Goal: Communication & Community: Answer question/provide support

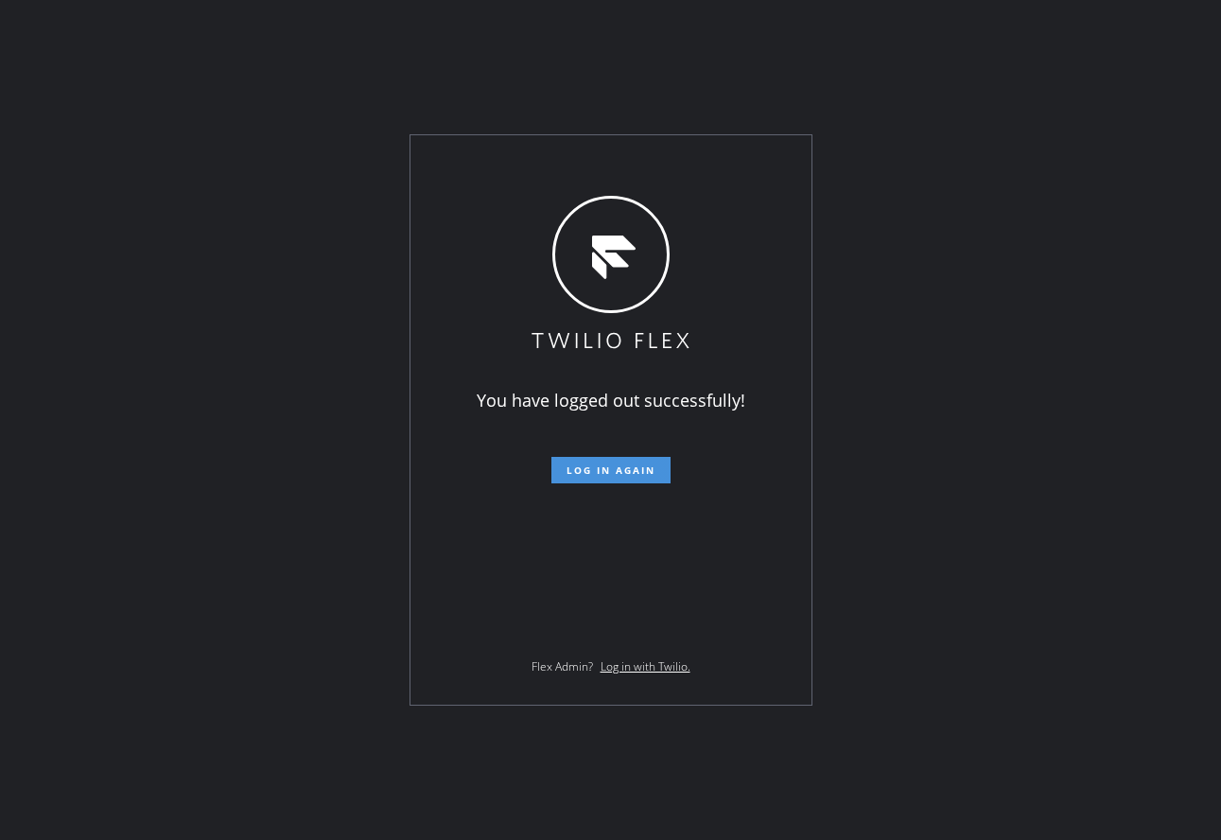
click at [570, 462] on button "Log in again" at bounding box center [610, 470] width 119 height 26
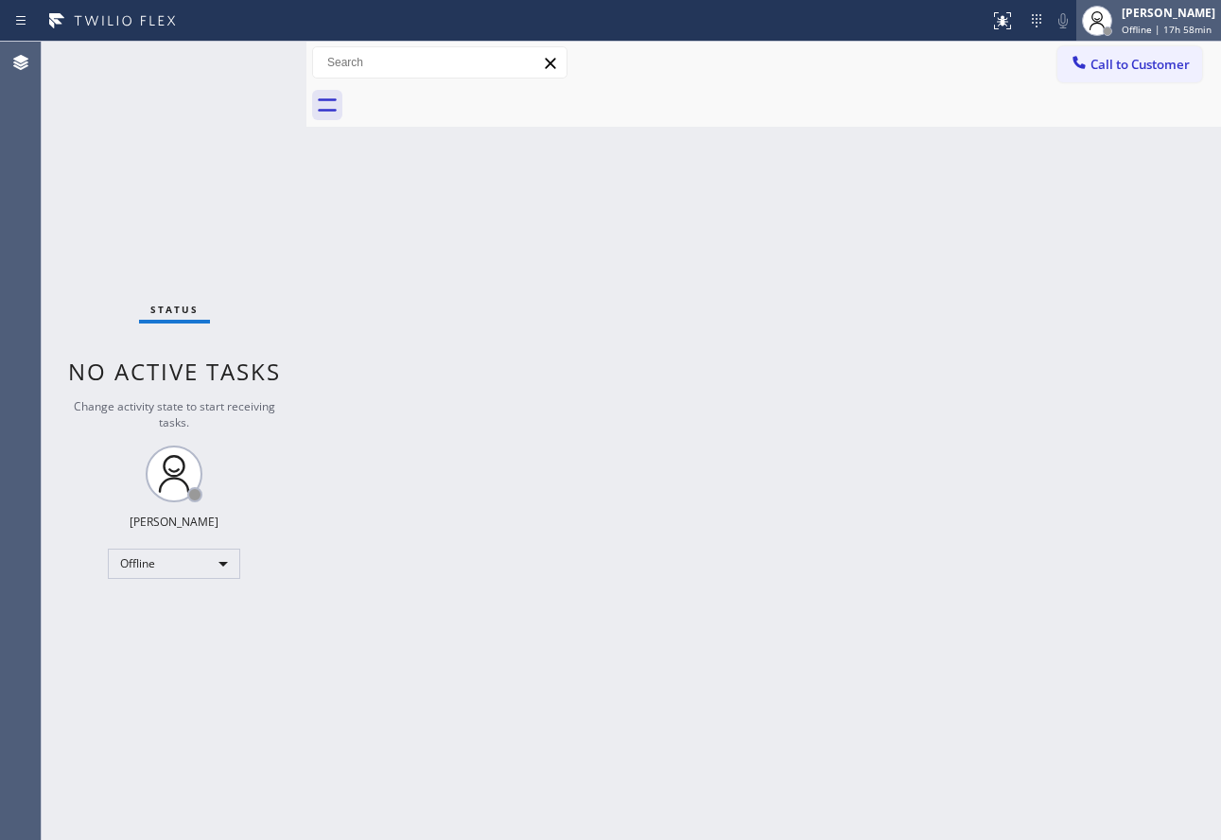
click at [1159, 31] on span "Offline | 17h 58min" at bounding box center [1167, 29] width 90 height 13
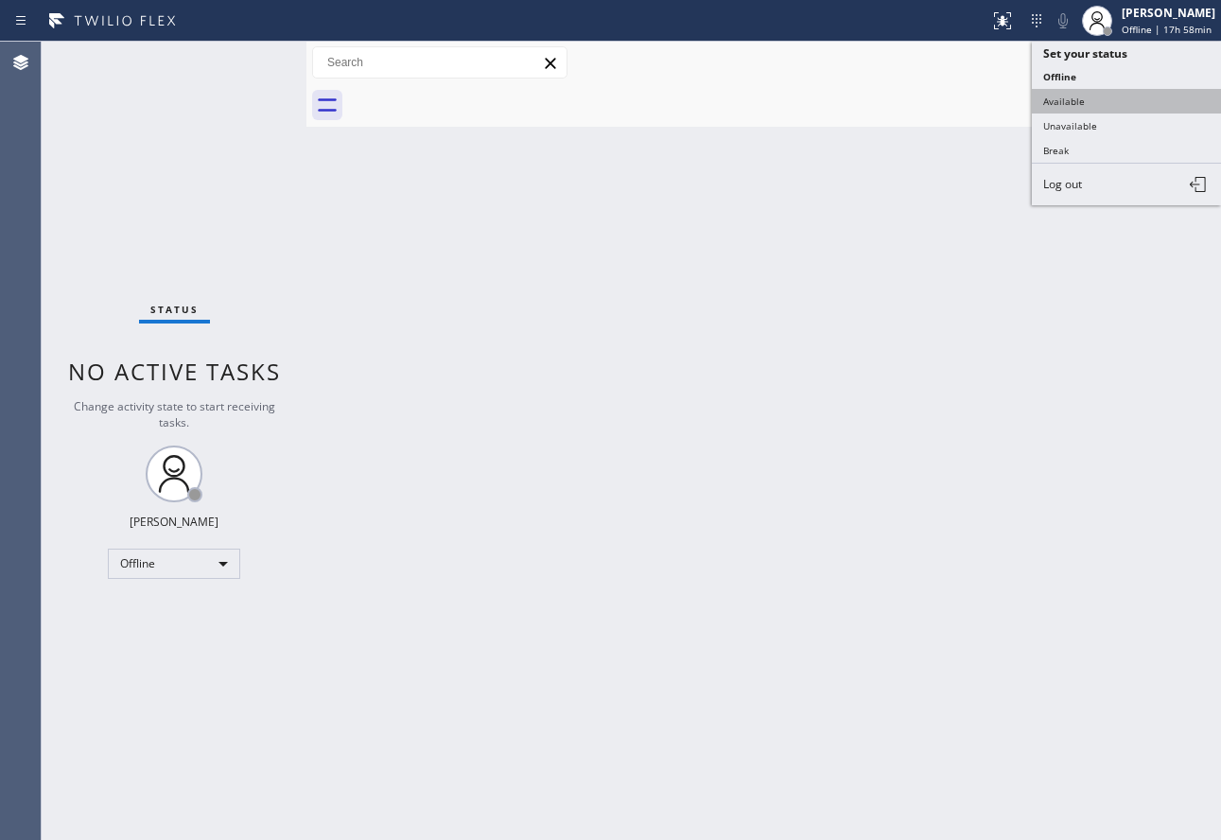
click at [1084, 94] on button "Available" at bounding box center [1126, 101] width 189 height 25
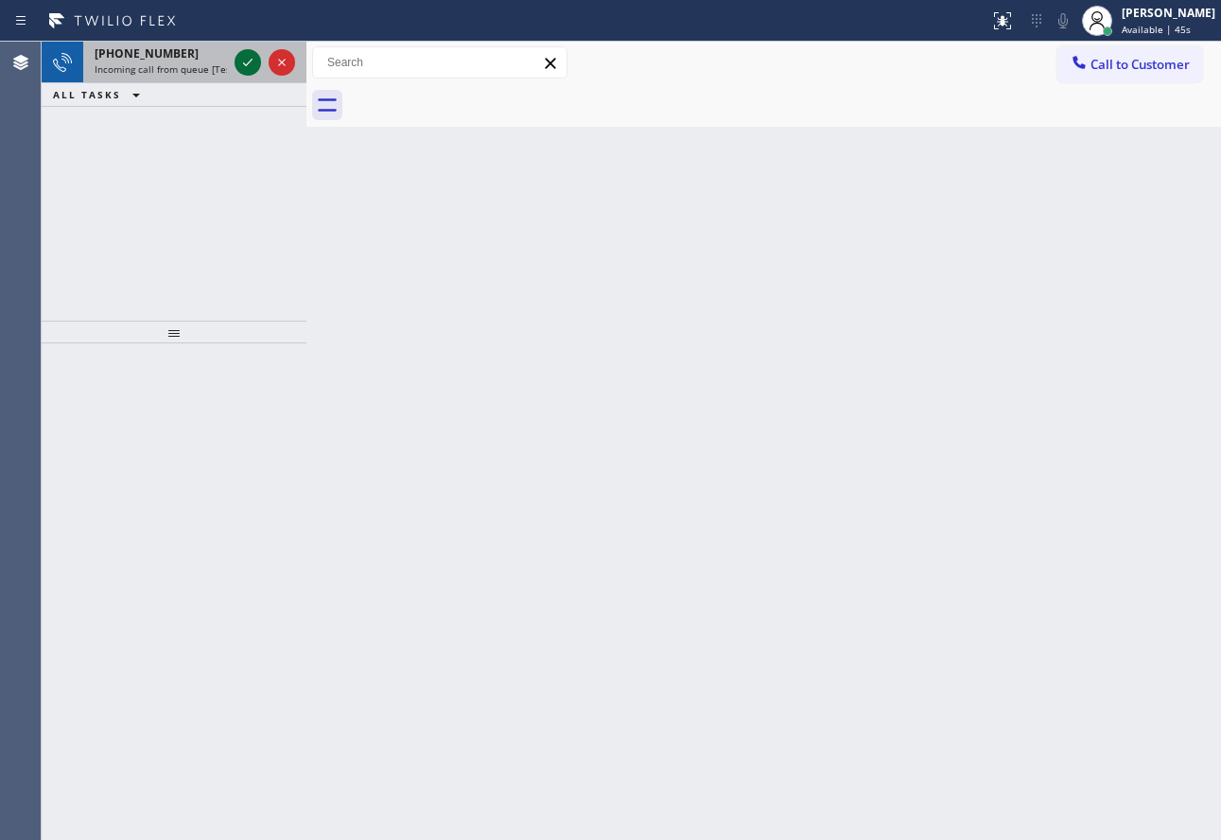
click at [249, 55] on icon at bounding box center [247, 62] width 23 height 23
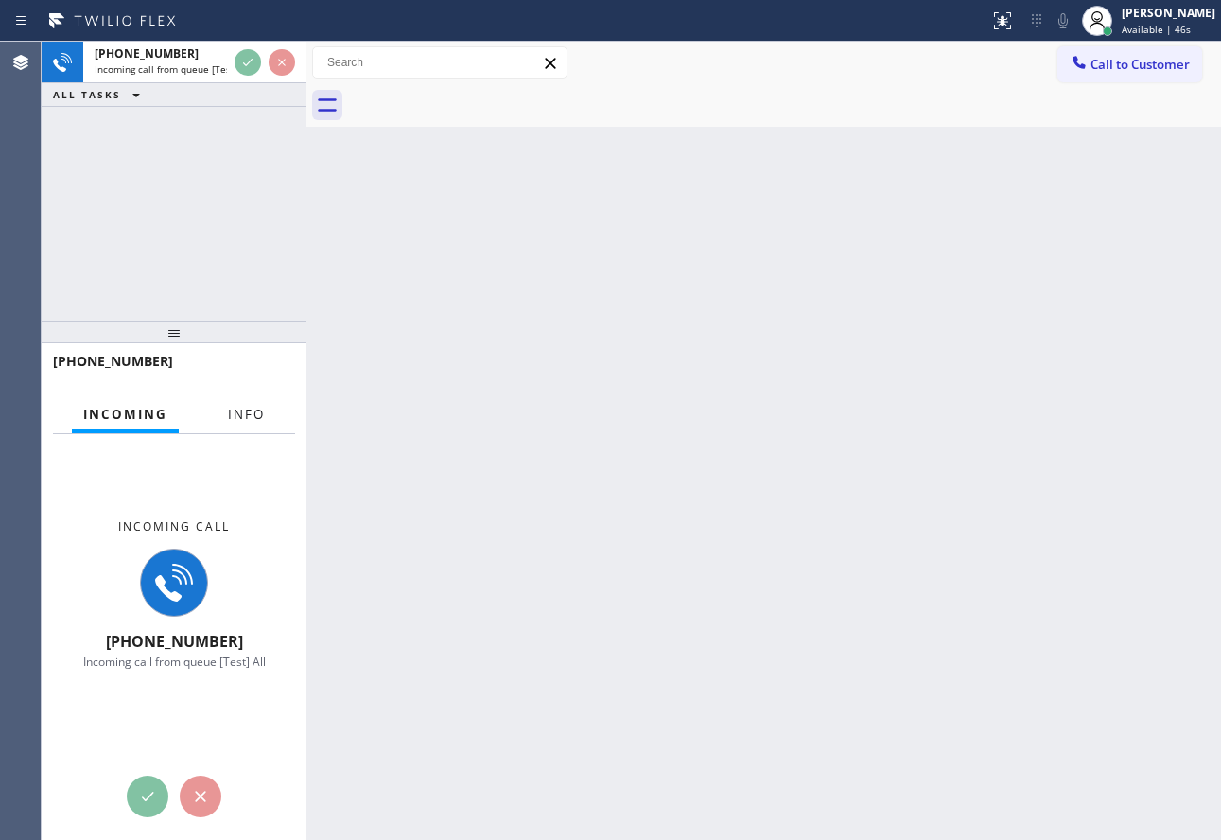
click at [253, 402] on button "Info" at bounding box center [247, 414] width 60 height 37
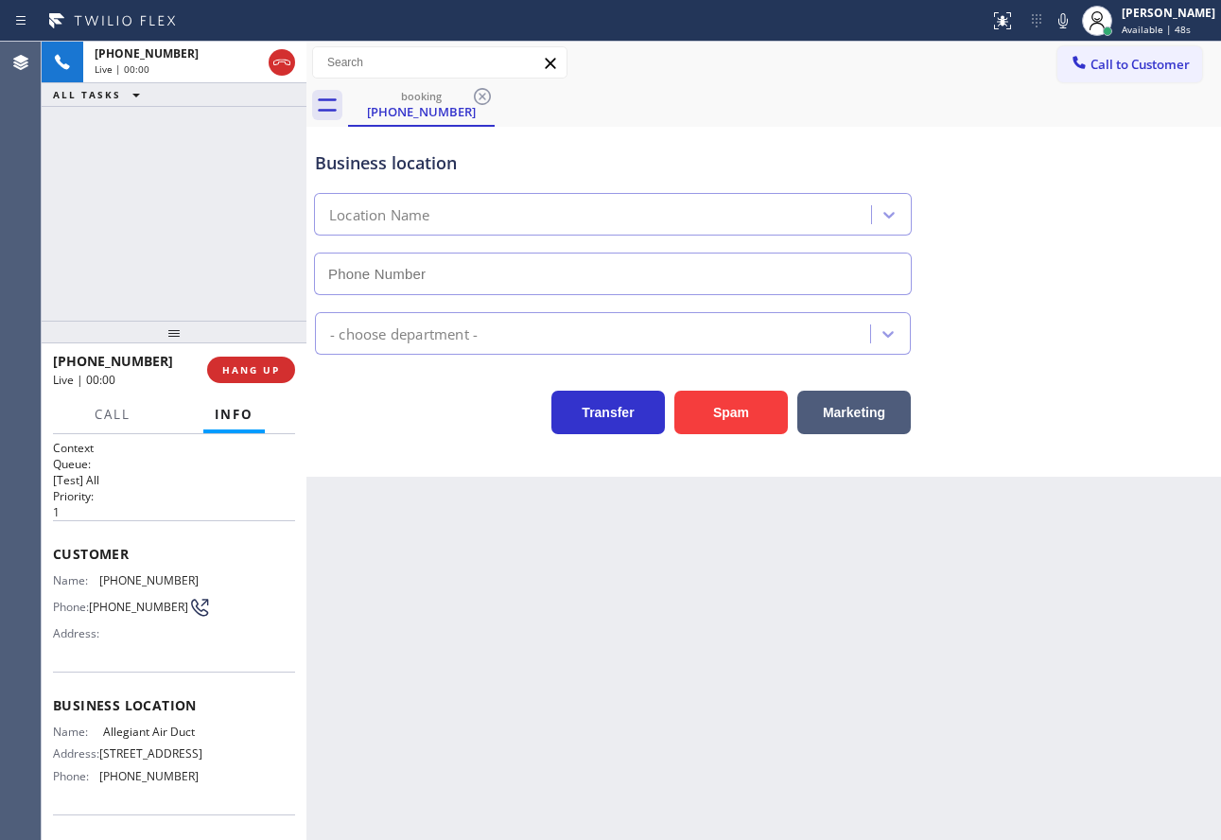
type input "(818) 721-8563"
click at [251, 367] on span "HANG UP" at bounding box center [251, 369] width 58 height 13
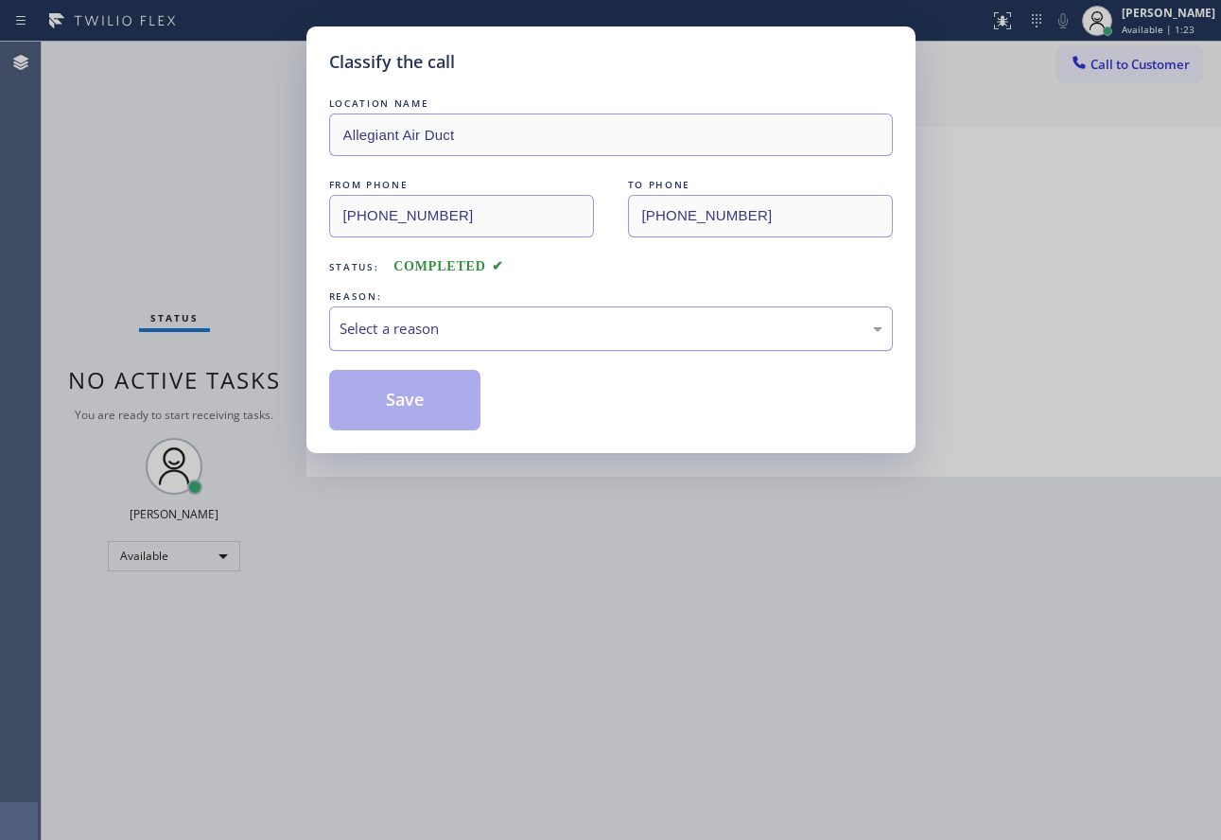
drag, startPoint x: 528, startPoint y: 353, endPoint x: 521, endPoint y: 323, distance: 30.1
click at [525, 349] on div "LOCATION NAME Allegiant Air Duct FROM PHONE (909) 721-1322 TO PHONE (818) 721-8…" at bounding box center [611, 262] width 564 height 337
click at [520, 323] on div "Select a reason" at bounding box center [611, 329] width 543 height 22
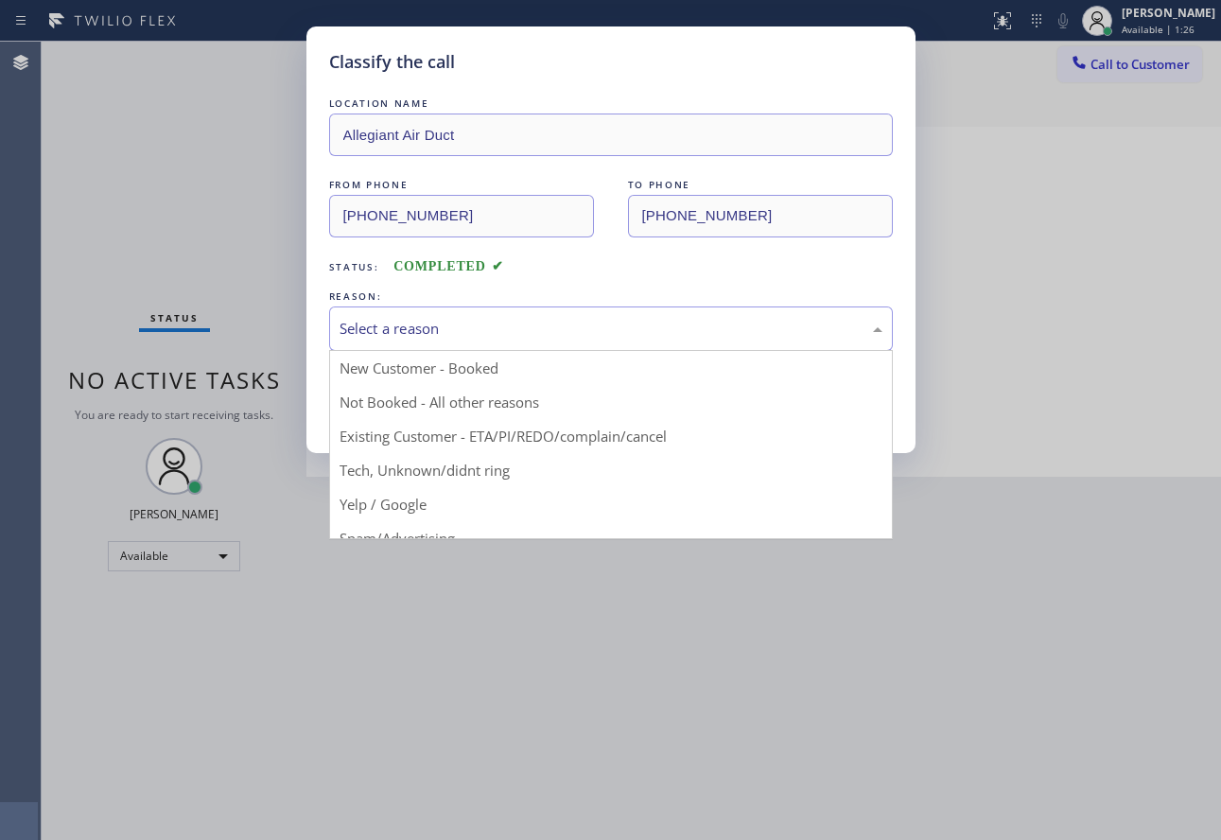
drag, startPoint x: 418, startPoint y: 467, endPoint x: 423, endPoint y: 422, distance: 45.6
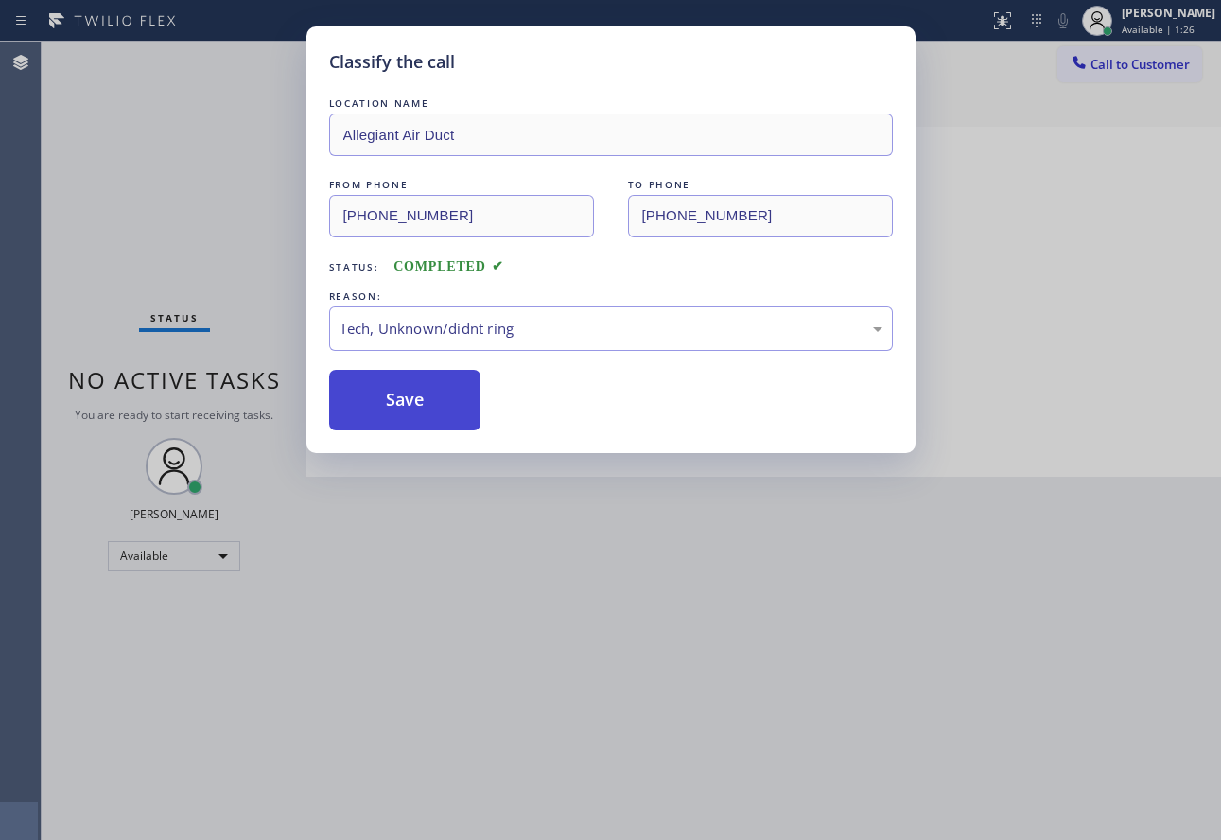
click at [424, 398] on button "Save" at bounding box center [405, 400] width 152 height 61
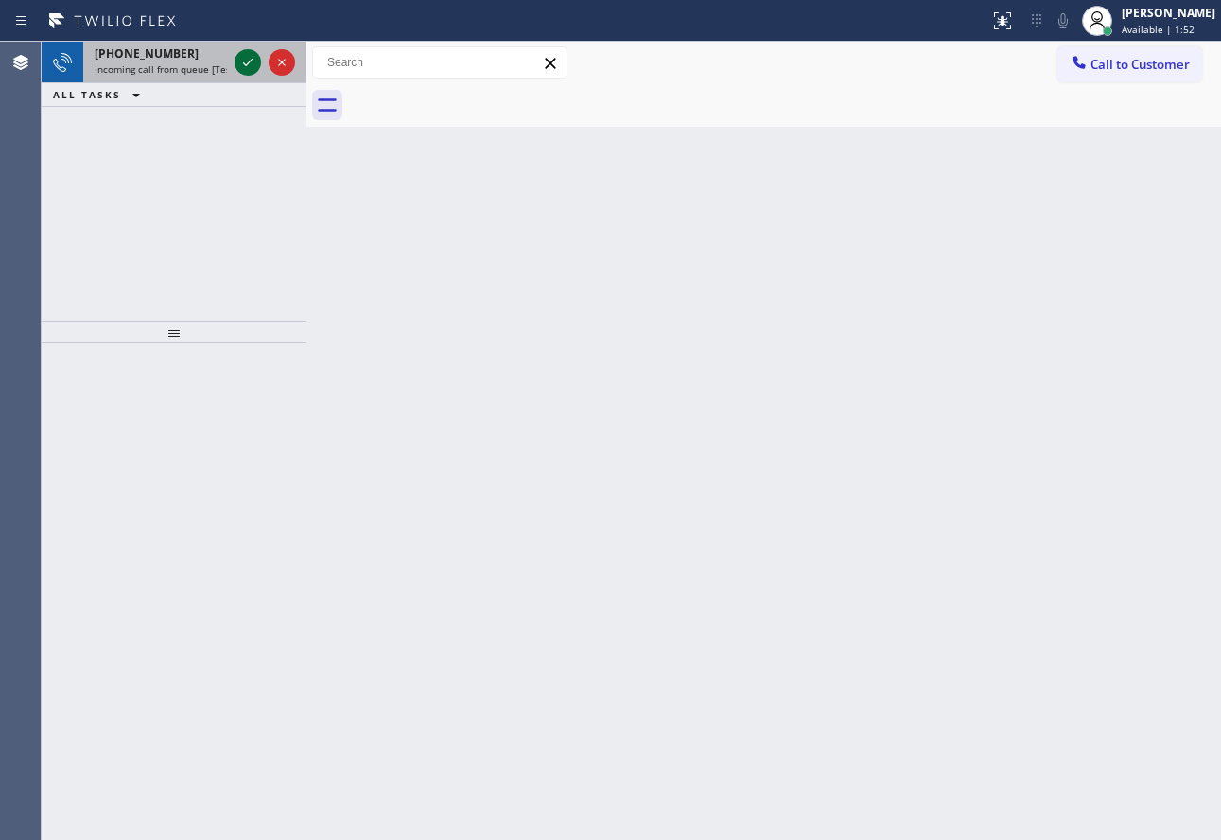
click at [243, 61] on icon at bounding box center [247, 62] width 23 height 23
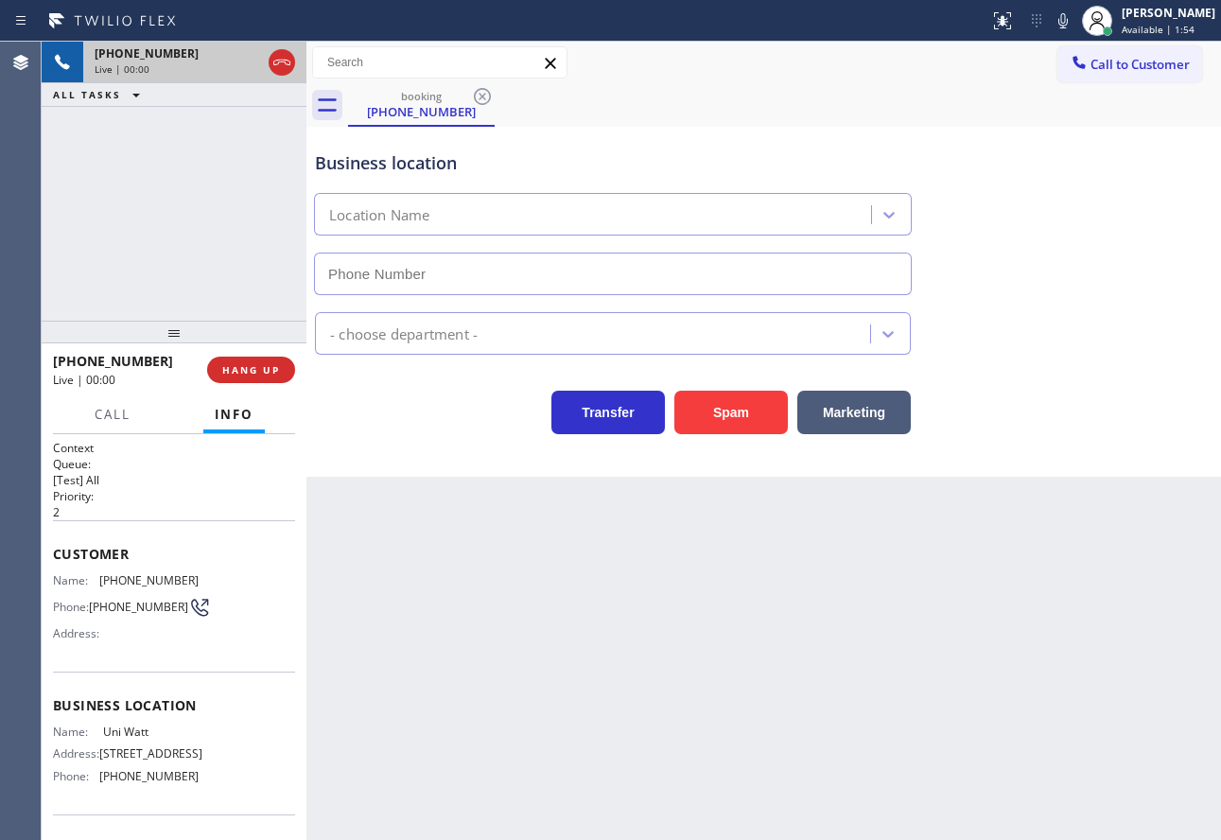
type input "(424) 352-8655"
click at [1146, 478] on div "Back to Dashboard Change Sender ID Customers Technicians Select a contact Outbo…" at bounding box center [763, 441] width 914 height 798
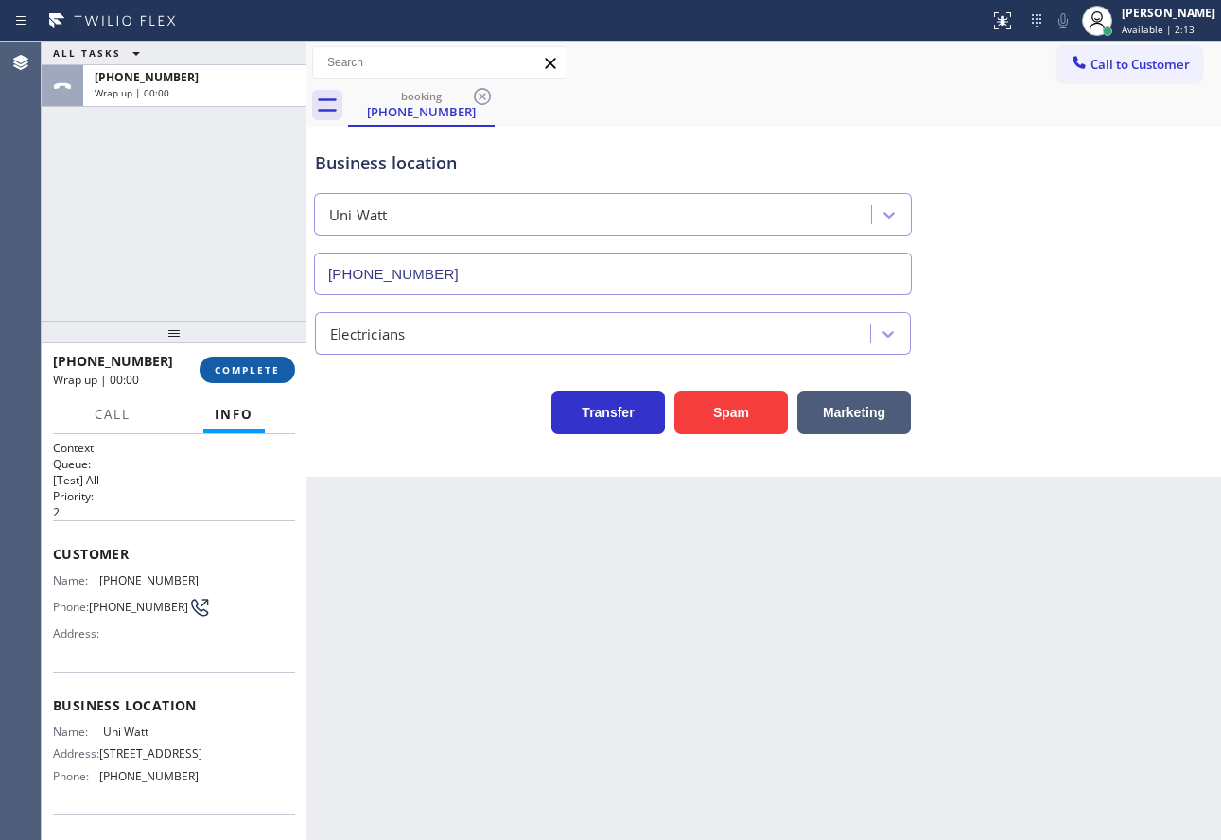
click at [260, 369] on span "COMPLETE" at bounding box center [247, 369] width 65 height 13
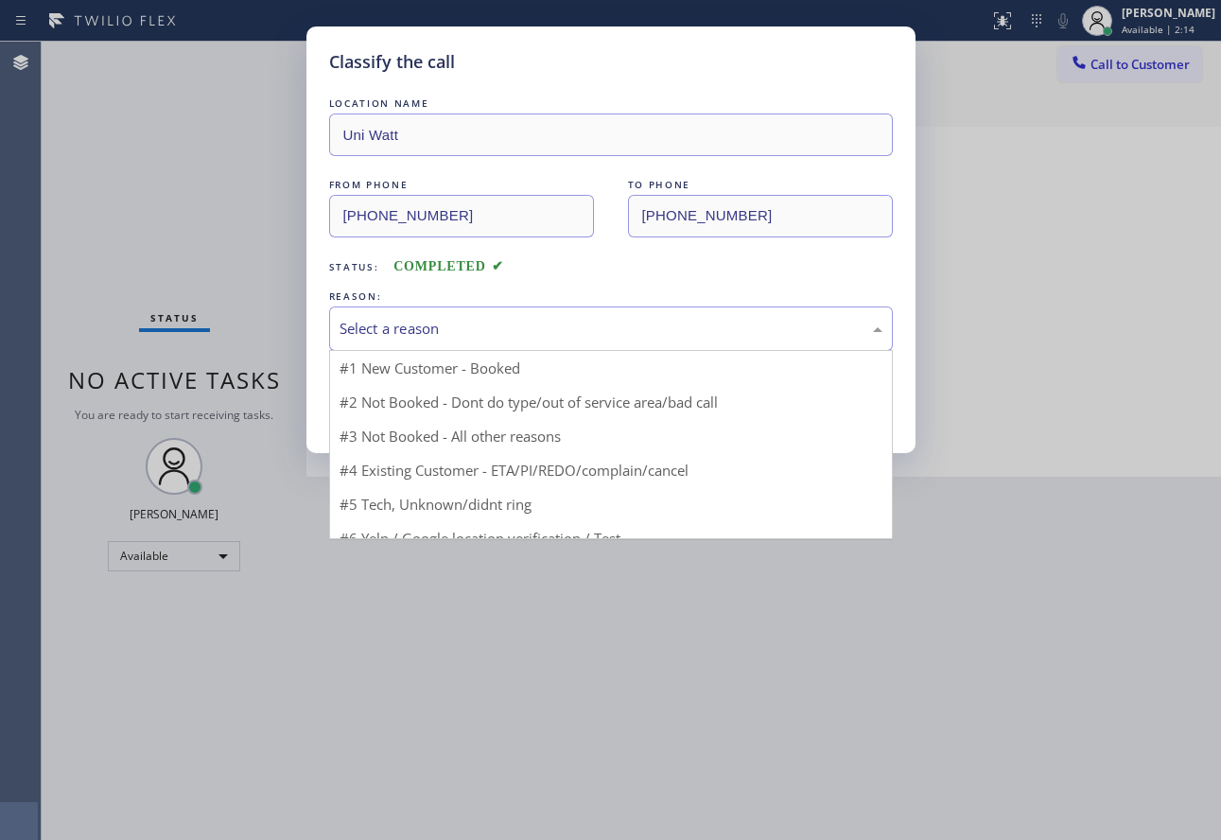
click at [407, 326] on div "Select a reason" at bounding box center [611, 329] width 543 height 22
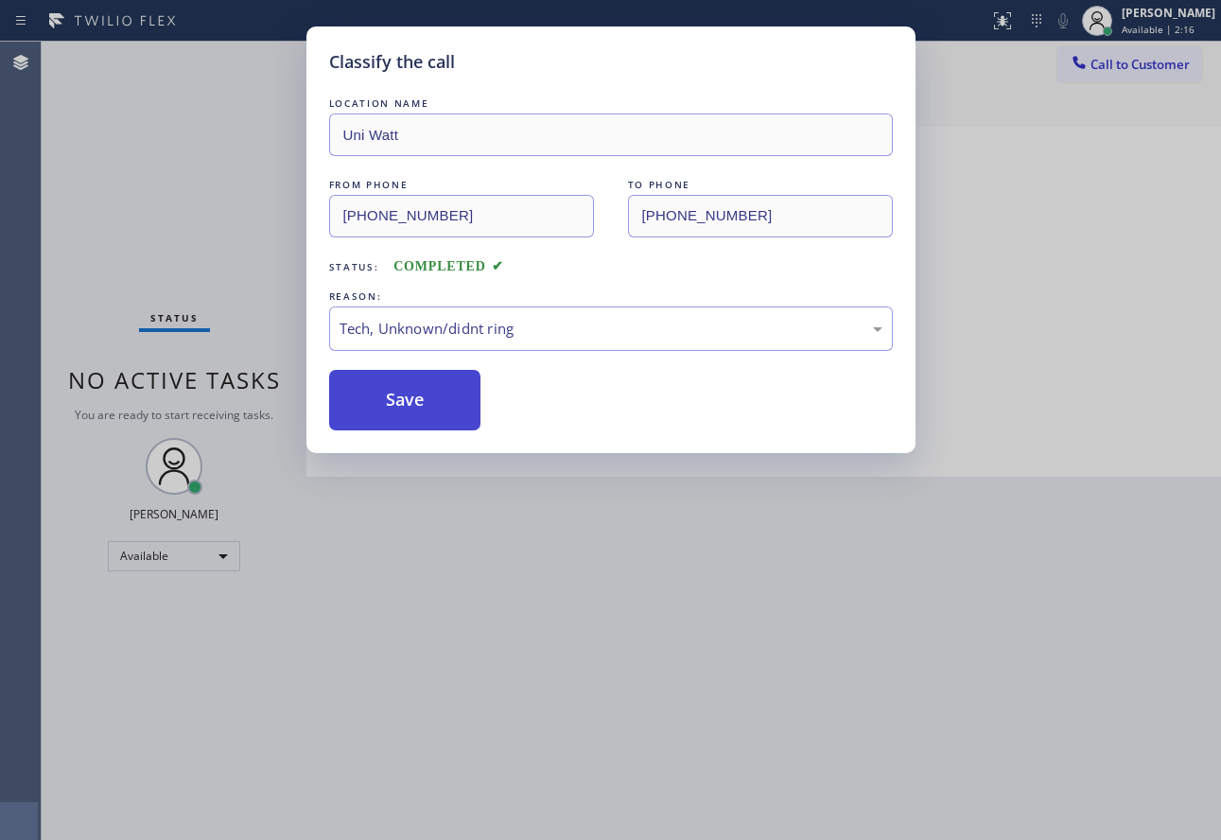
click at [414, 414] on button "Save" at bounding box center [405, 400] width 152 height 61
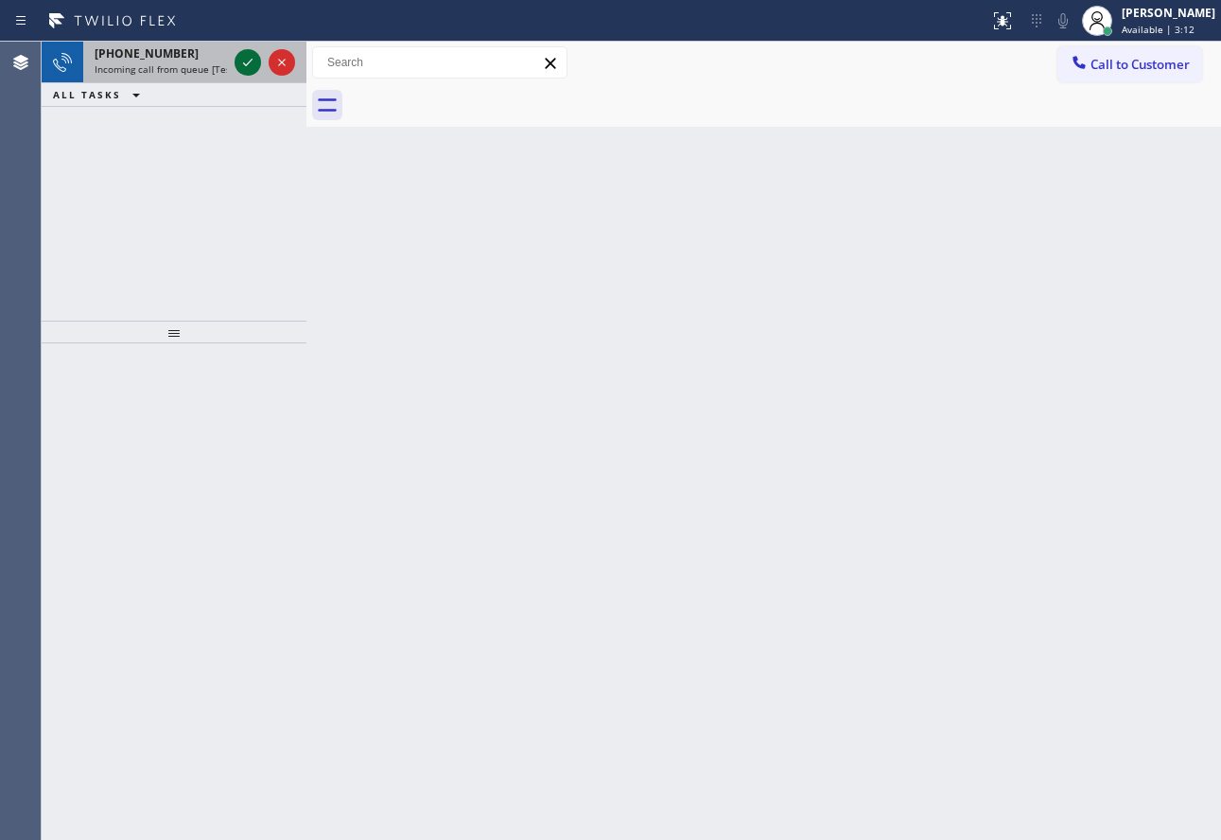
click at [248, 72] on icon at bounding box center [247, 62] width 23 height 23
click at [247, 70] on icon at bounding box center [247, 62] width 23 height 23
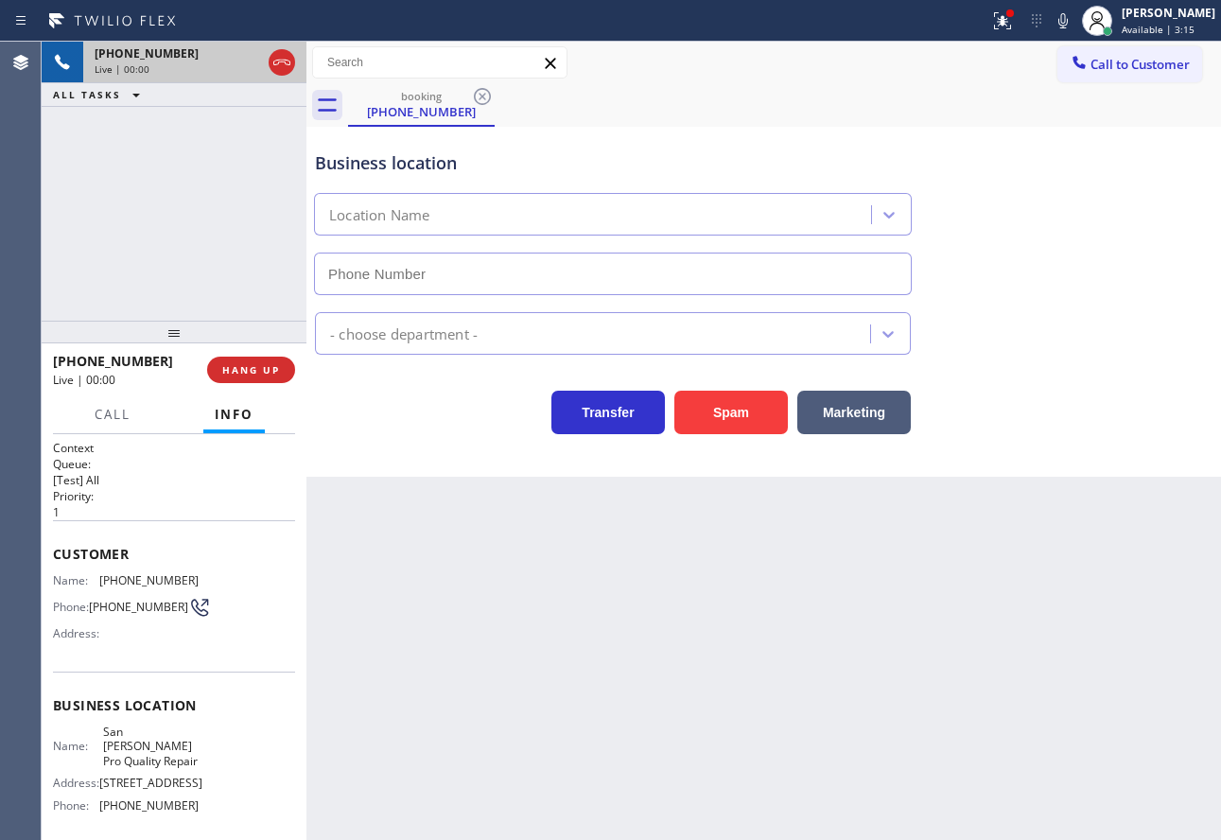
type input "(408) 214-6722"
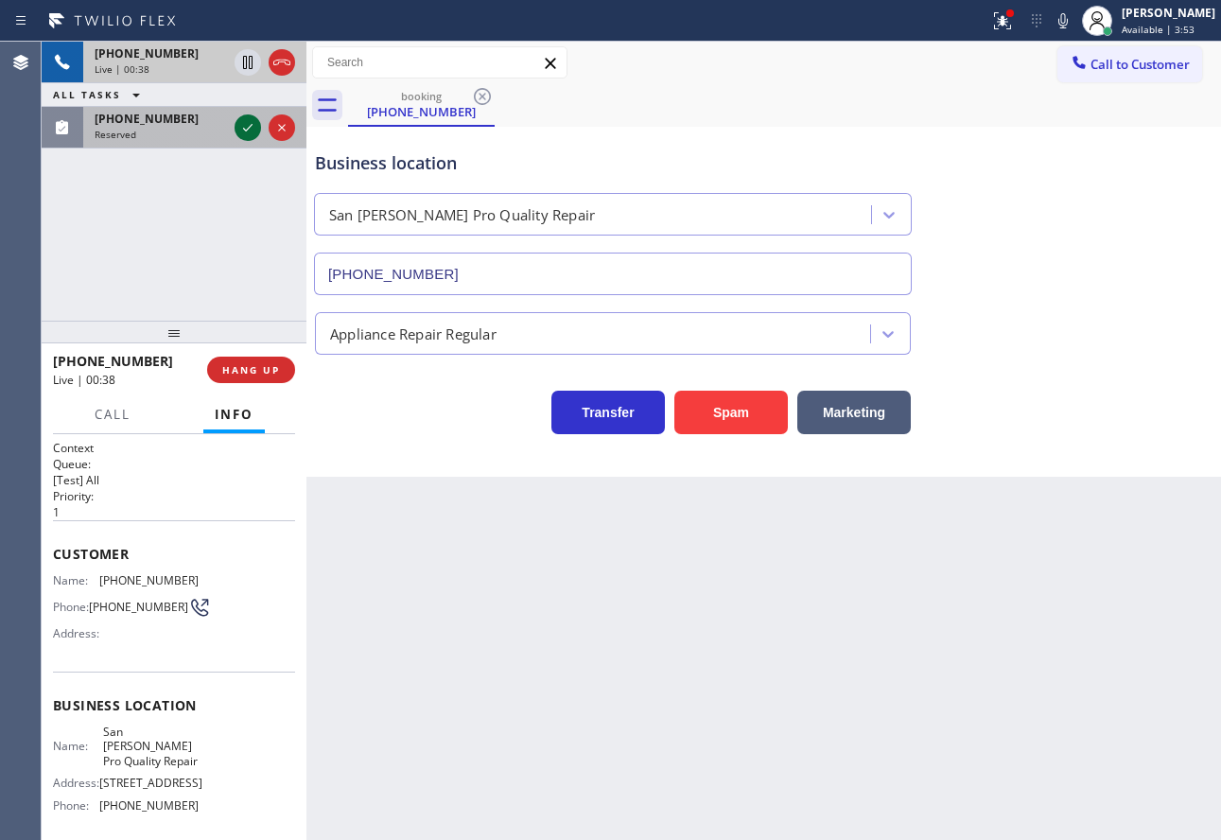
click at [243, 125] on icon at bounding box center [247, 127] width 23 height 23
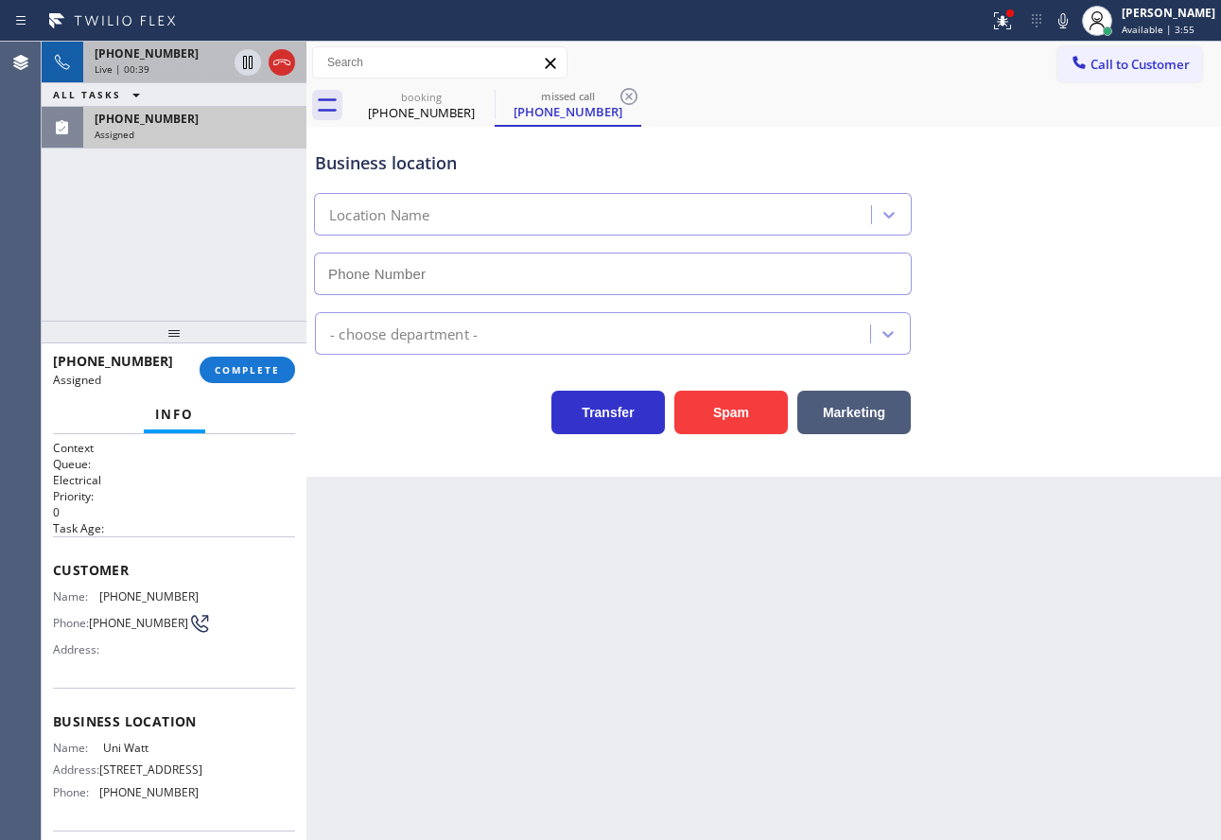
type input "(424) 352-8655"
click at [250, 377] on button "COMPLETE" at bounding box center [248, 370] width 96 height 26
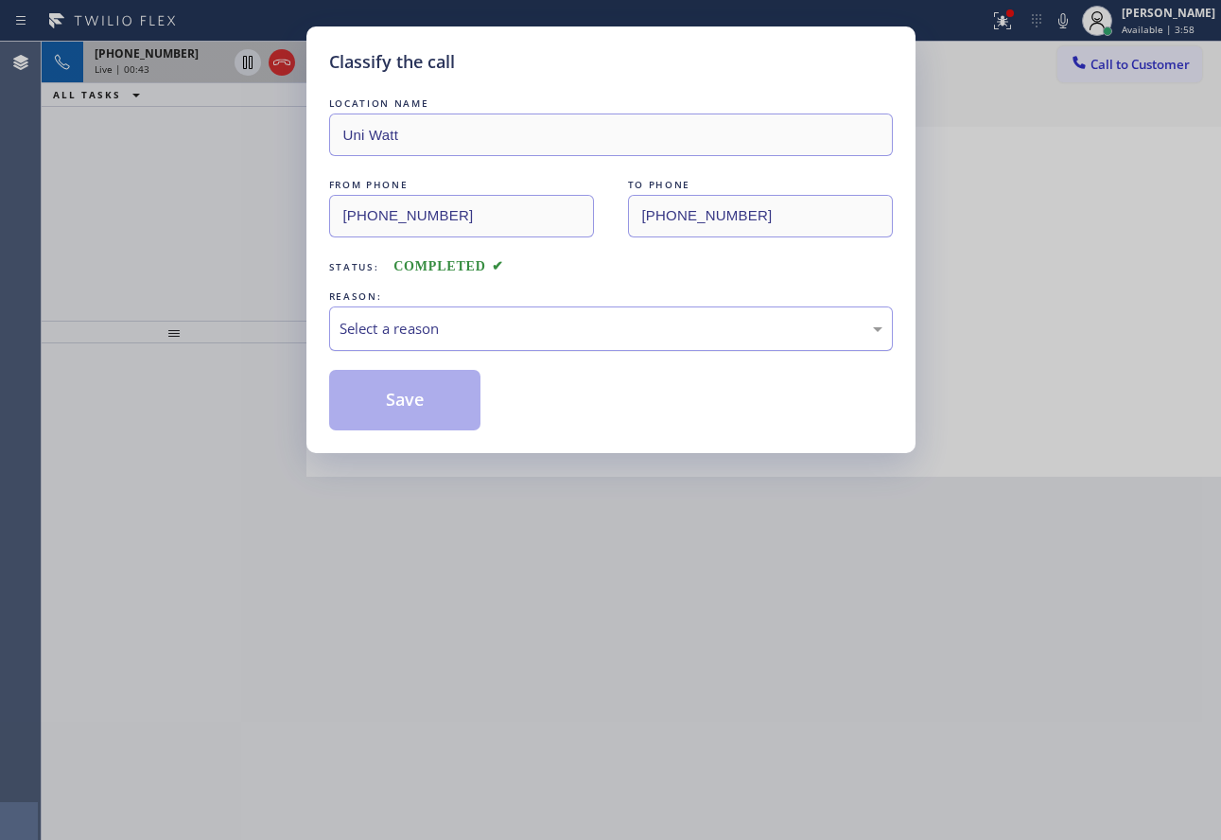
click at [415, 335] on div "Select a reason" at bounding box center [611, 329] width 543 height 22
click at [419, 424] on button "Save" at bounding box center [405, 400] width 152 height 61
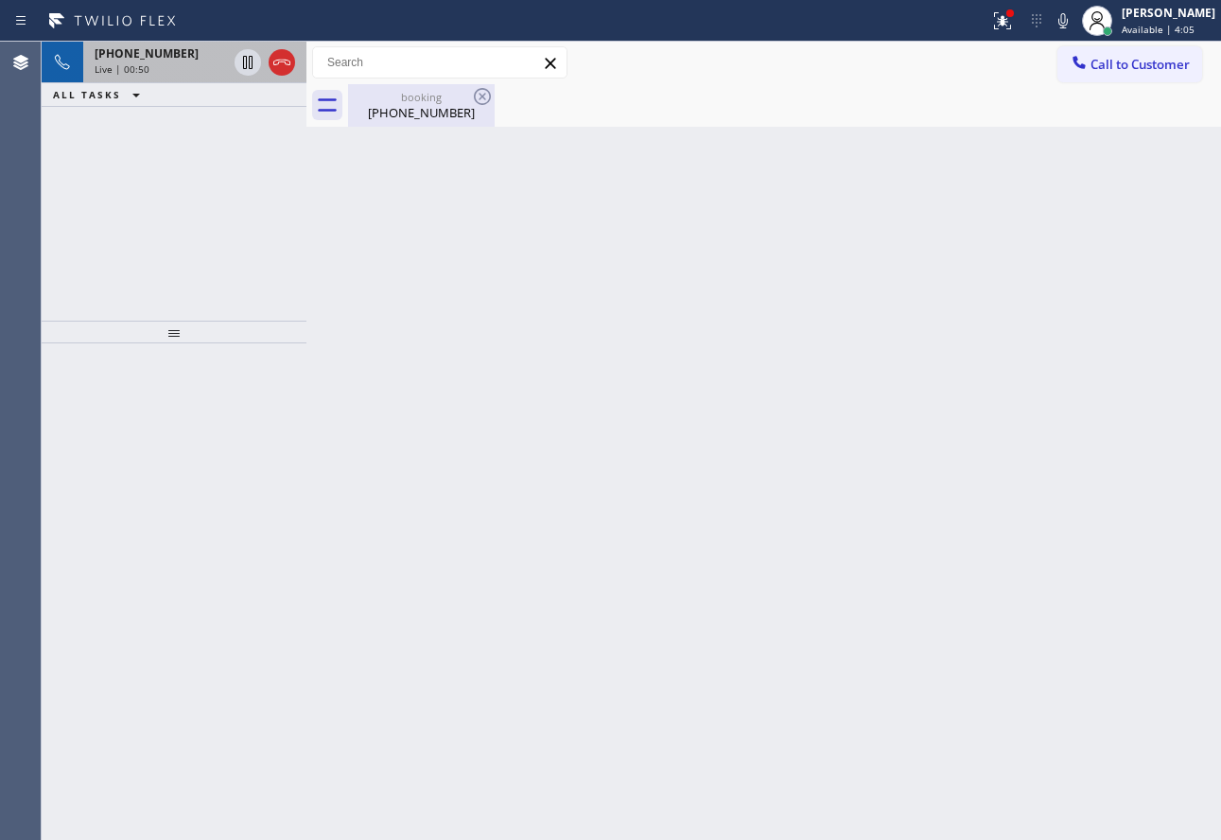
click at [432, 98] on div "booking" at bounding box center [421, 97] width 143 height 14
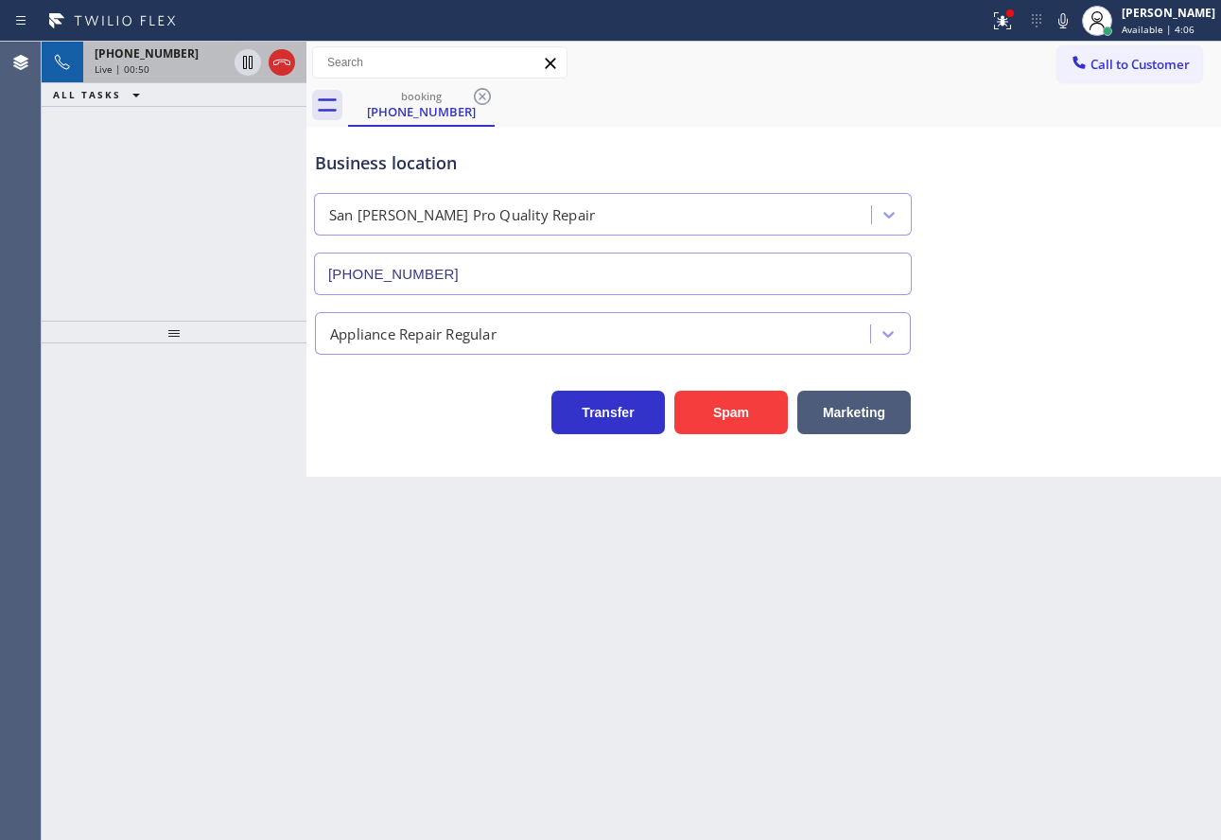
click at [196, 60] on div "+16507047491" at bounding box center [161, 53] width 132 height 16
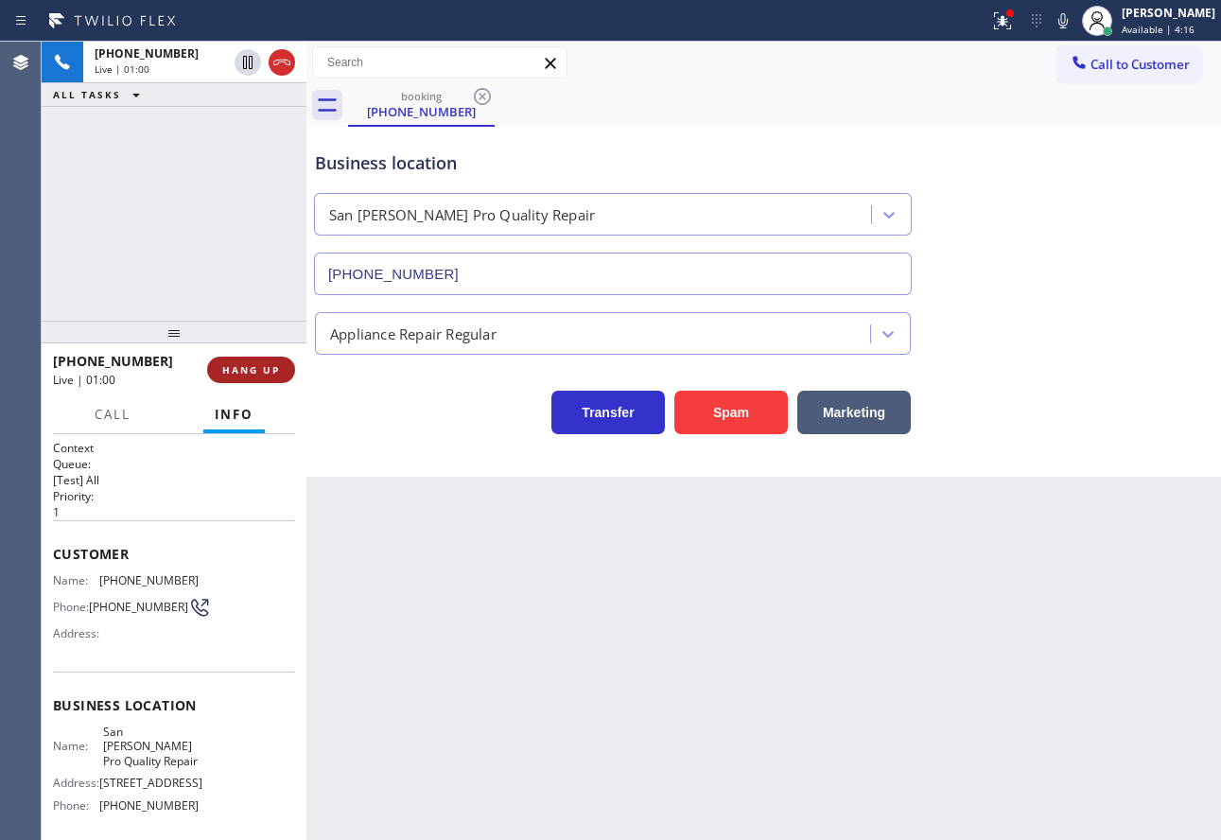
click at [253, 370] on span "HANG UP" at bounding box center [251, 369] width 58 height 13
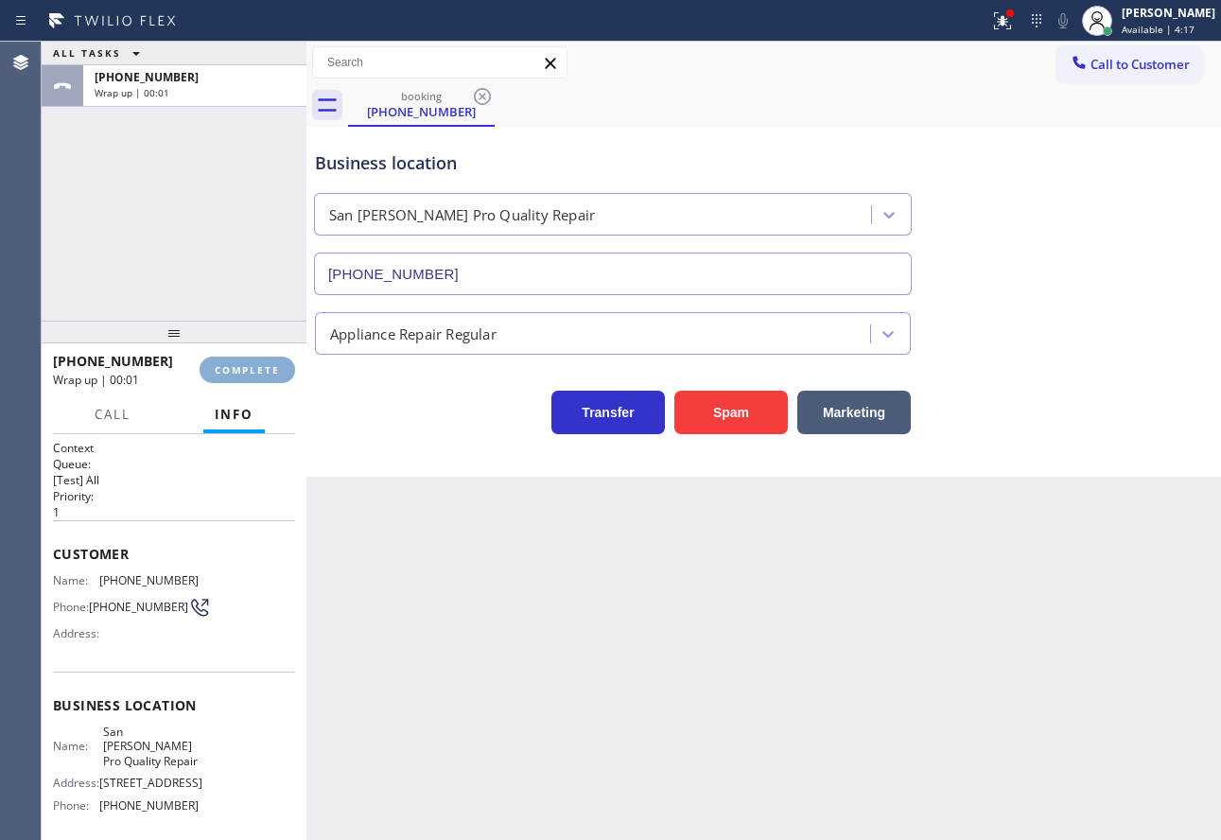
click at [226, 362] on button "COMPLETE" at bounding box center [248, 370] width 96 height 26
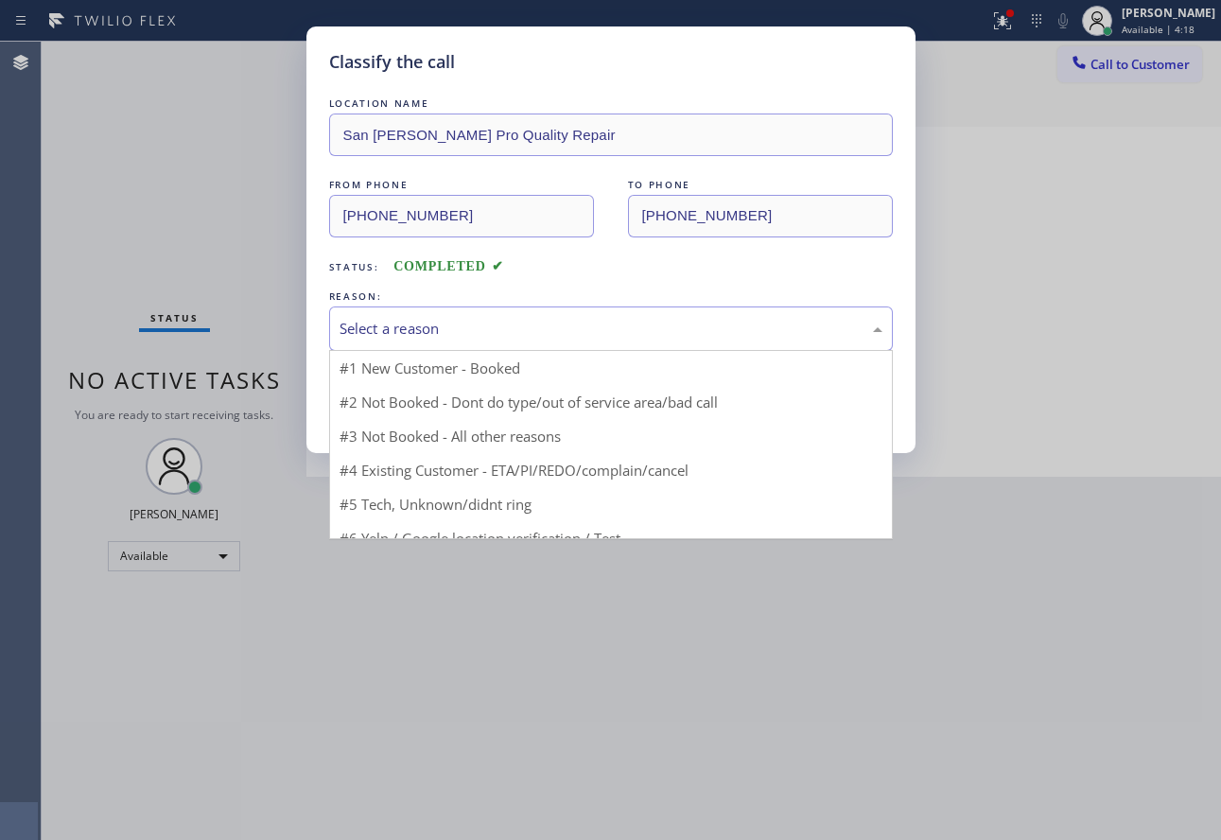
click at [454, 326] on div "Select a reason" at bounding box center [611, 329] width 543 height 22
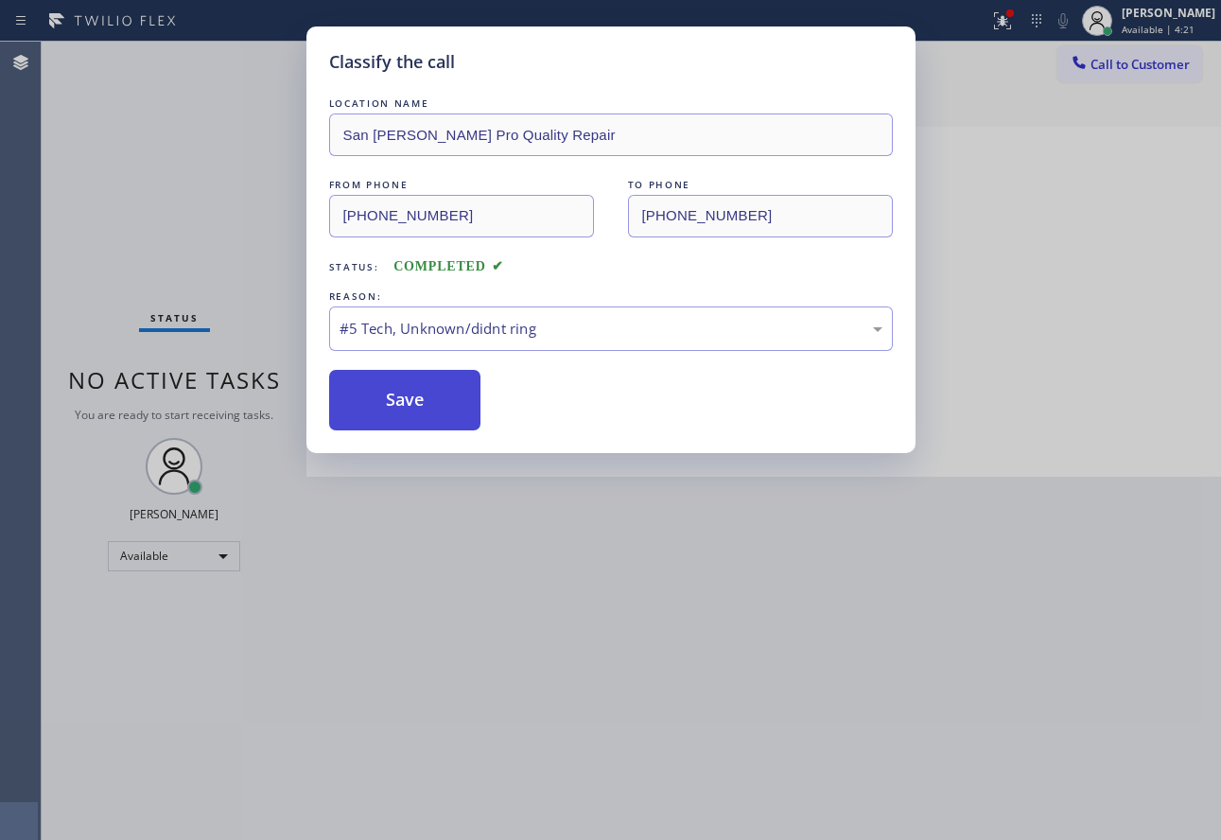
click at [447, 408] on button "Save" at bounding box center [405, 400] width 152 height 61
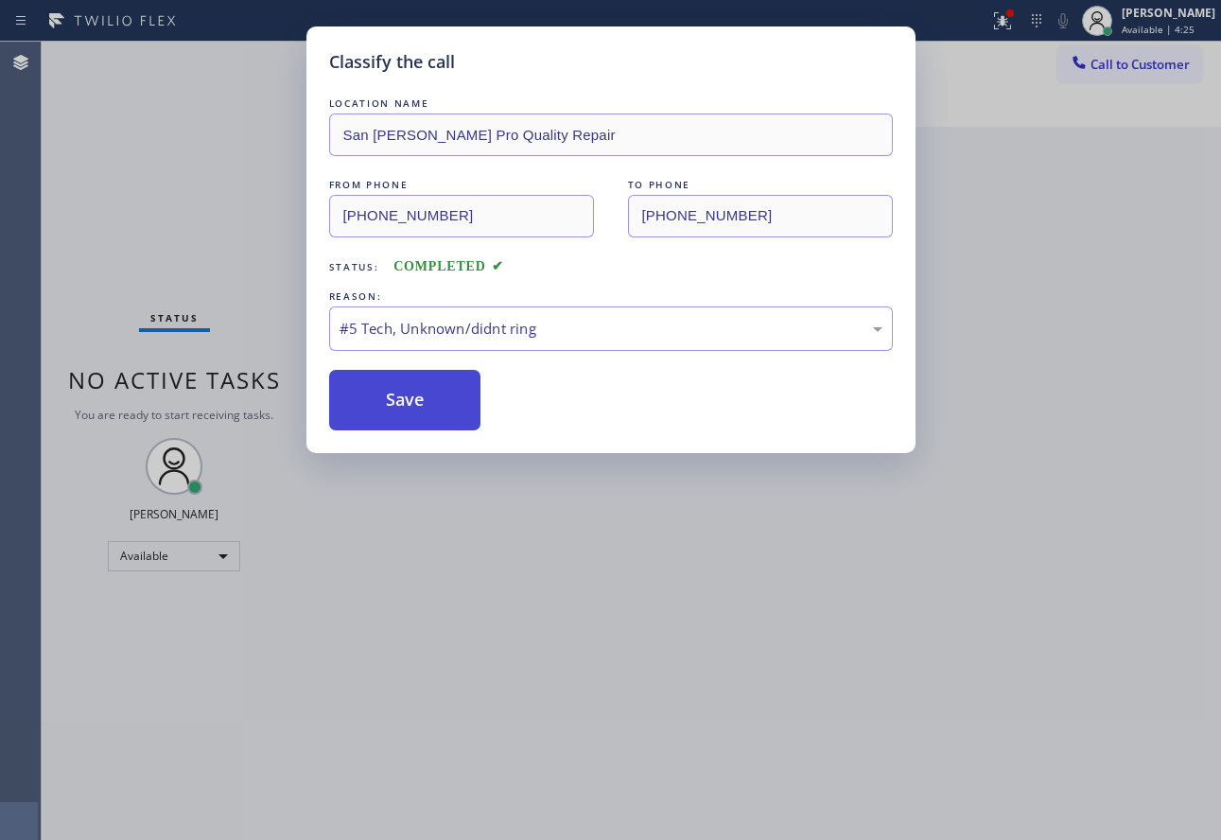
click at [410, 397] on button "Save" at bounding box center [405, 400] width 152 height 61
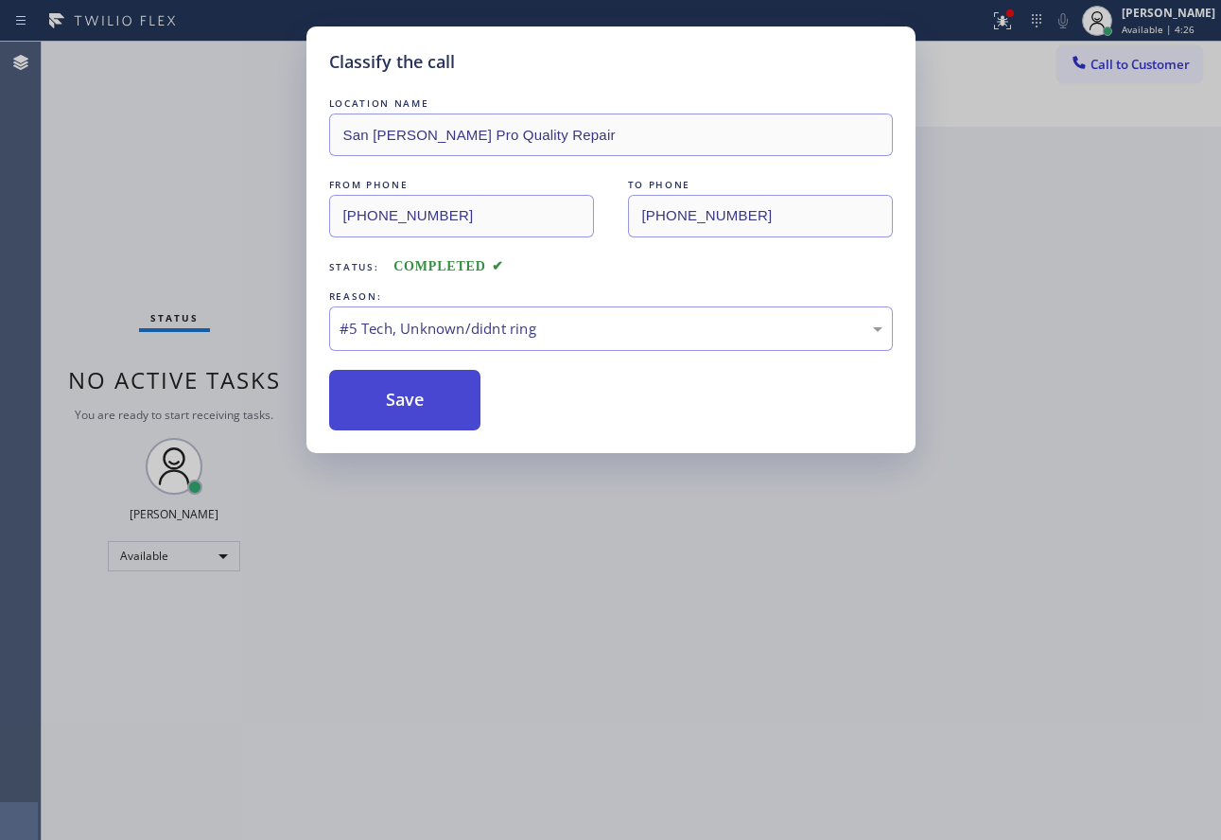
click at [410, 397] on button "Save" at bounding box center [405, 400] width 152 height 61
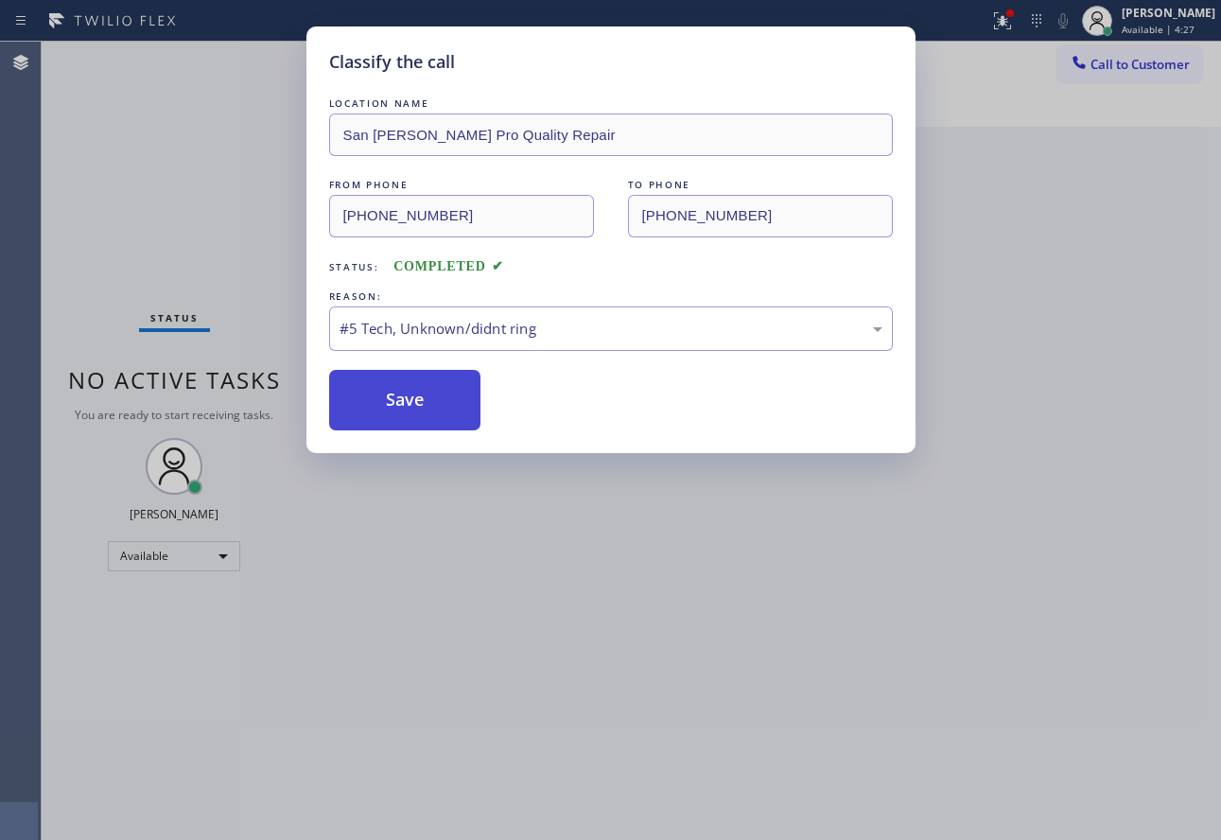
click at [410, 397] on button "Save" at bounding box center [405, 400] width 152 height 61
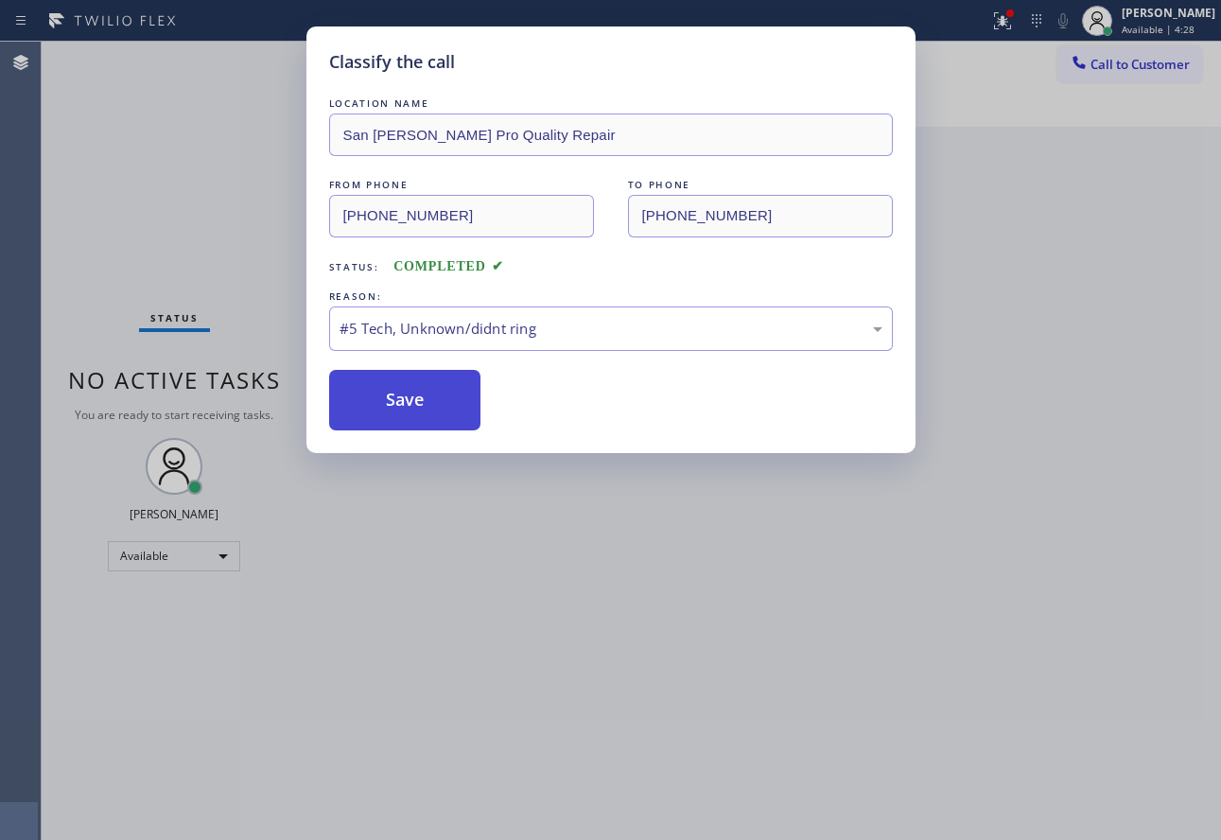
click at [410, 397] on button "Save" at bounding box center [405, 400] width 152 height 61
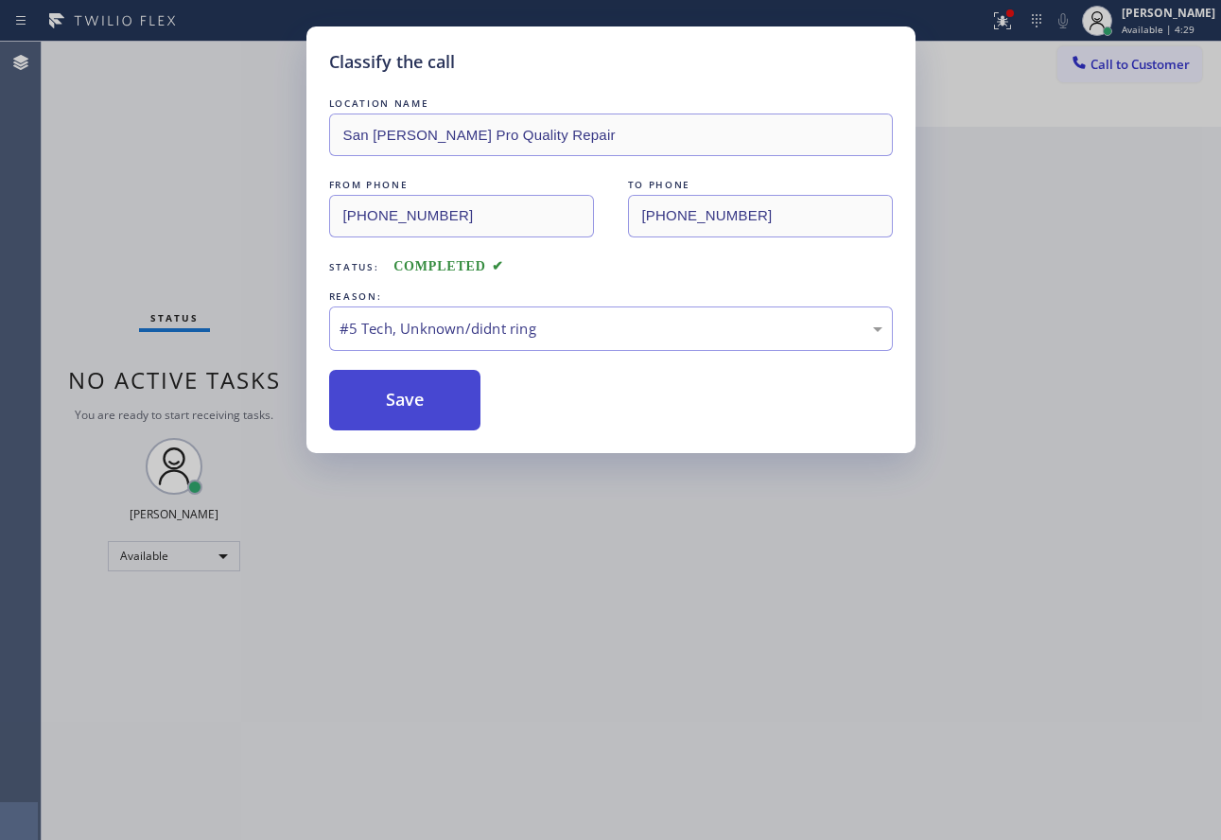
click at [410, 397] on button "Save" at bounding box center [405, 400] width 152 height 61
click at [784, 598] on div "Classify the call LOCATION NAME San Jose Pro Quality Repair FROM PHONE (650) 70…" at bounding box center [610, 420] width 1221 height 840
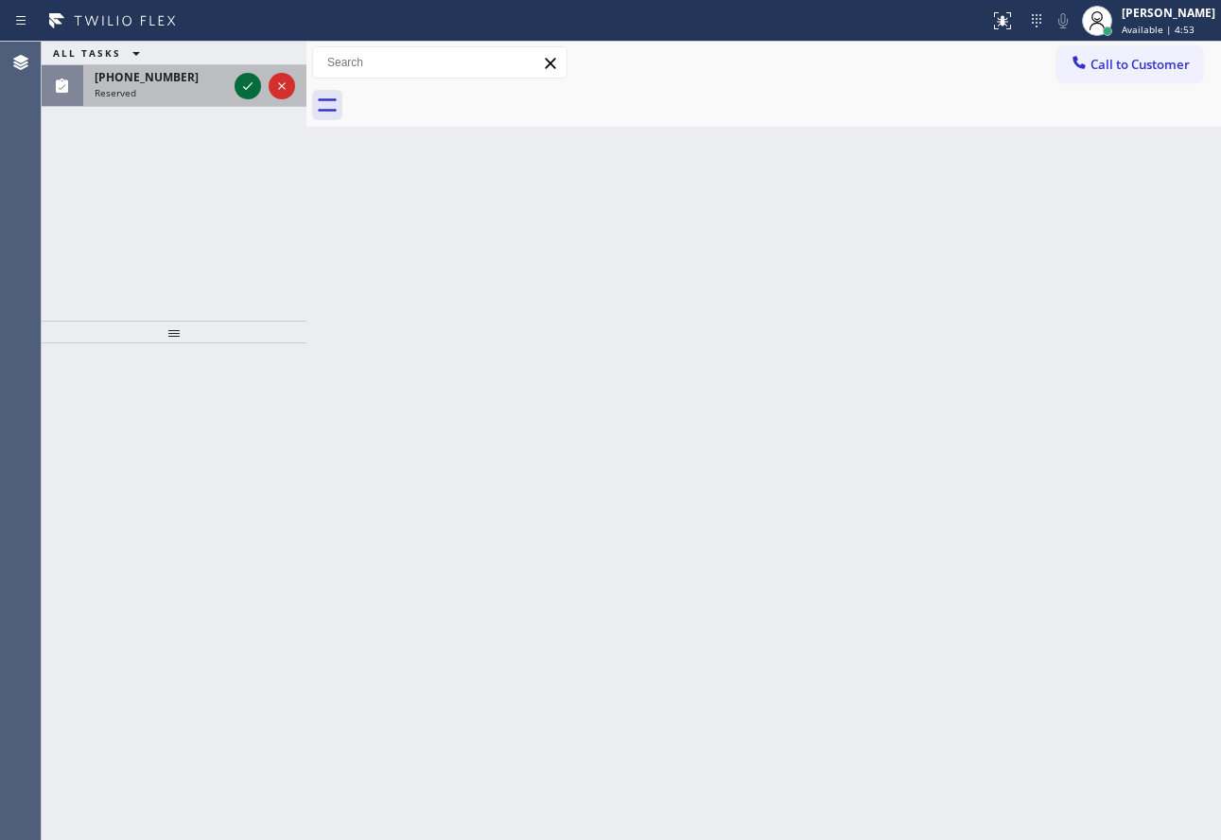
click at [255, 92] on icon at bounding box center [247, 86] width 23 height 23
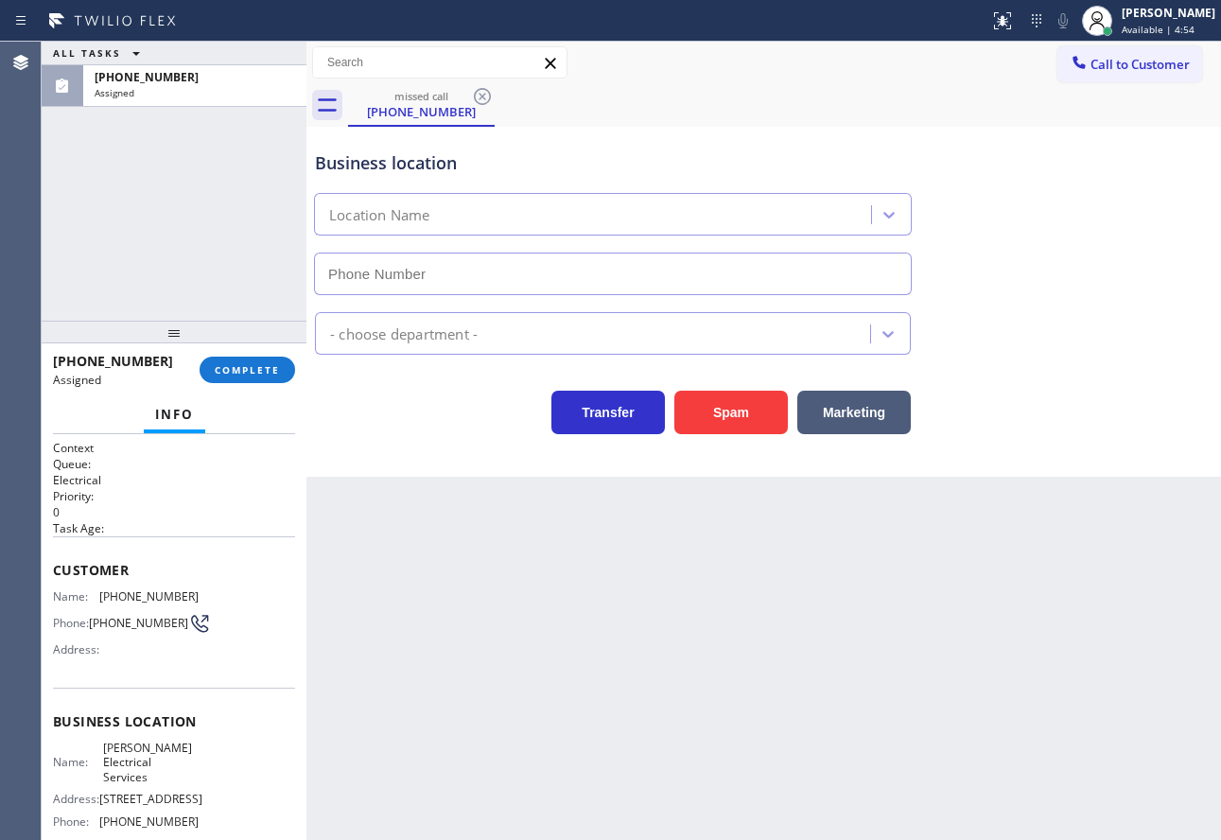
click at [231, 420] on div "Info" at bounding box center [174, 415] width 242 height 38
type input "[PHONE_NUMBER]"
click at [264, 354] on div "[PHONE_NUMBER] Assigned COMPLETE" at bounding box center [174, 369] width 242 height 49
click at [267, 376] on span "COMPLETE" at bounding box center [247, 369] width 65 height 13
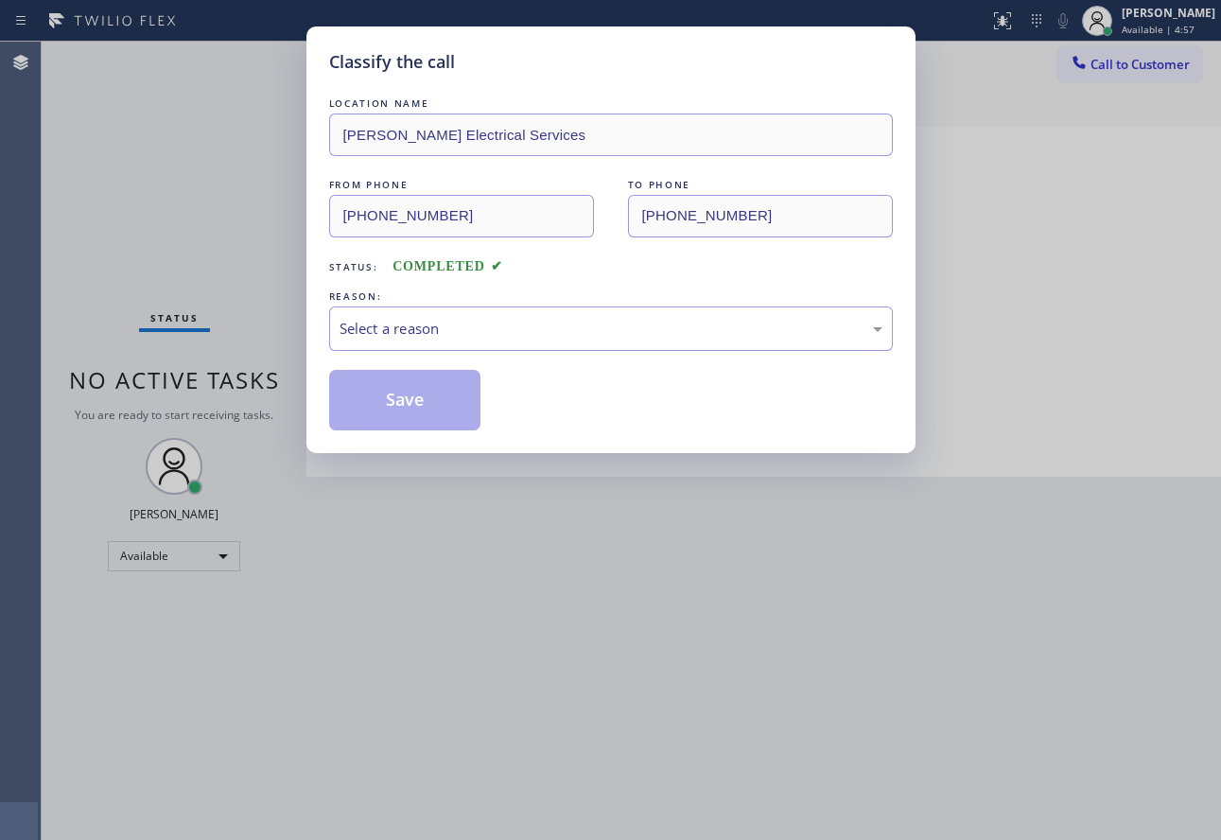
click at [501, 340] on div "Select a reason" at bounding box center [611, 328] width 564 height 44
click at [442, 316] on div "Yelp / Google" at bounding box center [611, 328] width 564 height 44
click at [405, 418] on button "Save" at bounding box center [405, 400] width 152 height 61
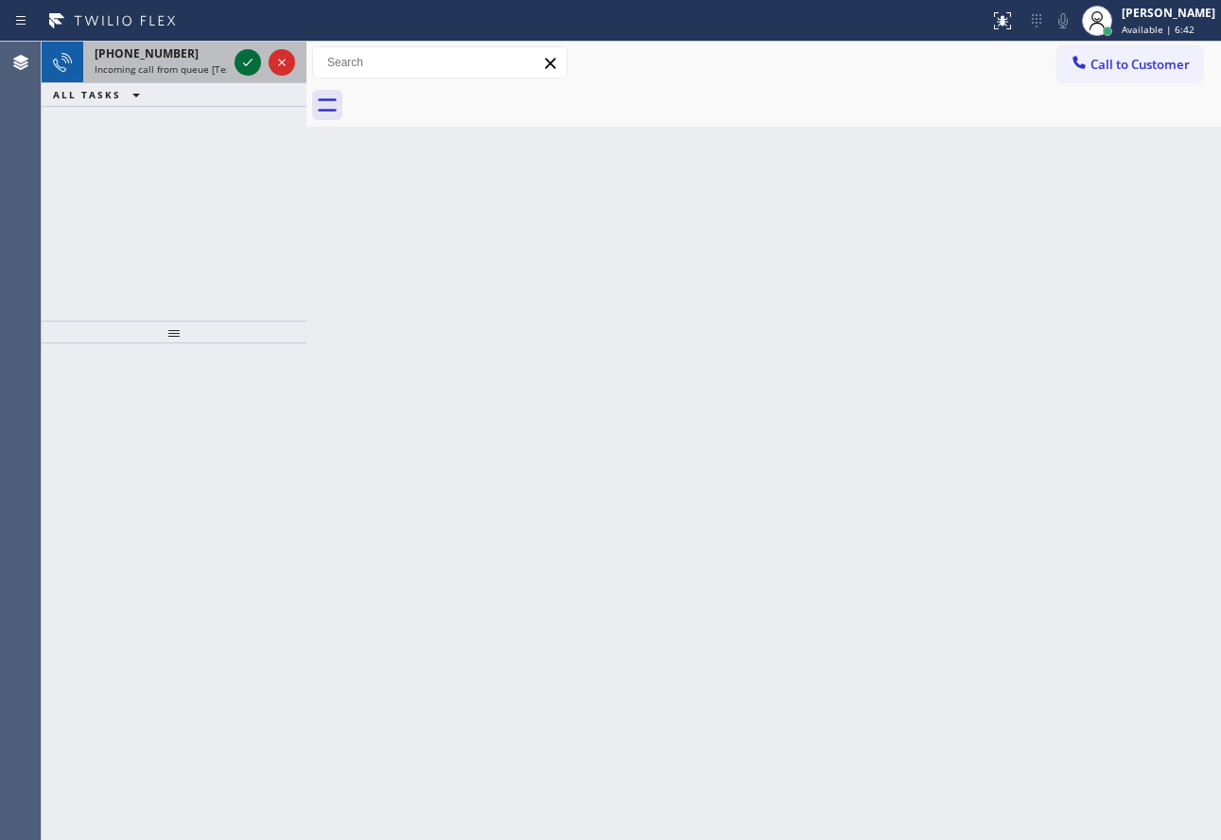
click at [248, 63] on icon at bounding box center [247, 63] width 9 height 8
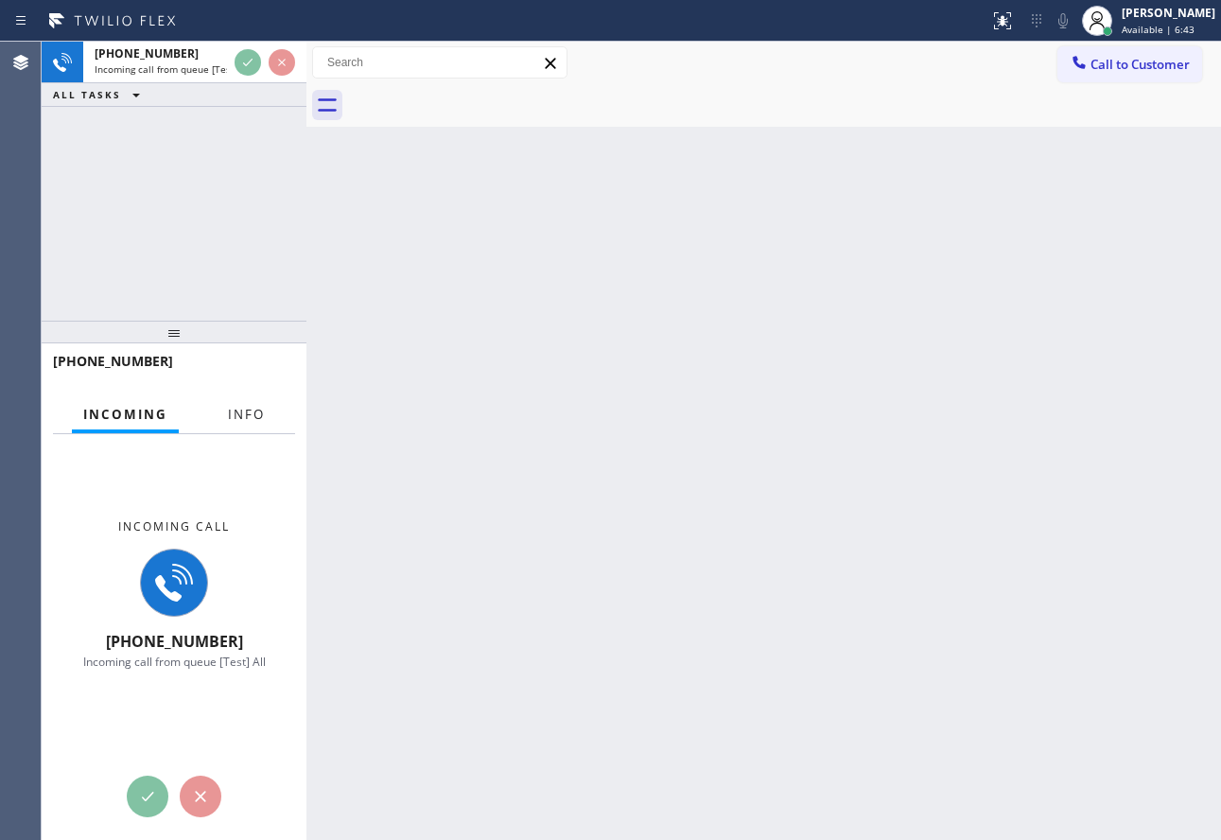
click at [246, 419] on span "Info" at bounding box center [246, 414] width 37 height 17
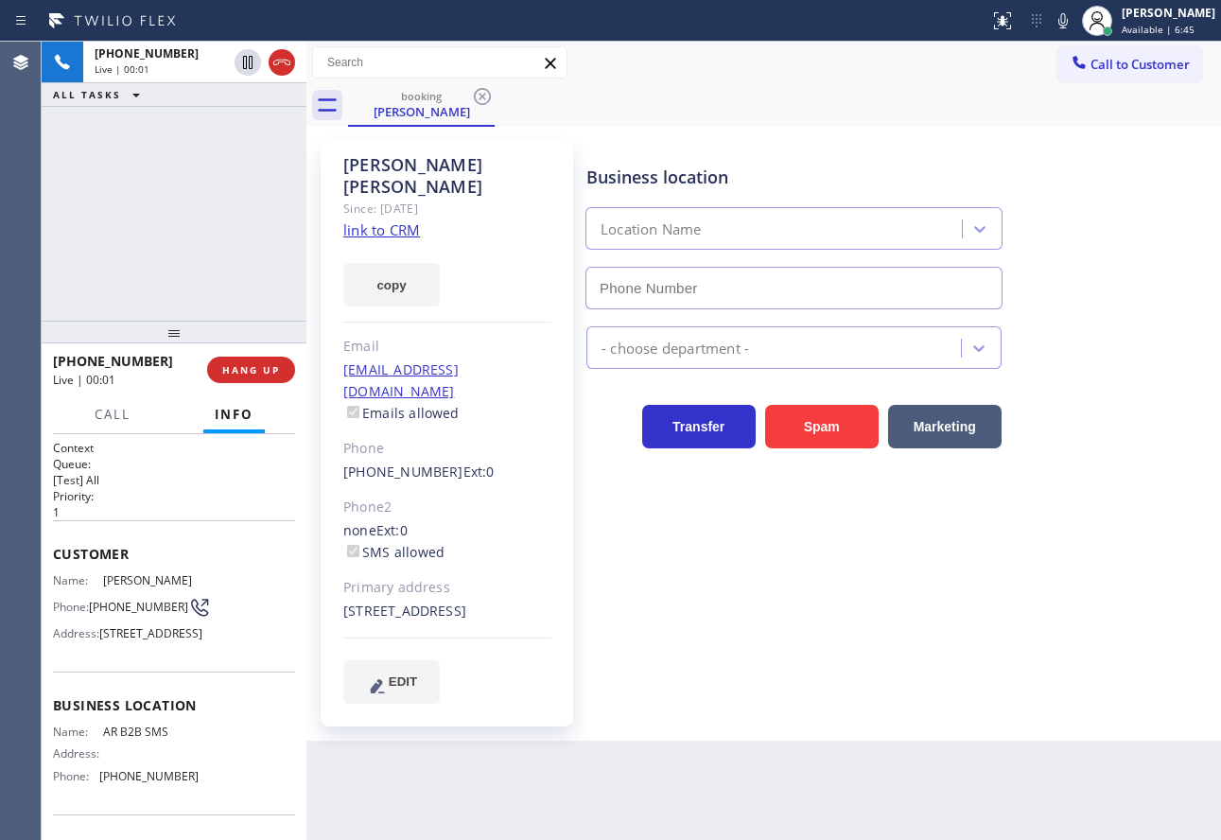
type input "[PHONE_NUMBER]"
click at [397, 220] on link "link to CRM" at bounding box center [381, 229] width 77 height 19
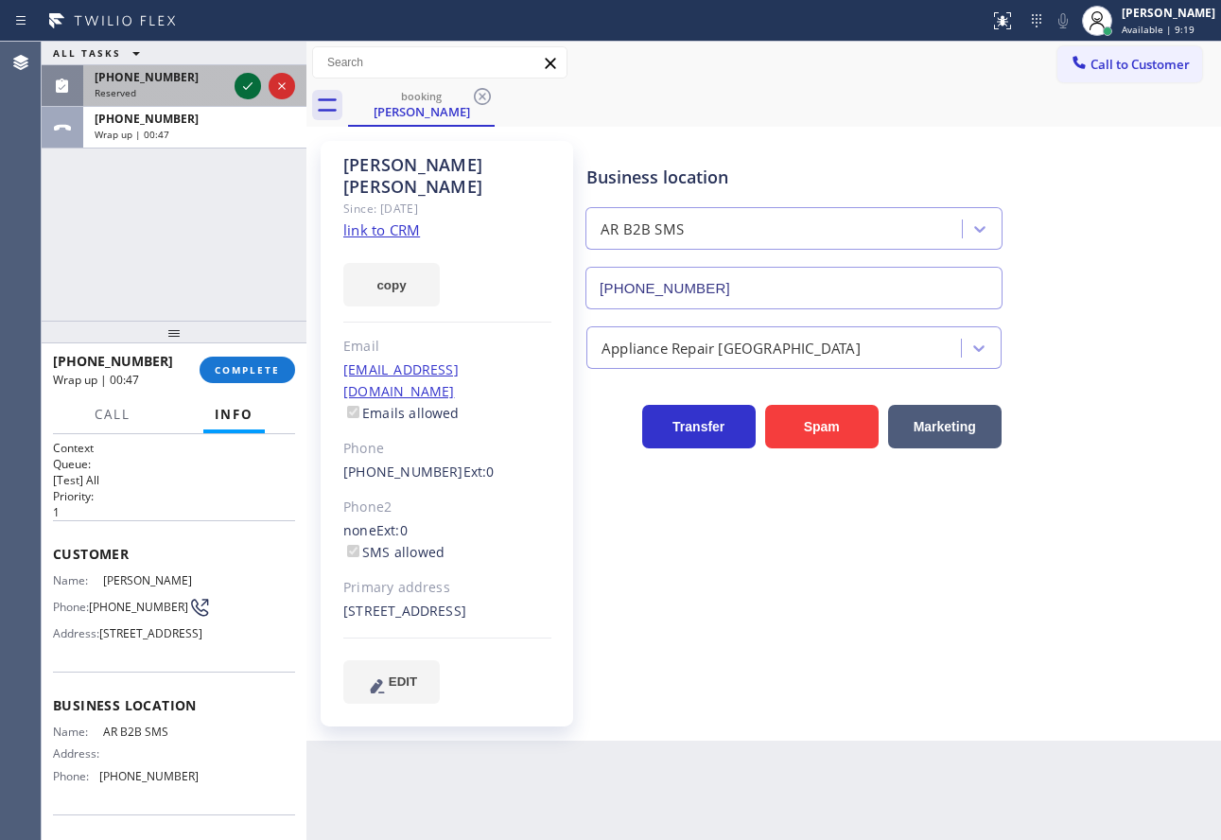
click at [246, 81] on icon at bounding box center [247, 86] width 23 height 23
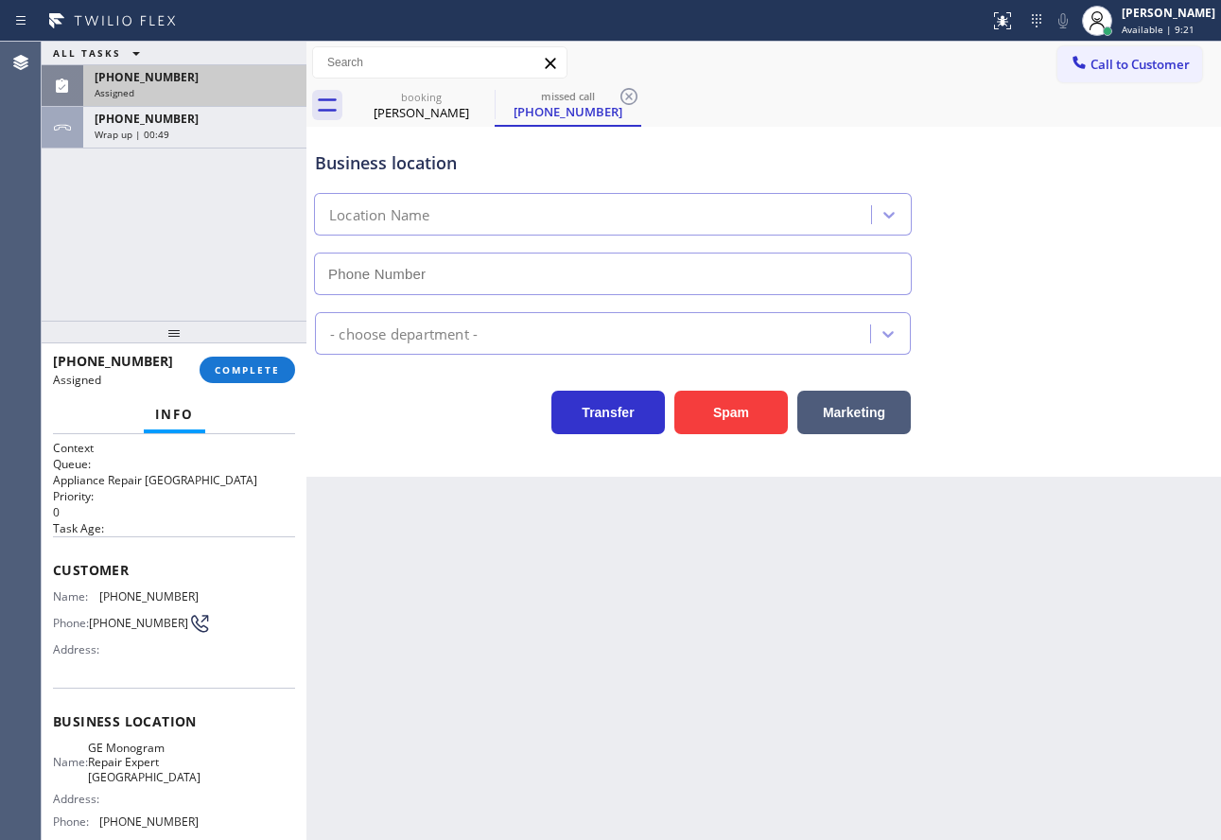
type input "[PHONE_NUMBER]"
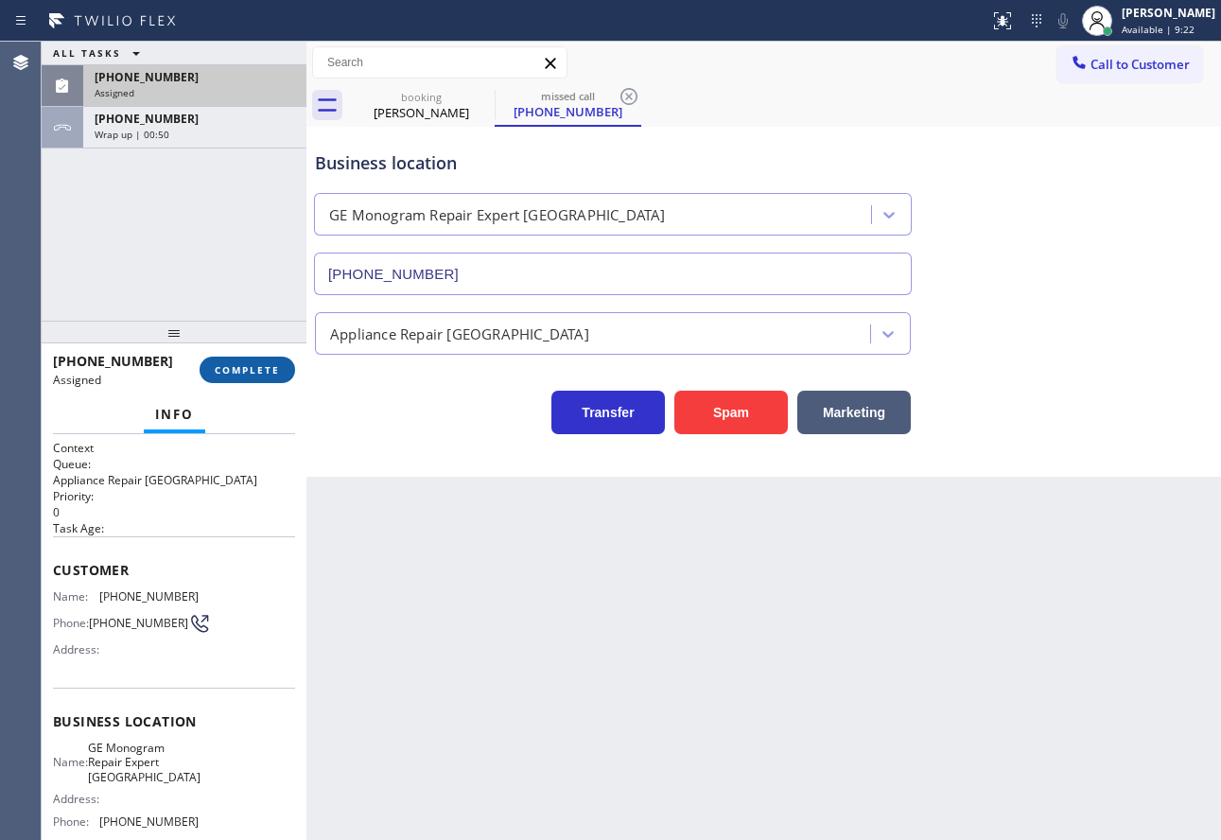
click at [233, 373] on span "COMPLETE" at bounding box center [247, 369] width 65 height 13
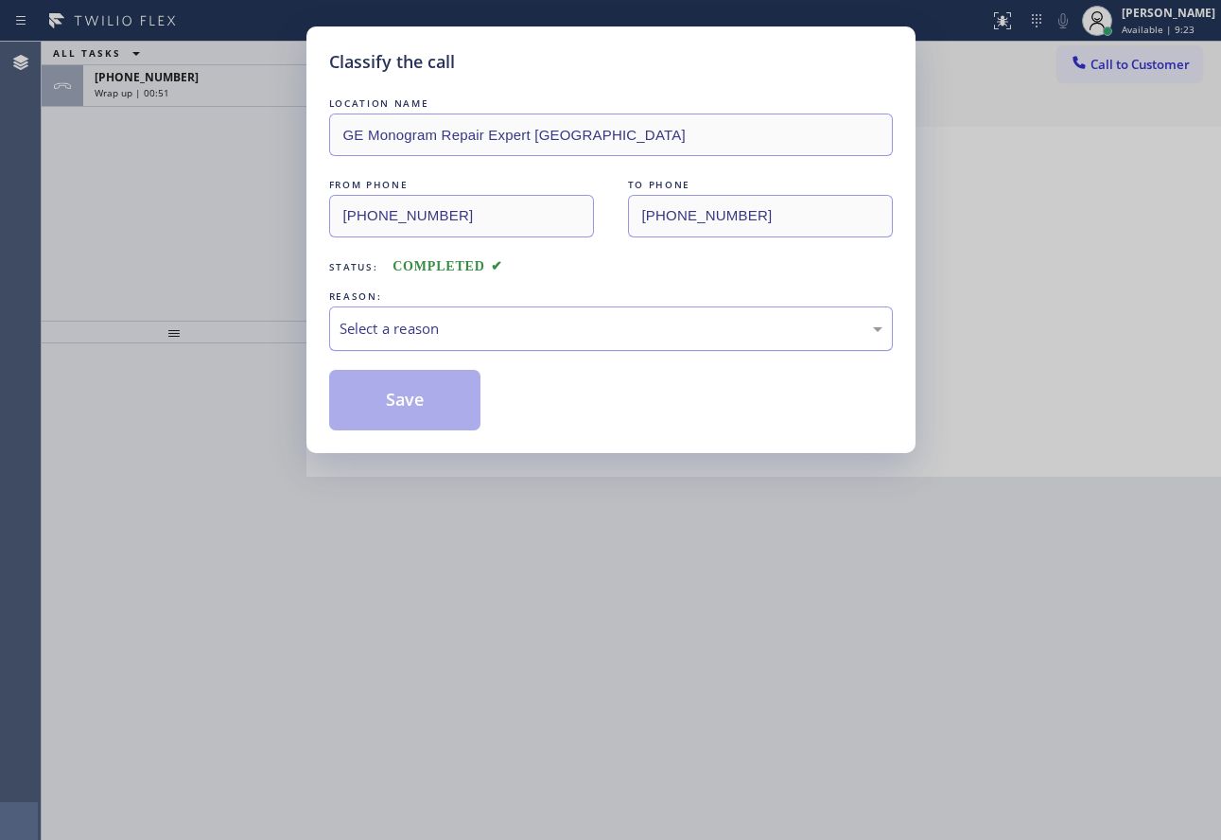
click at [481, 306] on div "Select a reason" at bounding box center [611, 328] width 564 height 44
click at [403, 400] on button "Save" at bounding box center [405, 400] width 152 height 61
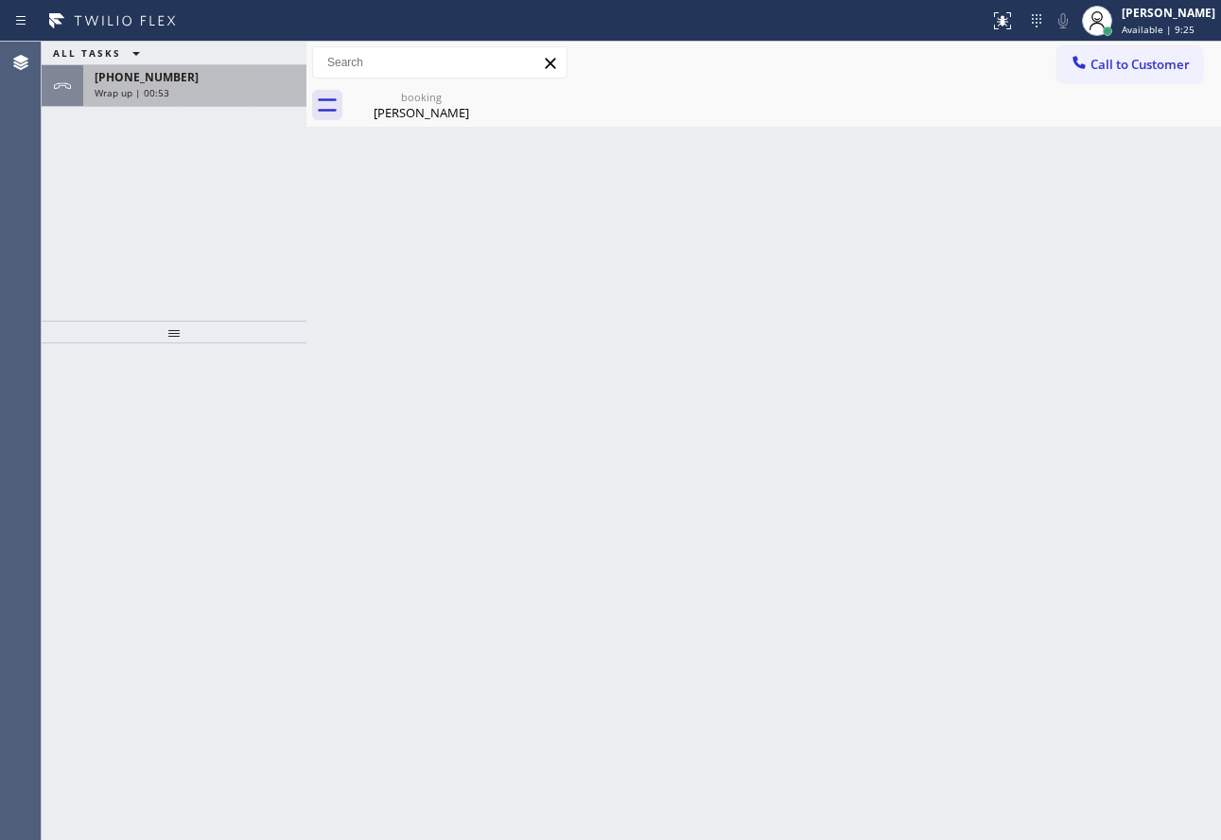
click at [187, 92] on div "Wrap up | 00:53" at bounding box center [195, 92] width 200 height 13
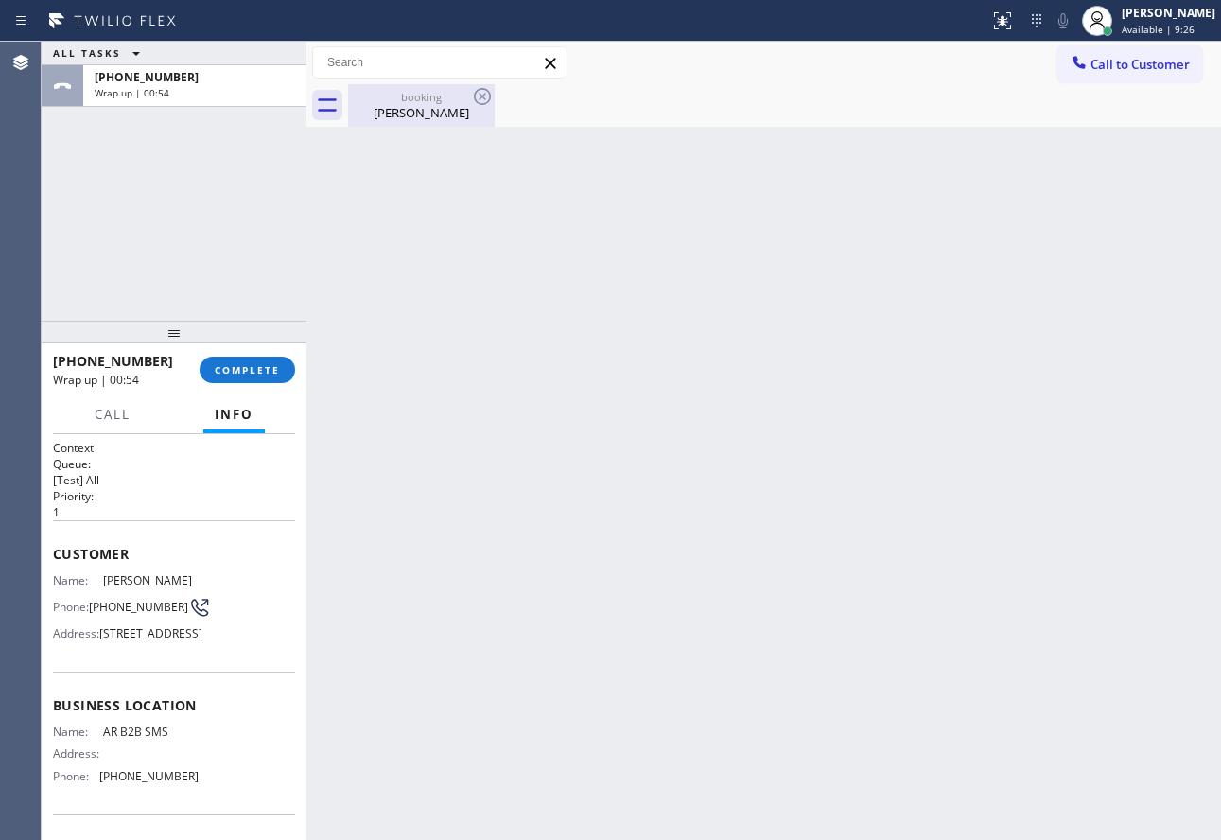
click at [428, 96] on div "booking" at bounding box center [421, 97] width 143 height 14
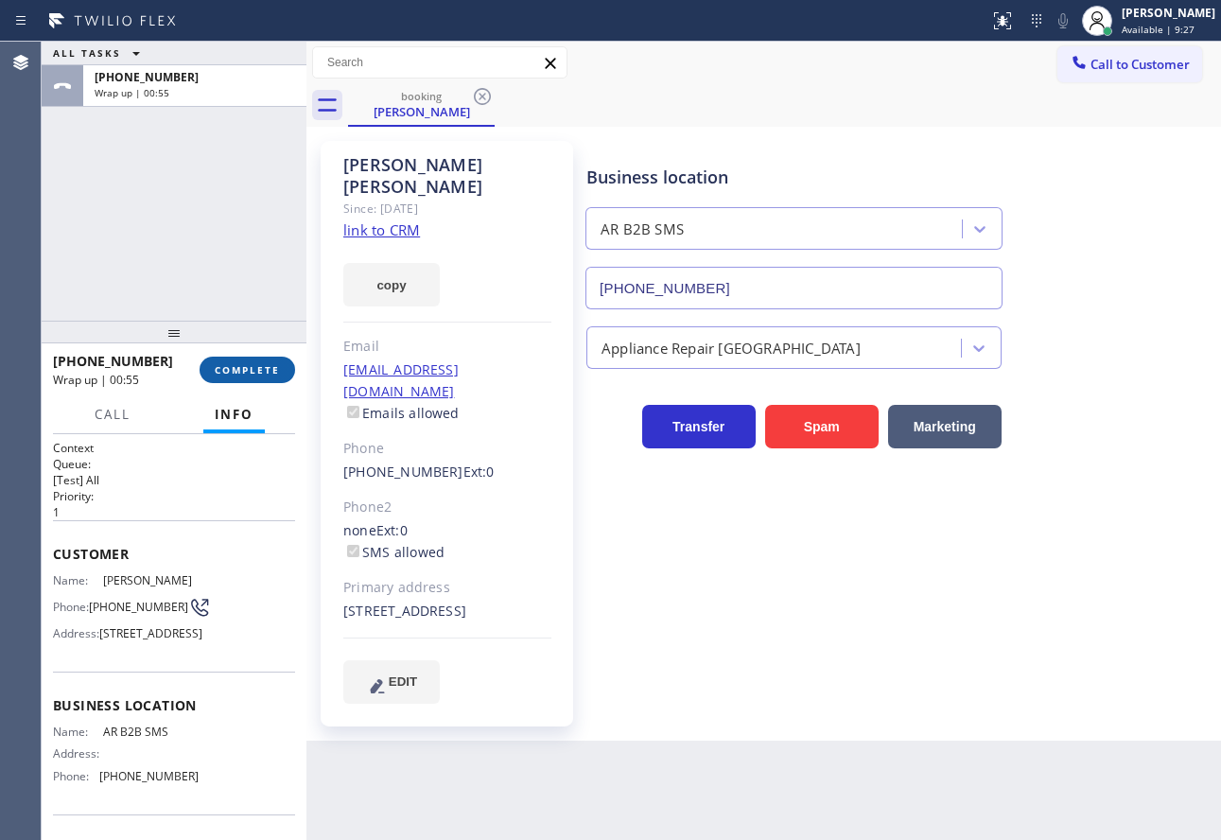
click at [269, 365] on span "COMPLETE" at bounding box center [247, 369] width 65 height 13
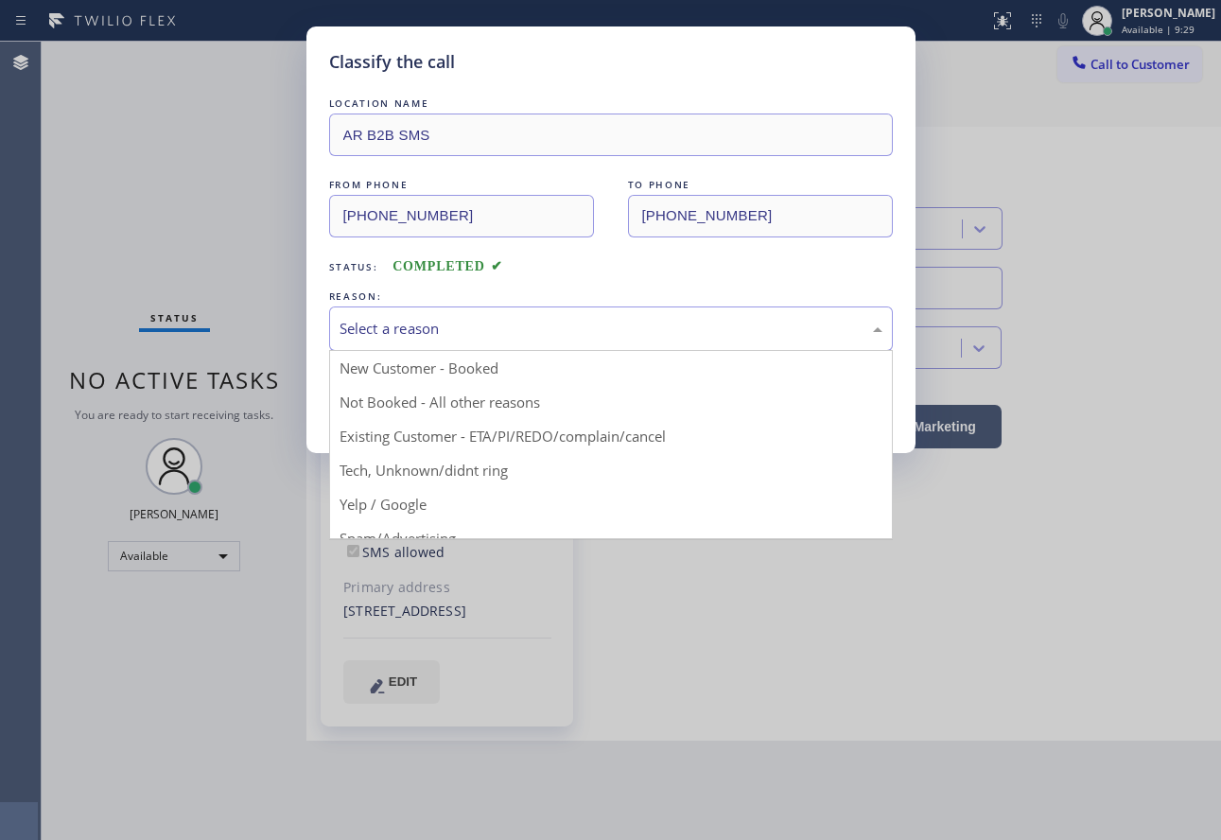
click at [461, 330] on div "Select a reason" at bounding box center [611, 329] width 543 height 22
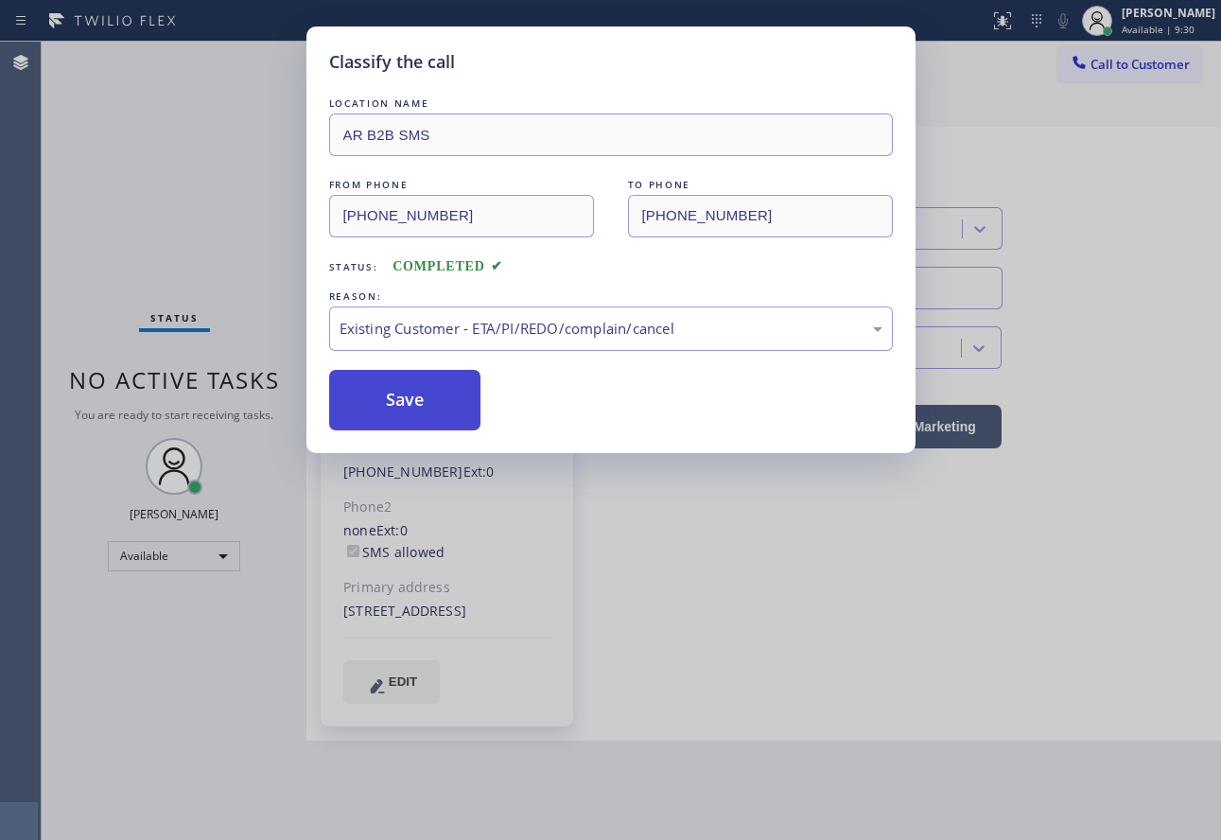
click at [412, 397] on button "Save" at bounding box center [405, 400] width 152 height 61
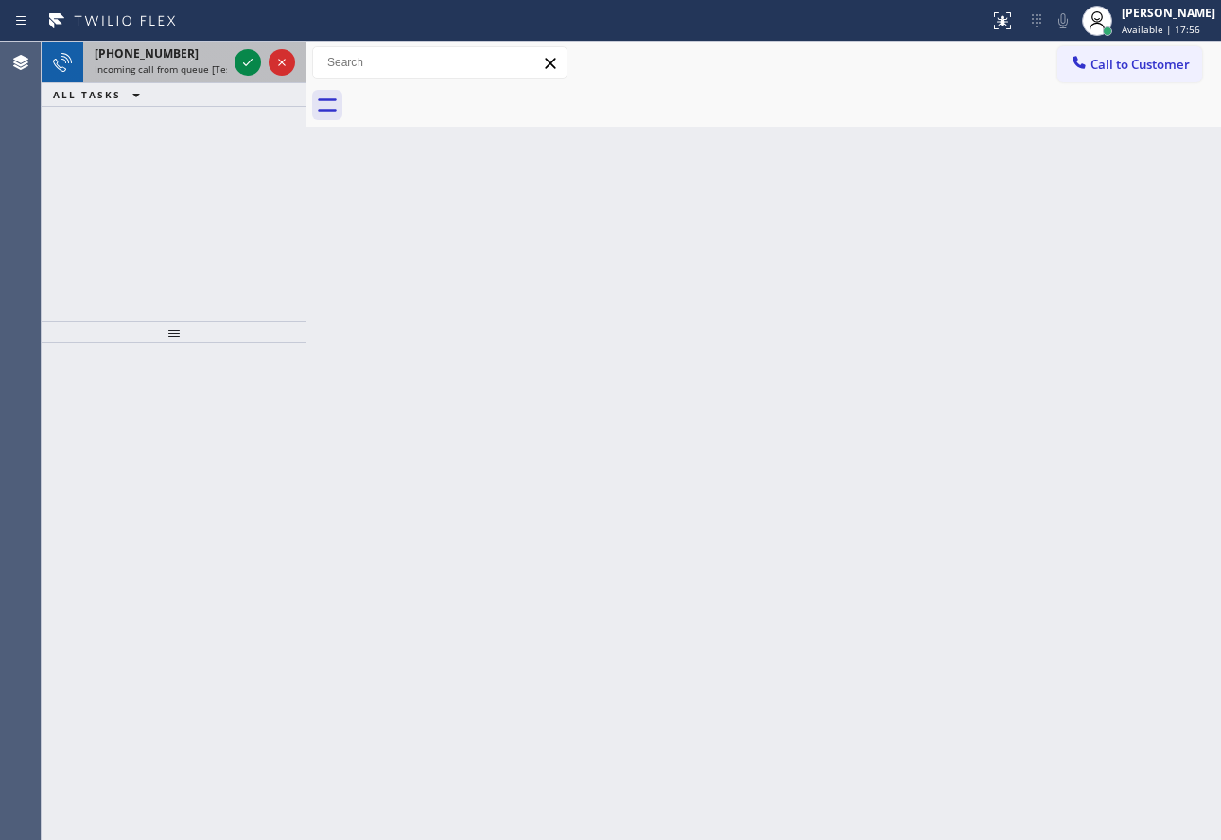
click at [242, 69] on icon at bounding box center [247, 62] width 23 height 23
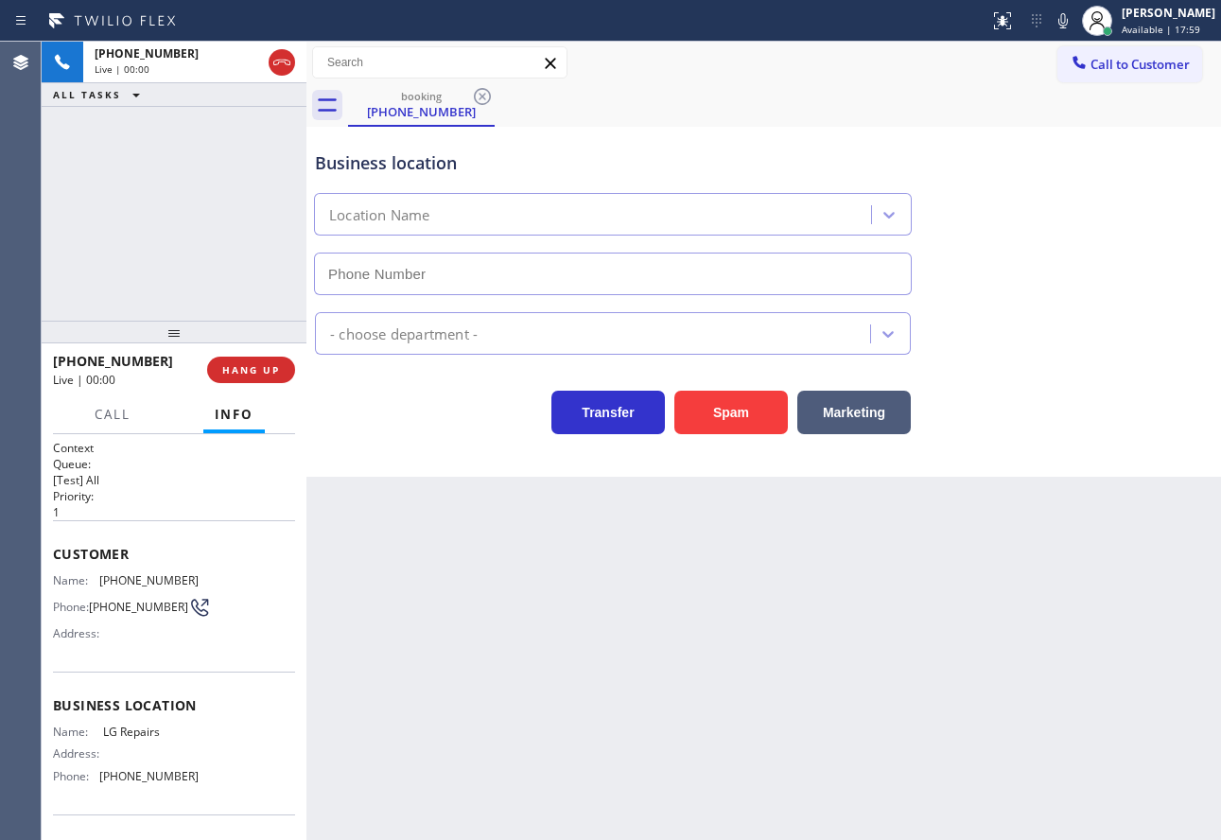
type input "[PHONE_NUMBER]"
click at [1002, 556] on div "Back to Dashboard Change Sender ID Customers Technicians Select a contact Outbo…" at bounding box center [763, 441] width 914 height 798
click at [279, 372] on span "HANG UP" at bounding box center [251, 369] width 58 height 13
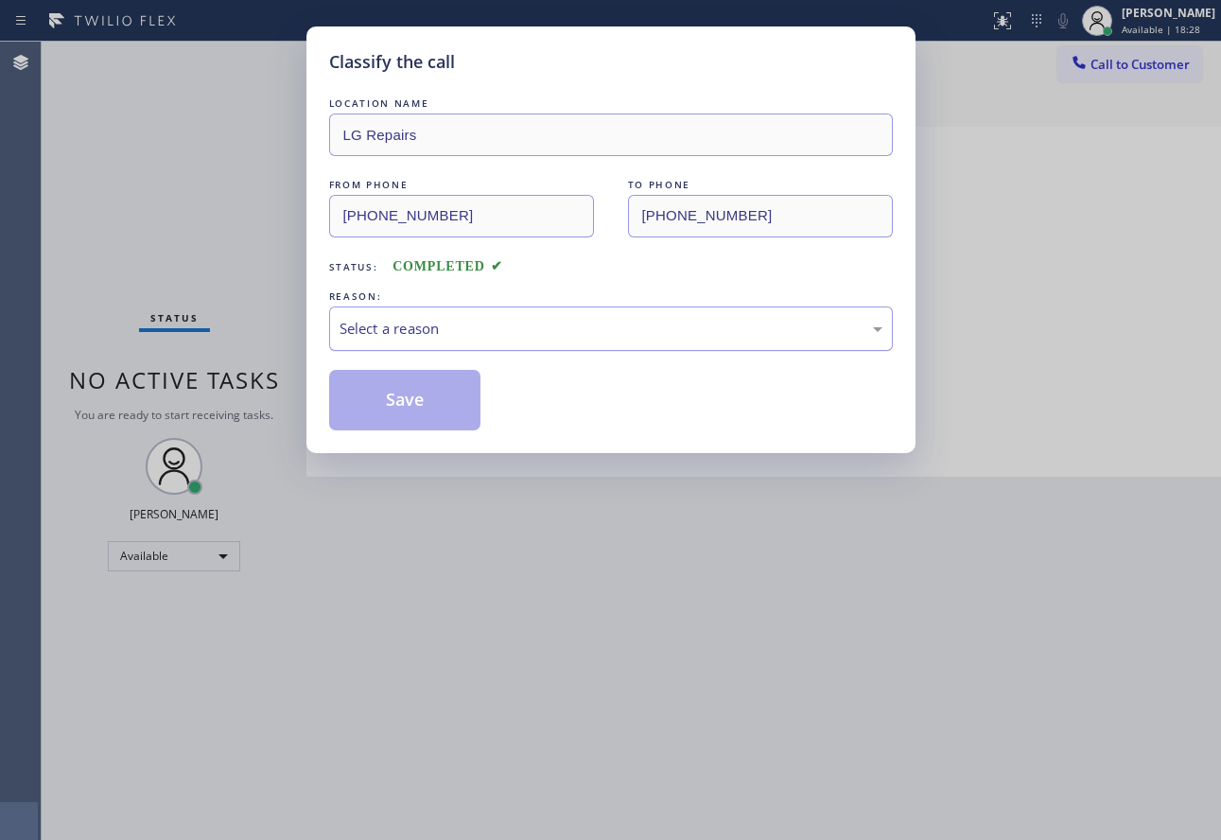
click at [449, 330] on div "Select a reason" at bounding box center [611, 329] width 543 height 22
click at [415, 399] on button "Save" at bounding box center [405, 400] width 152 height 61
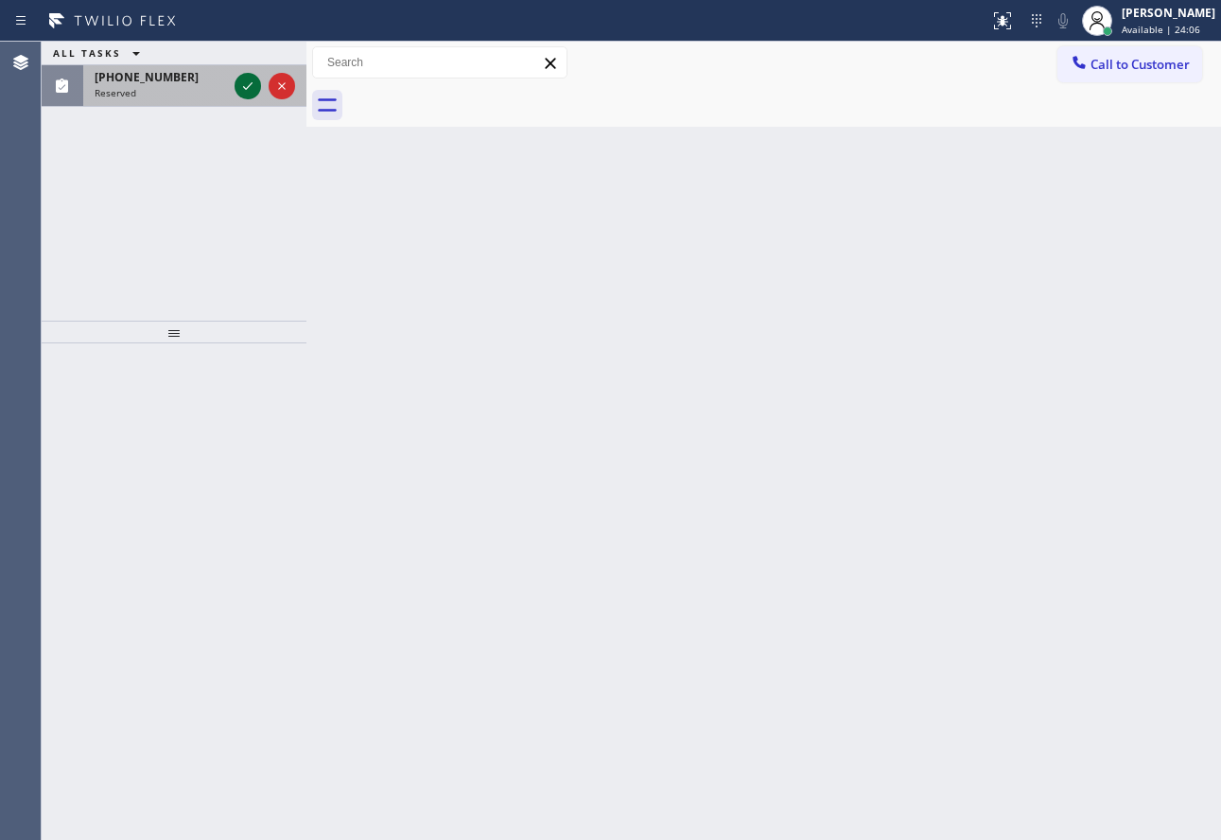
click at [244, 85] on icon at bounding box center [247, 86] width 23 height 23
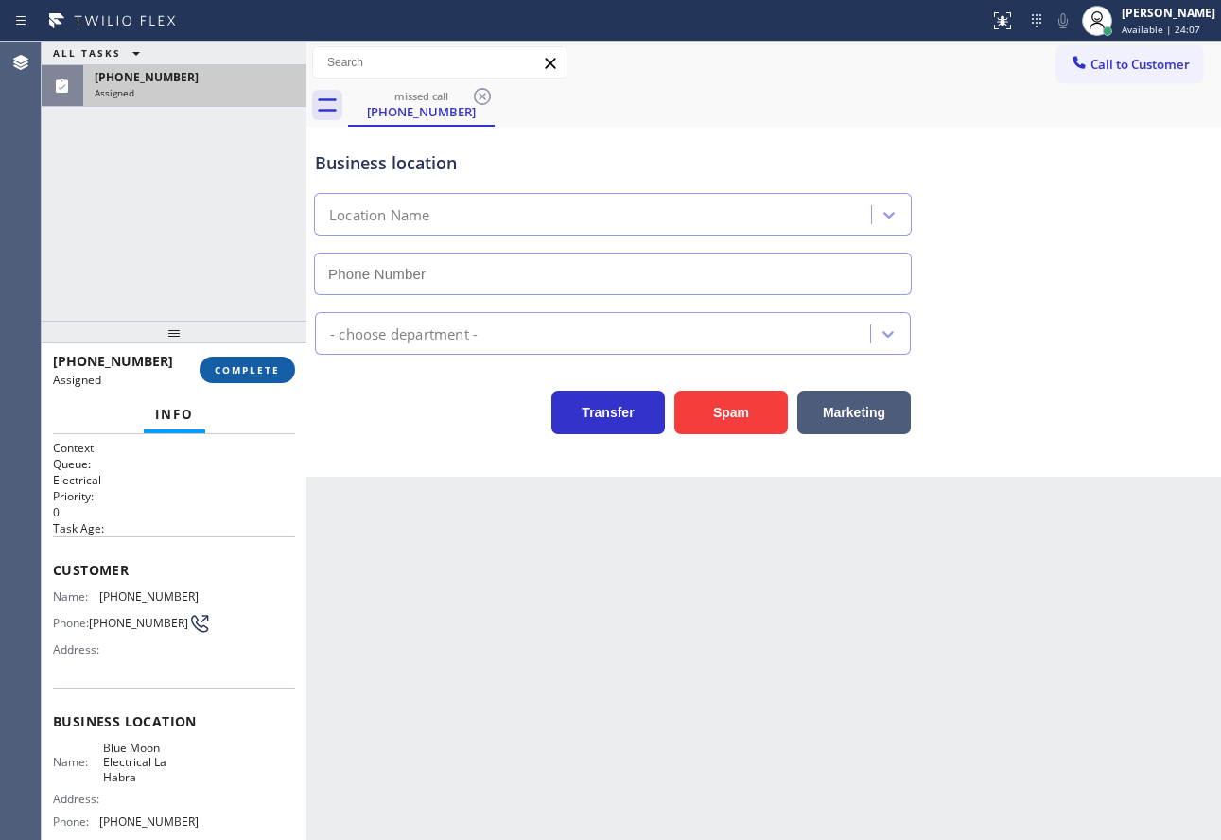
type input "[PHONE_NUMBER]"
click at [254, 380] on button "COMPLETE" at bounding box center [248, 370] width 96 height 26
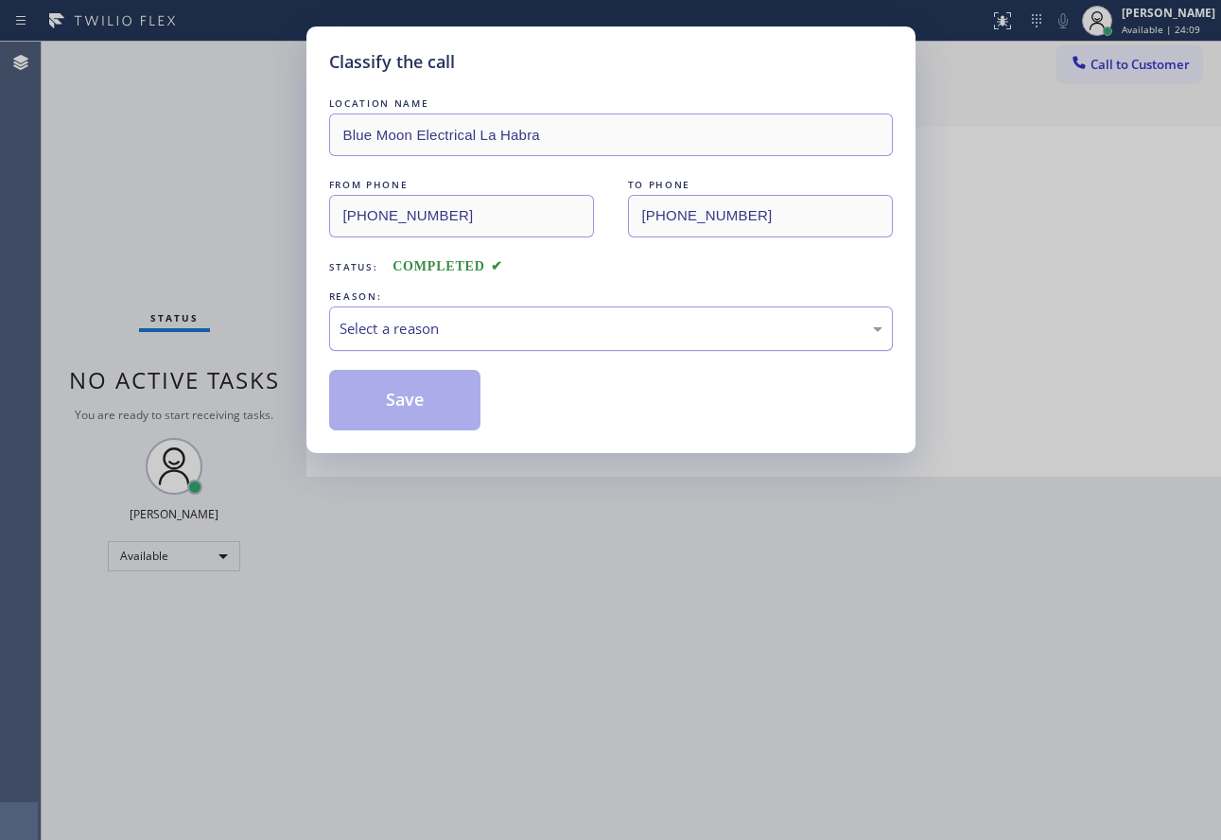
click at [522, 336] on div "Select a reason" at bounding box center [611, 329] width 543 height 22
click at [412, 404] on button "Save" at bounding box center [405, 400] width 152 height 61
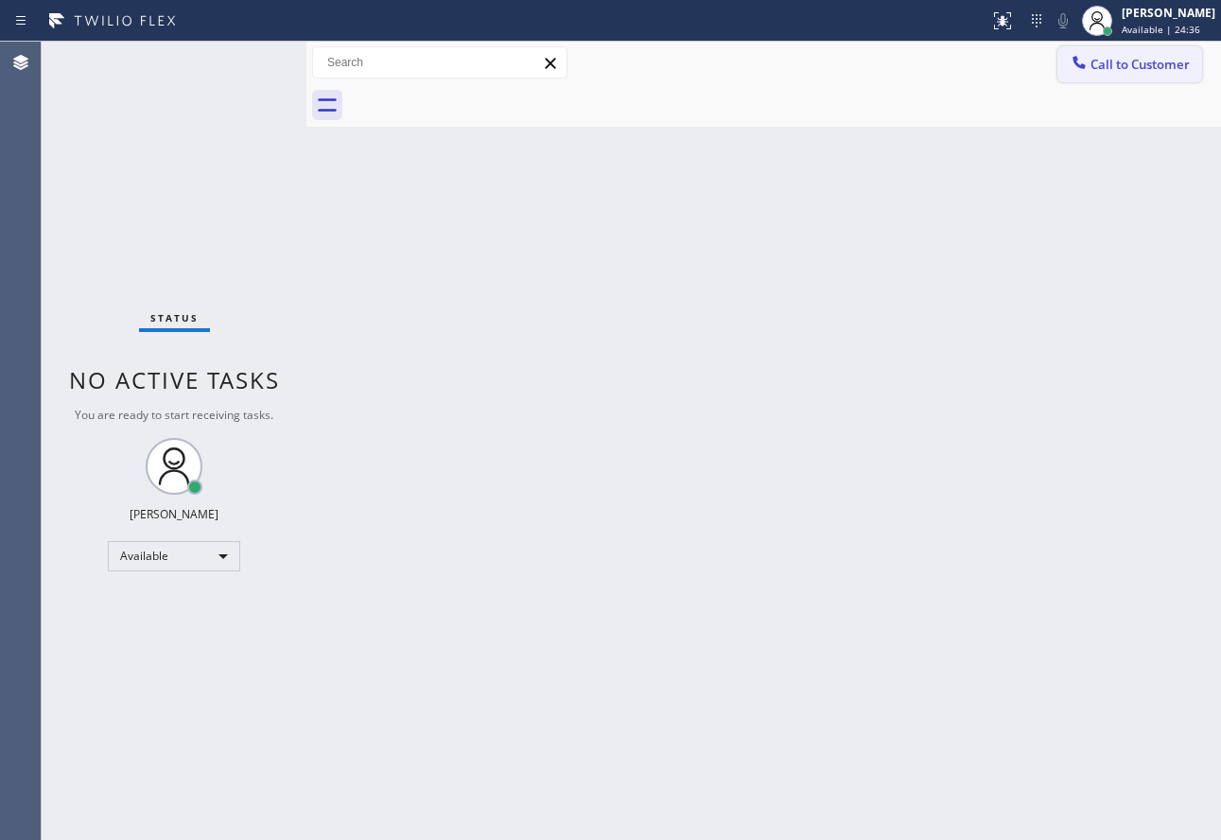
click at [1114, 59] on span "Call to Customer" at bounding box center [1139, 64] width 99 height 17
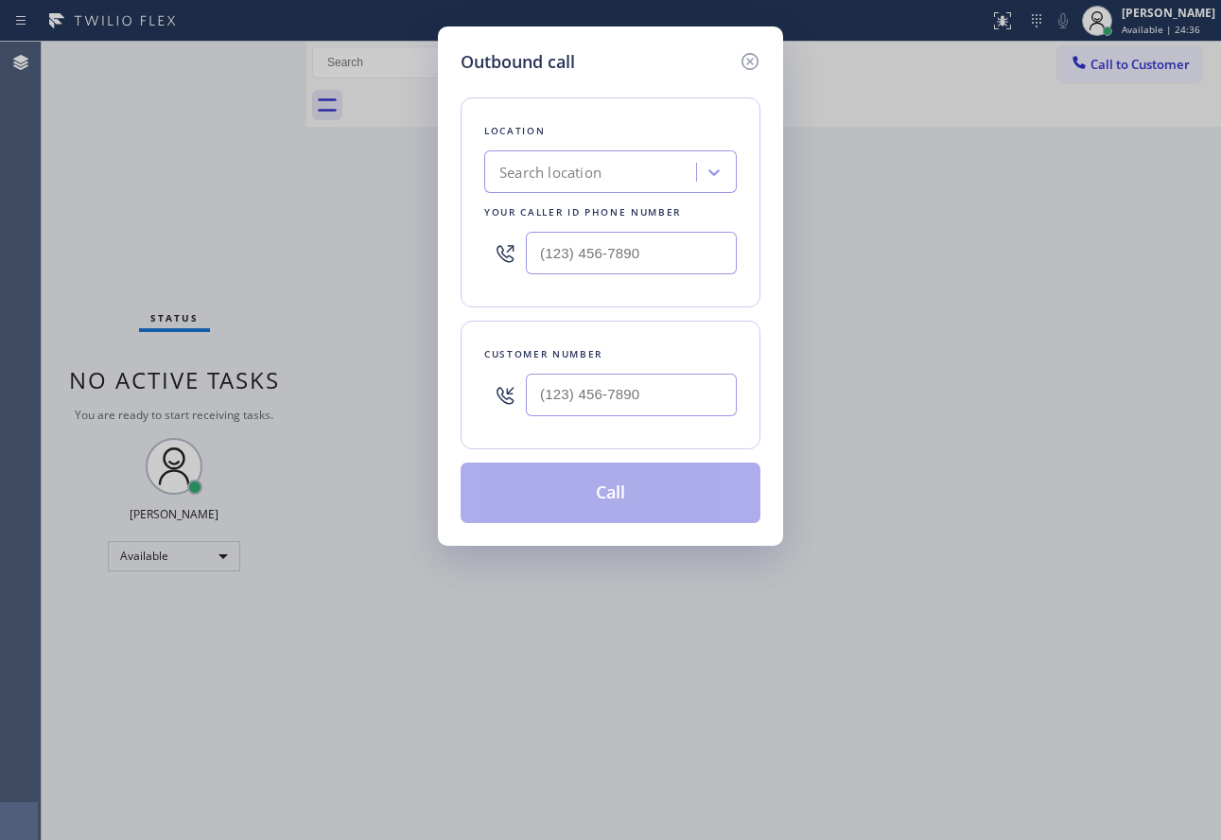
click at [635, 161] on div "Search location" at bounding box center [593, 172] width 206 height 33
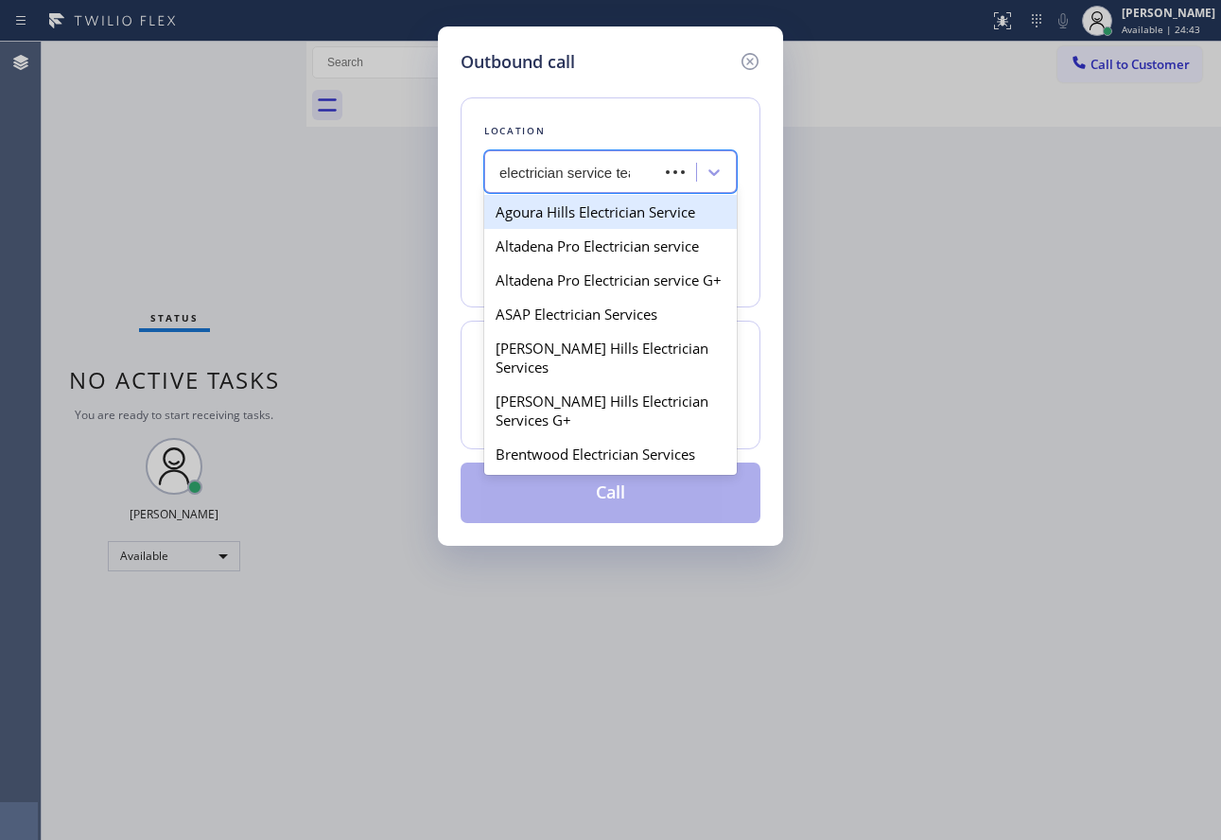
type input "electrician service team"
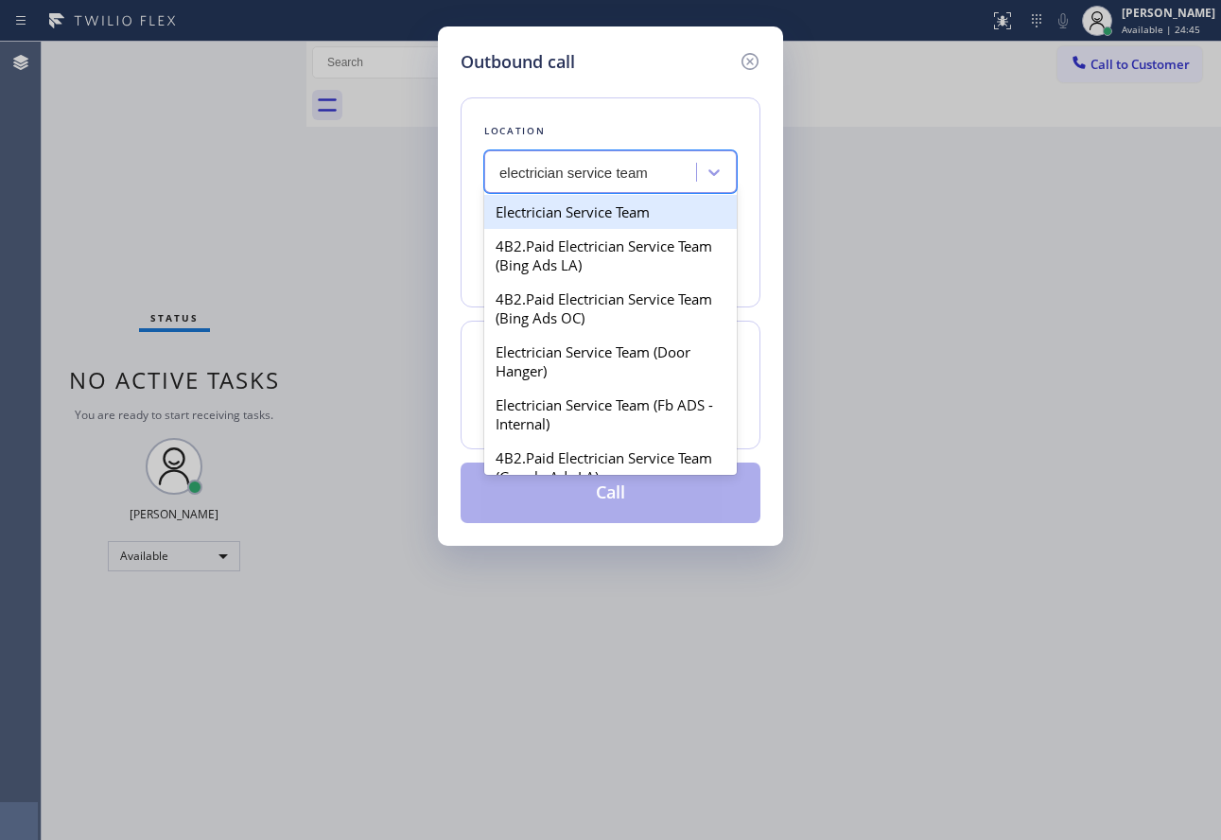
click at [622, 217] on div "Electrician Service Team" at bounding box center [610, 212] width 253 height 34
type input "[PHONE_NUMBER]"
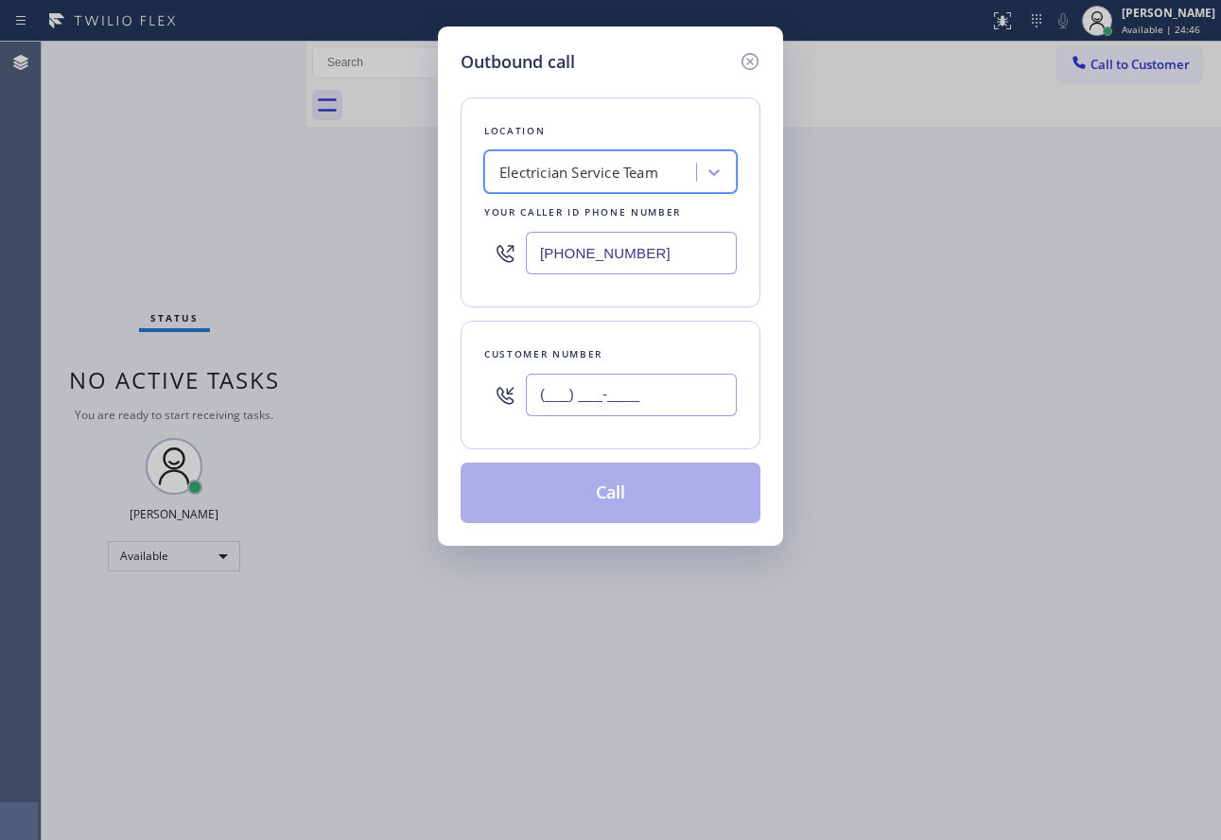
click at [618, 390] on input "(___) ___-____" at bounding box center [631, 395] width 211 height 43
paste input "951) 397-9859"
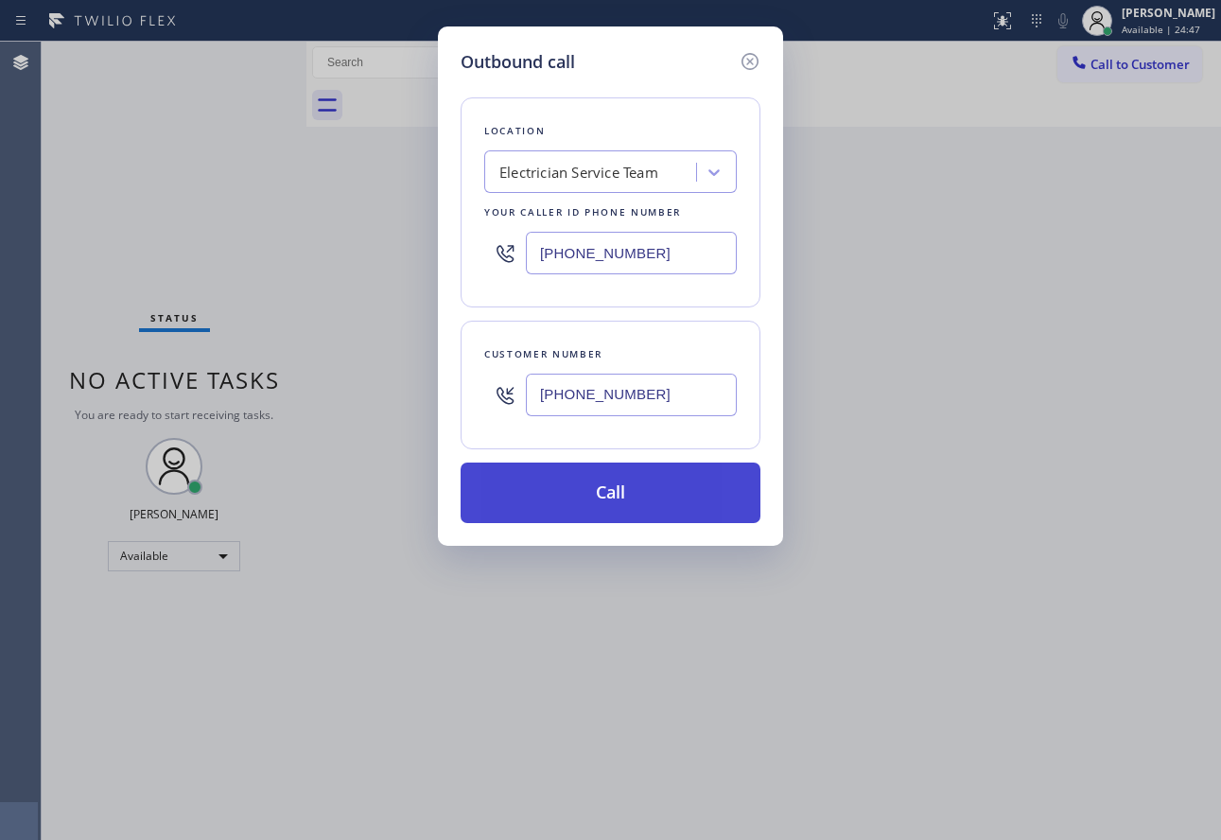
type input "[PHONE_NUMBER]"
click at [641, 488] on button "Call" at bounding box center [611, 492] width 300 height 61
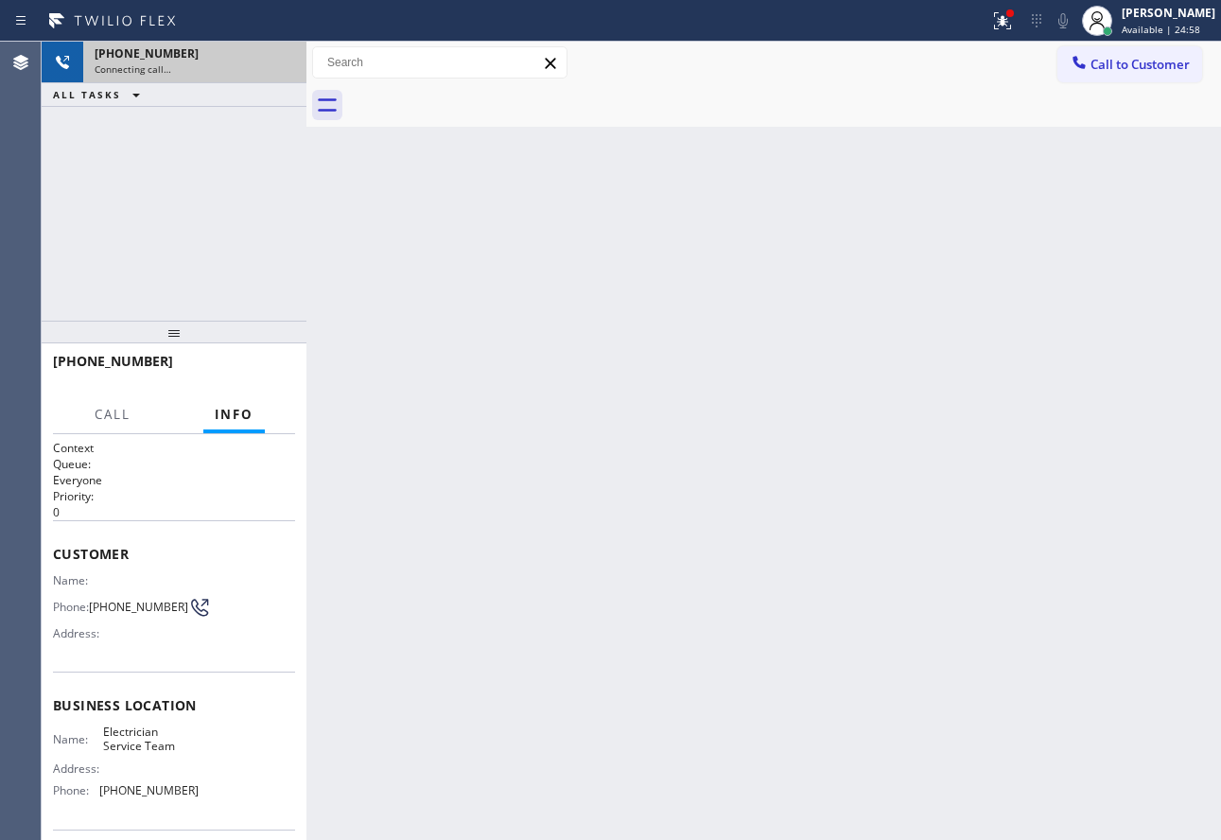
click at [206, 70] on div "Connecting call…" at bounding box center [195, 68] width 200 height 13
click at [227, 54] on div "[PHONE_NUMBER]" at bounding box center [195, 53] width 200 height 16
drag, startPoint x: 304, startPoint y: 172, endPoint x: 158, endPoint y: 25, distance: 207.3
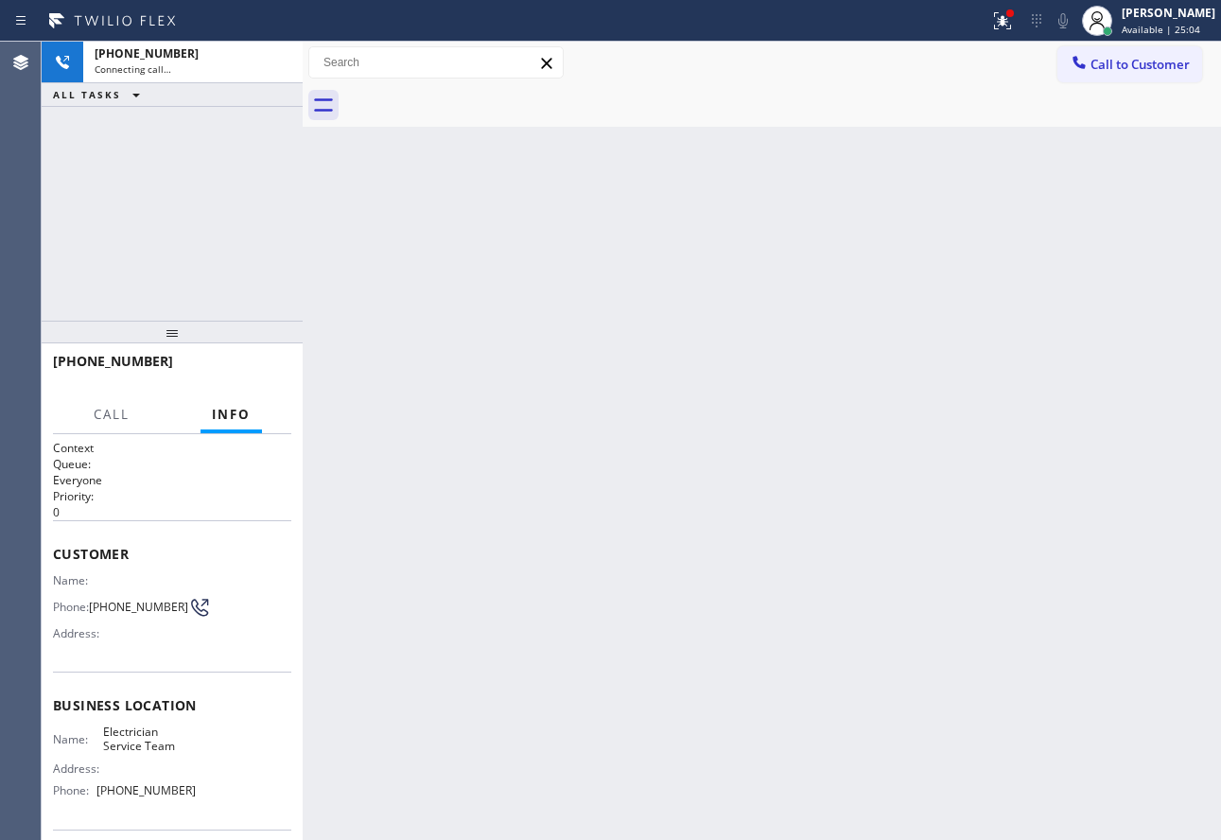
click at [245, 215] on div "[PHONE_NUMBER] Connecting call… ALL TASKS ALL TASKS ACTIVE TASKS TASKS IN WRAP …" at bounding box center [631, 441] width 1179 height 798
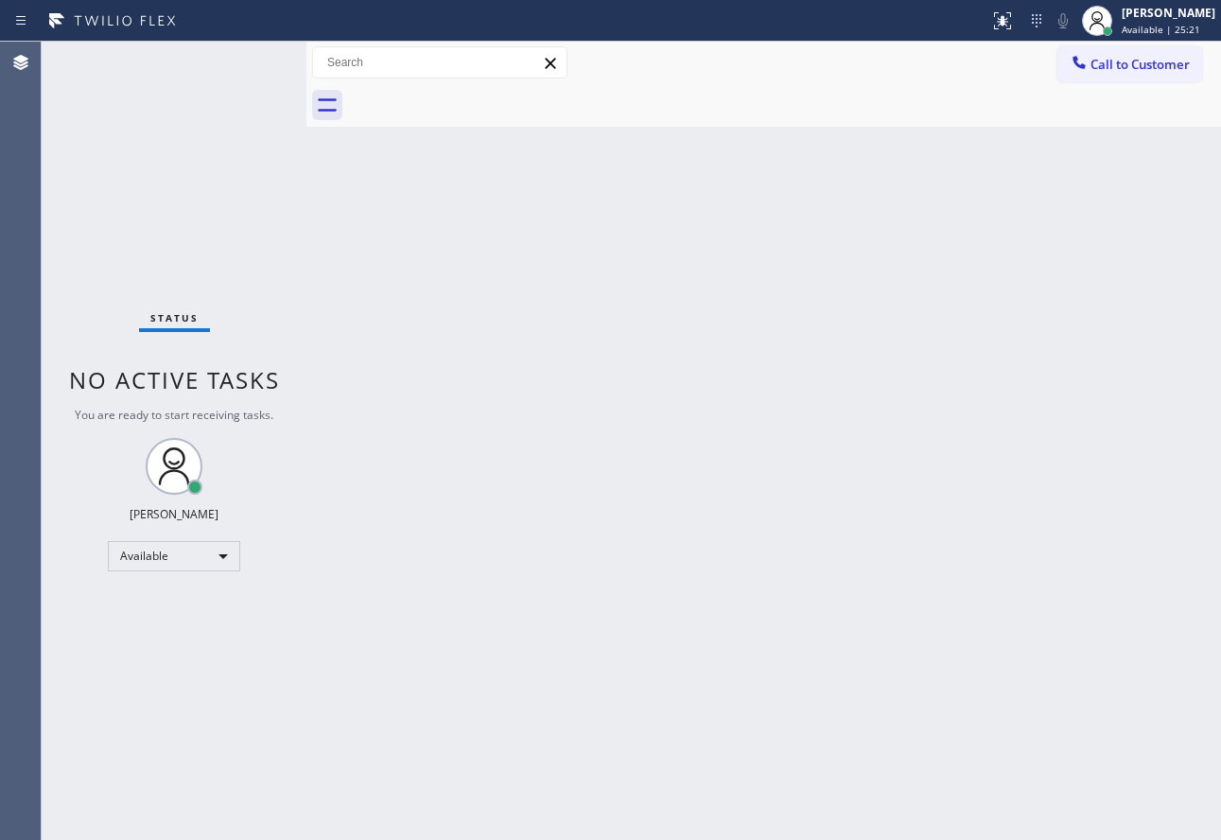
click at [439, 393] on div "Back to Dashboard Change Sender ID Customers Technicians Select a contact Outbo…" at bounding box center [763, 441] width 914 height 798
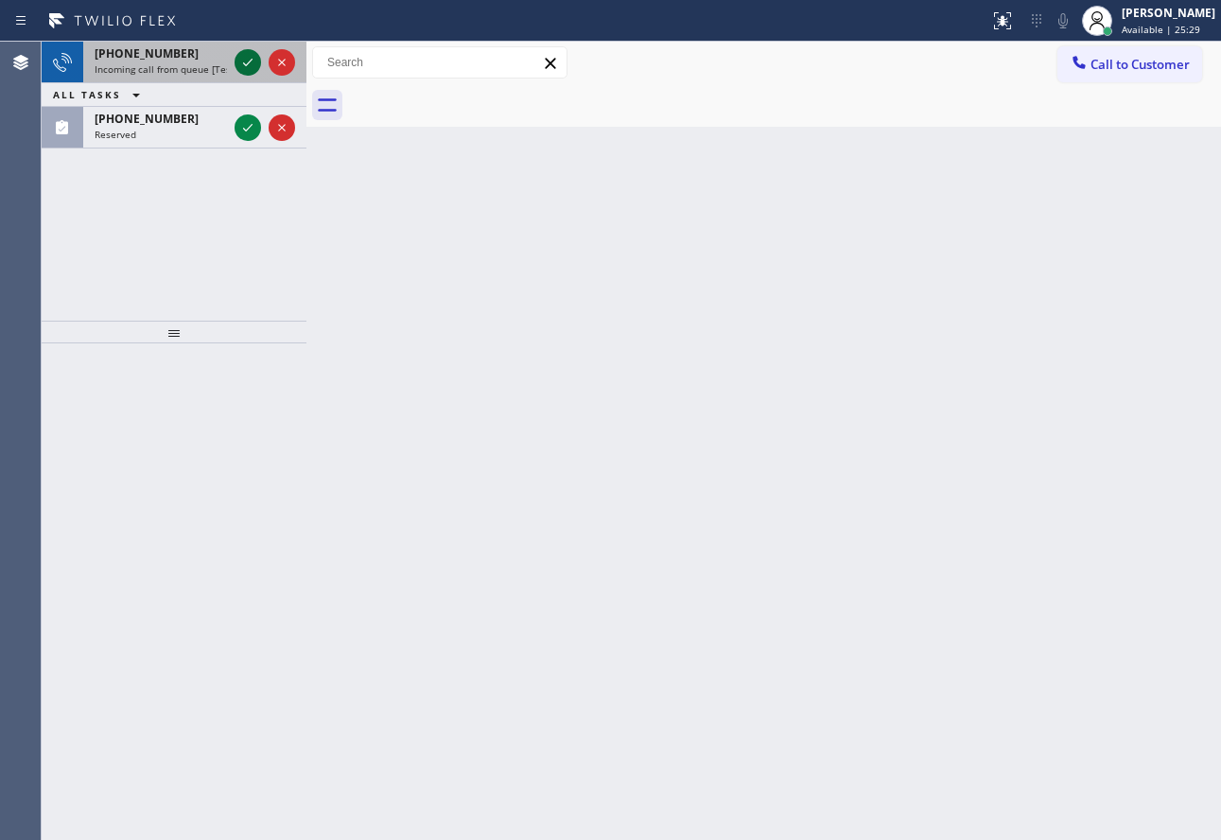
click at [241, 63] on icon at bounding box center [247, 62] width 23 height 23
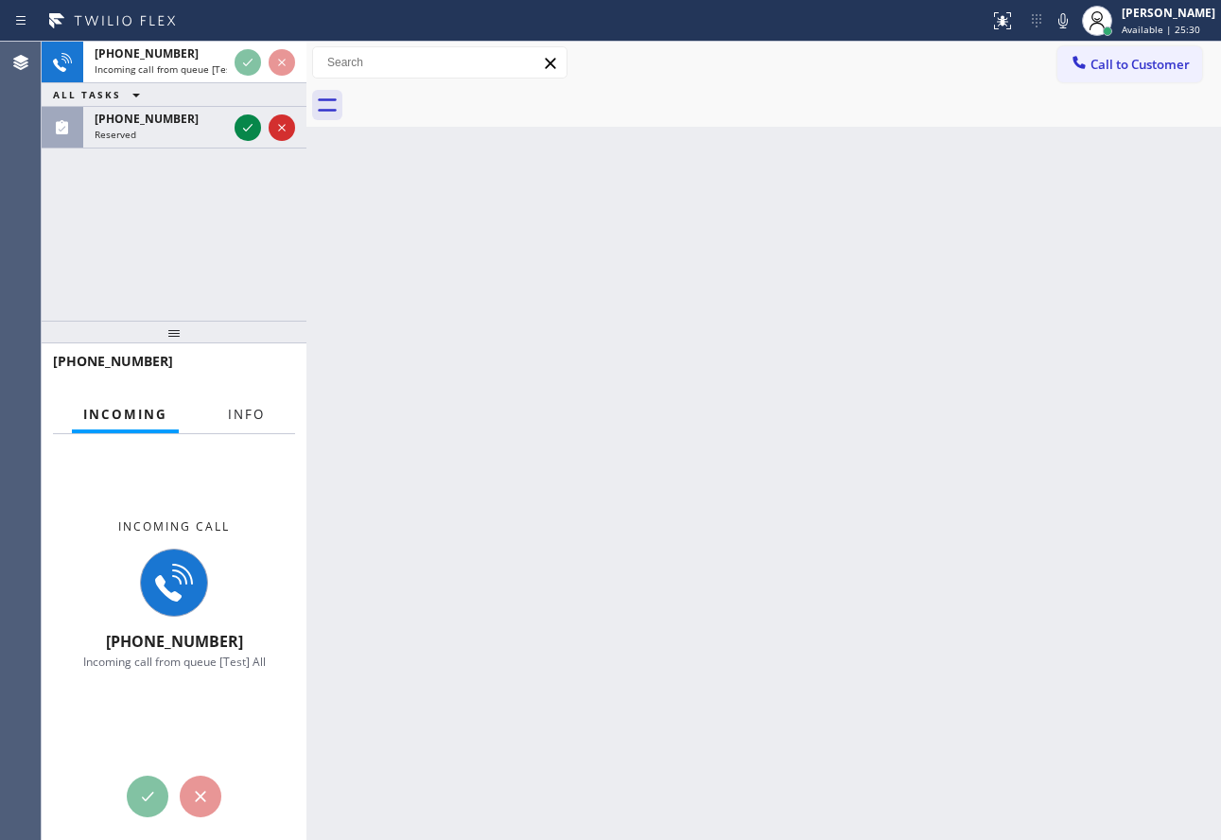
click at [252, 416] on span "Info" at bounding box center [246, 414] width 37 height 17
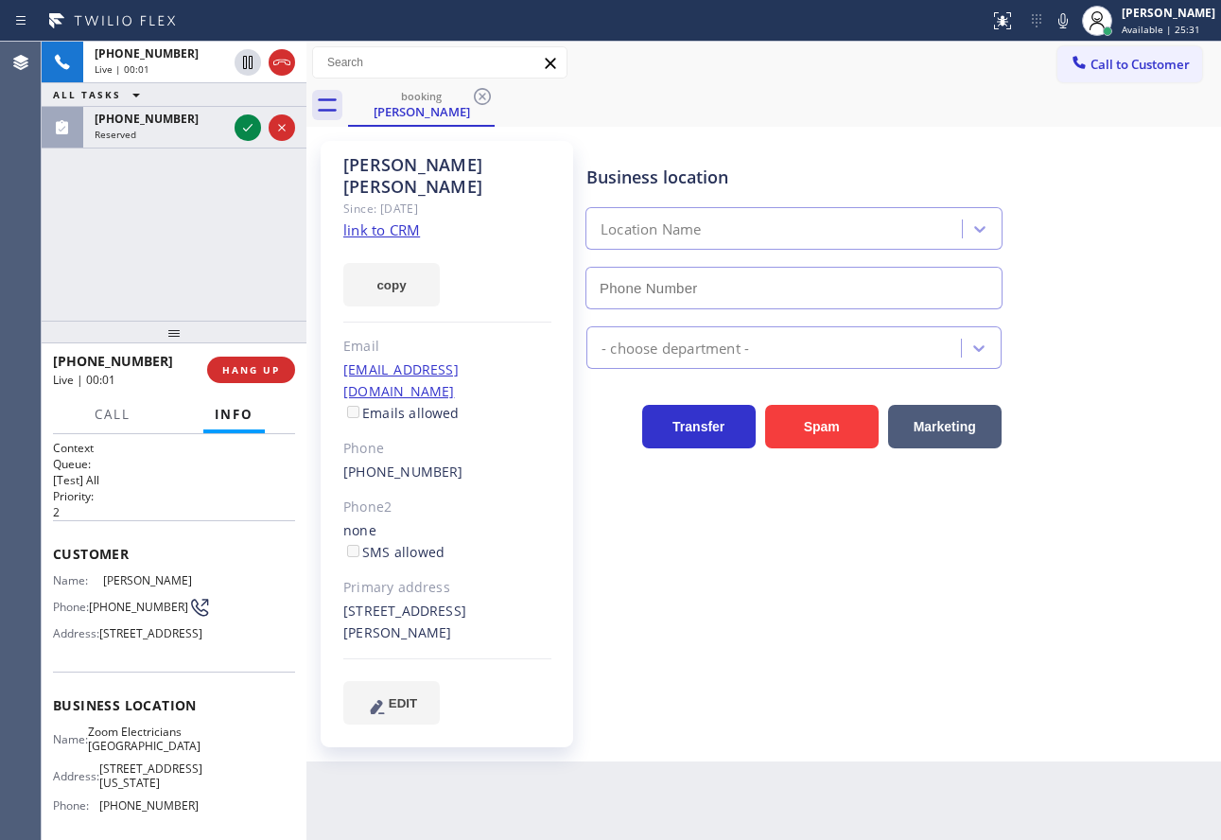
type input "(626) 415-6175"
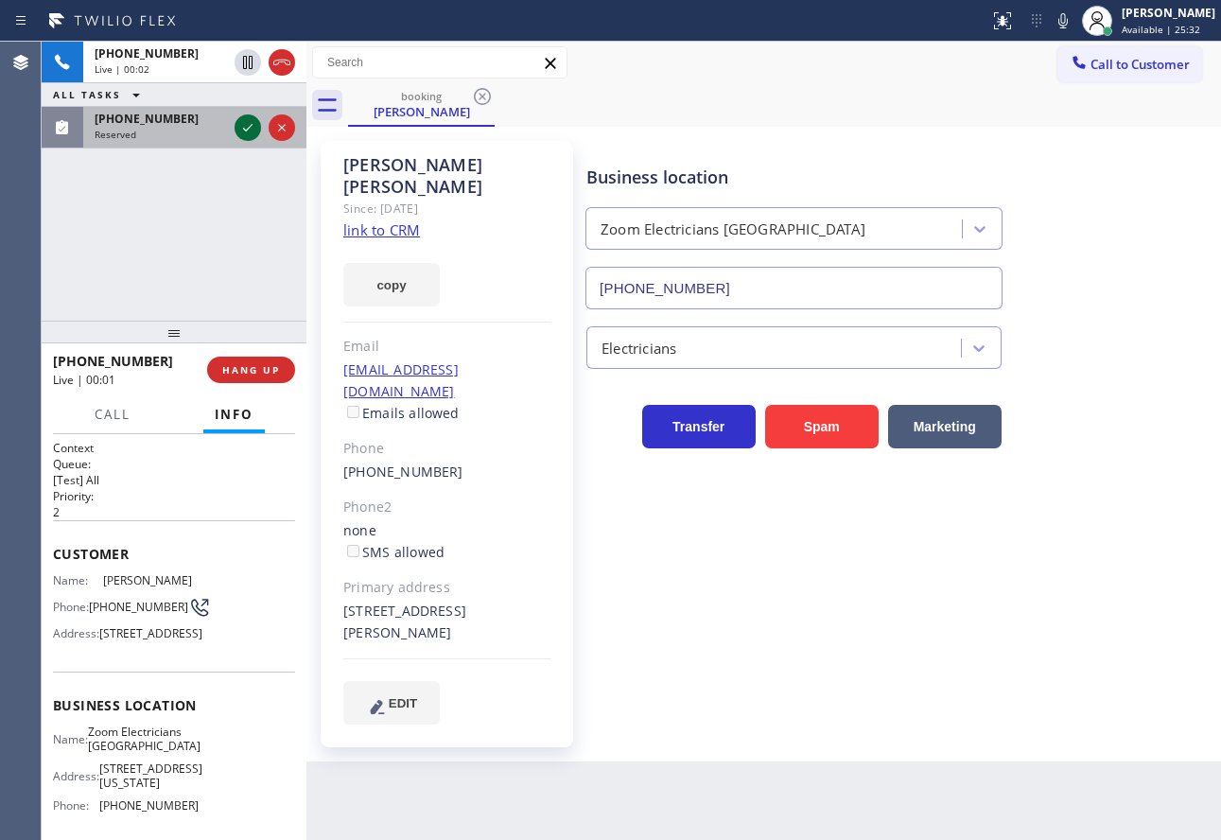
click at [244, 129] on icon at bounding box center [247, 128] width 9 height 8
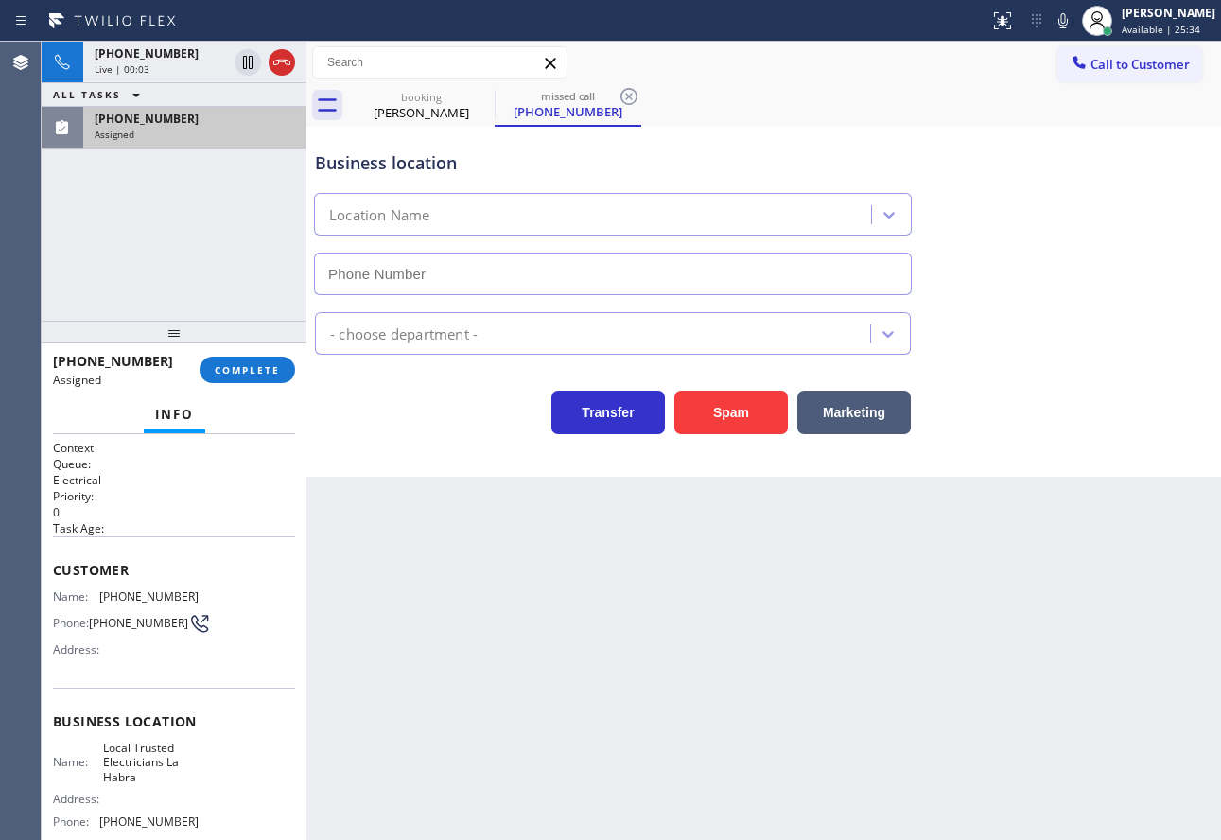
type input "(562) 456-3053"
click at [406, 107] on div "Gus Nino" at bounding box center [421, 112] width 143 height 17
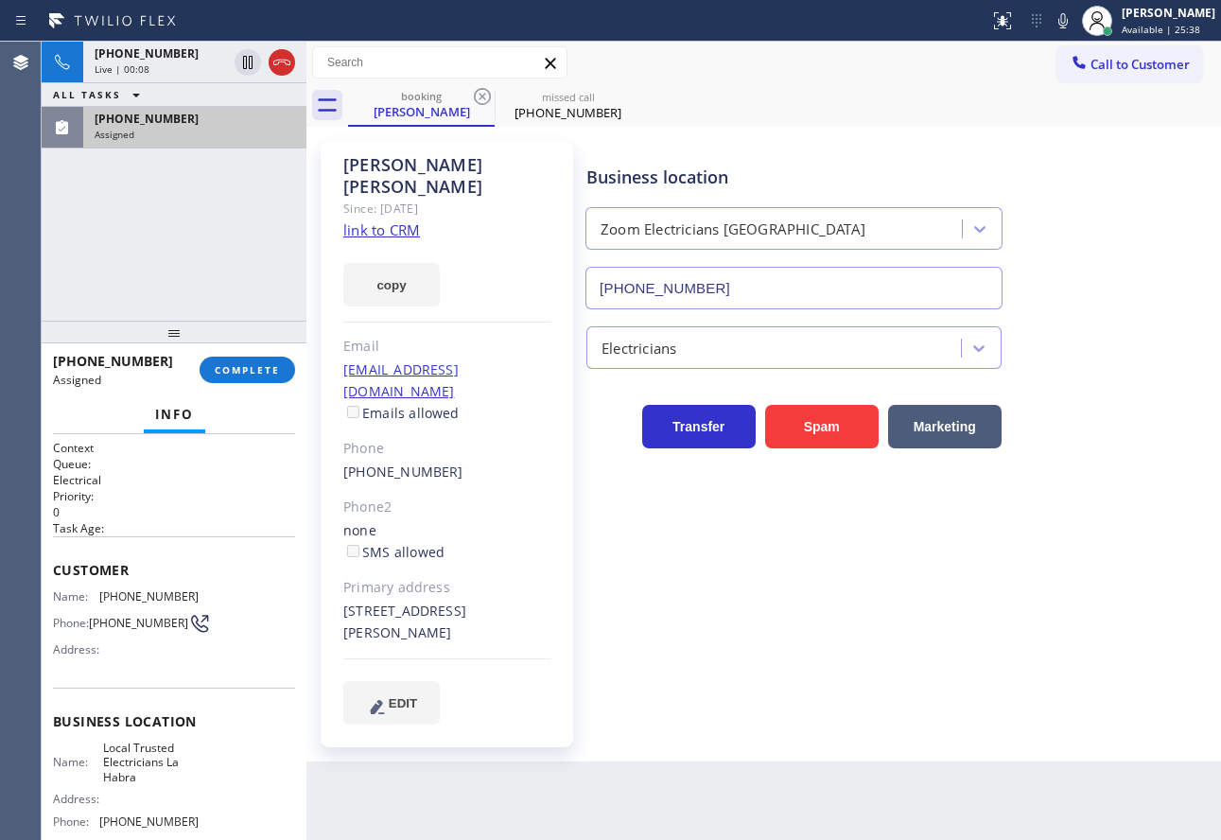
click at [377, 220] on link "link to CRM" at bounding box center [381, 229] width 77 height 19
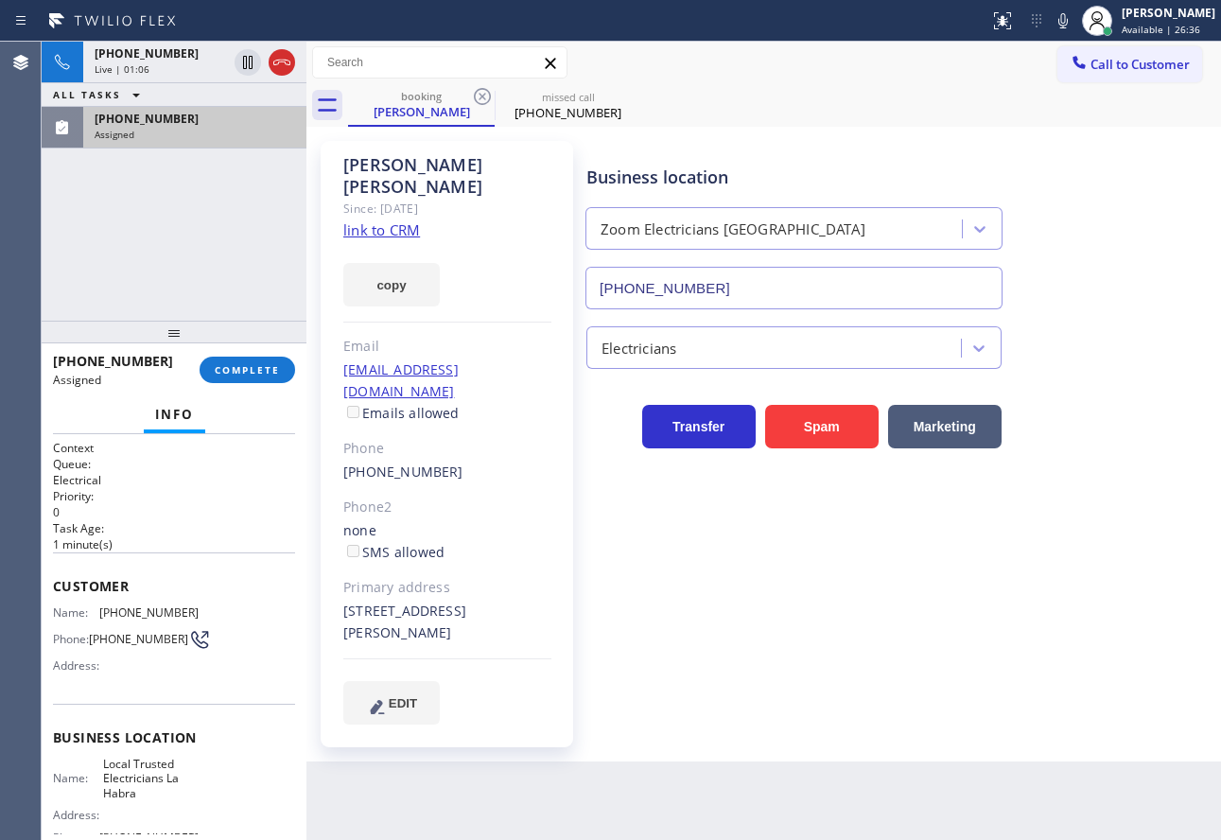
click at [172, 134] on div "Assigned" at bounding box center [195, 134] width 200 height 13
click at [243, 343] on div at bounding box center [174, 332] width 265 height 23
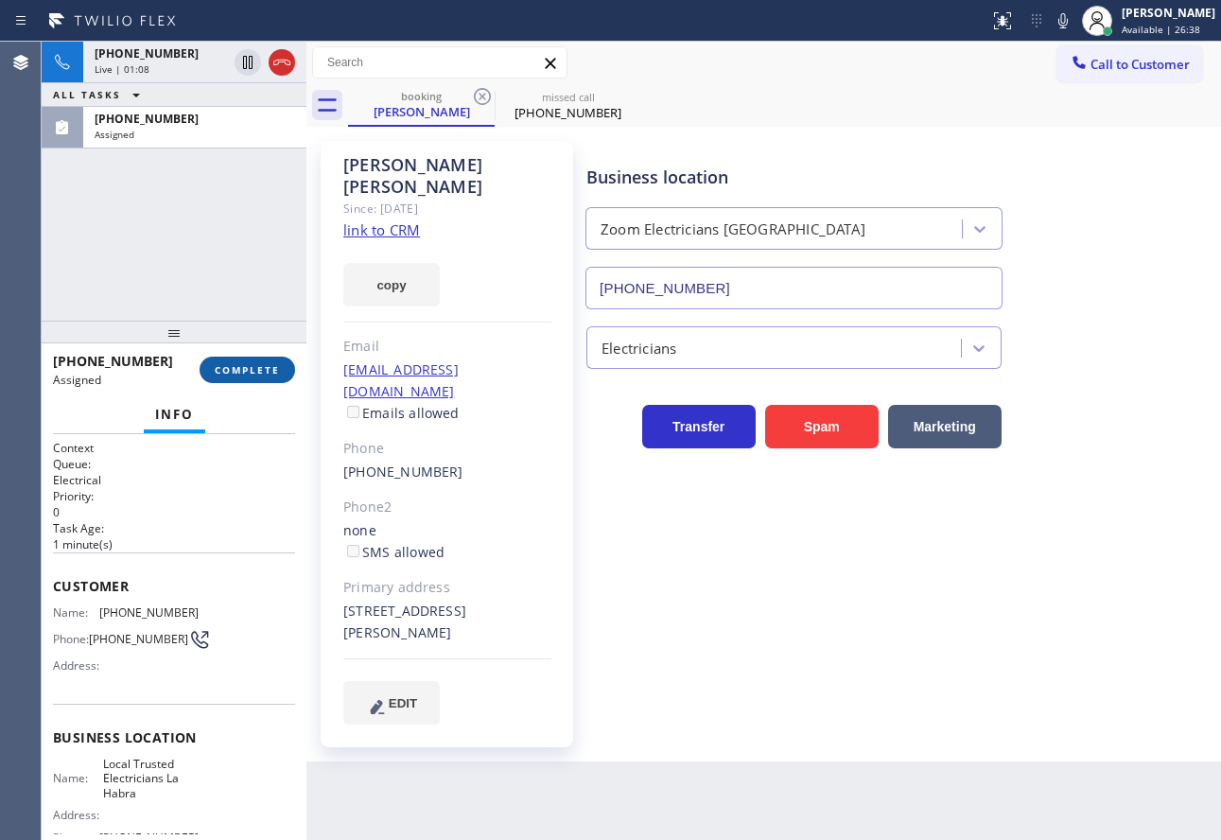
click at [238, 365] on span "COMPLETE" at bounding box center [247, 369] width 65 height 13
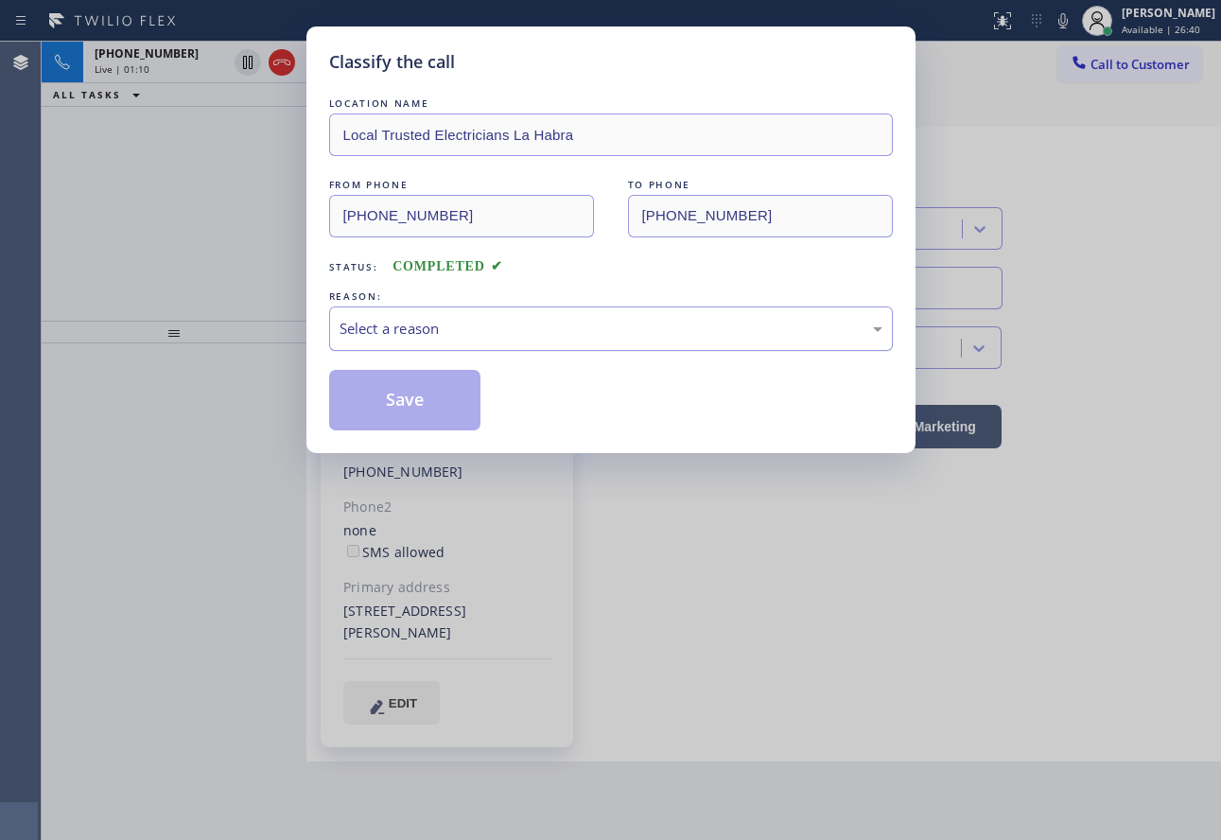
click at [427, 321] on div "Select a reason" at bounding box center [611, 329] width 543 height 22
click at [417, 406] on button "Save" at bounding box center [405, 400] width 152 height 61
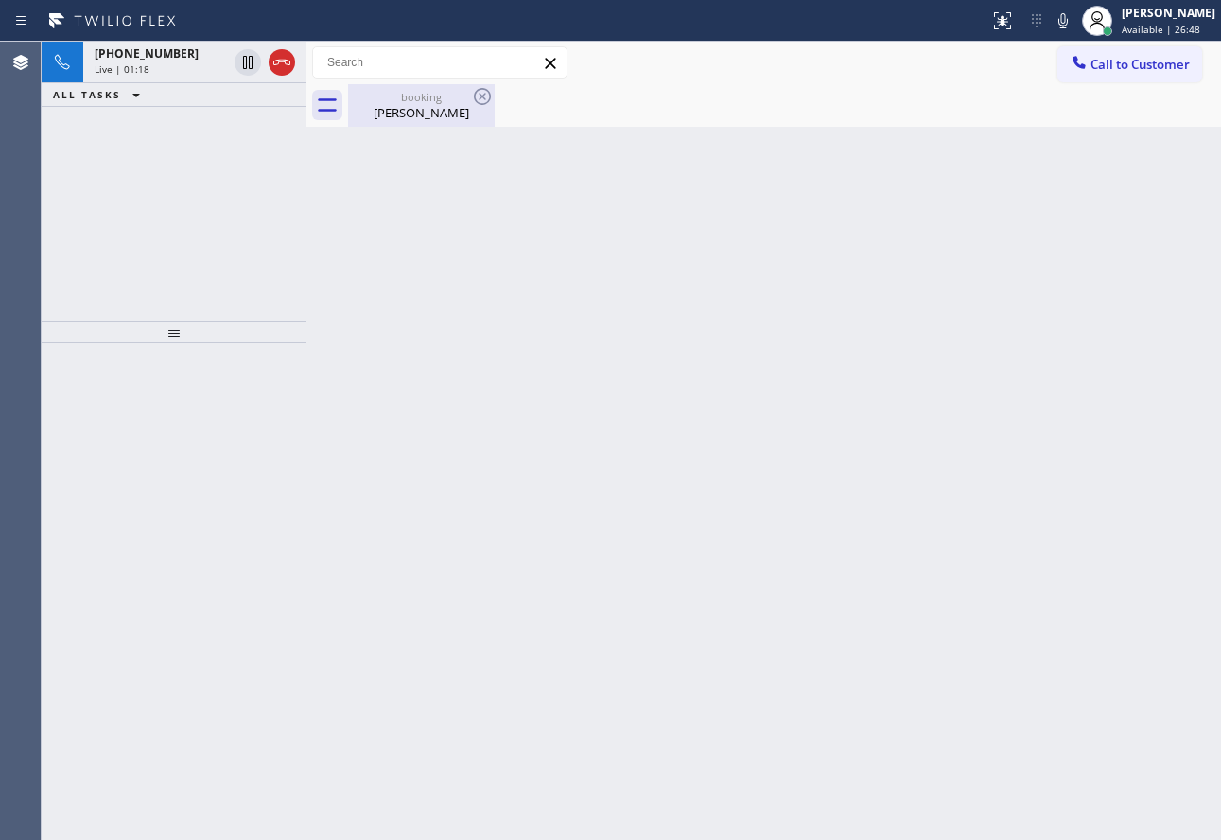
click at [412, 97] on div "booking" at bounding box center [421, 97] width 143 height 14
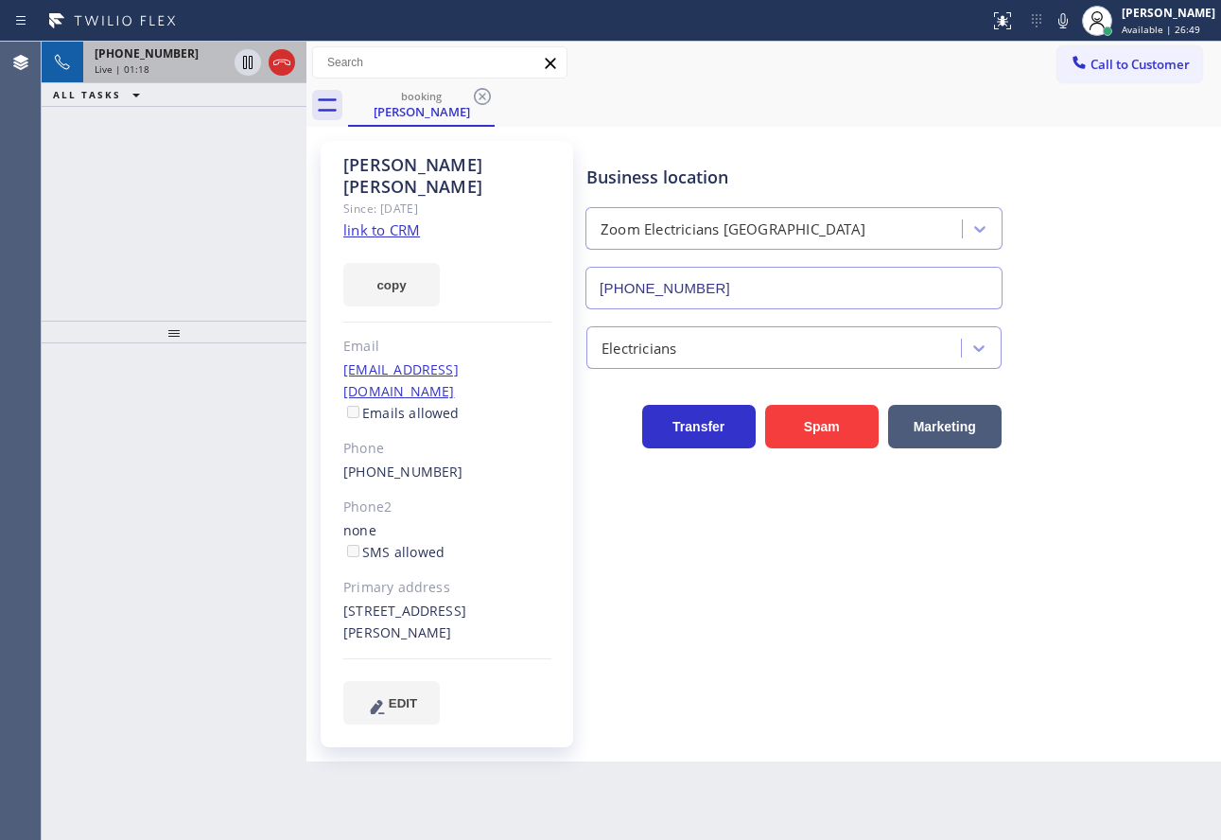
click at [197, 70] on div "Live | 01:18" at bounding box center [161, 68] width 132 height 13
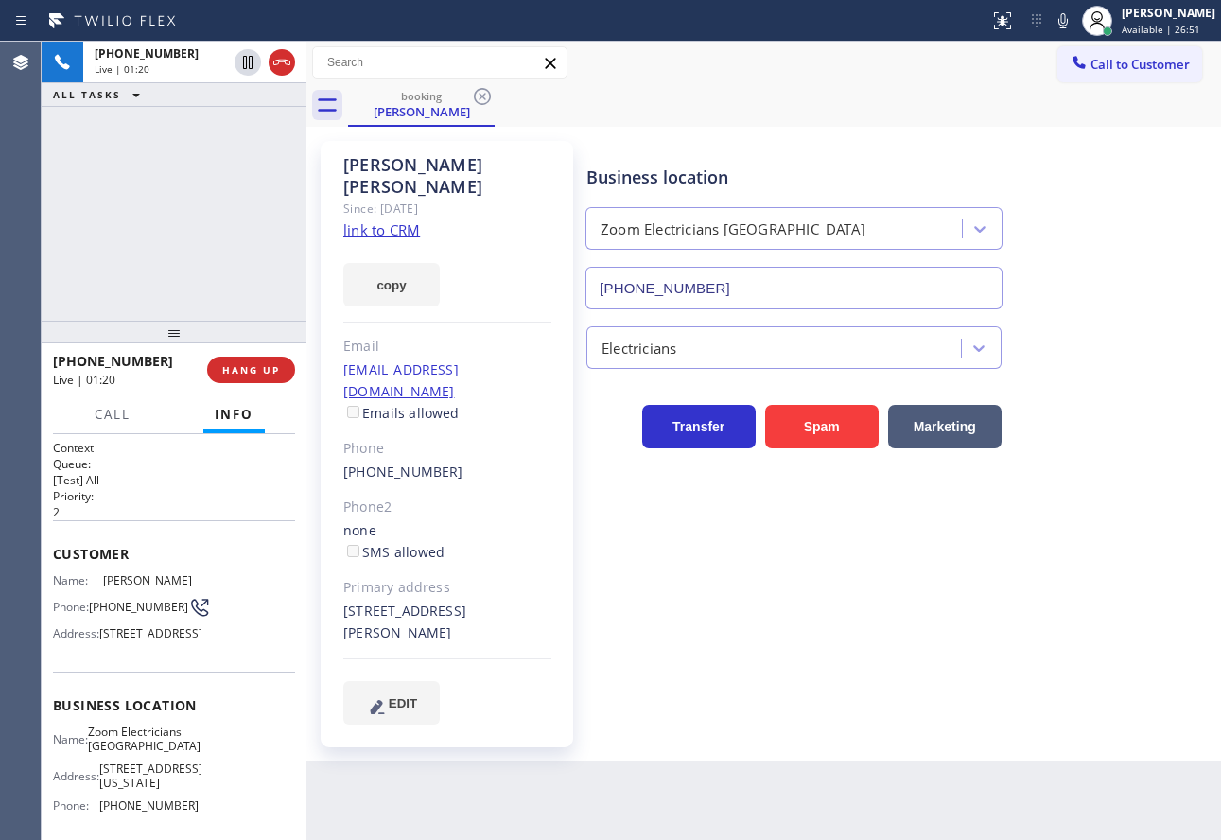
click at [929, 392] on div "Transfer Spam Marketing" at bounding box center [900, 418] width 634 height 61
click at [1068, 24] on icon at bounding box center [1062, 20] width 9 height 15
click at [243, 63] on icon at bounding box center [247, 62] width 9 height 13
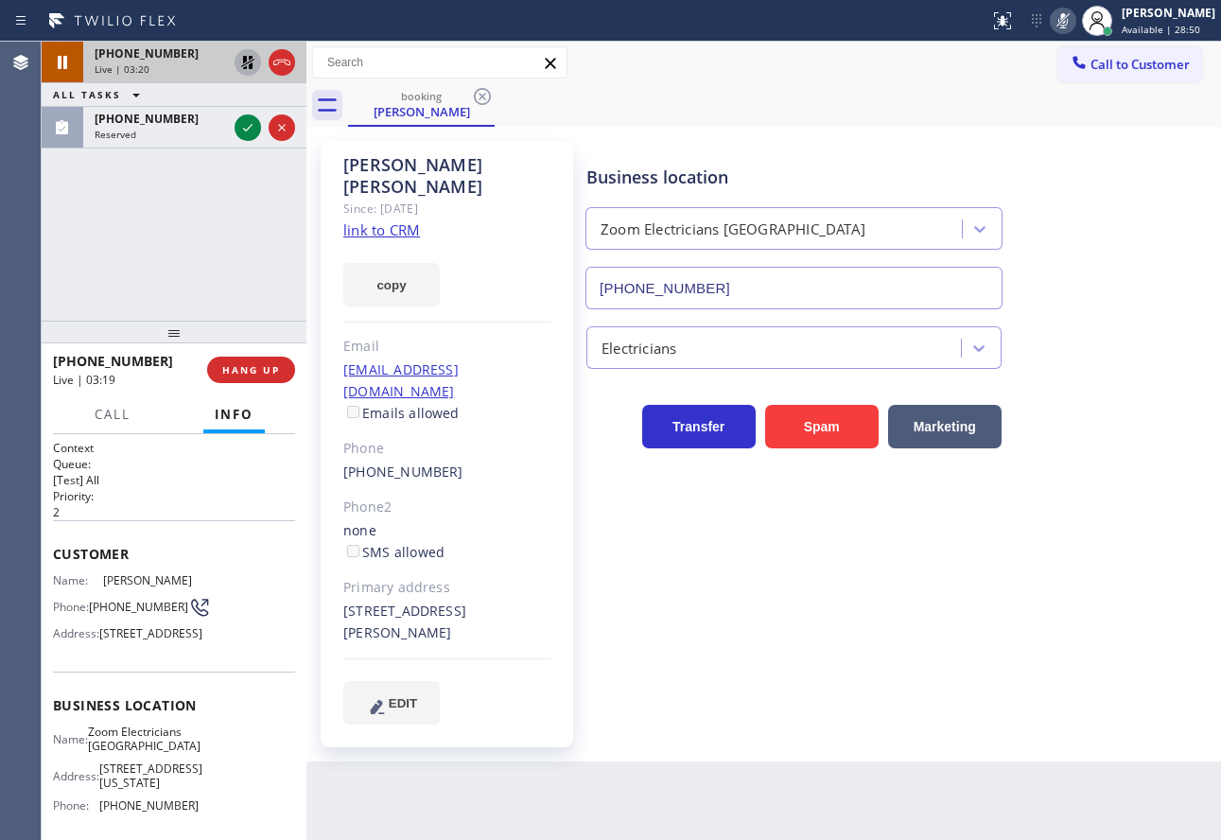
click at [1068, 17] on icon at bounding box center [1062, 20] width 9 height 15
click at [247, 61] on icon at bounding box center [247, 62] width 13 height 13
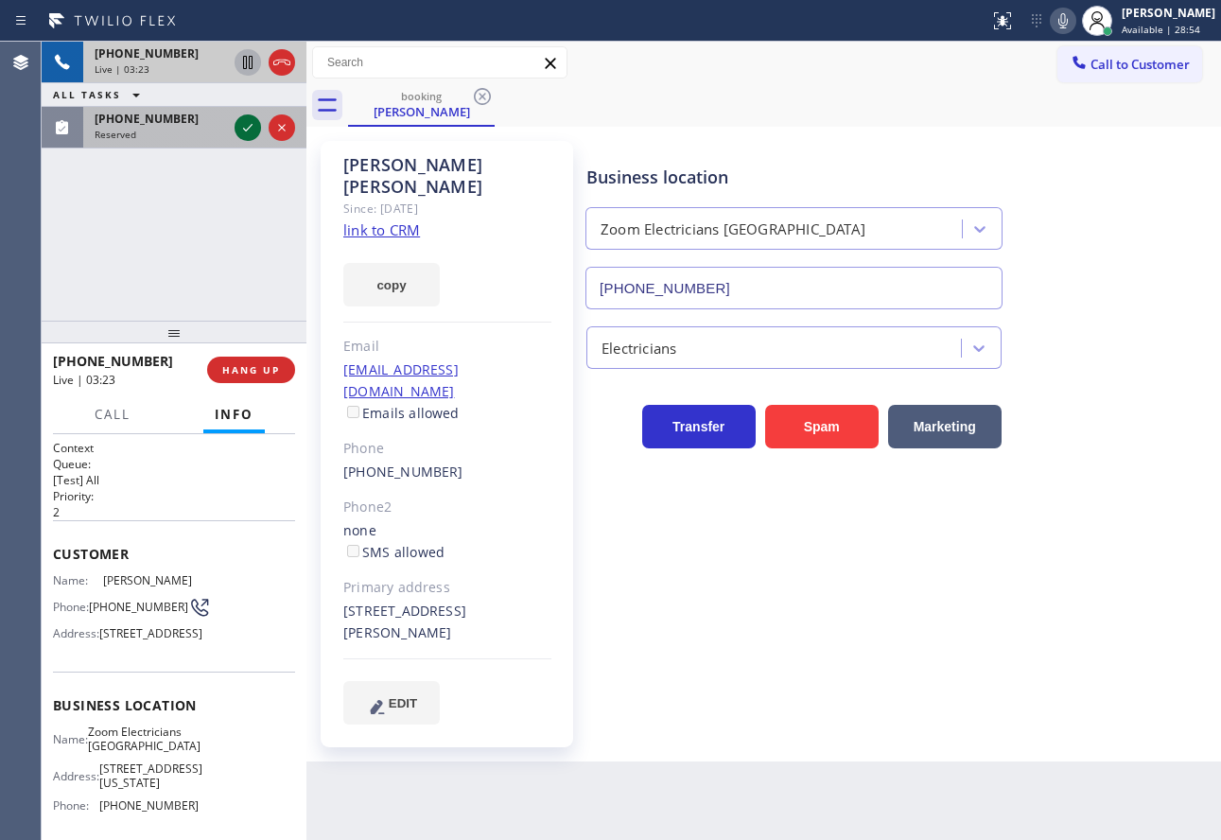
click at [244, 130] on icon at bounding box center [247, 128] width 9 height 8
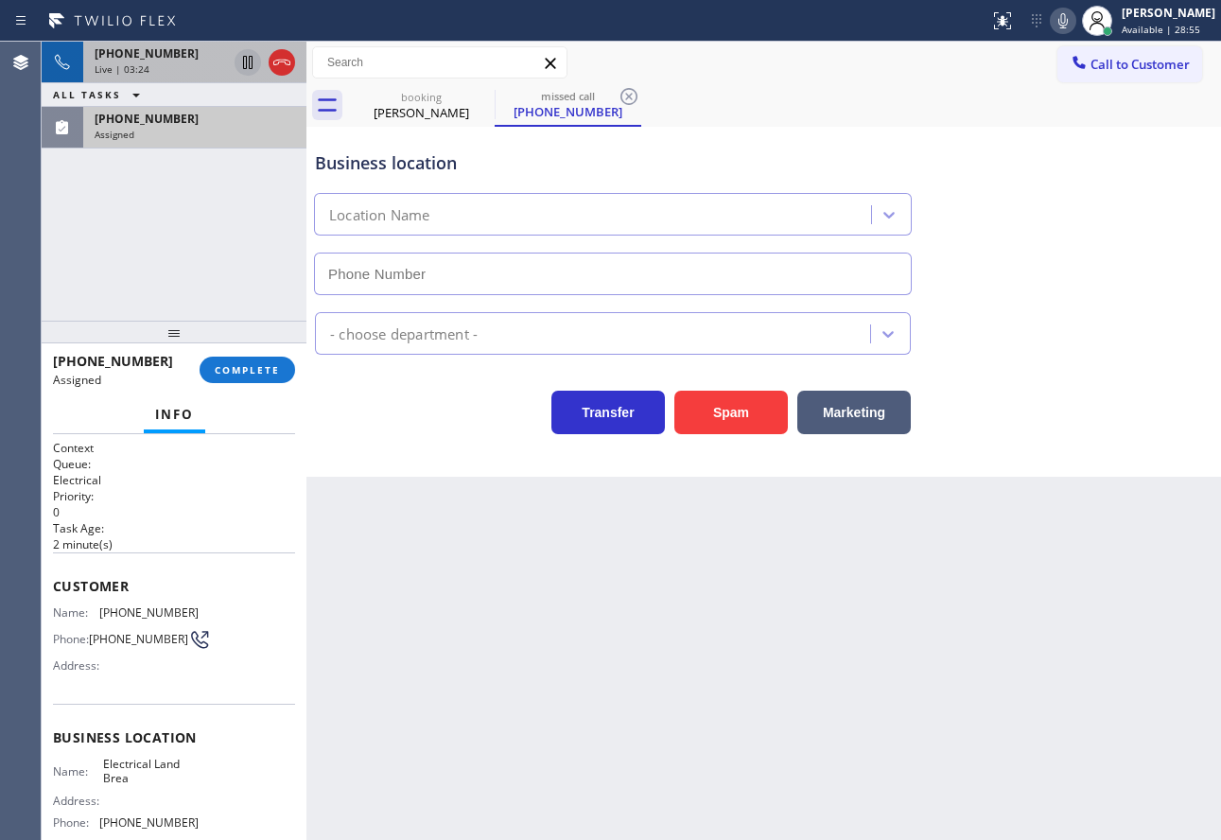
type input "(714) 463-1693"
click at [259, 369] on span "COMPLETE" at bounding box center [247, 369] width 65 height 13
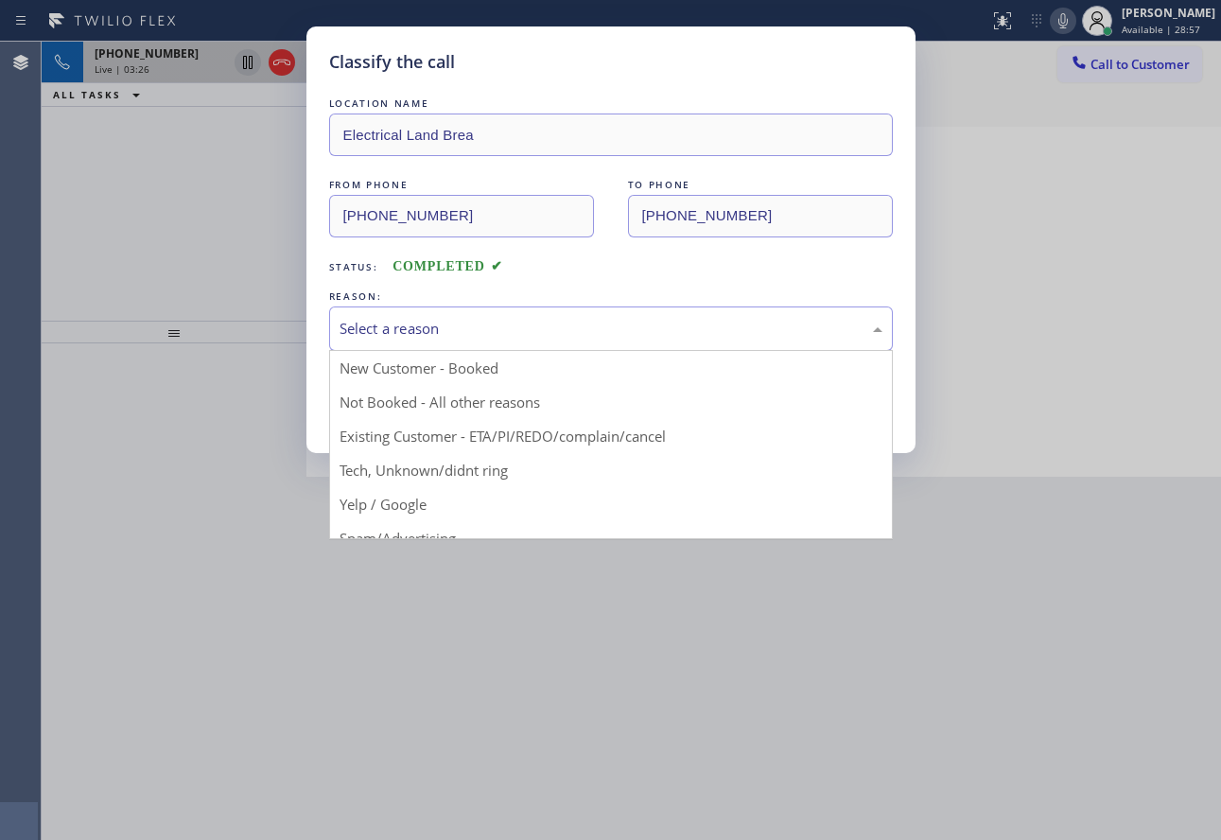
click at [549, 334] on div "Select a reason" at bounding box center [611, 329] width 543 height 22
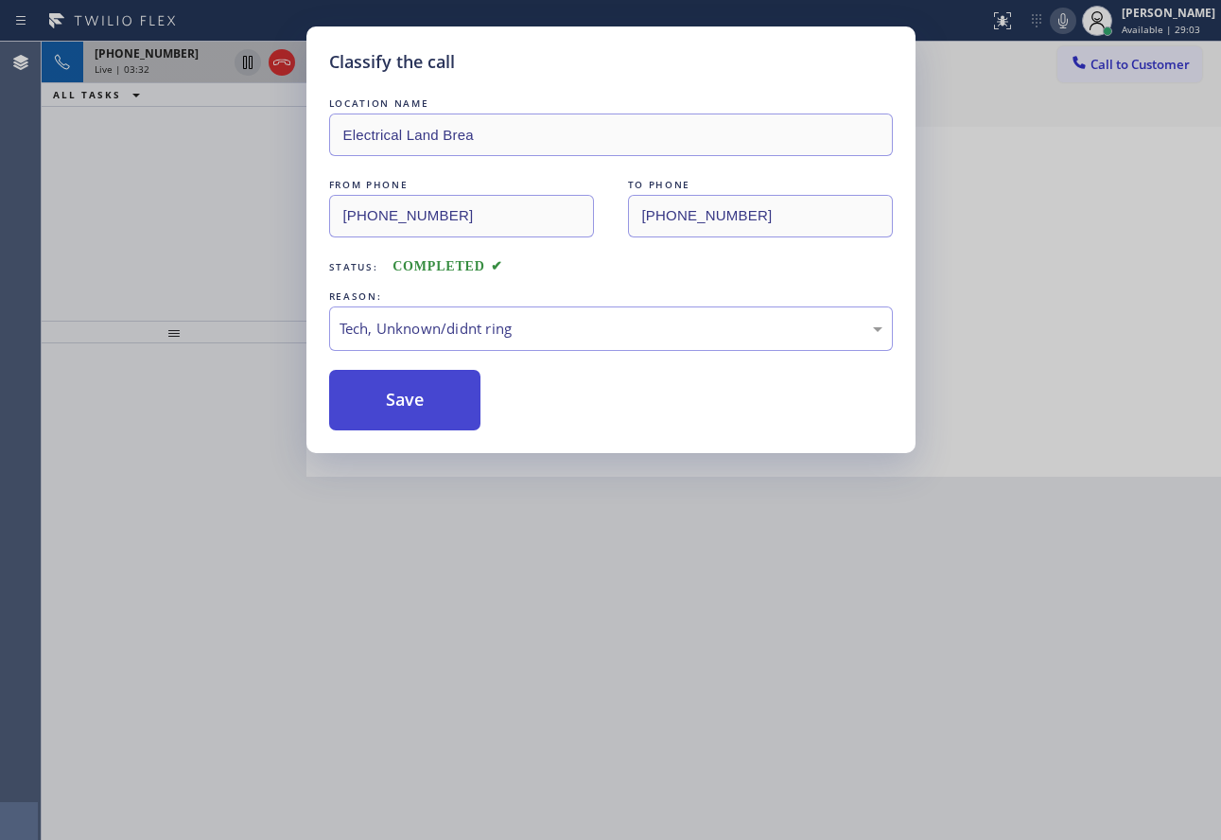
click at [435, 413] on button "Save" at bounding box center [405, 400] width 152 height 61
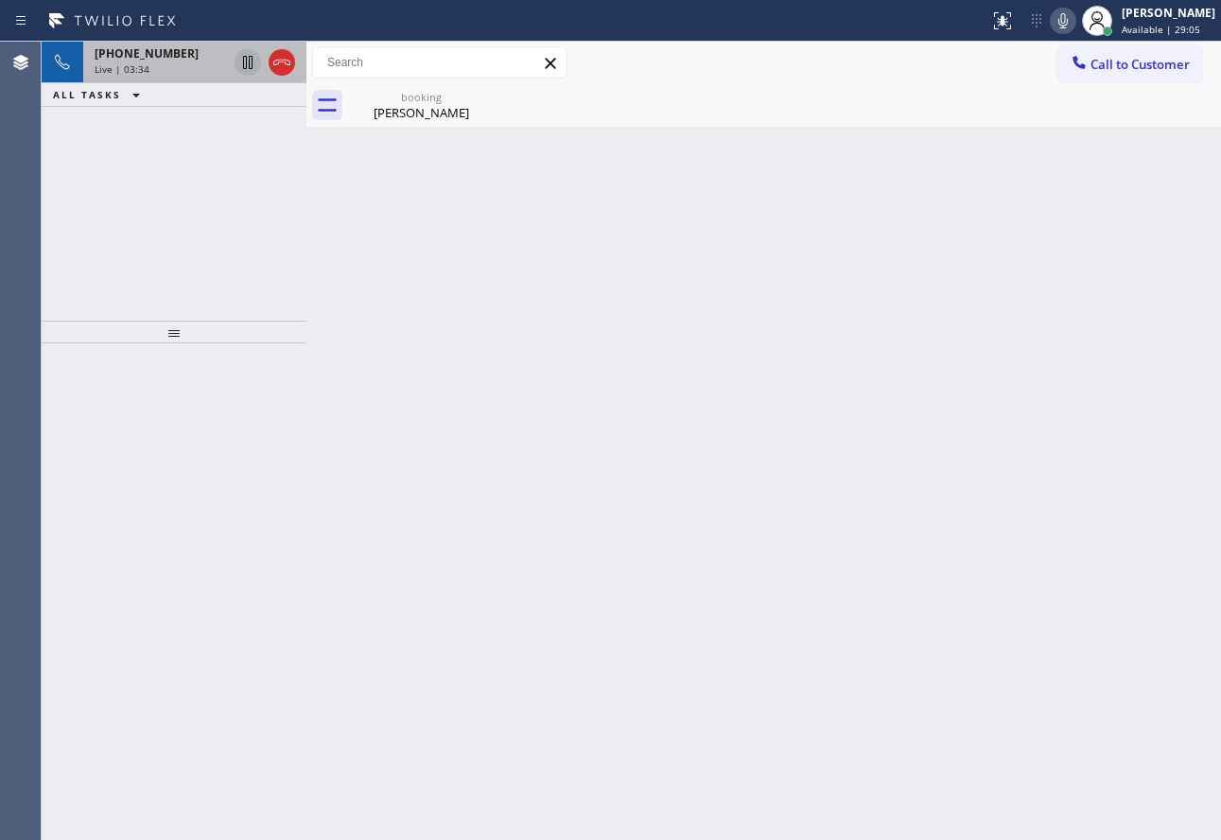
click at [134, 68] on span "Live | 03:34" at bounding box center [122, 68] width 55 height 13
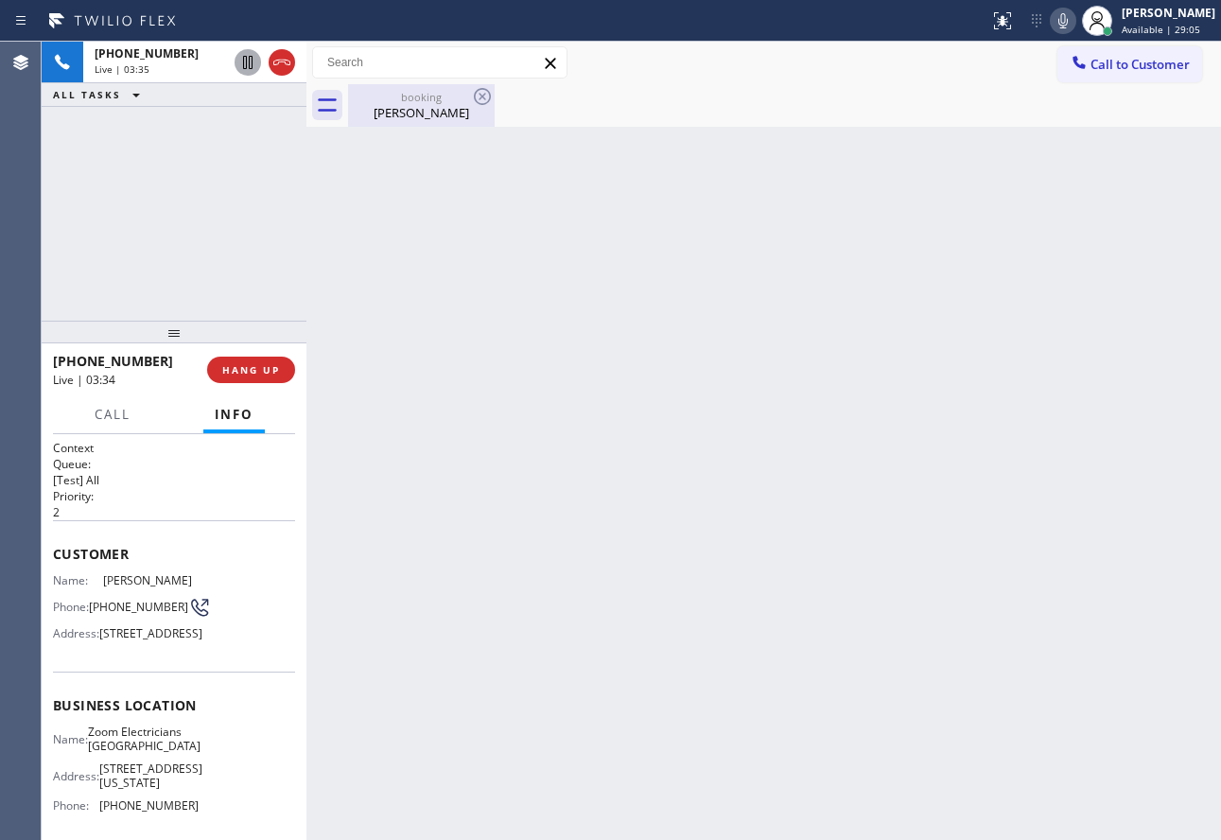
click at [418, 119] on div "Gus Nino" at bounding box center [421, 112] width 143 height 17
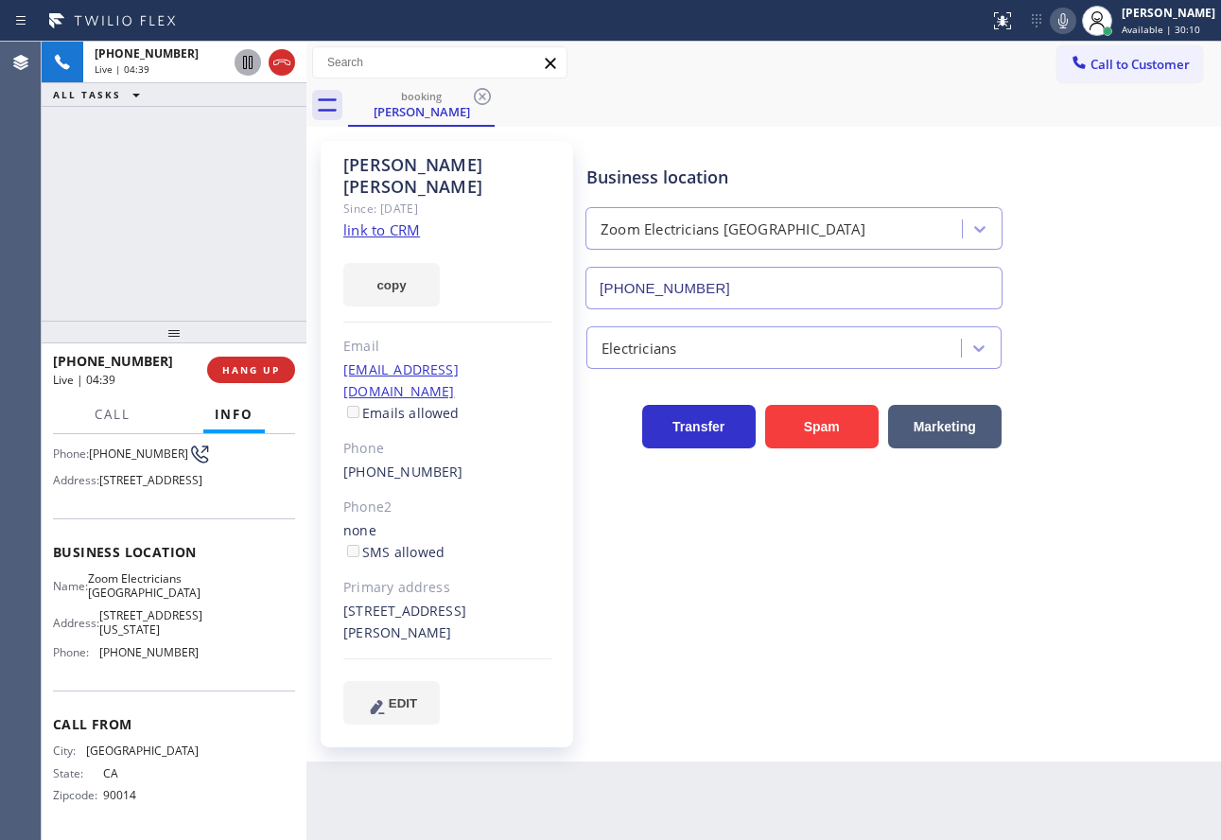
scroll to position [189, 0]
click at [164, 659] on span "(626) 415-6175" at bounding box center [148, 652] width 99 height 14
copy span "(626) 415-6175"
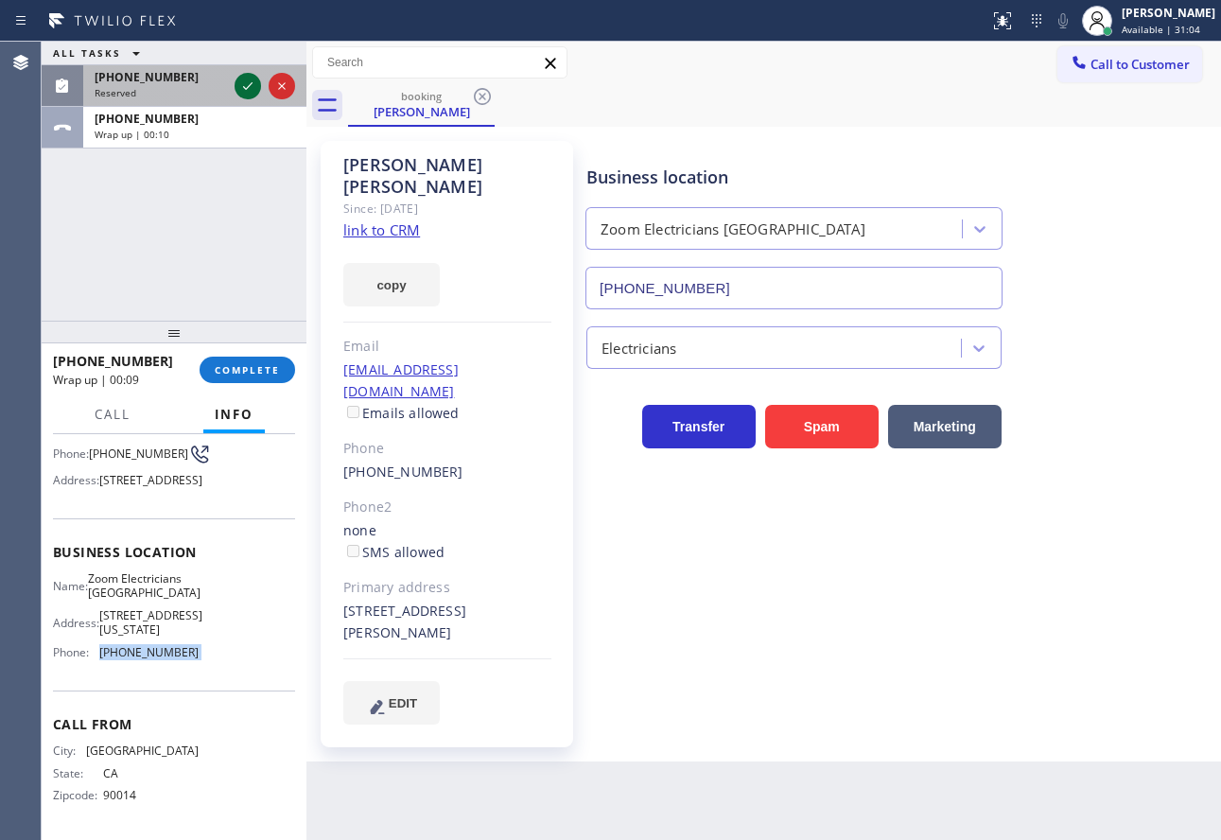
click at [253, 89] on icon at bounding box center [247, 86] width 23 height 23
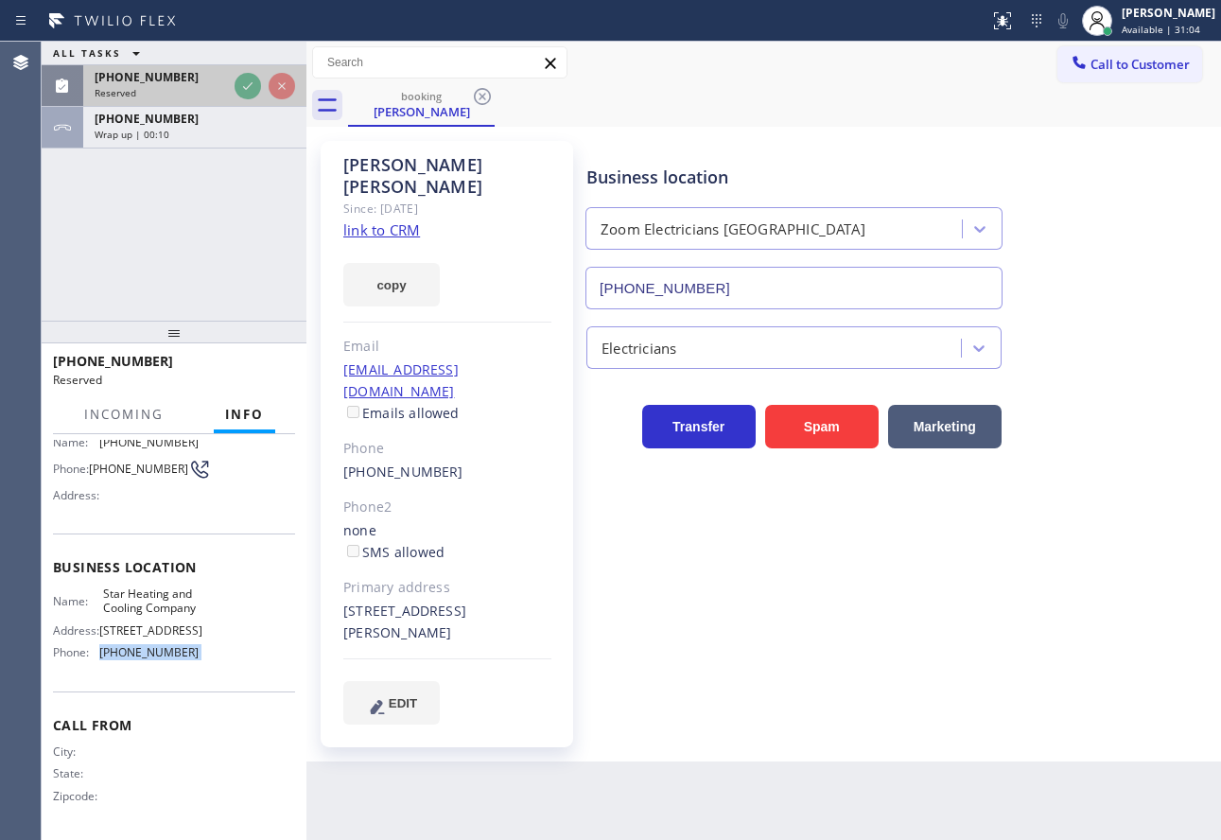
scroll to position [206, 0]
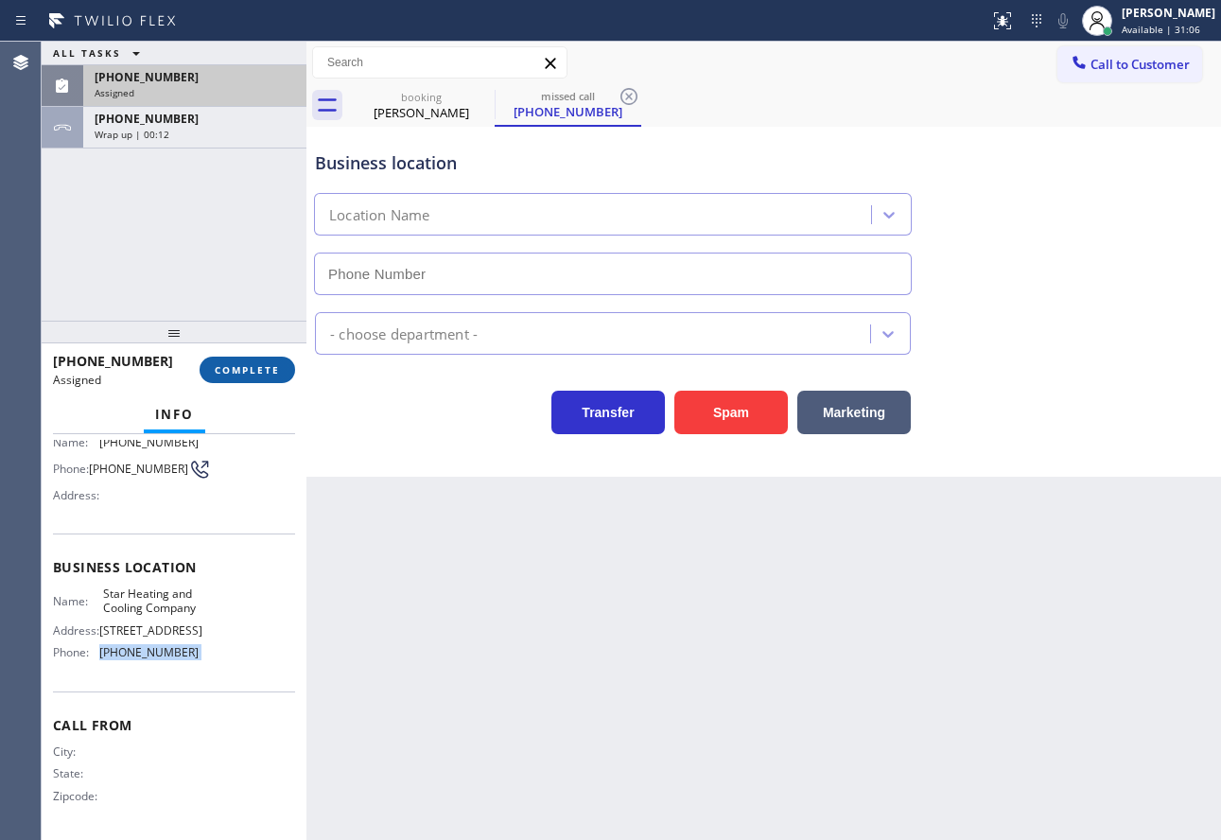
type input "(646) 798-9293"
click at [267, 378] on button "COMPLETE" at bounding box center [248, 370] width 96 height 26
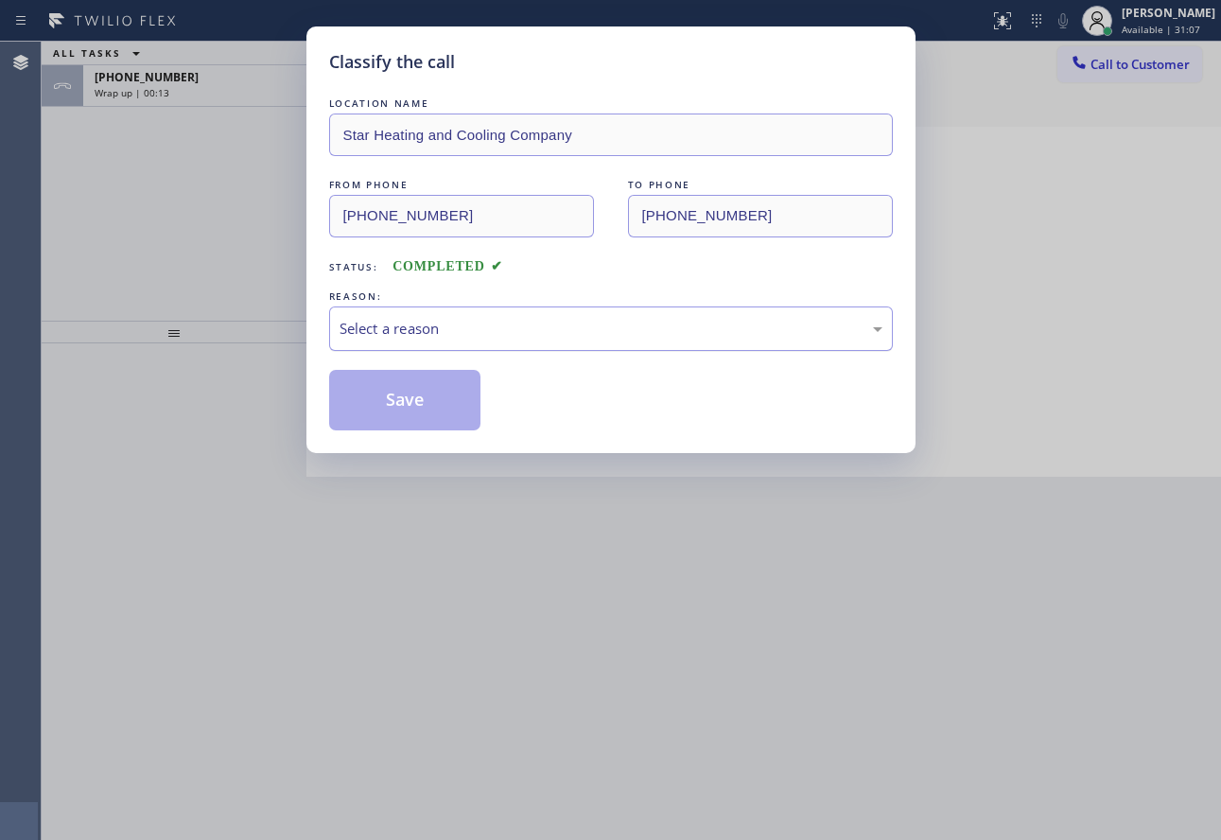
click at [461, 326] on div "Select a reason" at bounding box center [611, 329] width 543 height 22
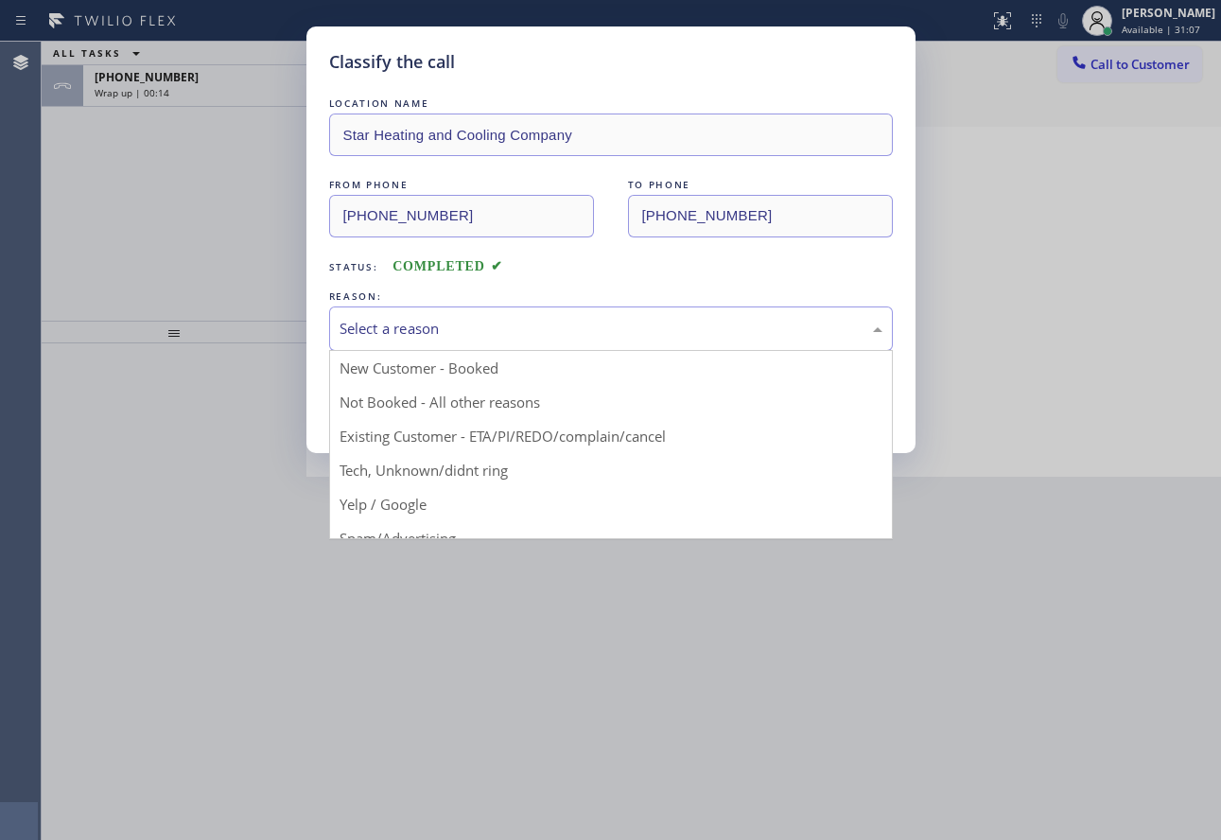
drag, startPoint x: 408, startPoint y: 468, endPoint x: 415, endPoint y: 452, distance: 17.8
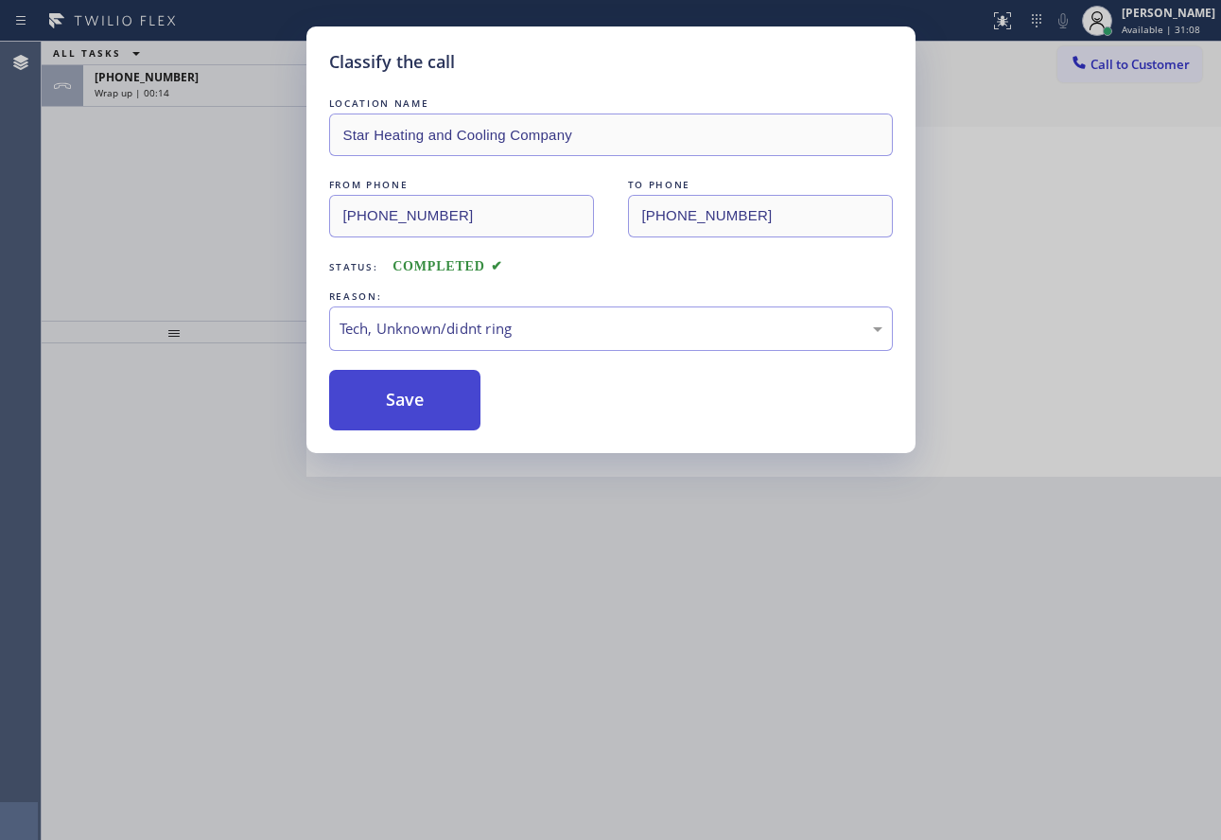
click at [415, 377] on button "Save" at bounding box center [405, 400] width 152 height 61
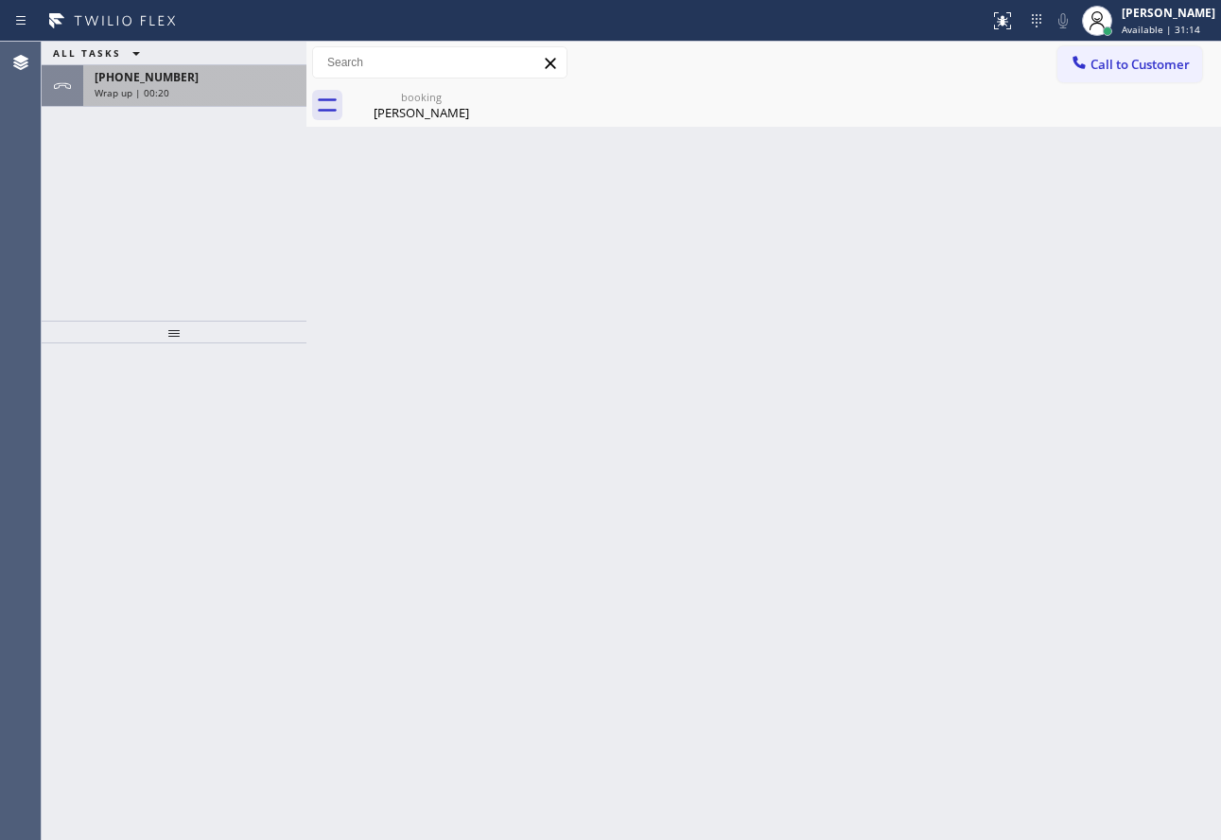
click at [205, 78] on div "+16269934970" at bounding box center [195, 77] width 200 height 16
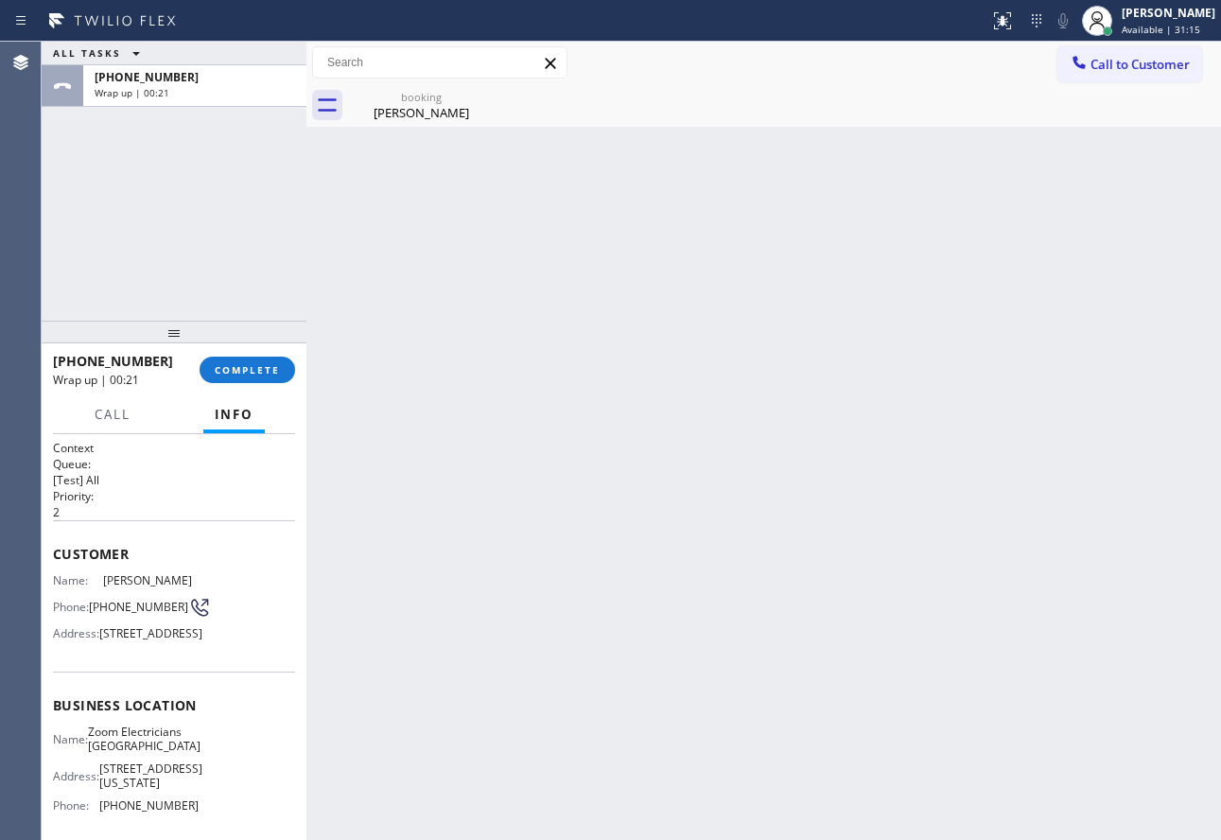
click at [146, 754] on span "Zoom Electricians Pasadena" at bounding box center [144, 738] width 113 height 29
copy span "Zoom Electricians Pasadena"
click at [250, 388] on div "+16269934970 Wrap up | 00:54 COMPLETE" at bounding box center [174, 369] width 242 height 49
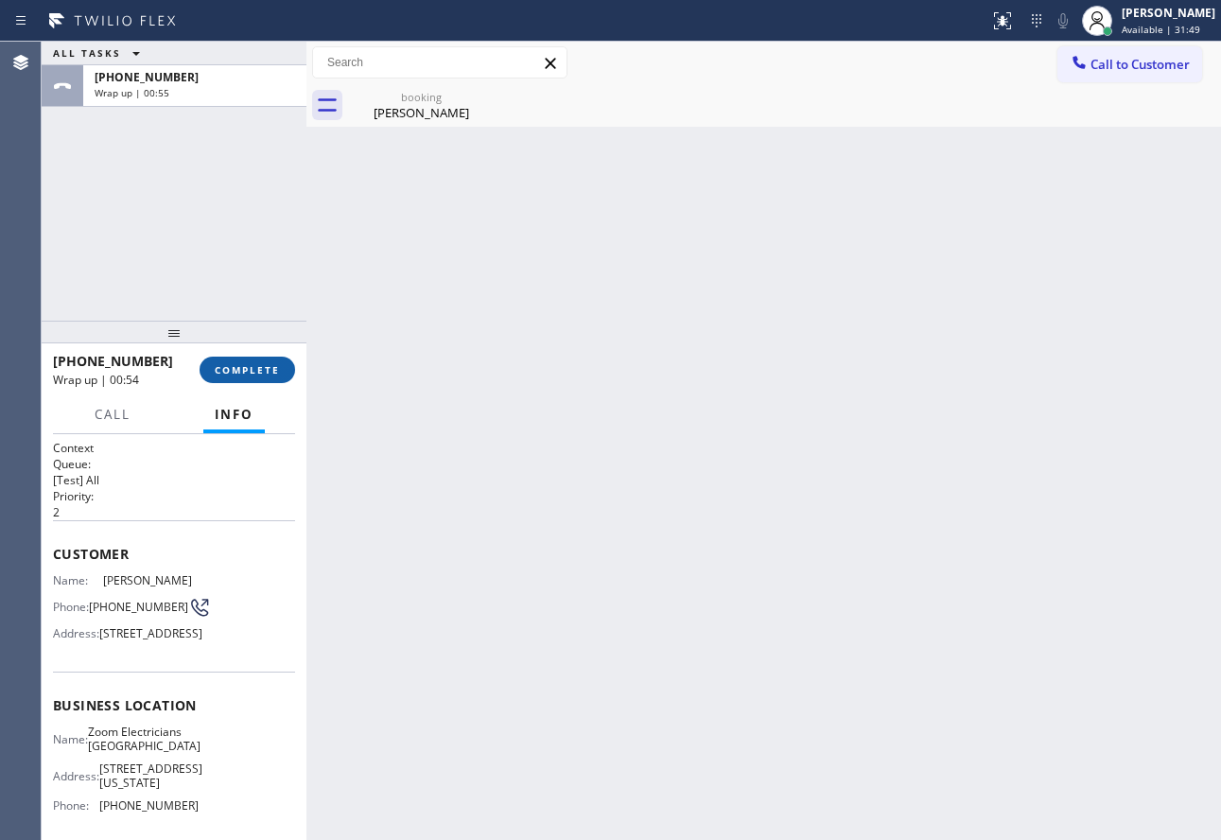
click at [251, 373] on span "COMPLETE" at bounding box center [247, 369] width 65 height 13
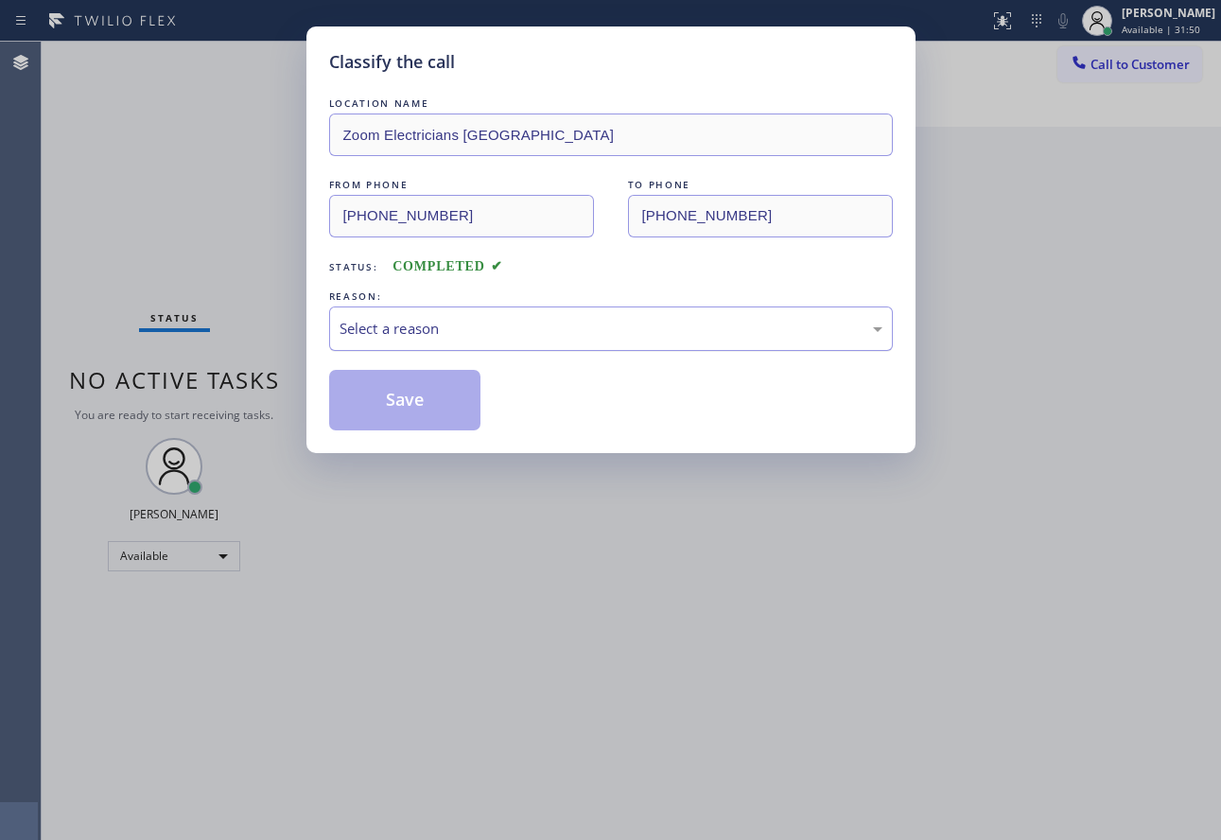
click at [490, 323] on div "Select a reason" at bounding box center [611, 329] width 543 height 22
click at [404, 409] on button "Save" at bounding box center [405, 400] width 152 height 61
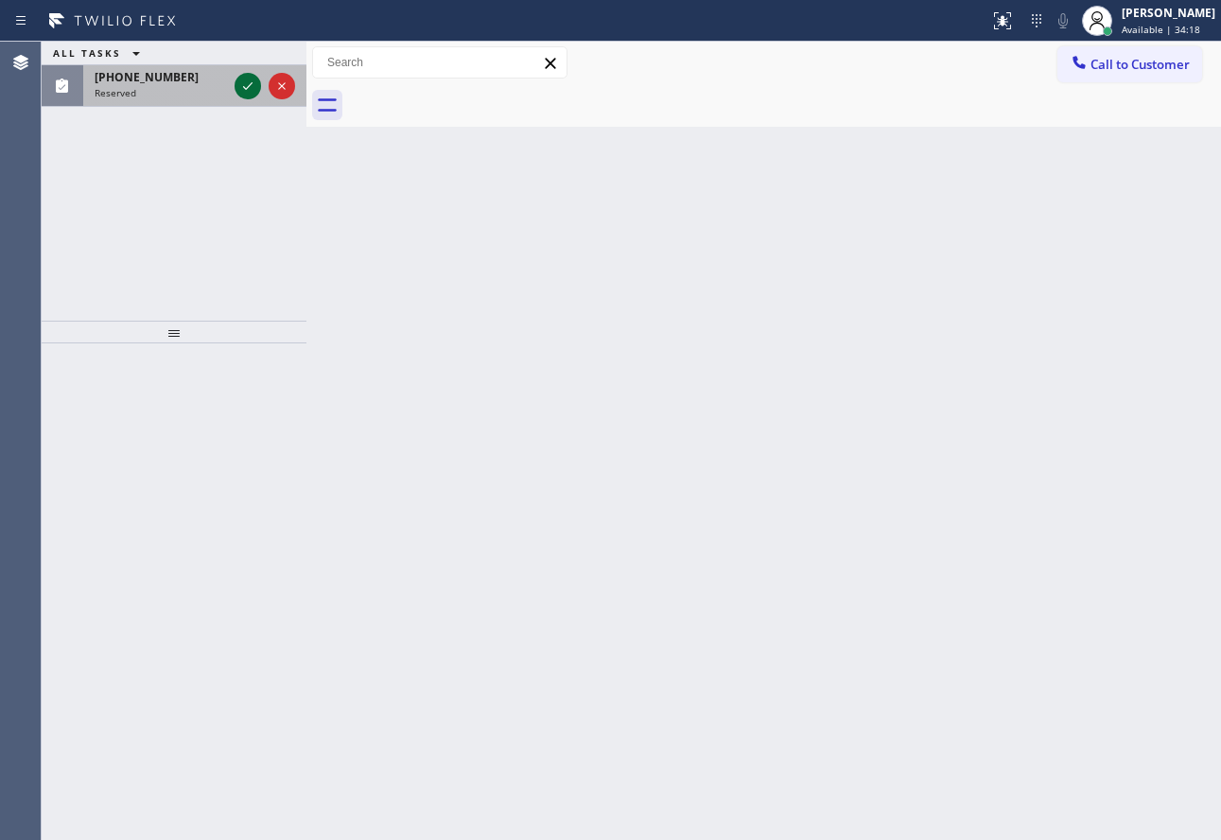
click at [235, 80] on div at bounding box center [248, 86] width 26 height 23
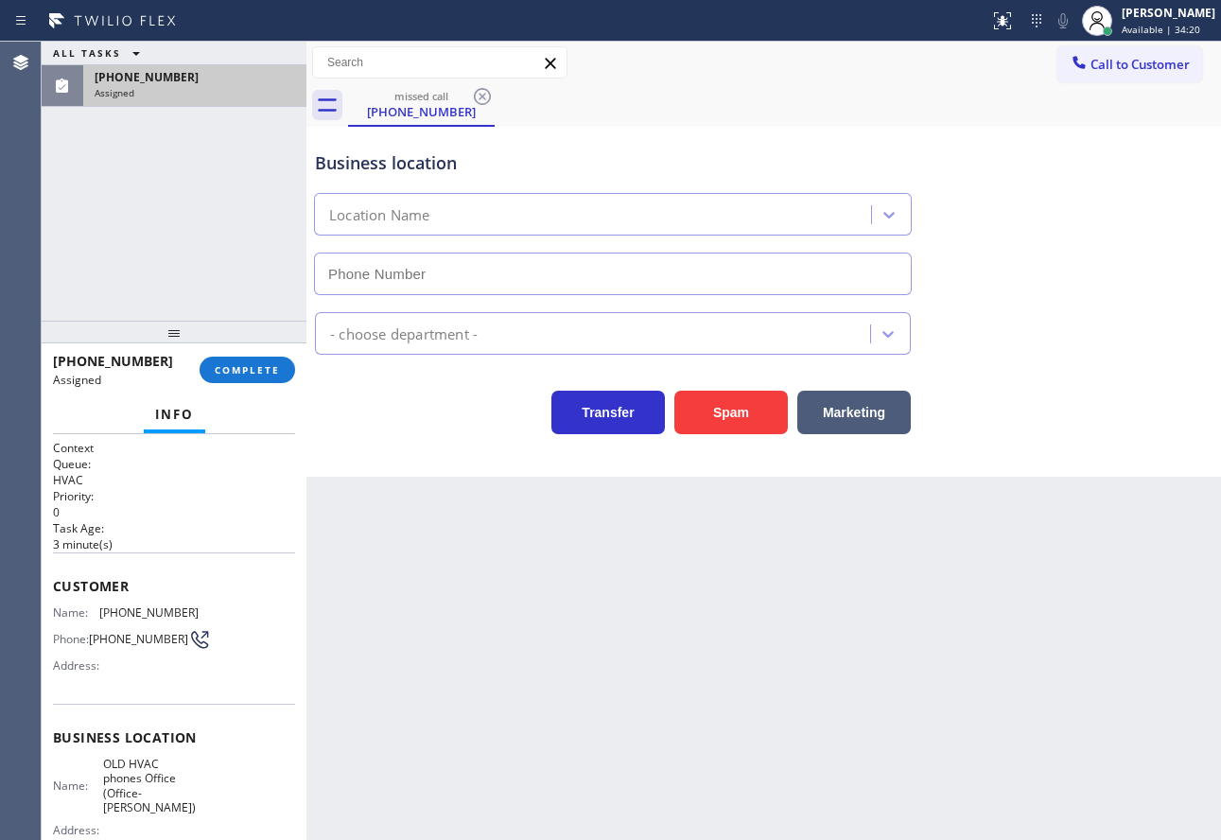
type input "(714) 602-1102"
click at [264, 364] on span "COMPLETE" at bounding box center [247, 369] width 65 height 13
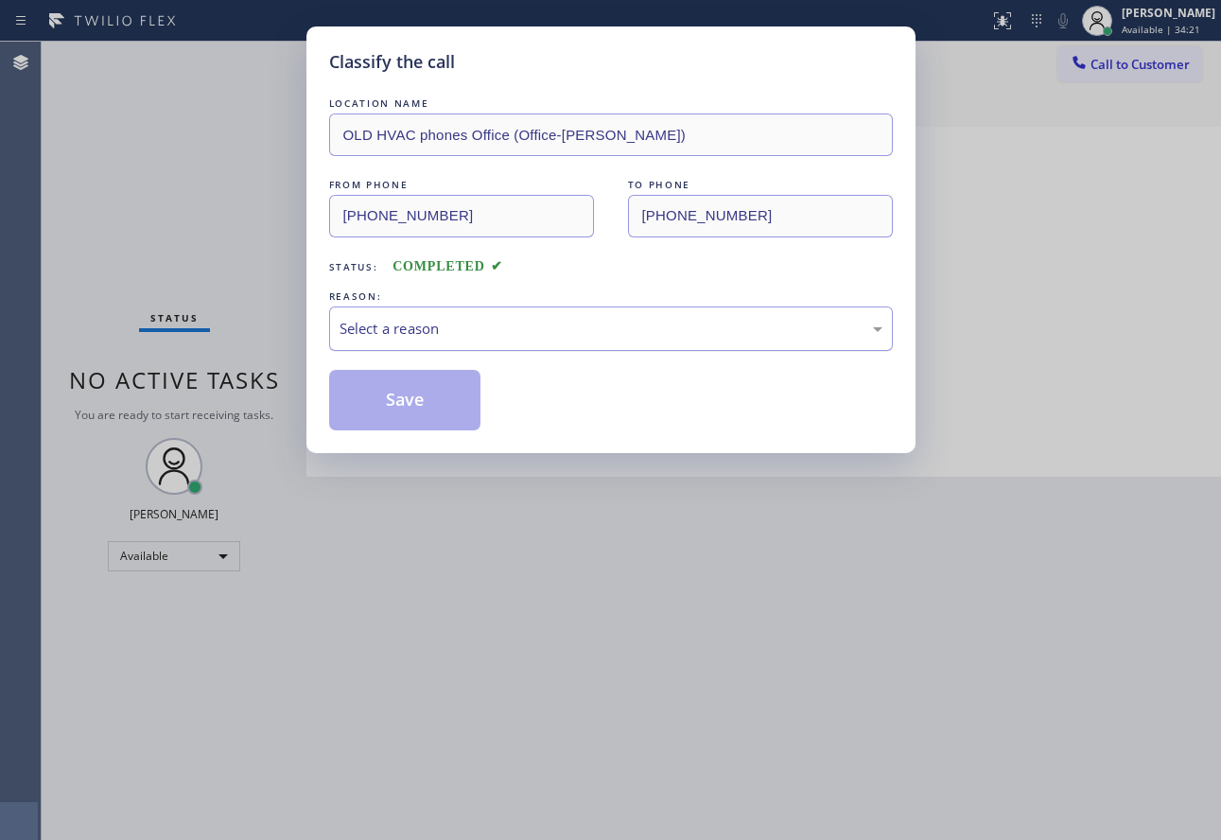
click at [403, 324] on div "Select a reason" at bounding box center [611, 329] width 543 height 22
click at [385, 403] on button "Save" at bounding box center [405, 400] width 152 height 61
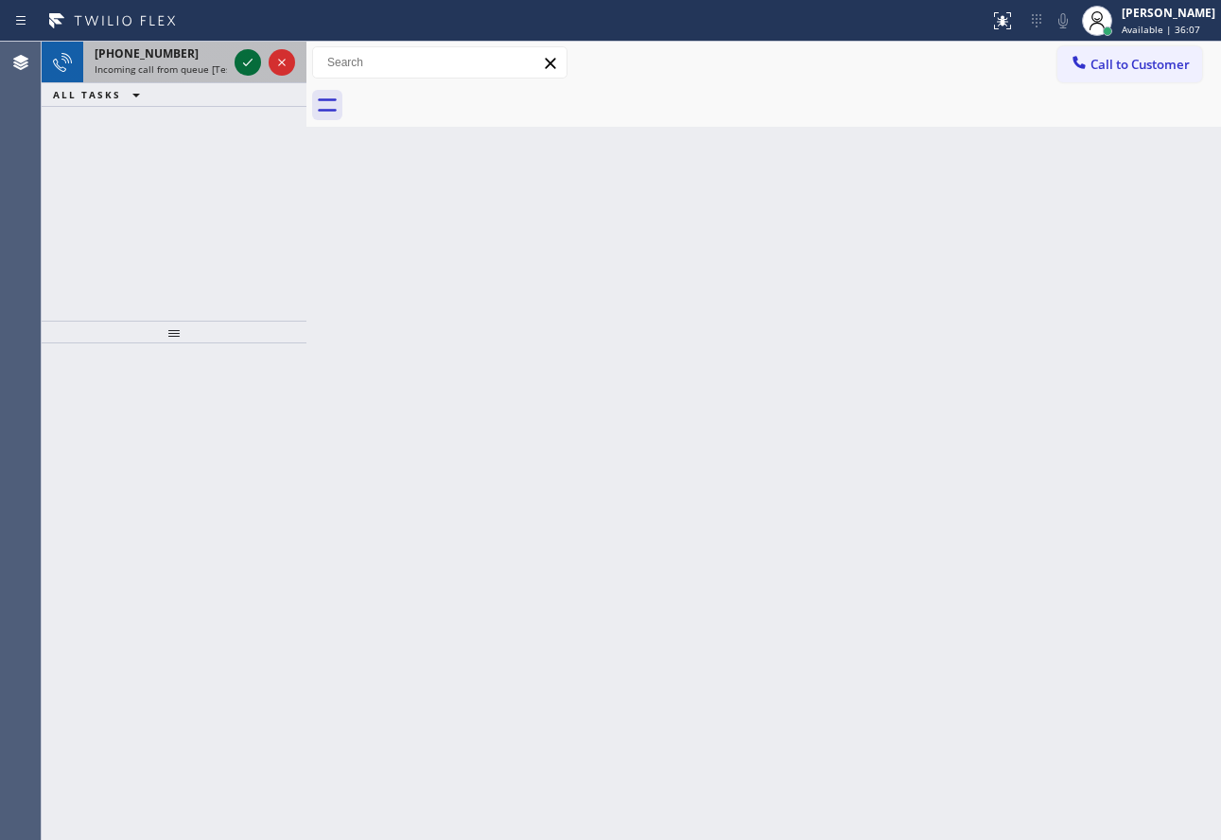
click at [258, 58] on icon at bounding box center [247, 62] width 23 height 23
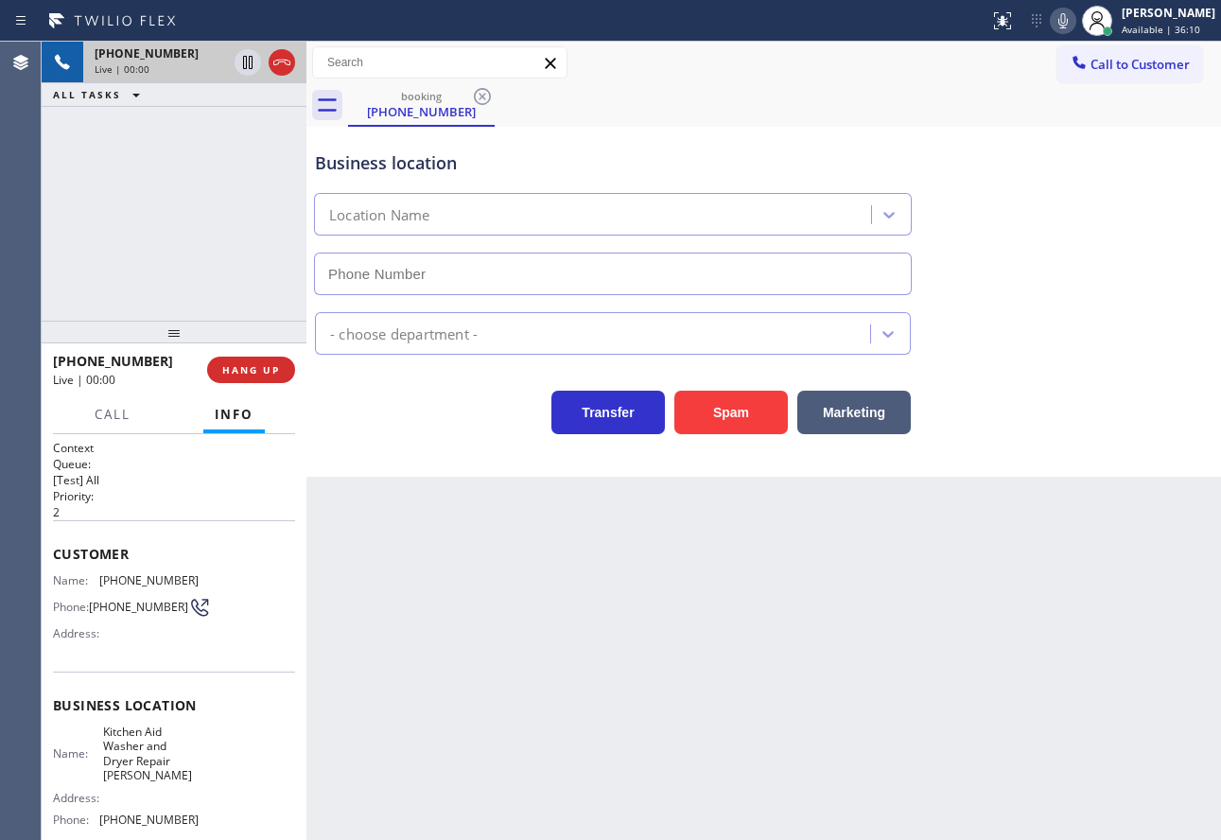
type input "(458) 217-8034"
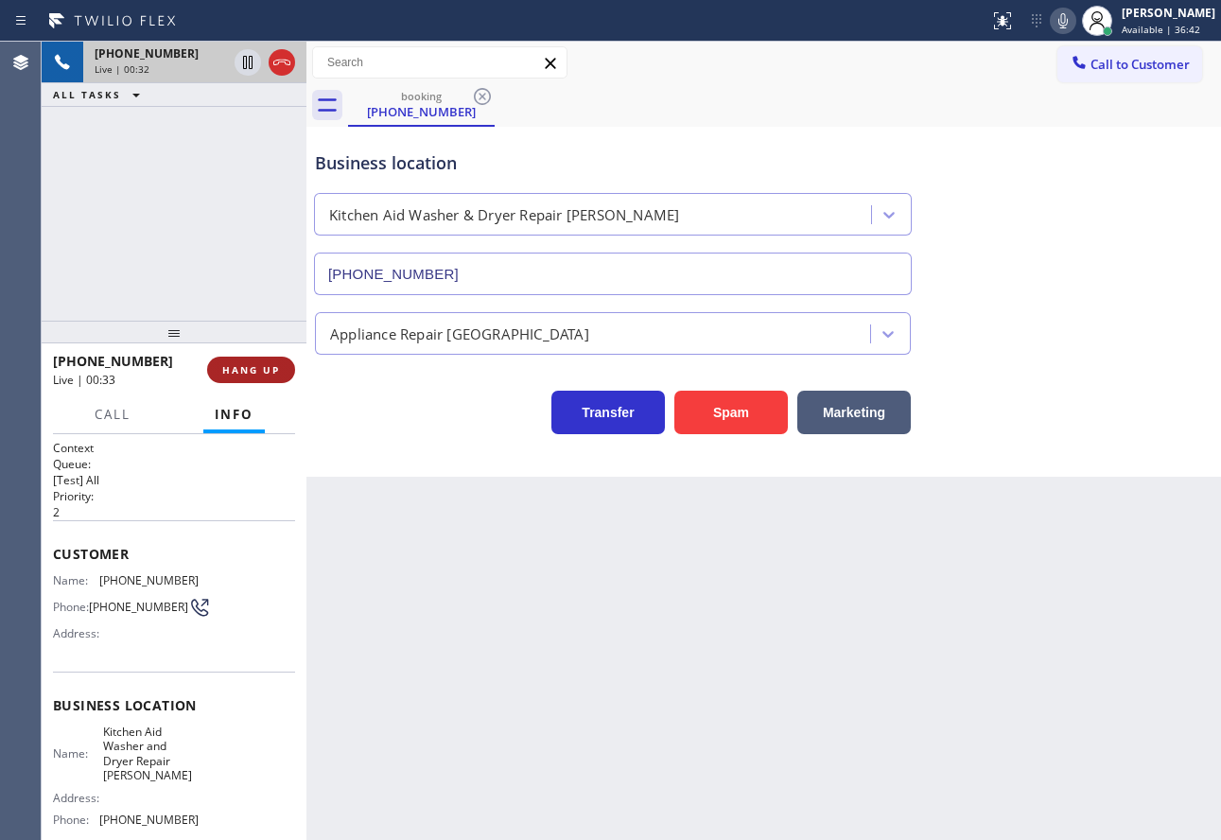
click at [270, 368] on span "HANG UP" at bounding box center [251, 369] width 58 height 13
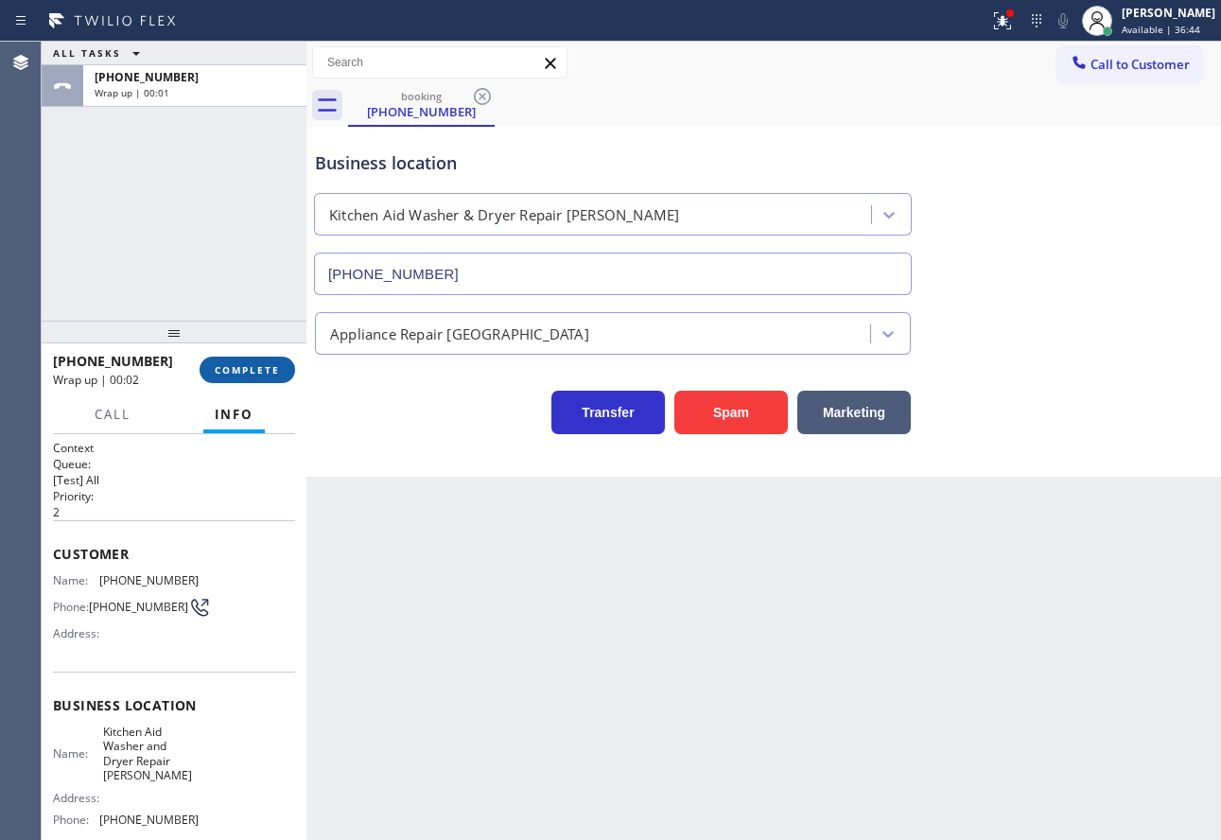
click at [273, 374] on span "COMPLETE" at bounding box center [247, 369] width 65 height 13
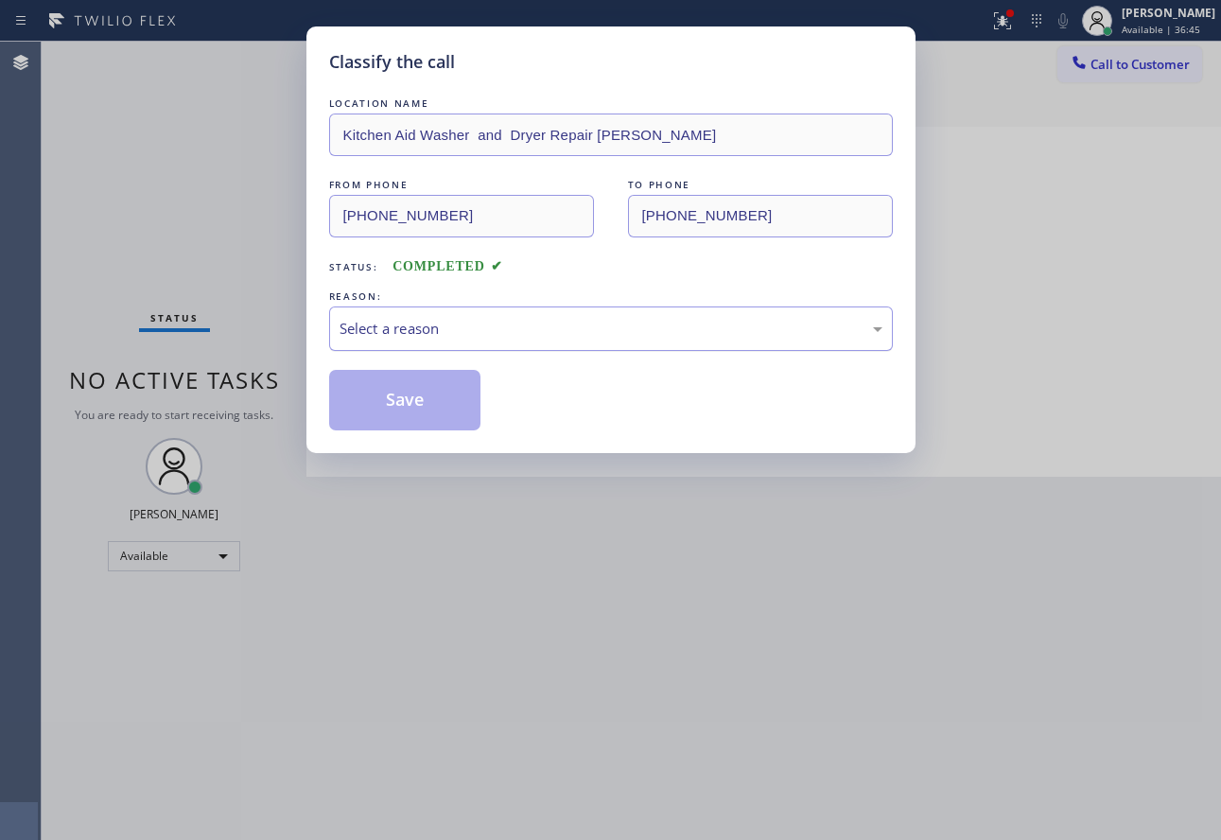
click at [583, 323] on div "Select a reason" at bounding box center [611, 329] width 543 height 22
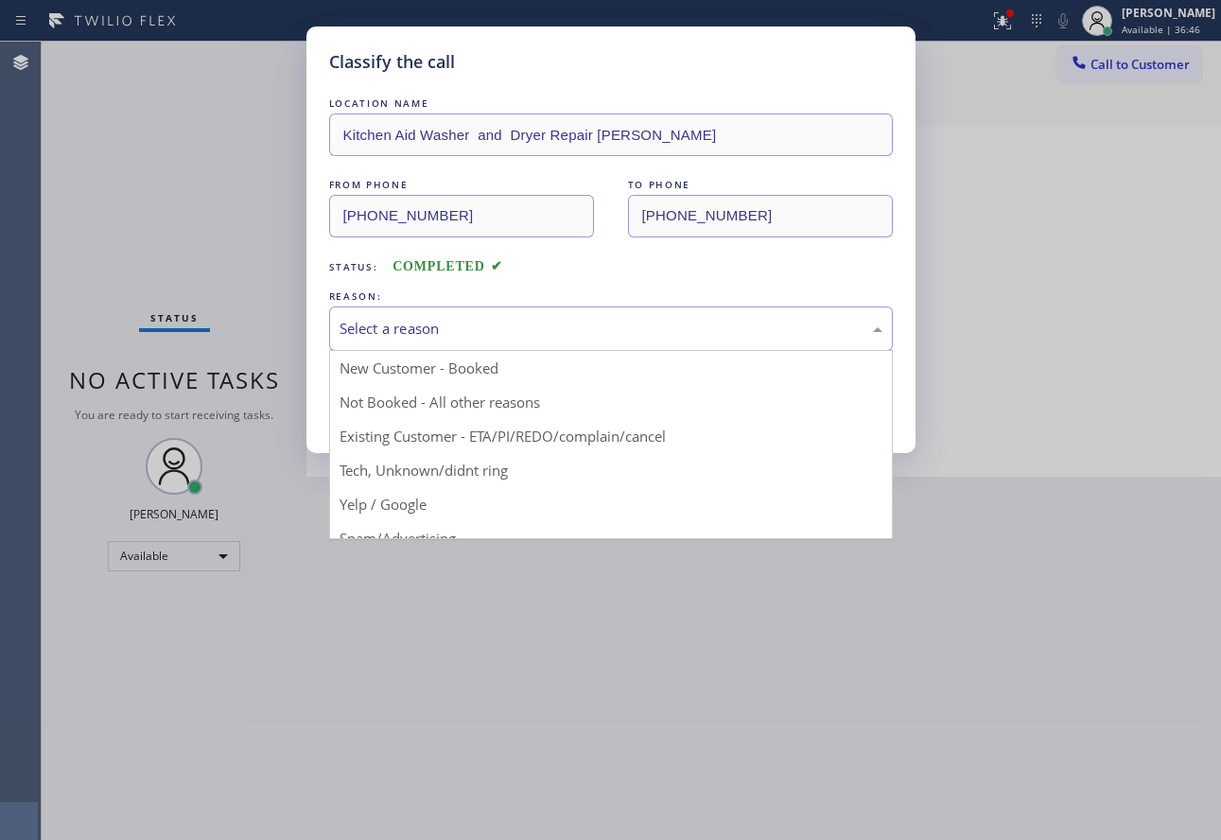
drag, startPoint x: 402, startPoint y: 476, endPoint x: 421, endPoint y: 420, distance: 58.9
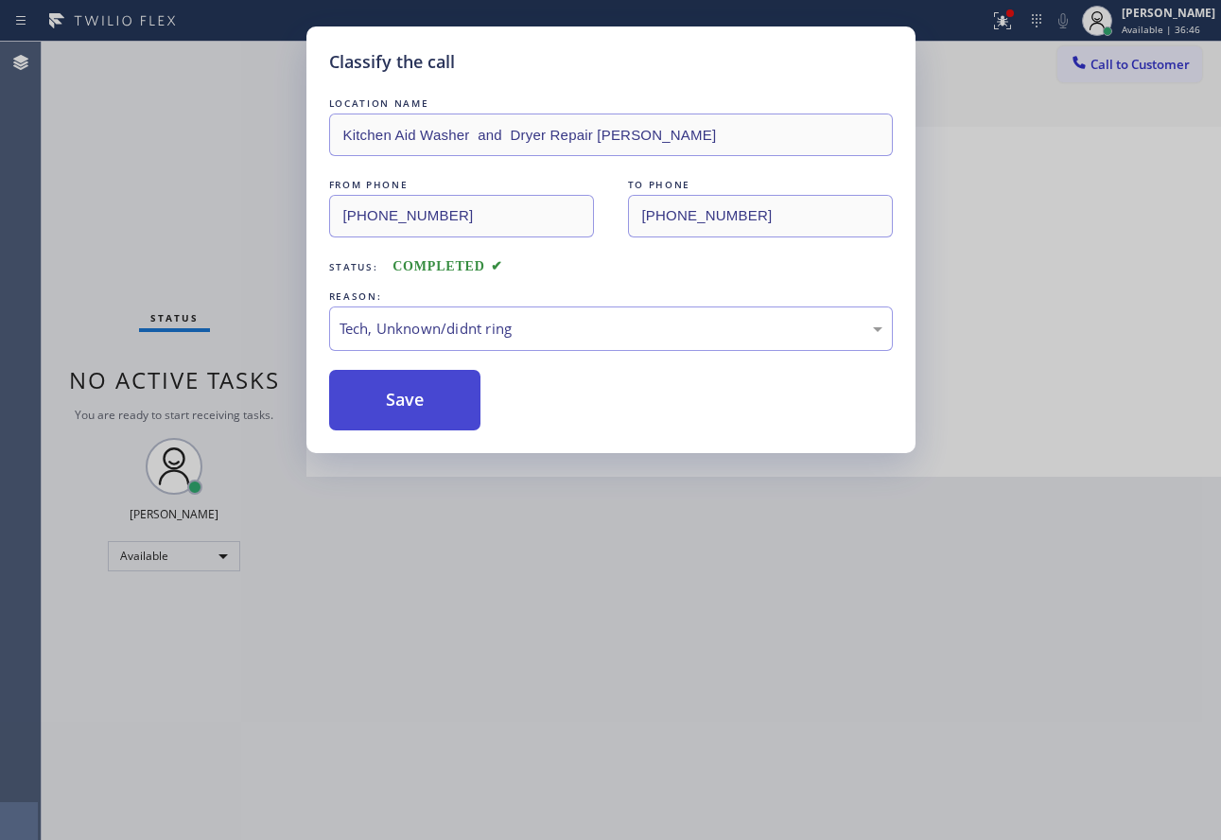
click at [421, 413] on button "Save" at bounding box center [405, 400] width 152 height 61
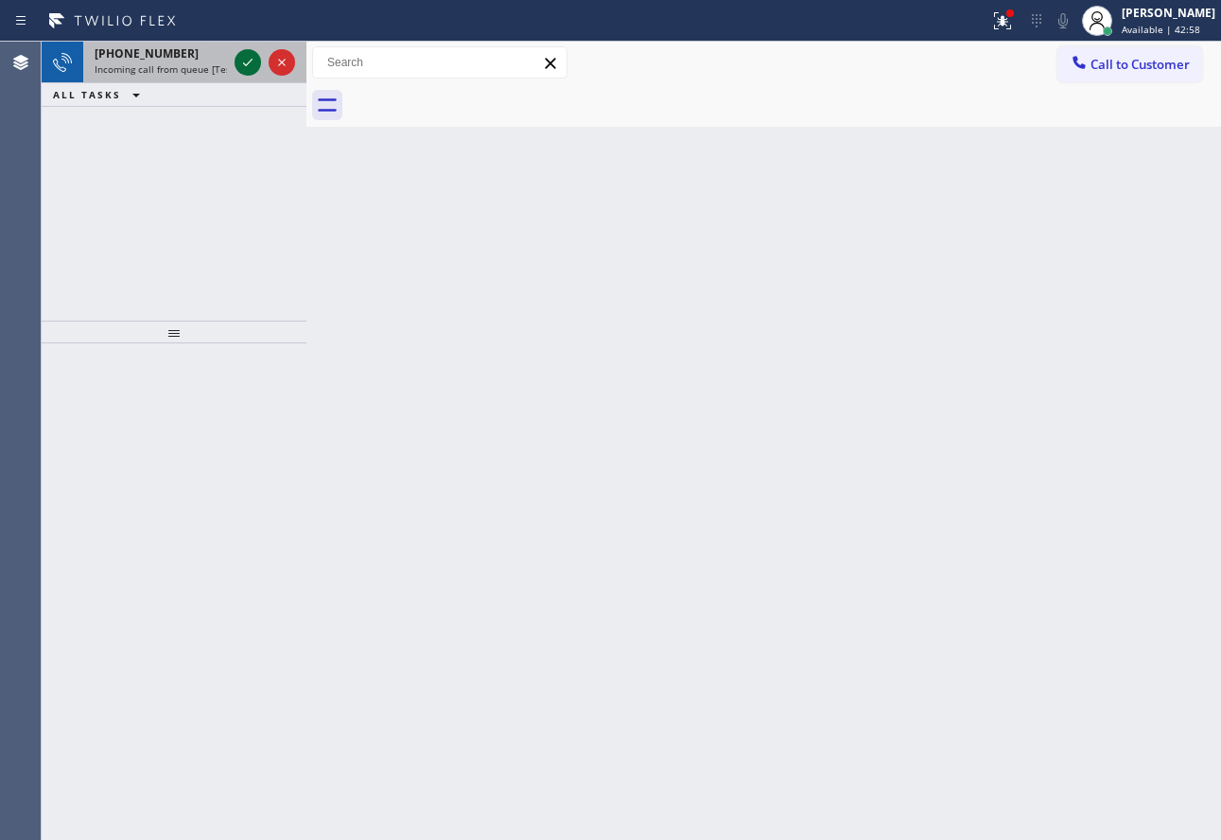
click at [243, 66] on icon at bounding box center [247, 62] width 23 height 23
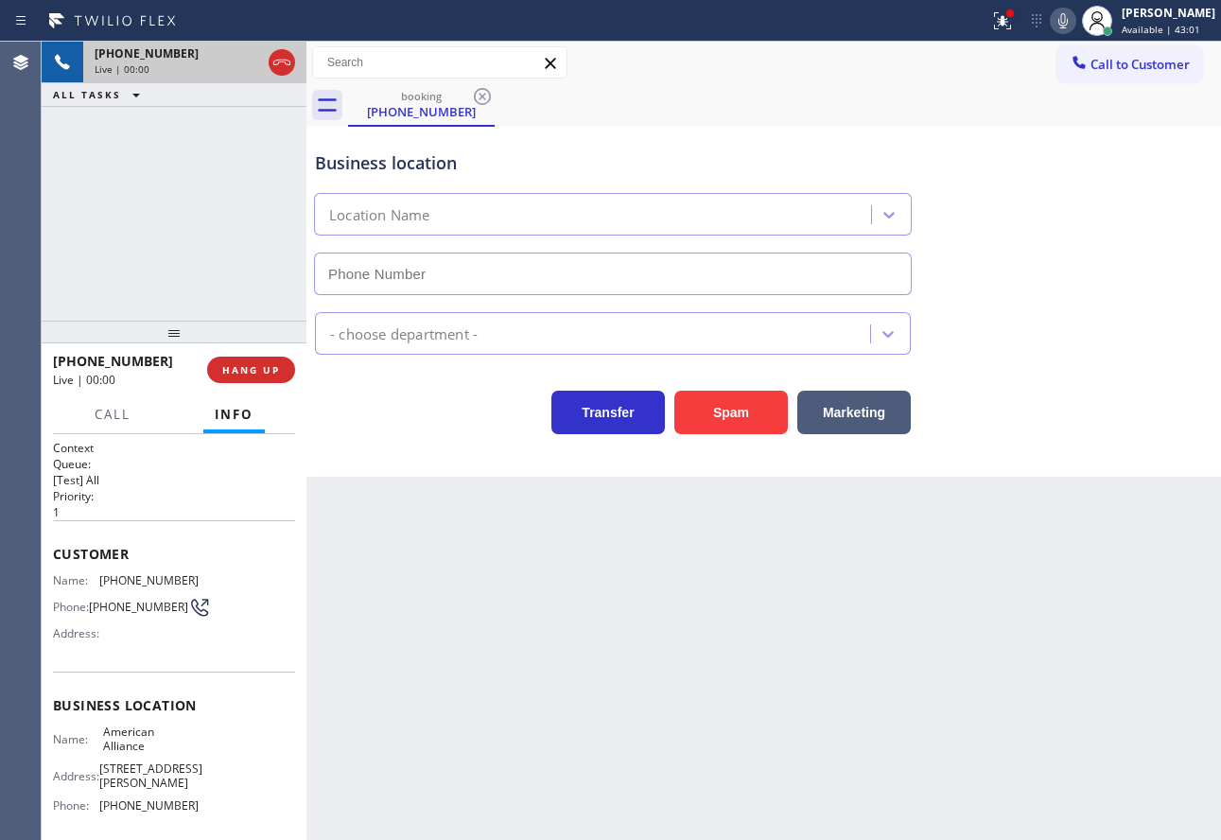
type input "(855) 400-0084"
click at [235, 372] on span "HANG UP" at bounding box center [251, 369] width 58 height 13
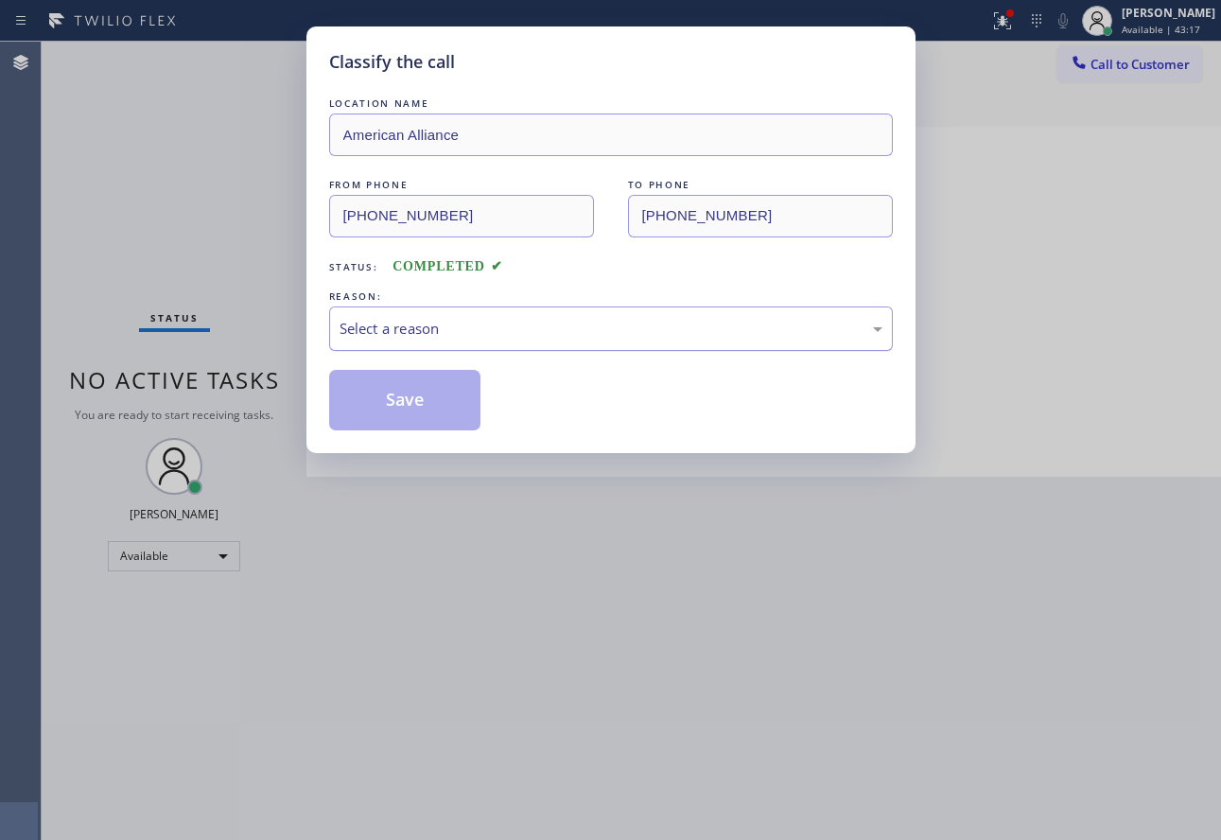
click at [453, 334] on div "Select a reason" at bounding box center [611, 329] width 543 height 22
click at [429, 410] on button "Save" at bounding box center [405, 400] width 152 height 61
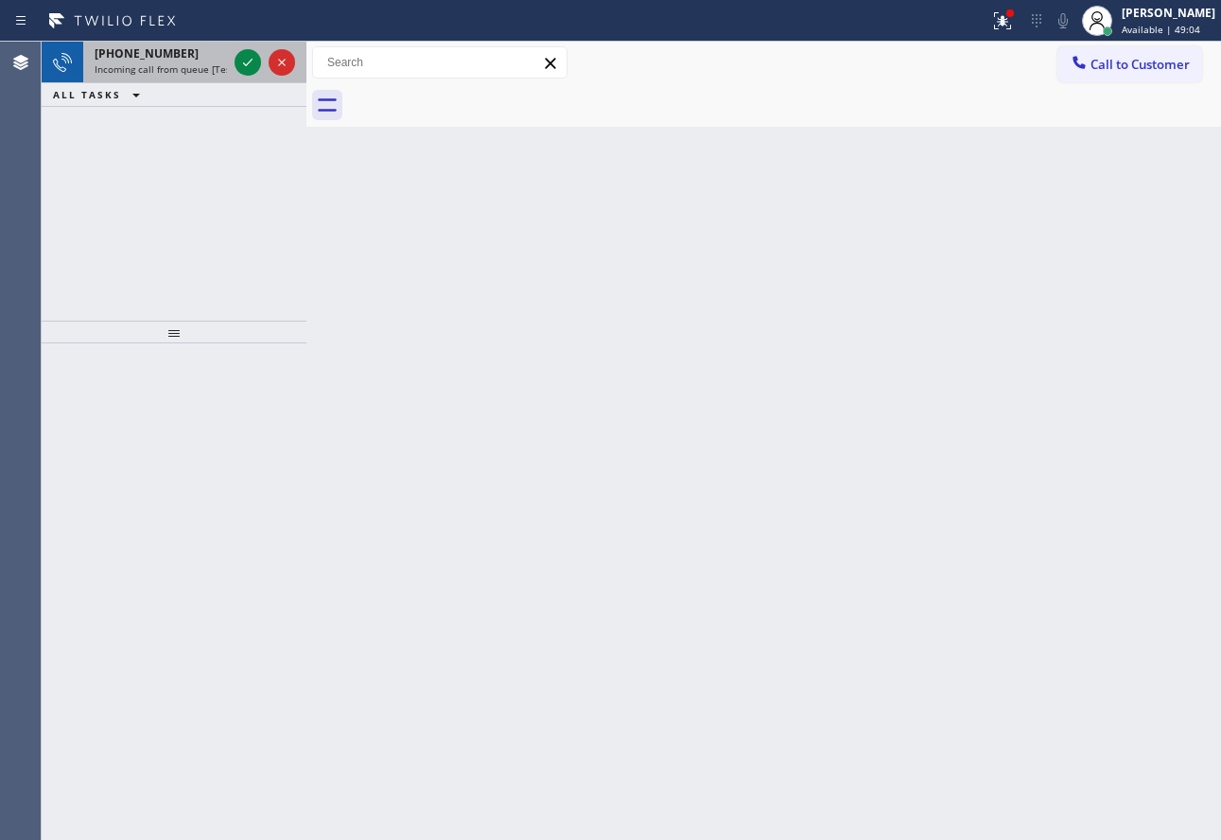
click at [233, 58] on div at bounding box center [265, 63] width 68 height 42
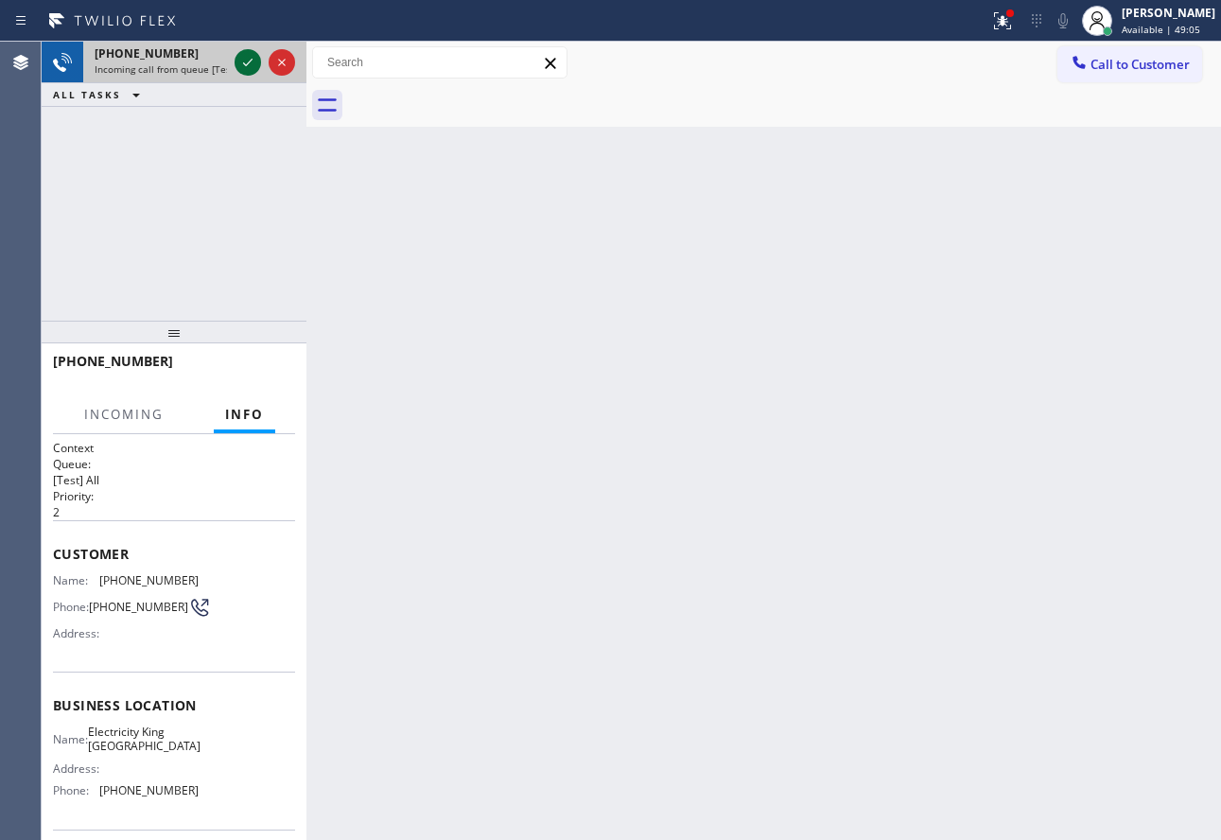
click at [239, 62] on icon at bounding box center [247, 62] width 23 height 23
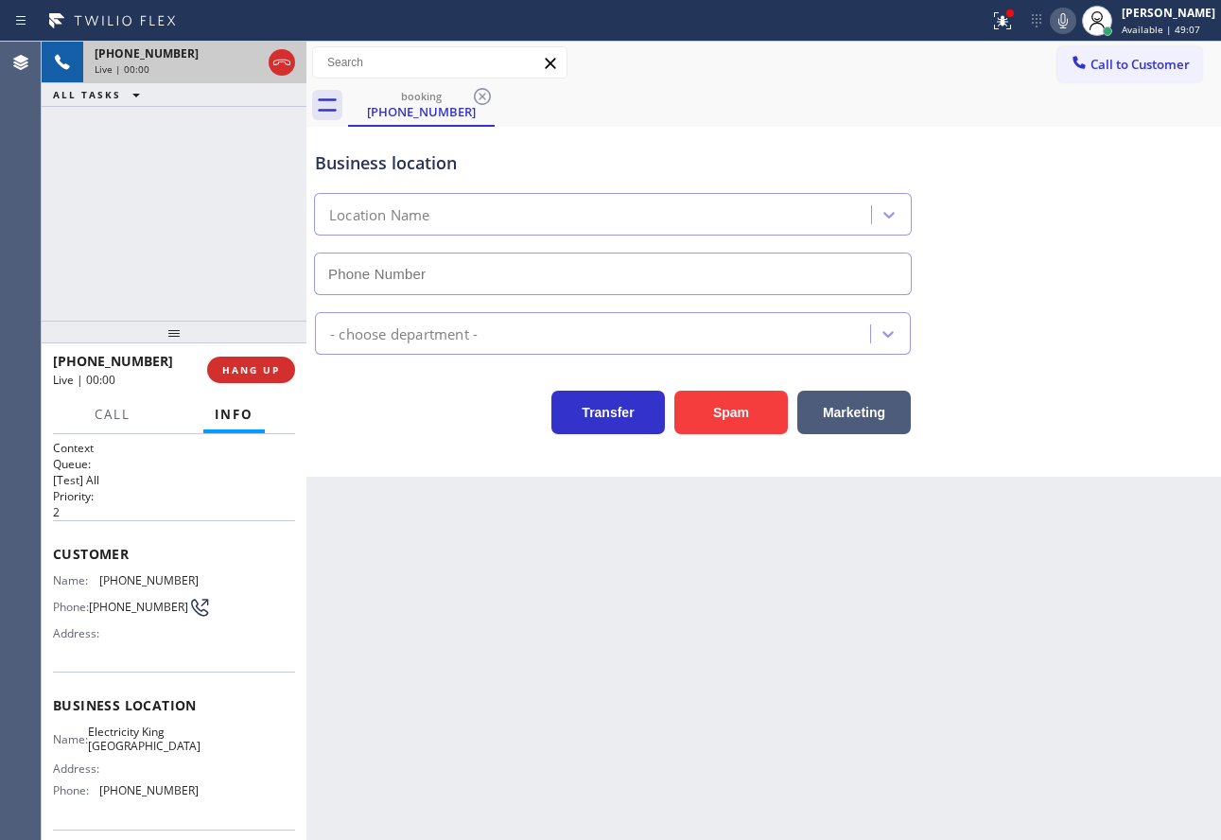
type input "(310) 706-2171"
click at [263, 371] on span "HANG UP" at bounding box center [251, 369] width 58 height 13
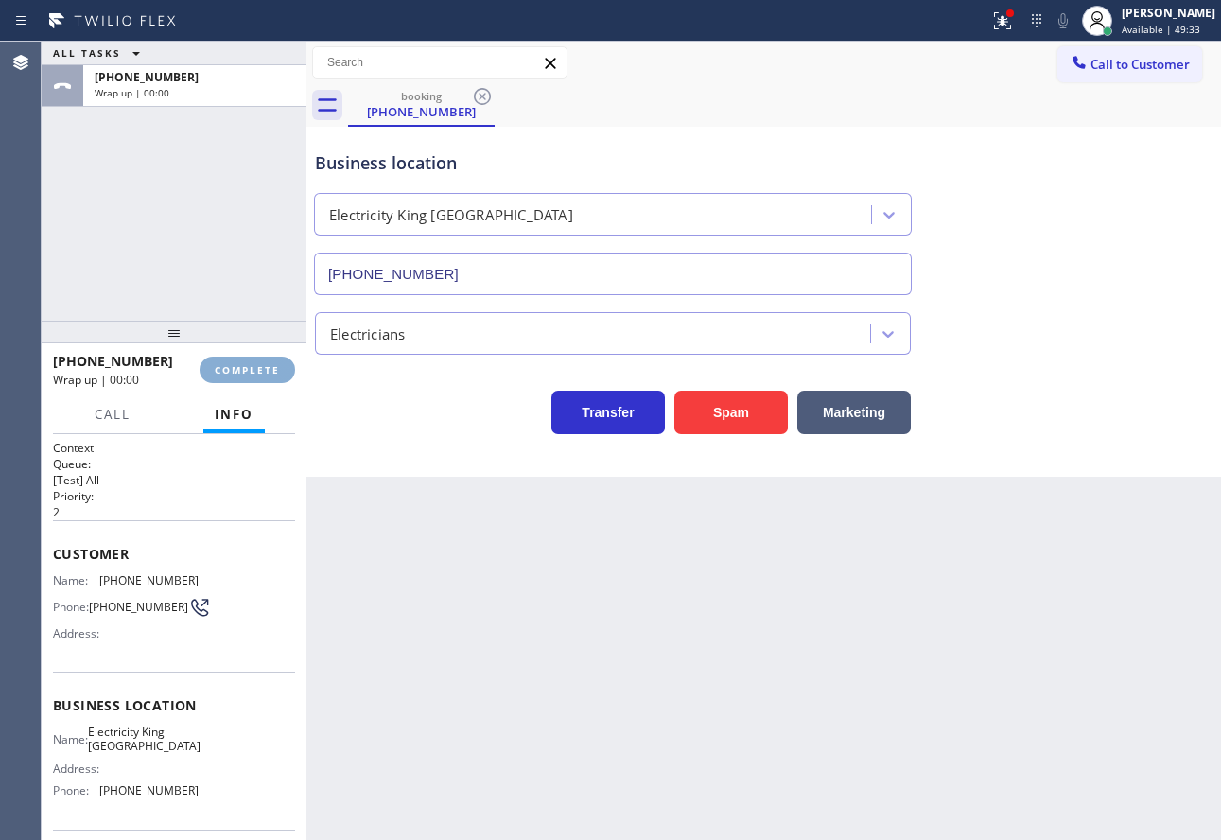
click at [263, 371] on span "COMPLETE" at bounding box center [247, 369] width 65 height 13
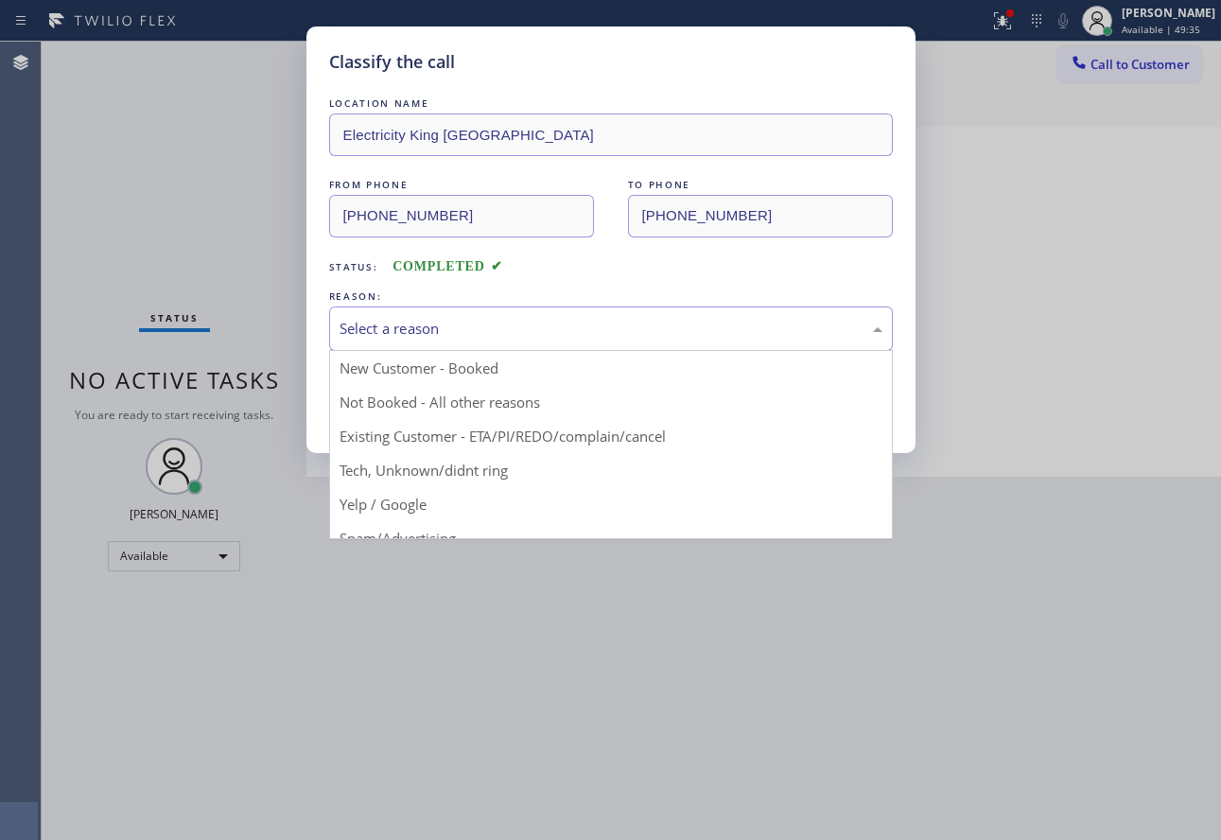
click at [454, 320] on div "Select a reason" at bounding box center [611, 329] width 543 height 22
drag, startPoint x: 428, startPoint y: 473, endPoint x: 427, endPoint y: 453, distance: 19.9
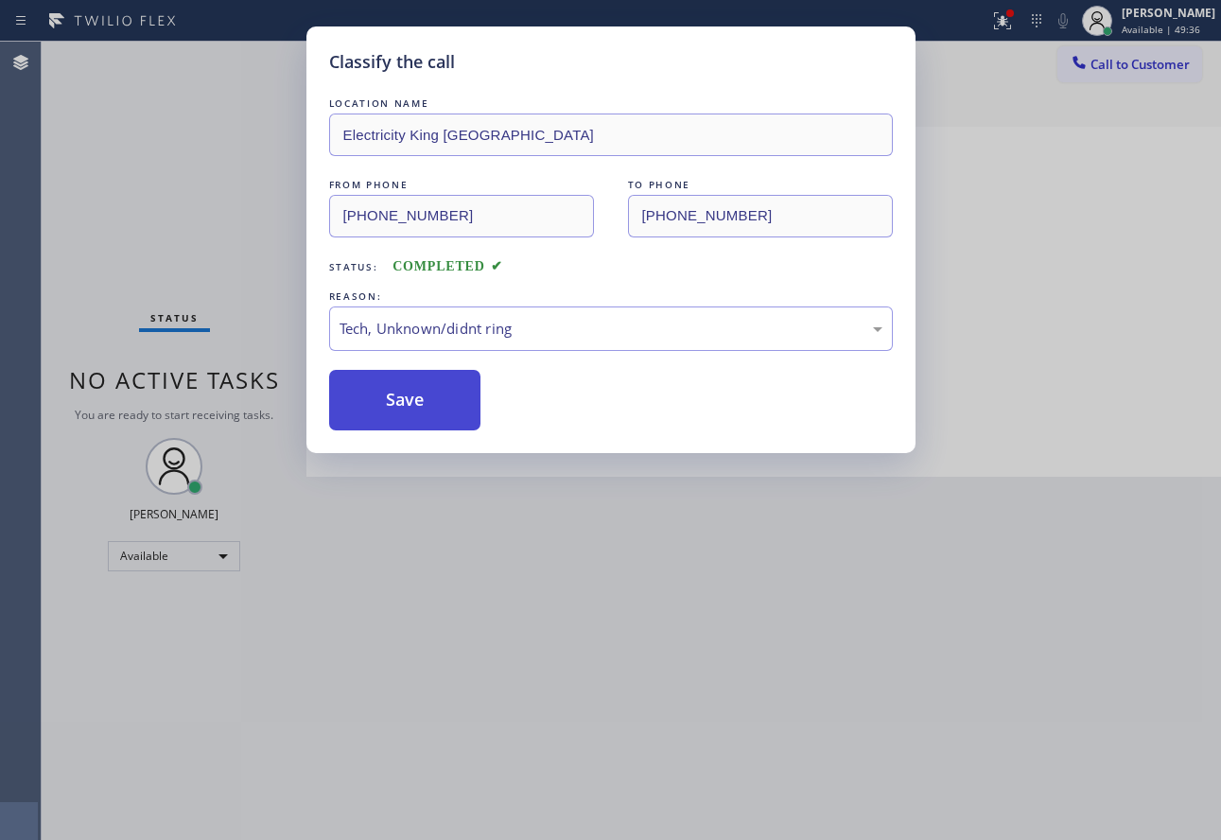
click at [408, 405] on button "Save" at bounding box center [405, 400] width 152 height 61
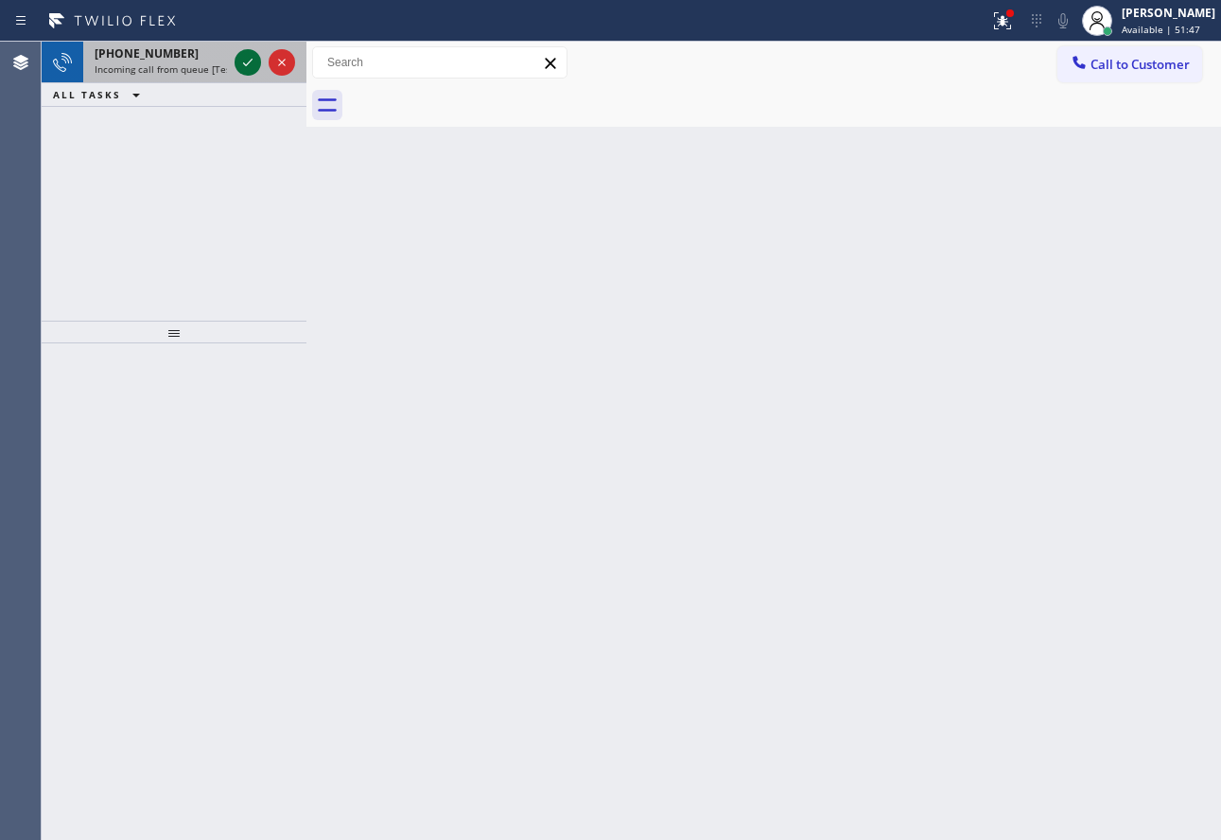
click at [249, 61] on icon at bounding box center [247, 62] width 23 height 23
click at [251, 62] on icon at bounding box center [247, 62] width 23 height 23
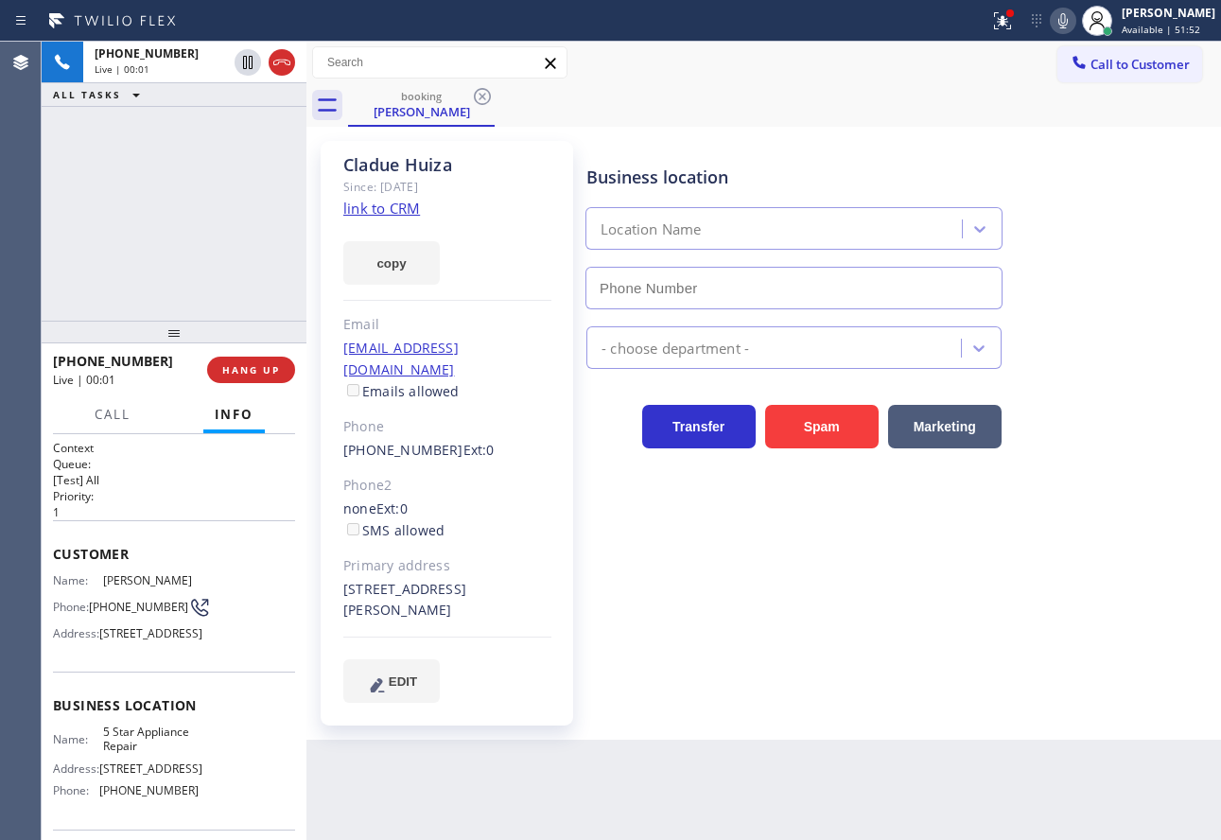
type input "(855) 731-4952"
click at [392, 216] on link "link to CRM" at bounding box center [381, 208] width 77 height 19
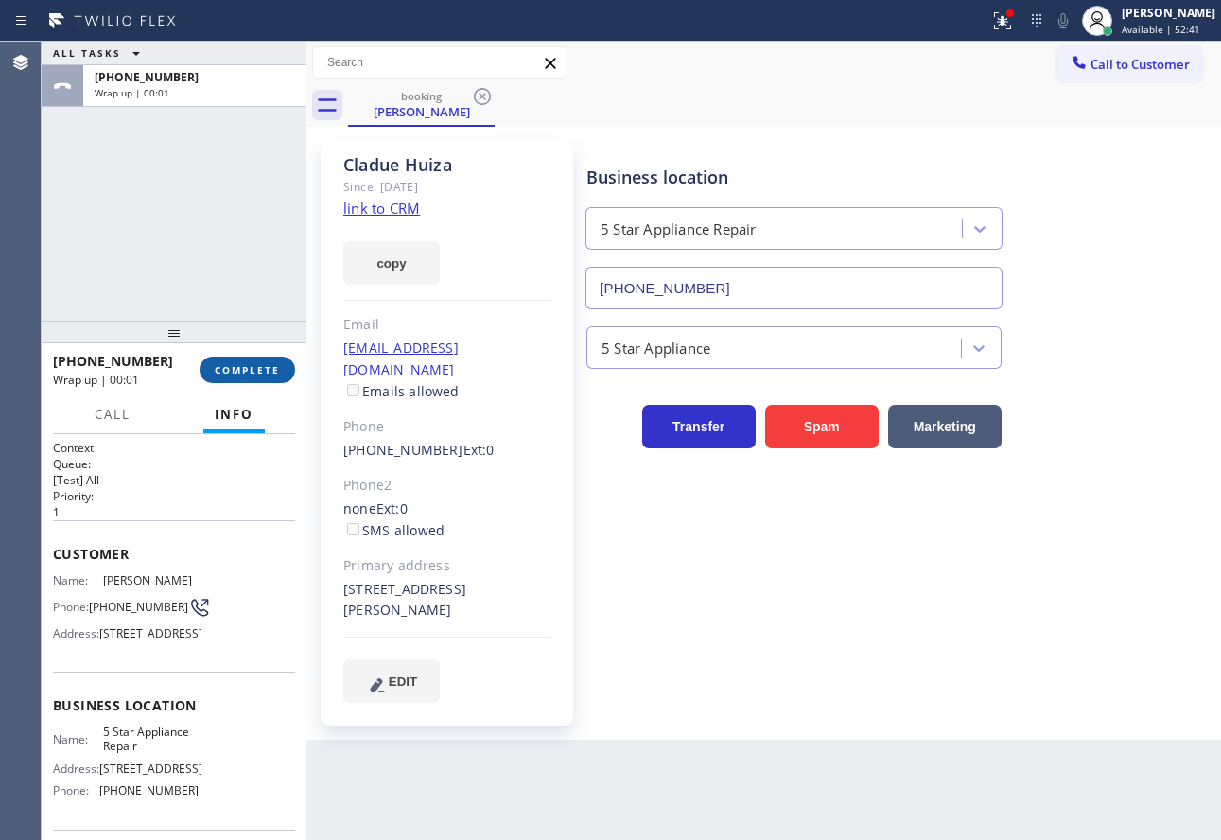
click at [242, 374] on span "COMPLETE" at bounding box center [247, 369] width 65 height 13
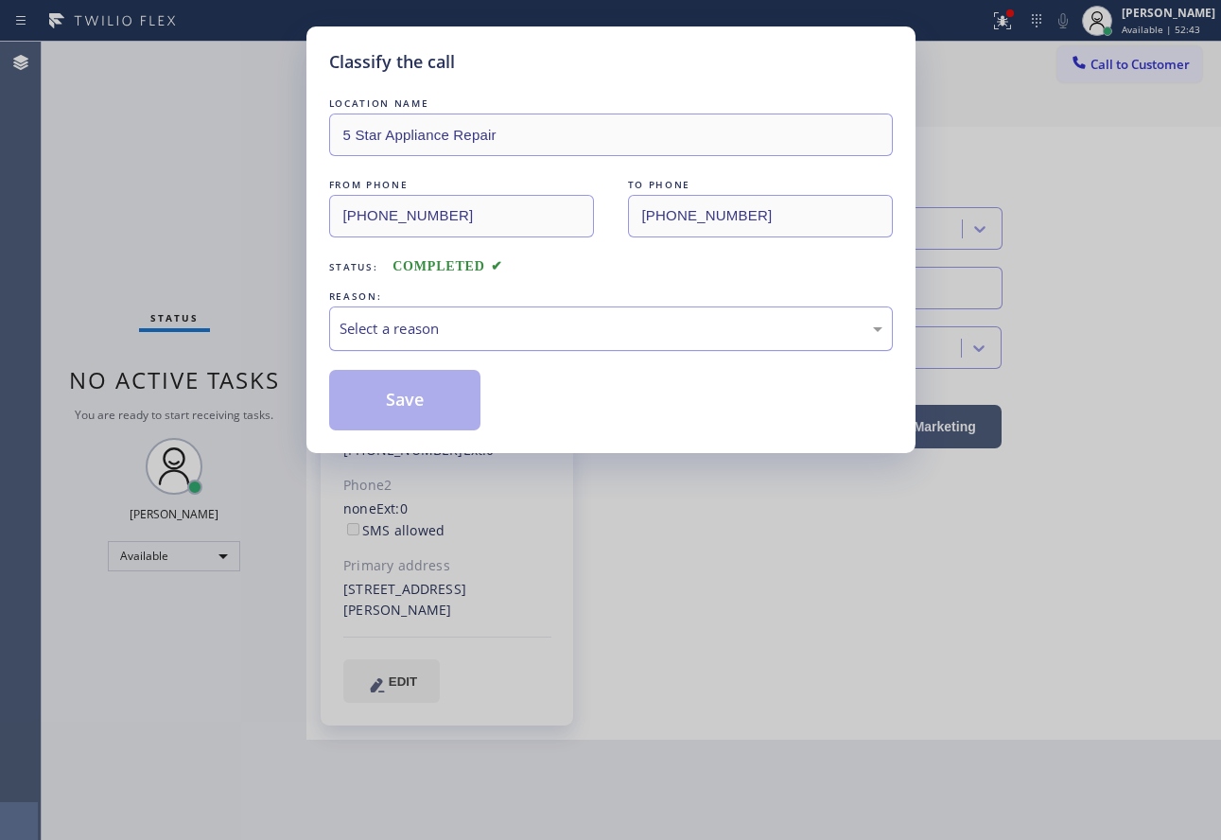
click at [476, 315] on div "Select a reason" at bounding box center [611, 328] width 564 height 44
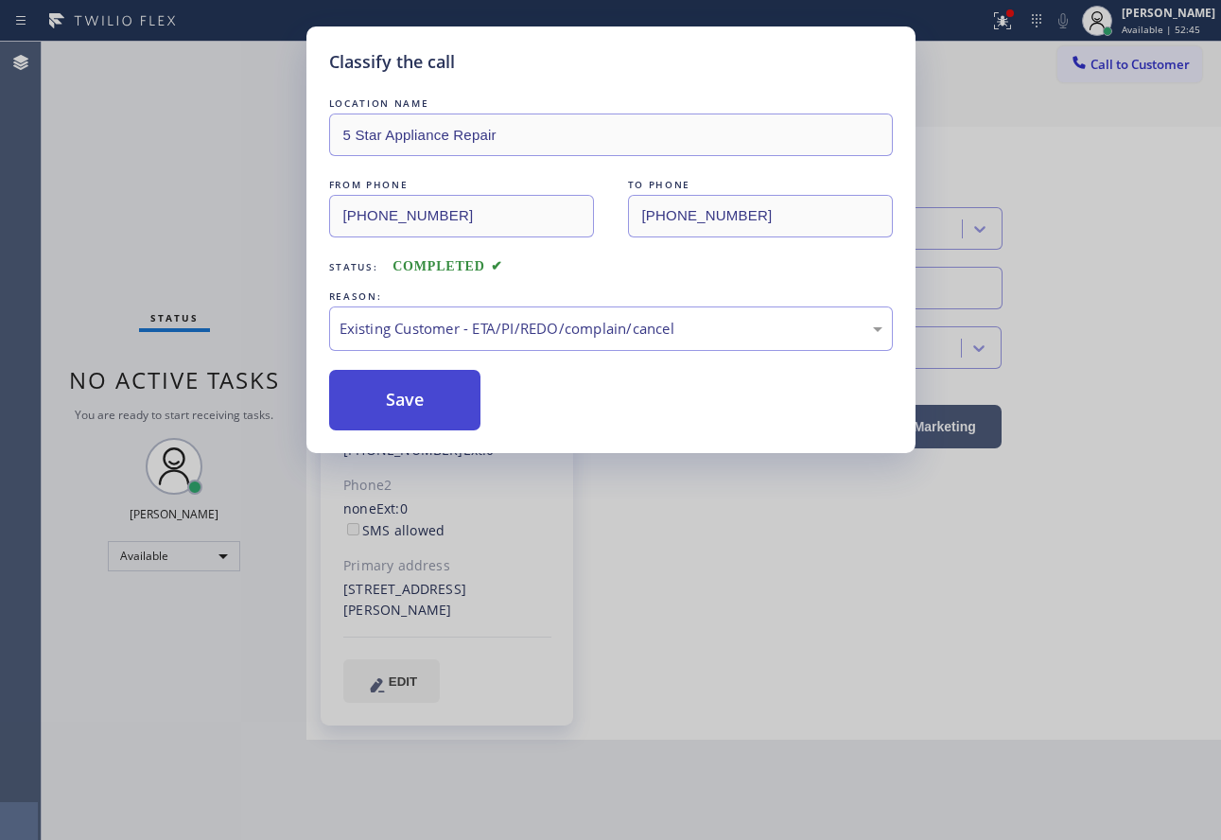
click at [443, 412] on button "Save" at bounding box center [405, 400] width 152 height 61
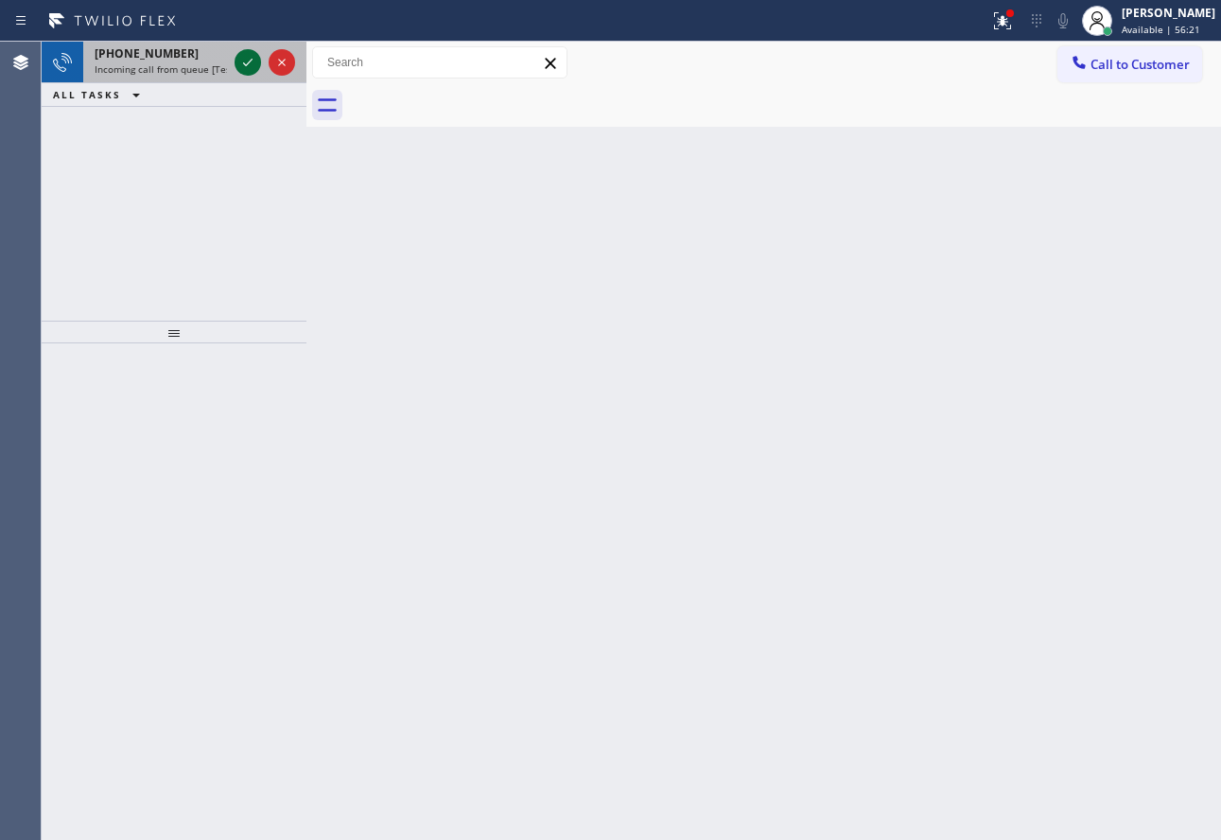
click at [251, 68] on icon at bounding box center [247, 62] width 23 height 23
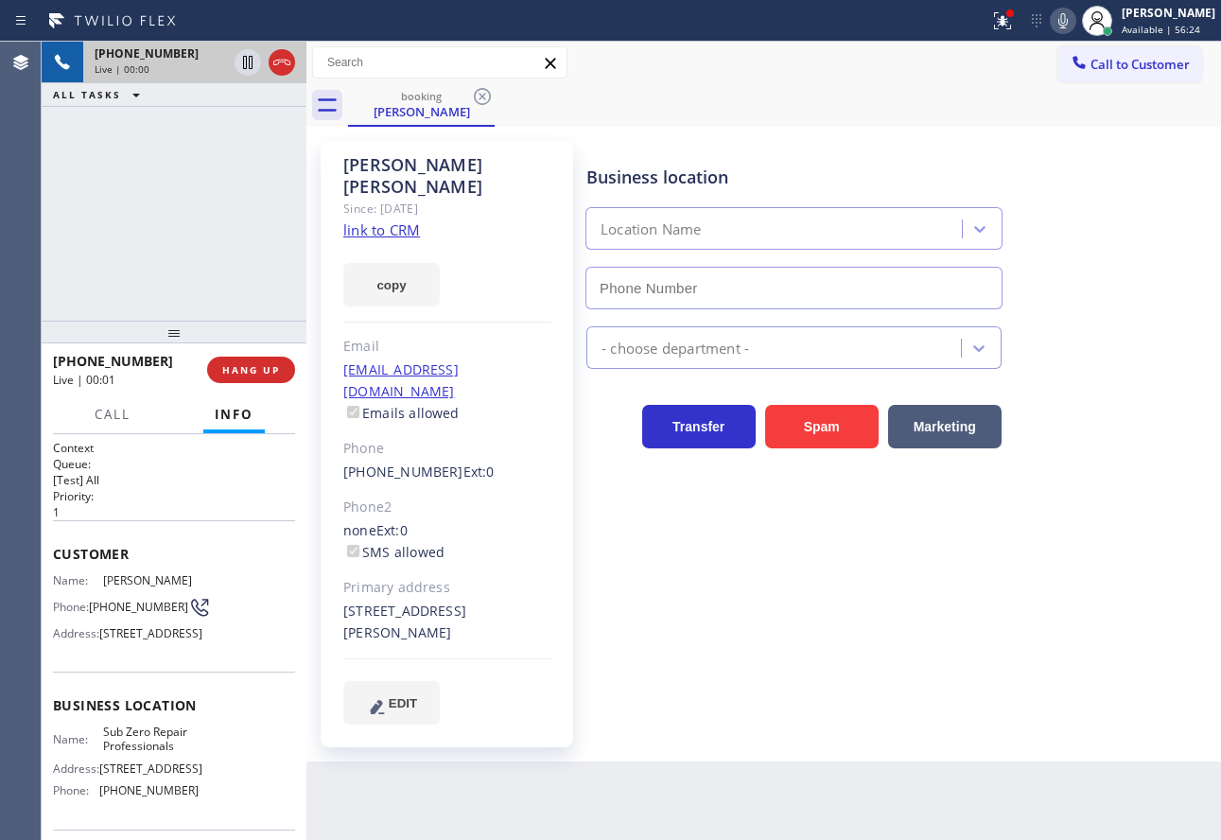
type input "(855) 662-5332"
click at [402, 220] on link "link to CRM" at bounding box center [381, 229] width 77 height 19
click at [571, 505] on div "Mike Shuman Since: 20 may 2020 link to CRM copy Email shuman211@aol.com Emails …" at bounding box center [447, 444] width 253 height 606
drag, startPoint x: 491, startPoint y: 346, endPoint x: 342, endPoint y: 348, distance: 148.5
click at [342, 348] on div "Mike Shuman Since: 20 may 2020 link to CRM copy Email shuman211@aol.com Emails …" at bounding box center [447, 444] width 253 height 606
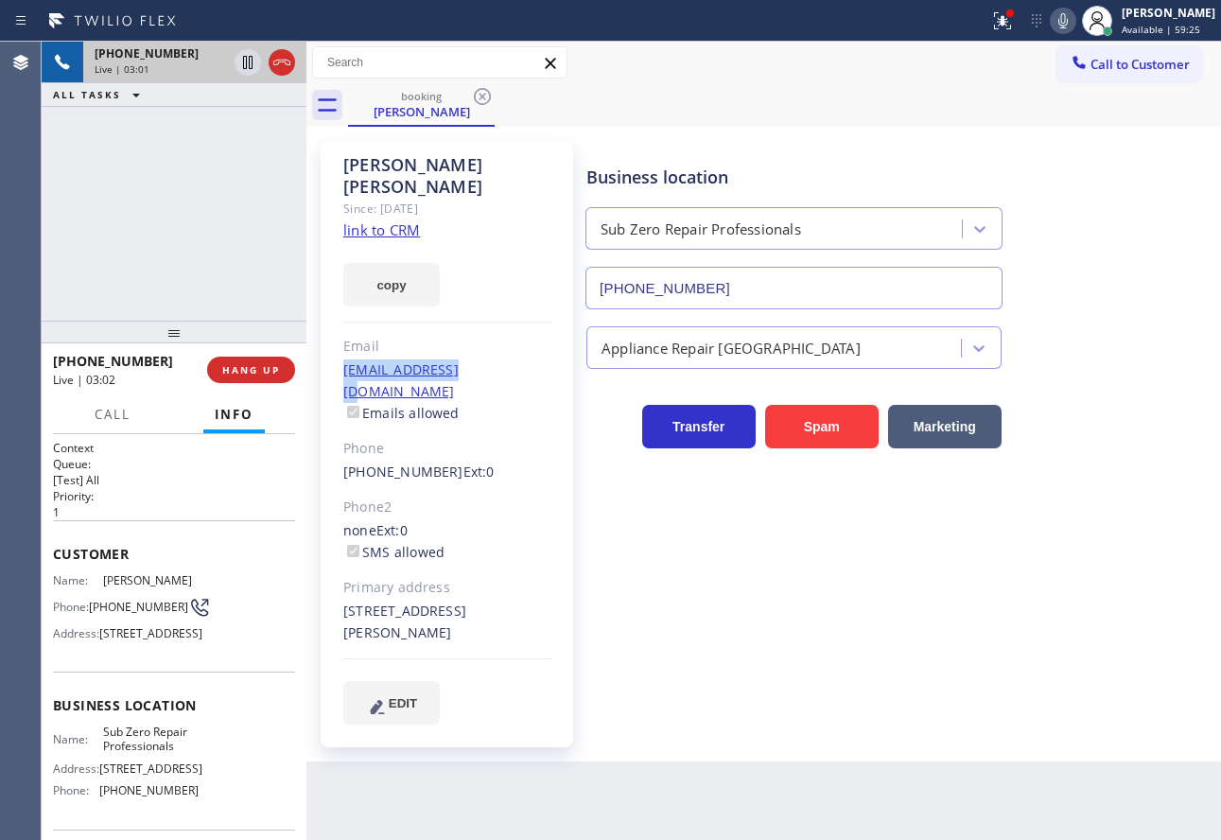
copy link "shuman211@aol.com"
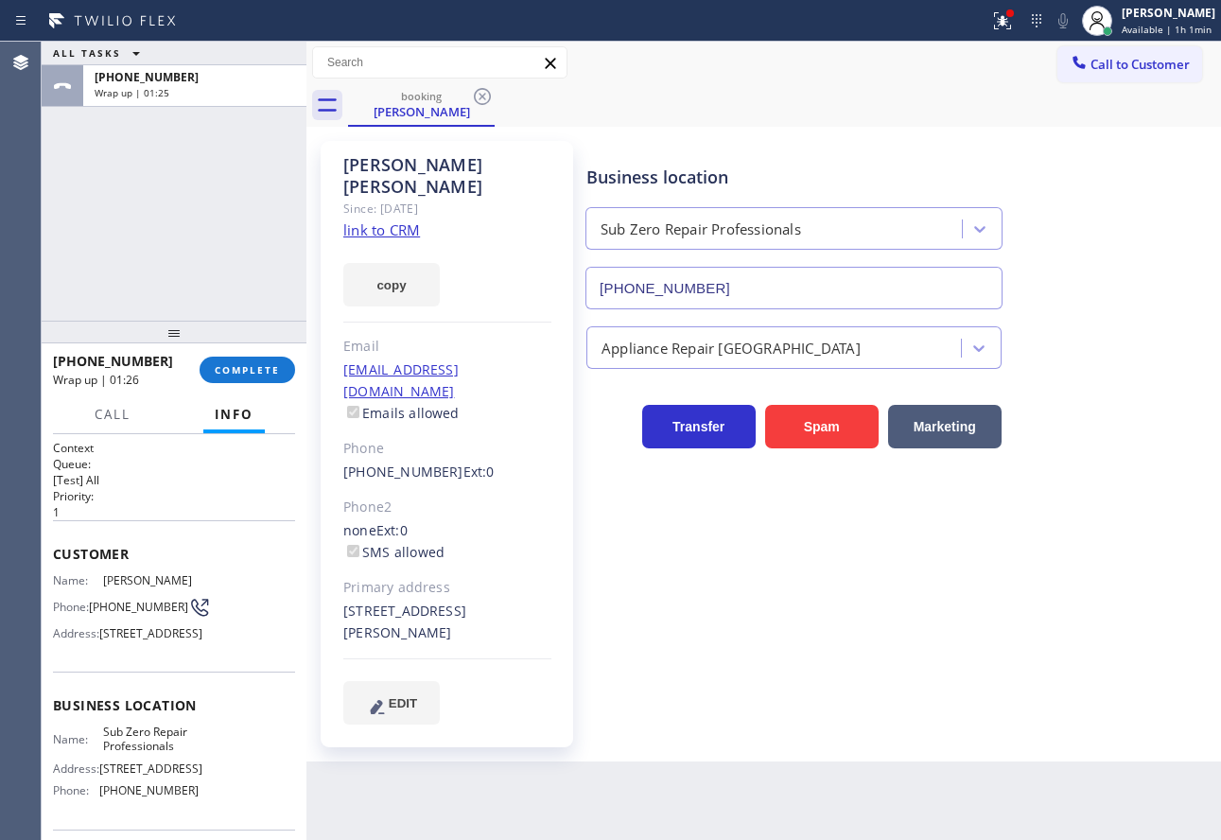
click at [111, 601] on span "(310) 365-9992" at bounding box center [138, 607] width 99 height 14
copy div "(310) 365-9992"
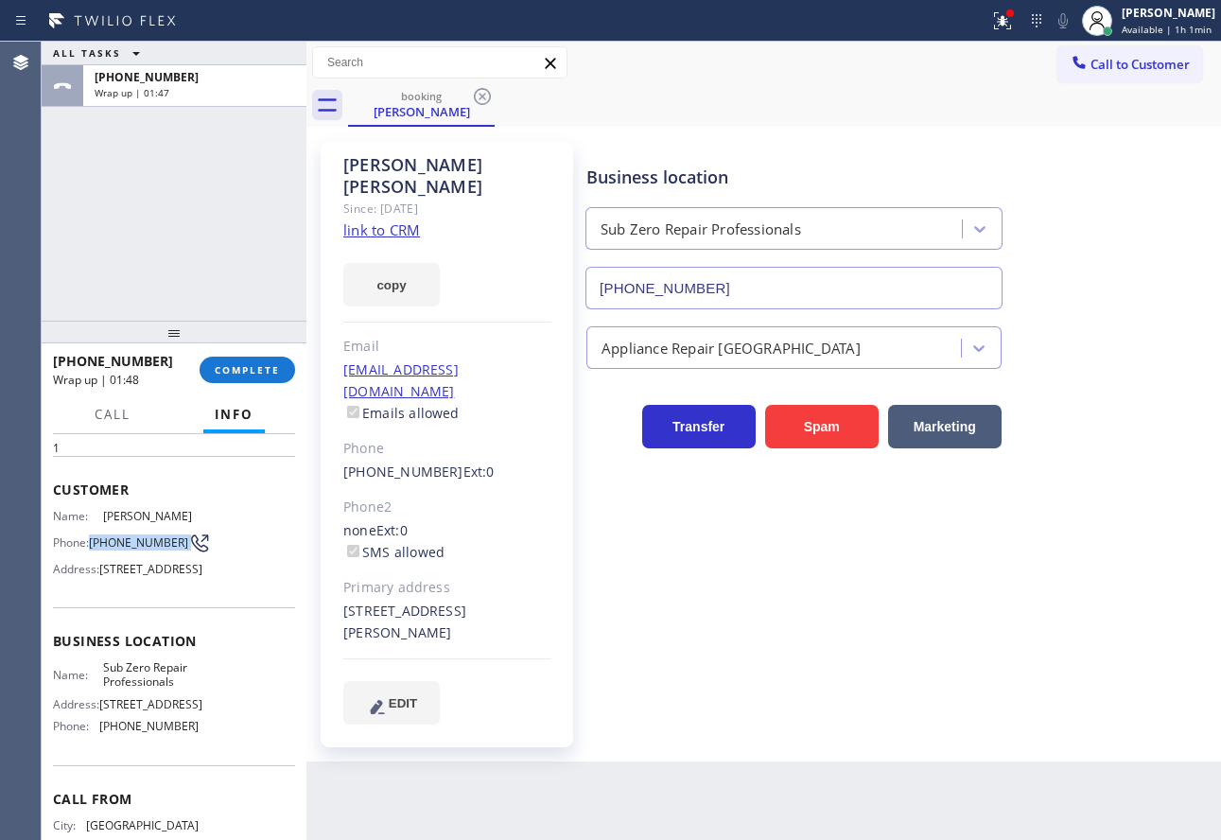
scroll to position [95, 0]
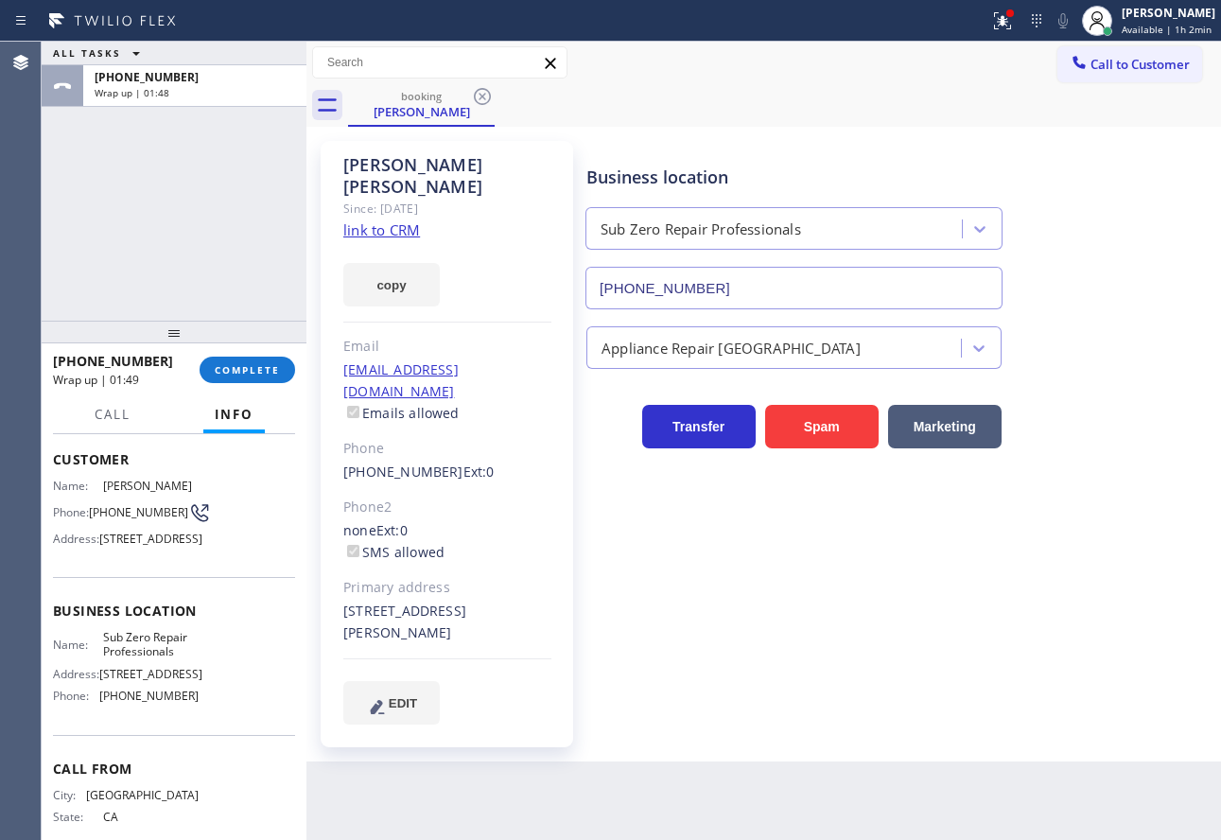
click at [141, 711] on div "Name: Sub Zero Repair Professionals Address: 716 Yarmouth Rd Phone: (855) 662-5…" at bounding box center [126, 670] width 146 height 81
click at [141, 703] on span "(855) 662-5332" at bounding box center [148, 695] width 99 height 14
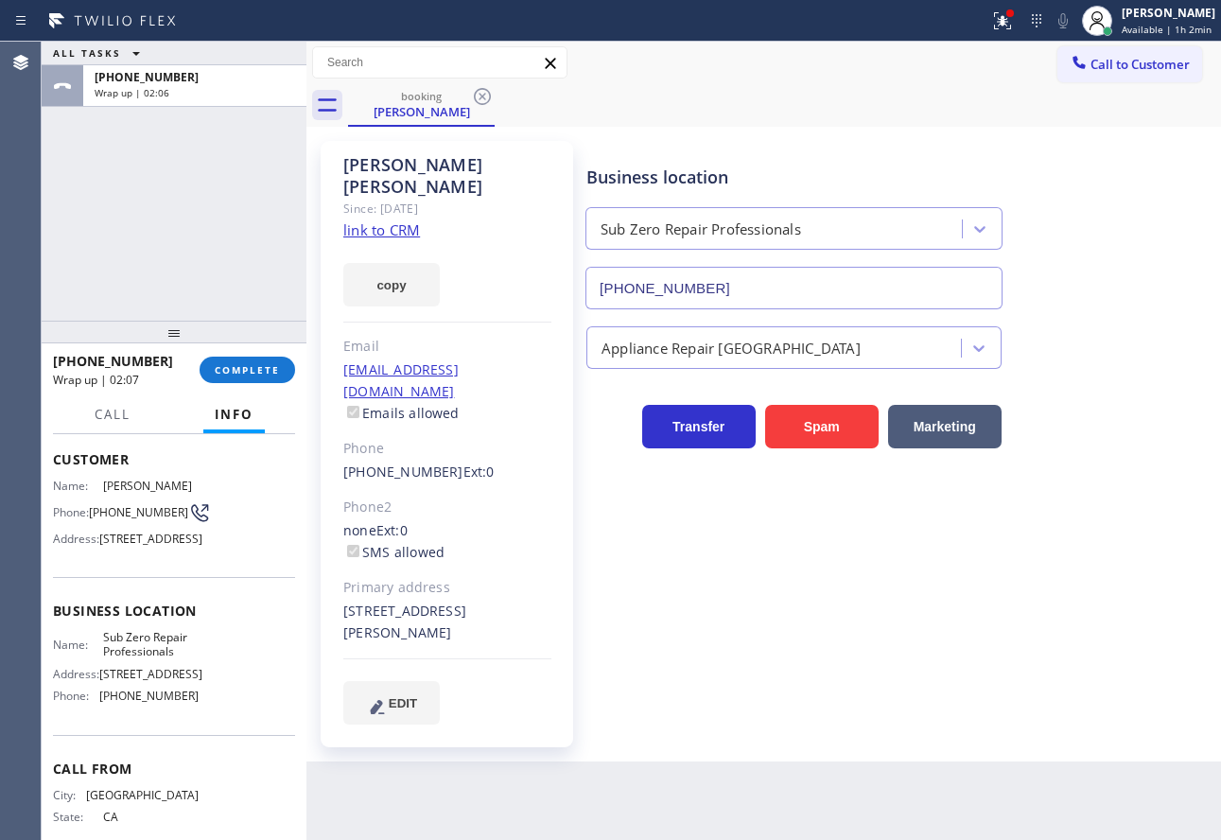
click at [140, 659] on span "Sub Zero Repair Professionals" at bounding box center [150, 644] width 95 height 29
copy span "Sub Zero Repair Professionals"
click at [229, 375] on span "COMPLETE" at bounding box center [247, 369] width 65 height 13
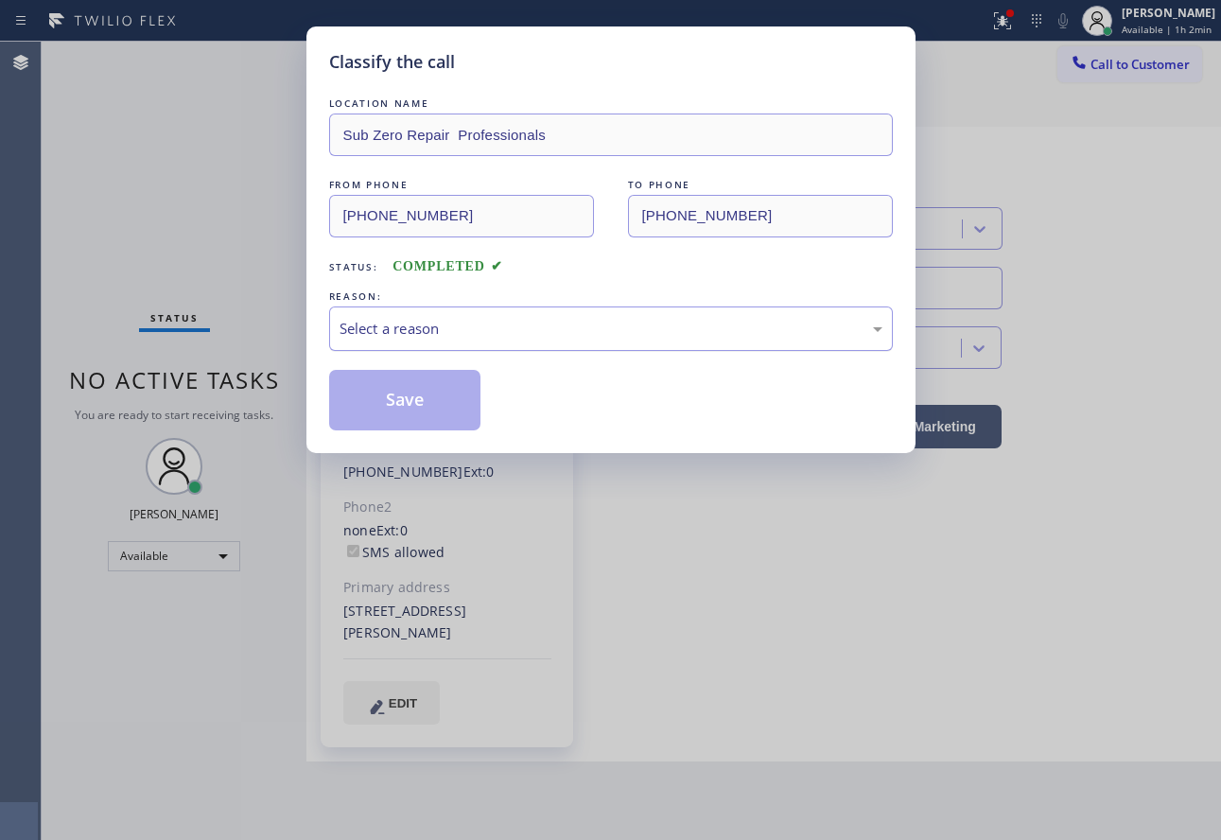
click at [530, 340] on div "Select a reason" at bounding box center [611, 328] width 564 height 44
click at [393, 393] on button "Save" at bounding box center [405, 400] width 152 height 61
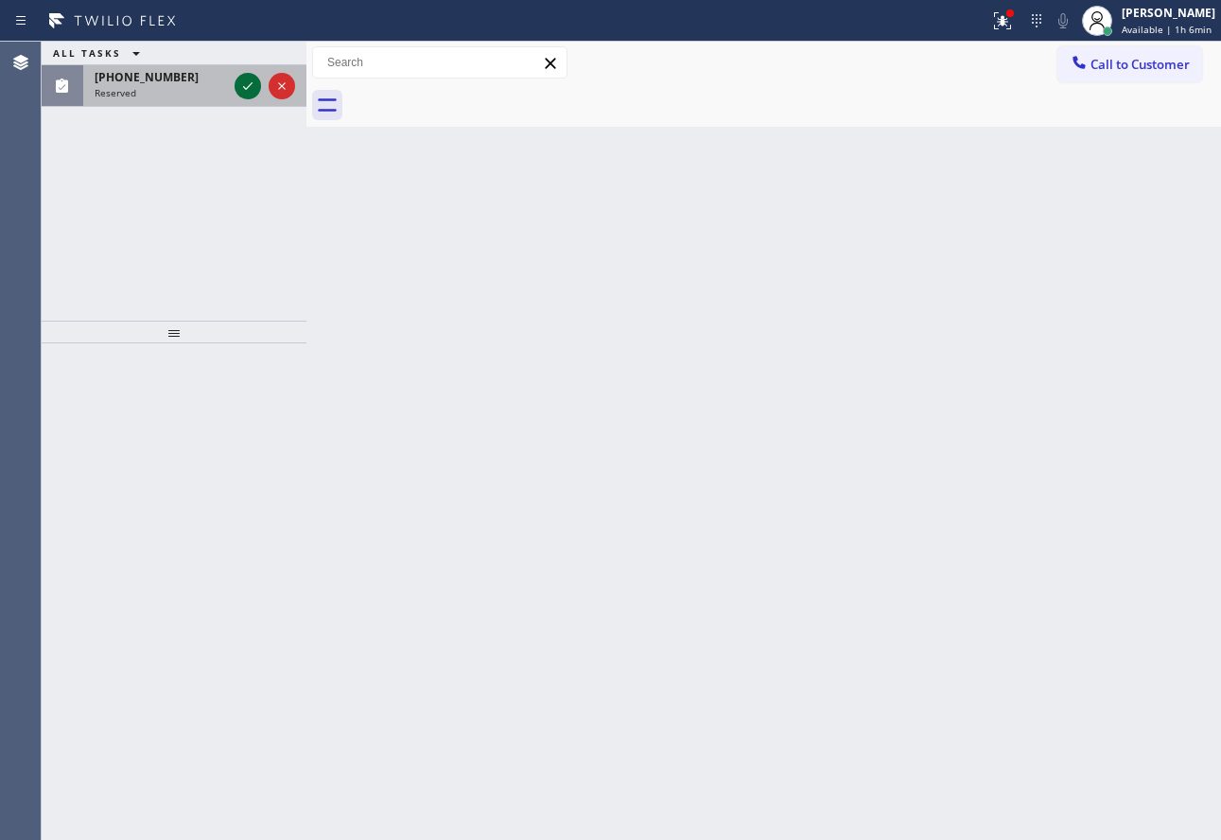
click at [247, 87] on icon at bounding box center [247, 86] width 23 height 23
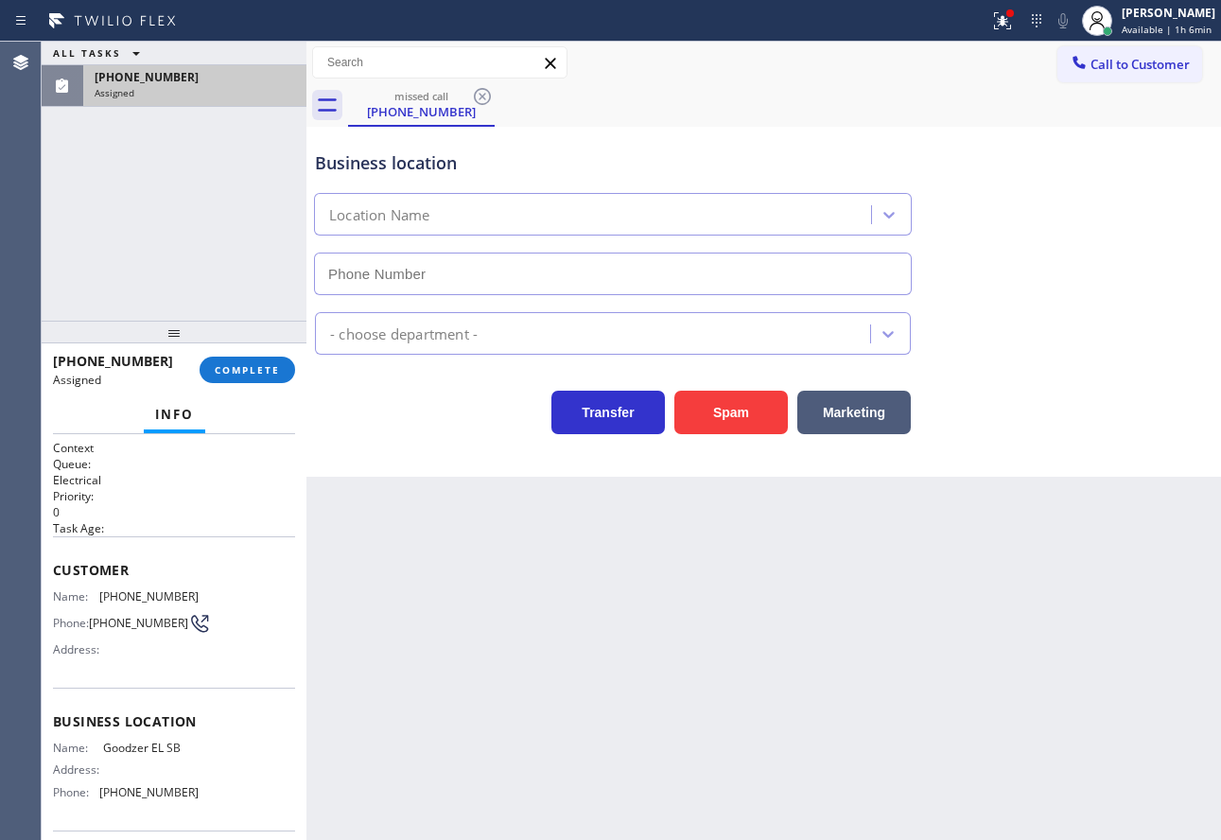
type input "(805) 946-0050"
click at [248, 372] on span "COMPLETE" at bounding box center [247, 369] width 65 height 13
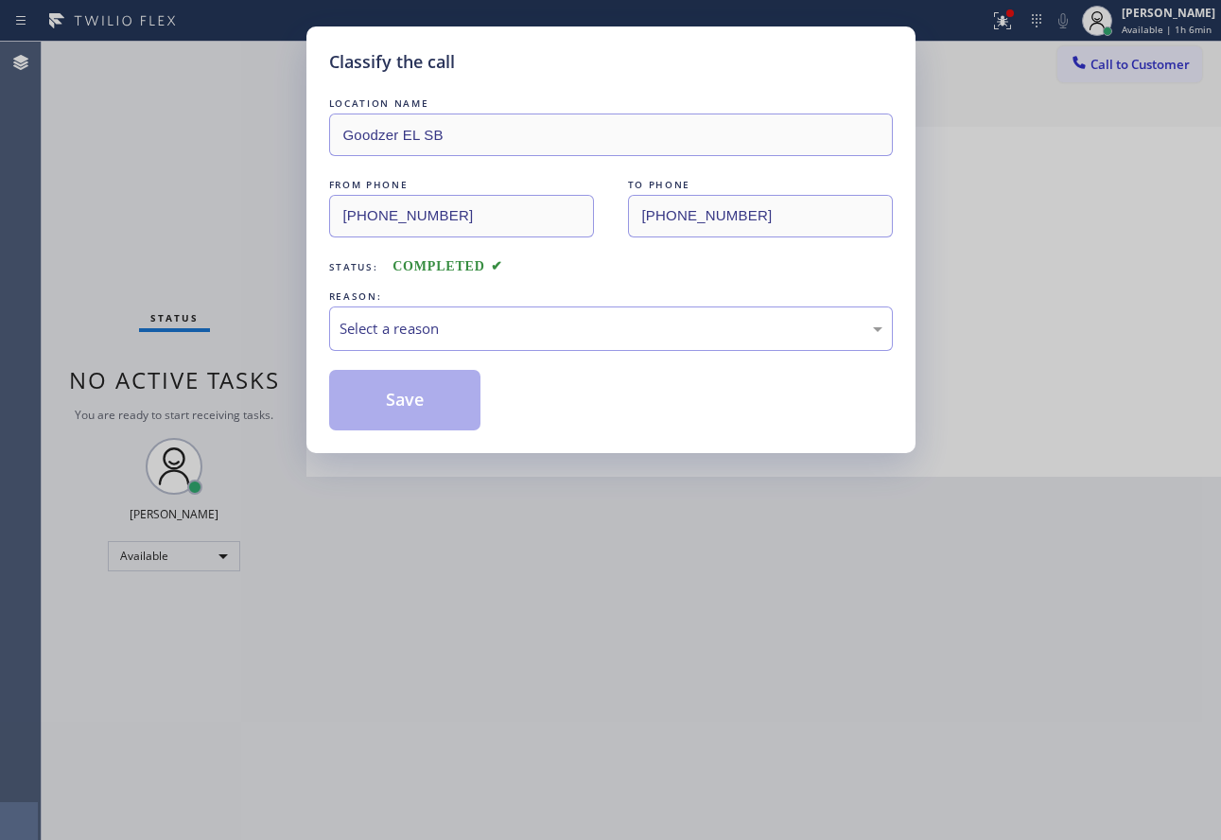
click at [462, 325] on div "Select a reason" at bounding box center [611, 329] width 543 height 22
click at [384, 404] on button "Save" at bounding box center [405, 400] width 152 height 61
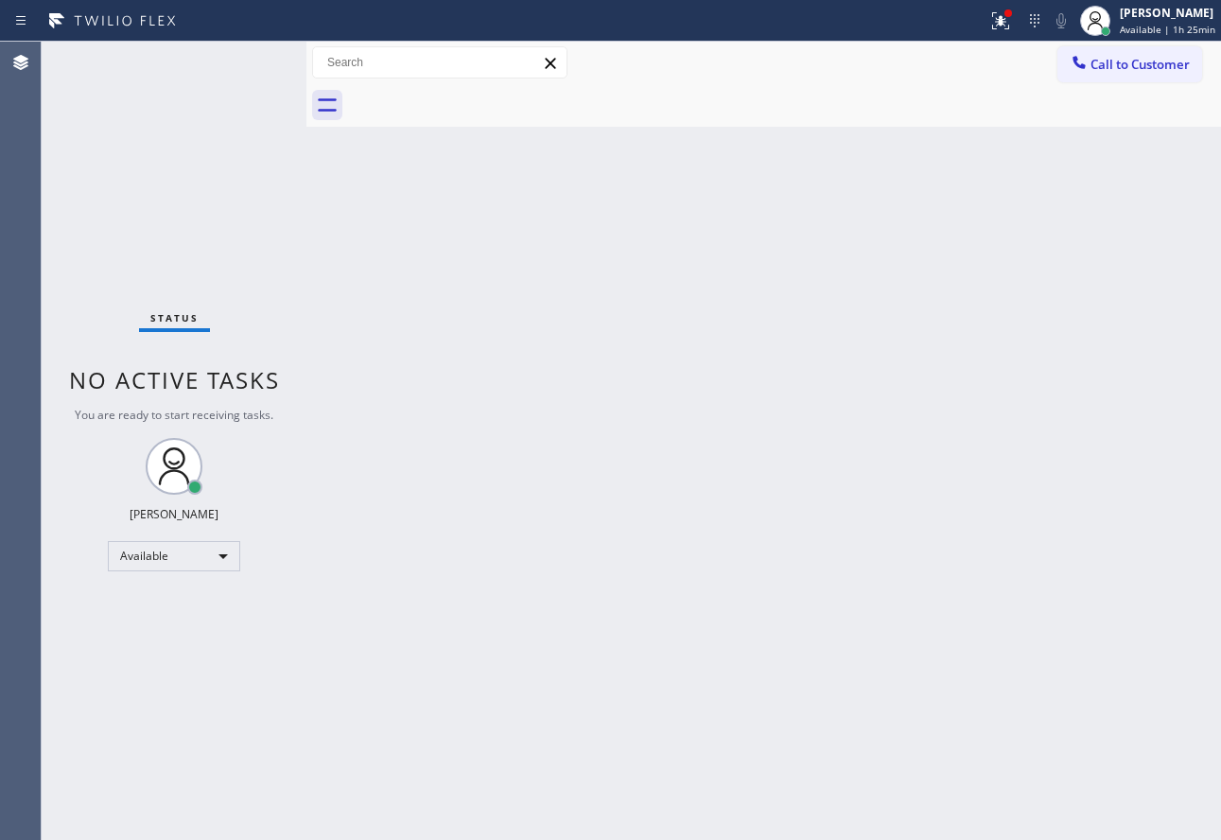
click at [489, 400] on div "Back to Dashboard Change Sender ID Customers Technicians Select a contact Outbo…" at bounding box center [763, 441] width 914 height 798
click at [1125, 65] on span "Call to Customer" at bounding box center [1139, 64] width 99 height 17
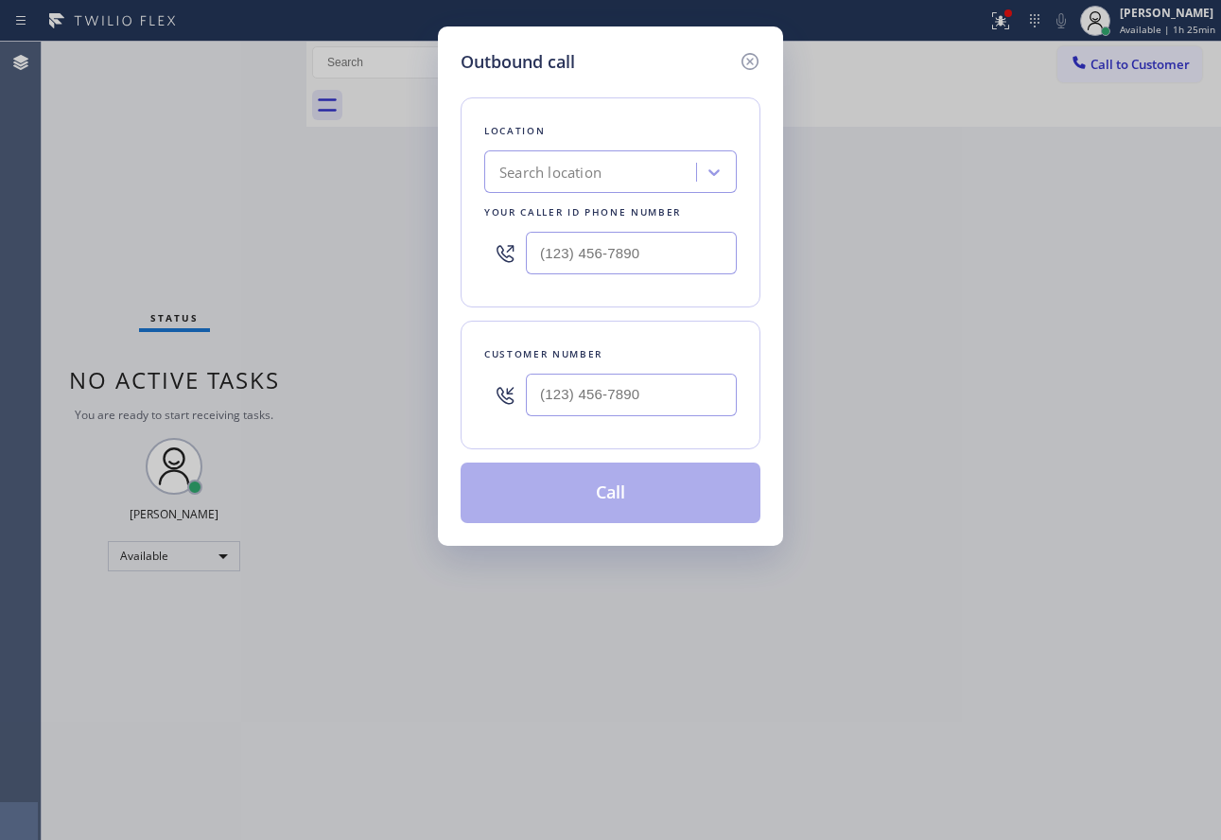
click at [667, 179] on div "Search location" at bounding box center [593, 172] width 206 height 33
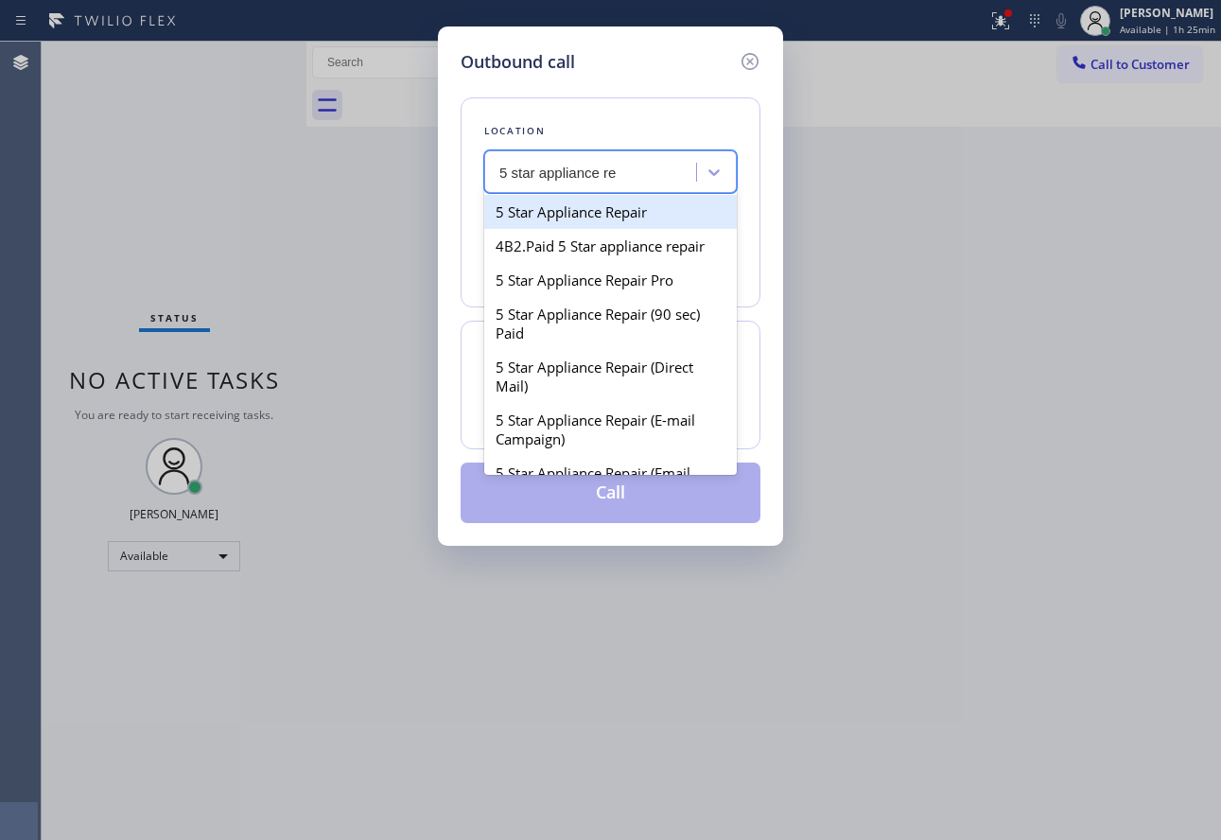
type input "5 star appliance rep"
click at [617, 219] on div "5 Star Appliance Repair" at bounding box center [610, 212] width 253 height 34
type input "(855) 731-4952"
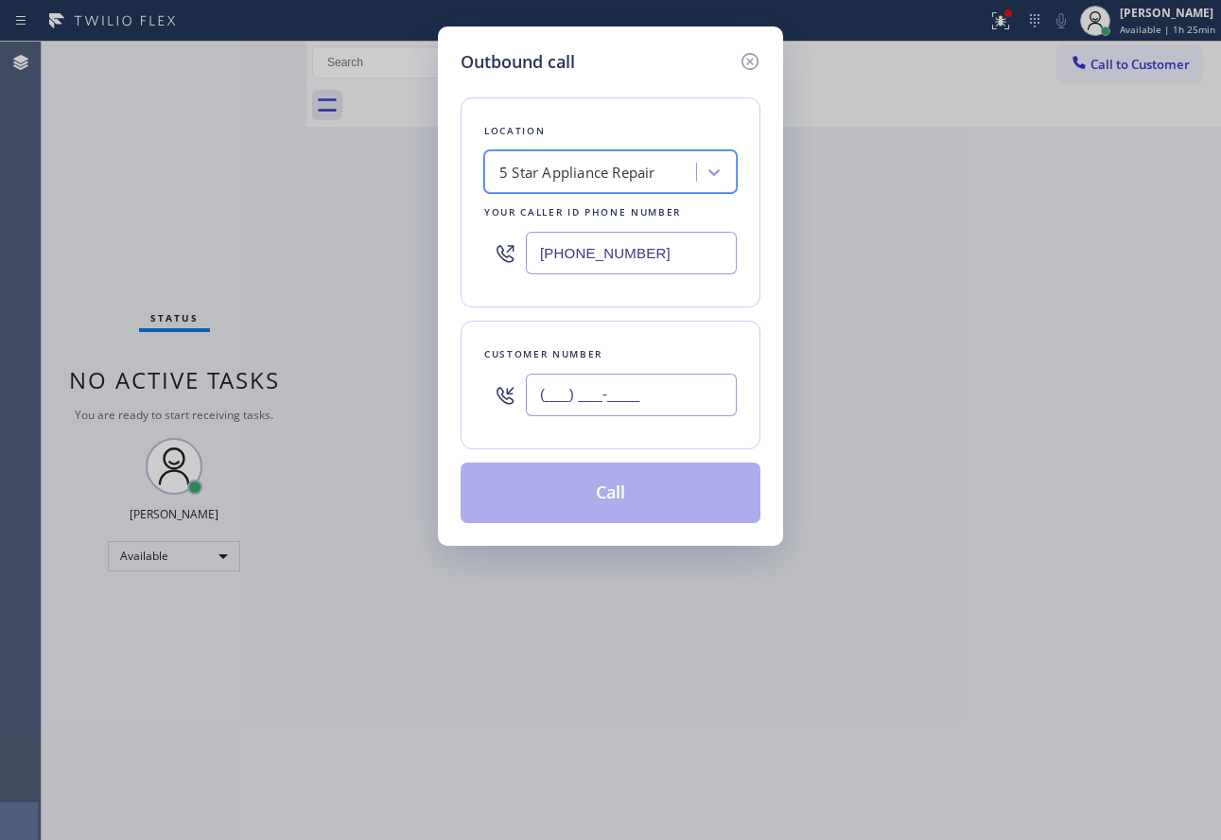
click at [675, 384] on input "(___) ___-____" at bounding box center [631, 395] width 211 height 43
paste input "949) 291-3707"
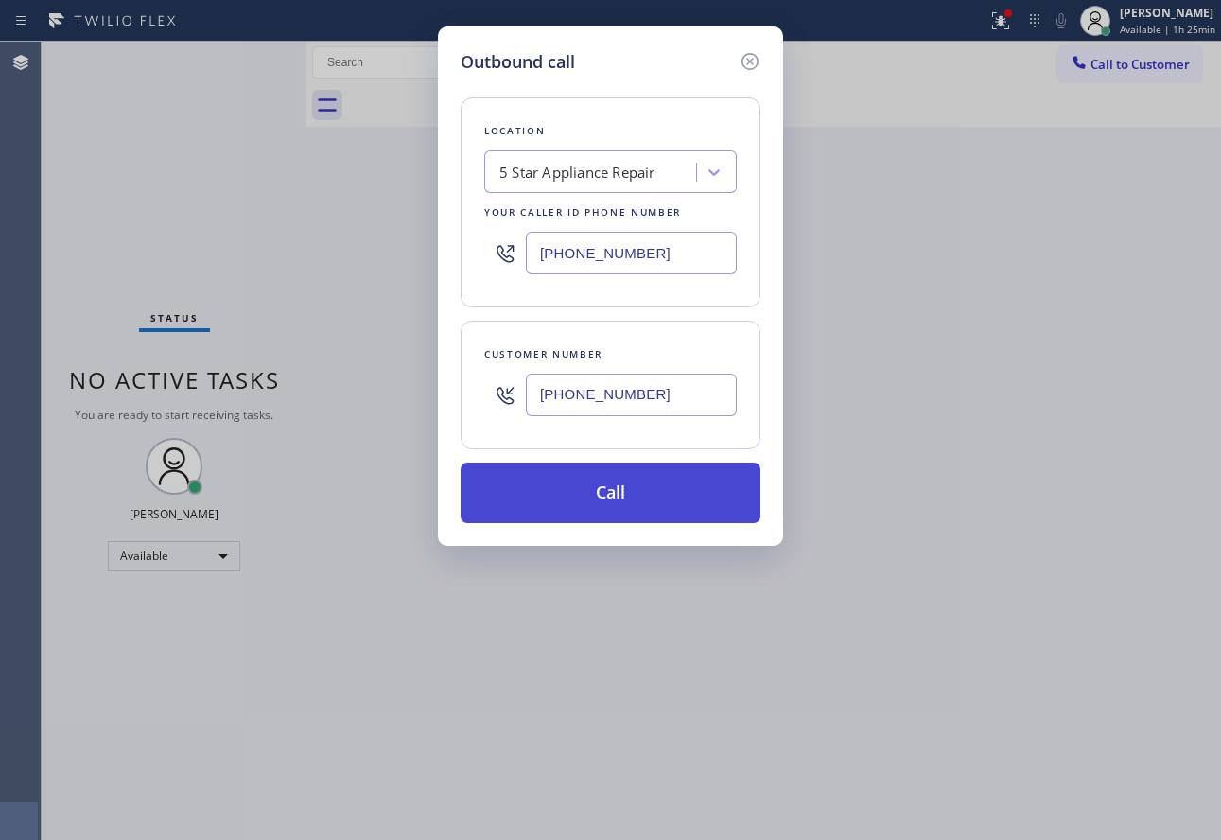
type input "(949) 291-3707"
click at [605, 492] on button "Call" at bounding box center [611, 492] width 300 height 61
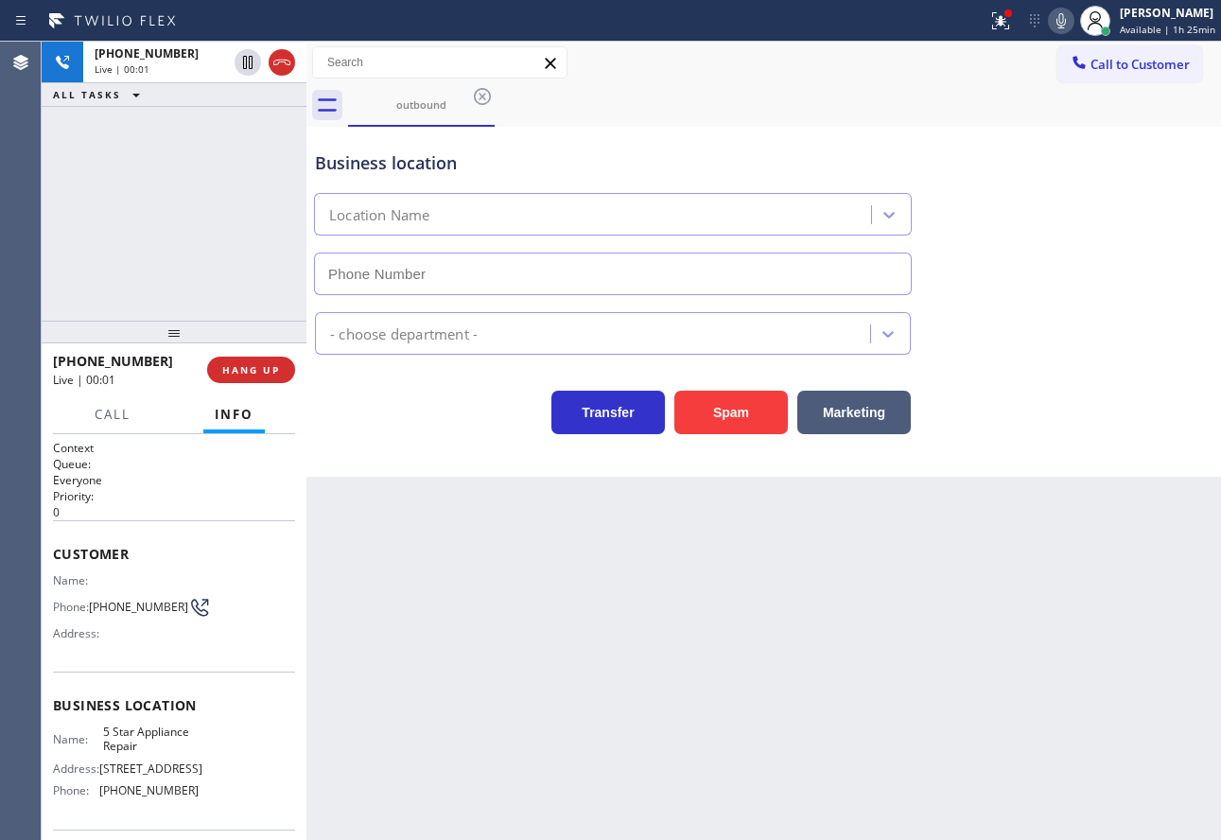
type input "(855) 731-4952"
click at [229, 369] on span "HANG UP" at bounding box center [251, 369] width 58 height 13
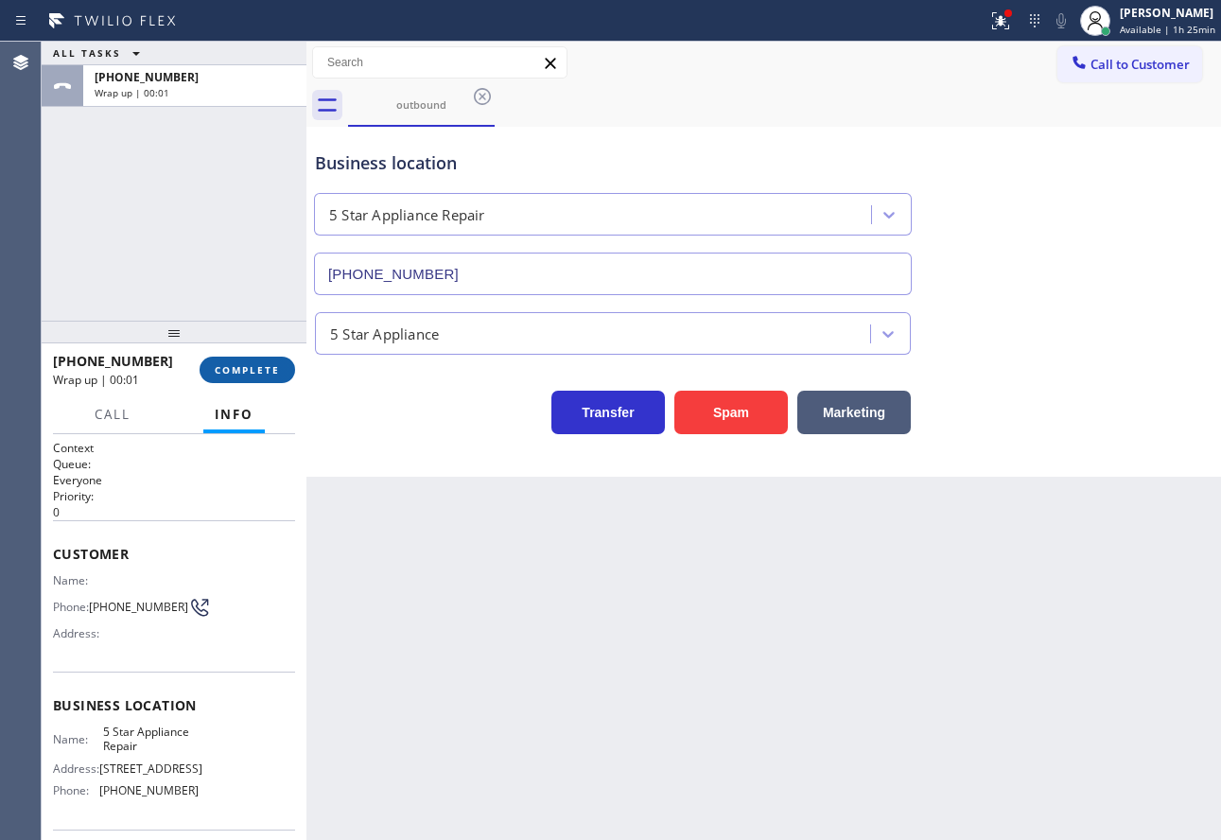
click at [263, 367] on span "COMPLETE" at bounding box center [247, 369] width 65 height 13
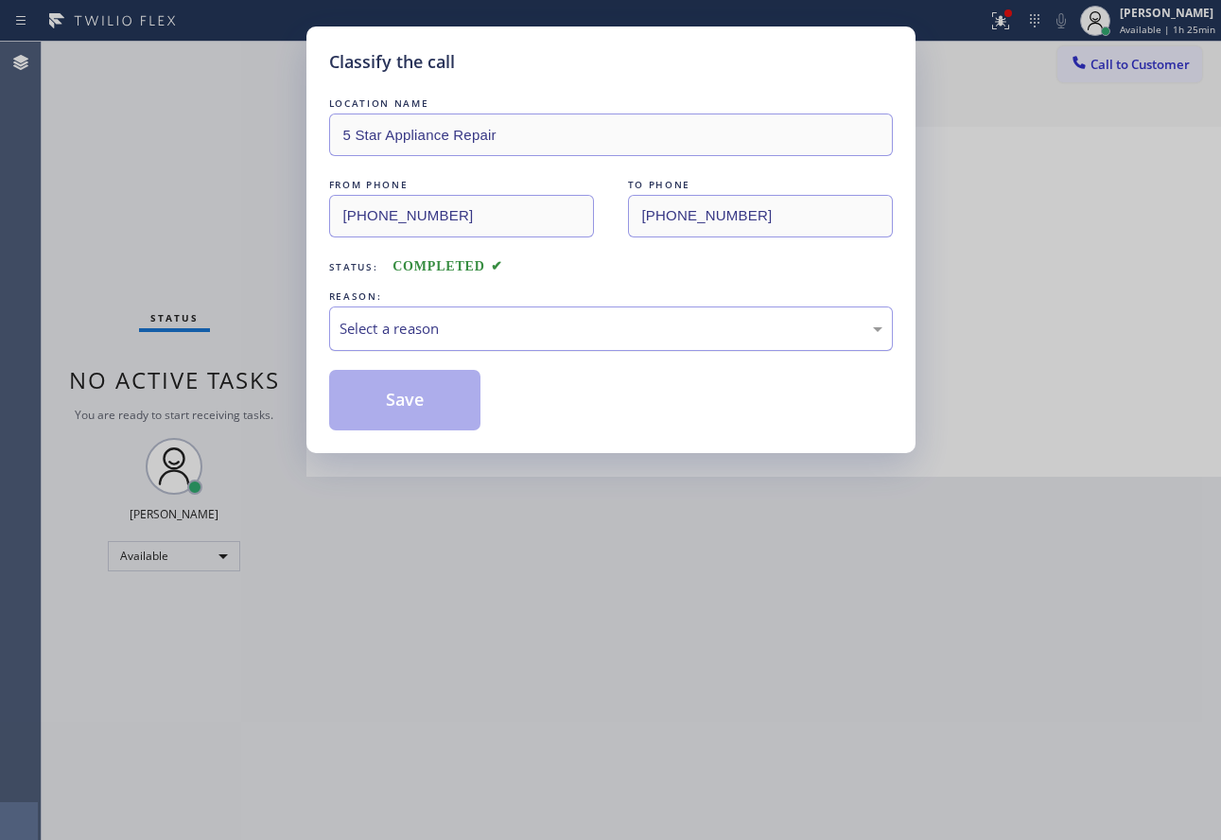
click at [502, 341] on div "Select a reason" at bounding box center [611, 328] width 564 height 44
click at [404, 390] on button "Save" at bounding box center [405, 400] width 152 height 61
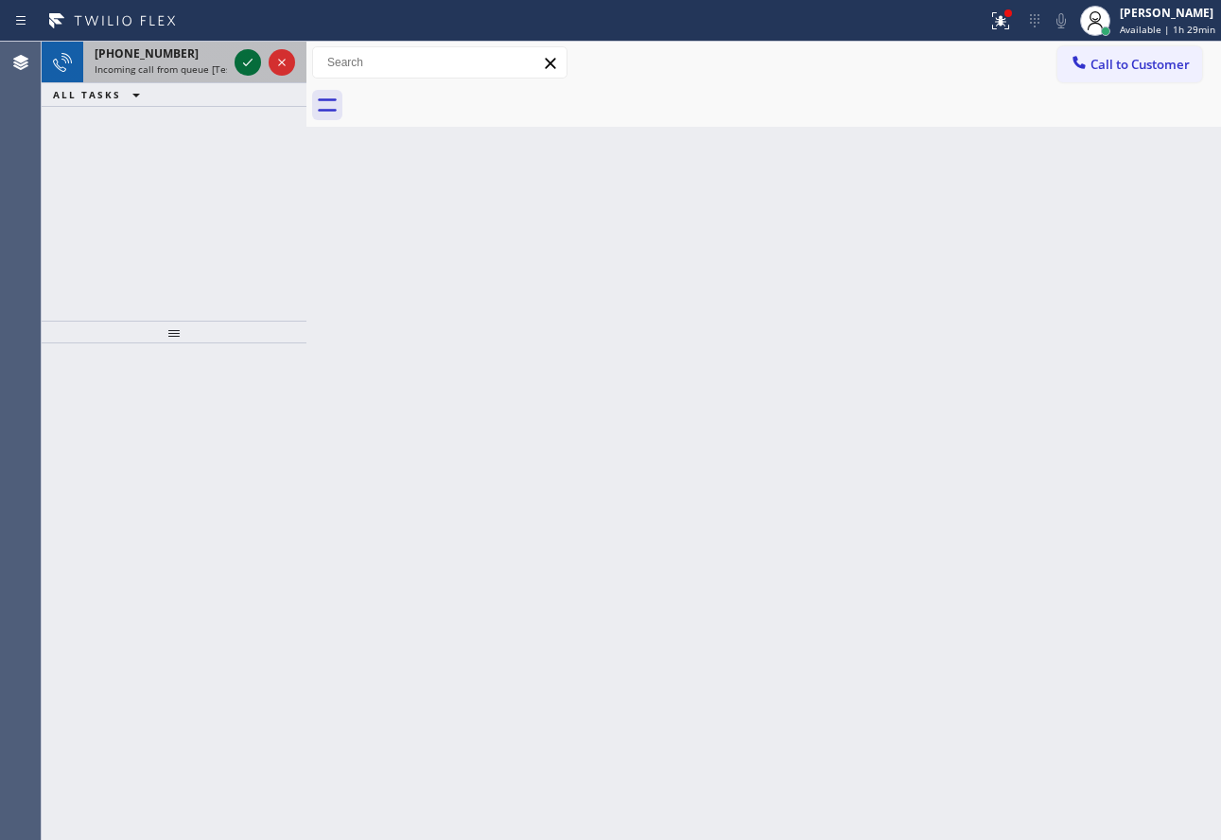
click at [248, 66] on icon at bounding box center [247, 62] width 23 height 23
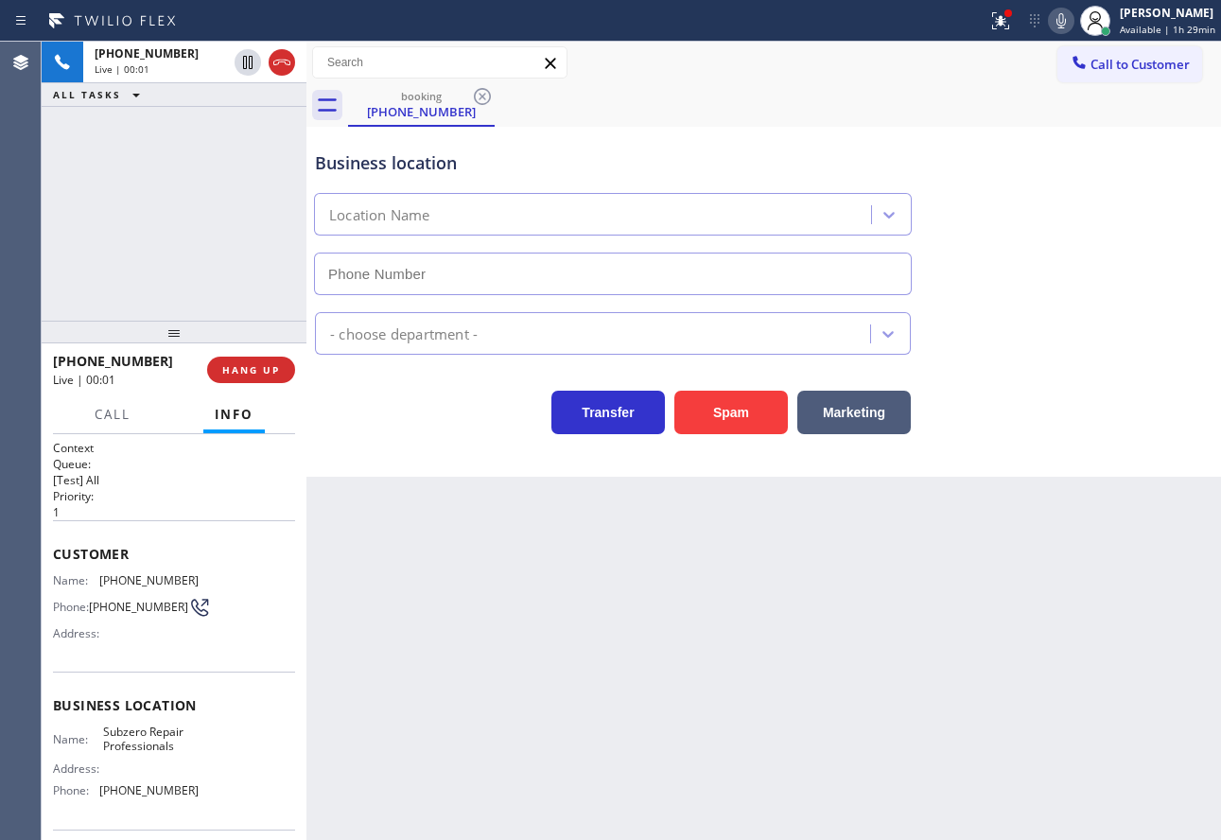
type input "(720) 740-5899"
click at [274, 379] on button "HANG UP" at bounding box center [251, 370] width 88 height 26
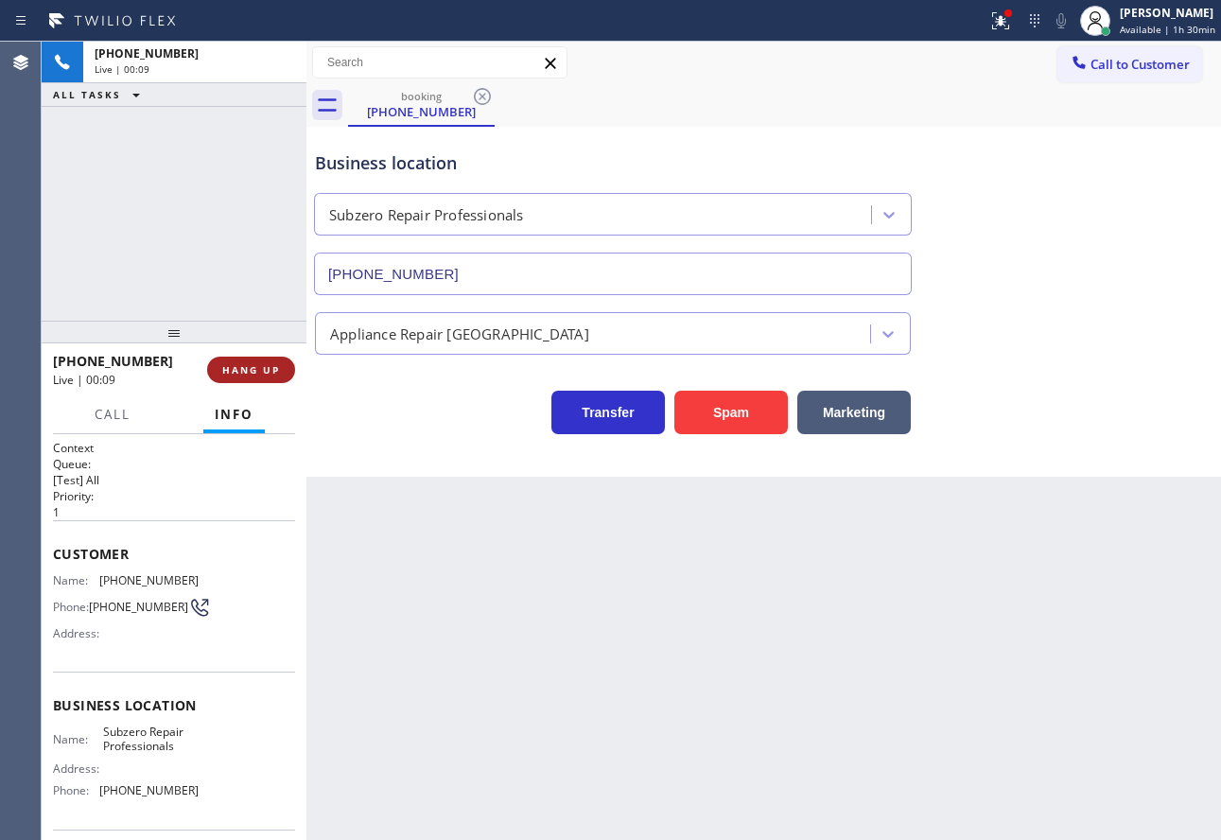
click at [275, 378] on button "HANG UP" at bounding box center [251, 370] width 88 height 26
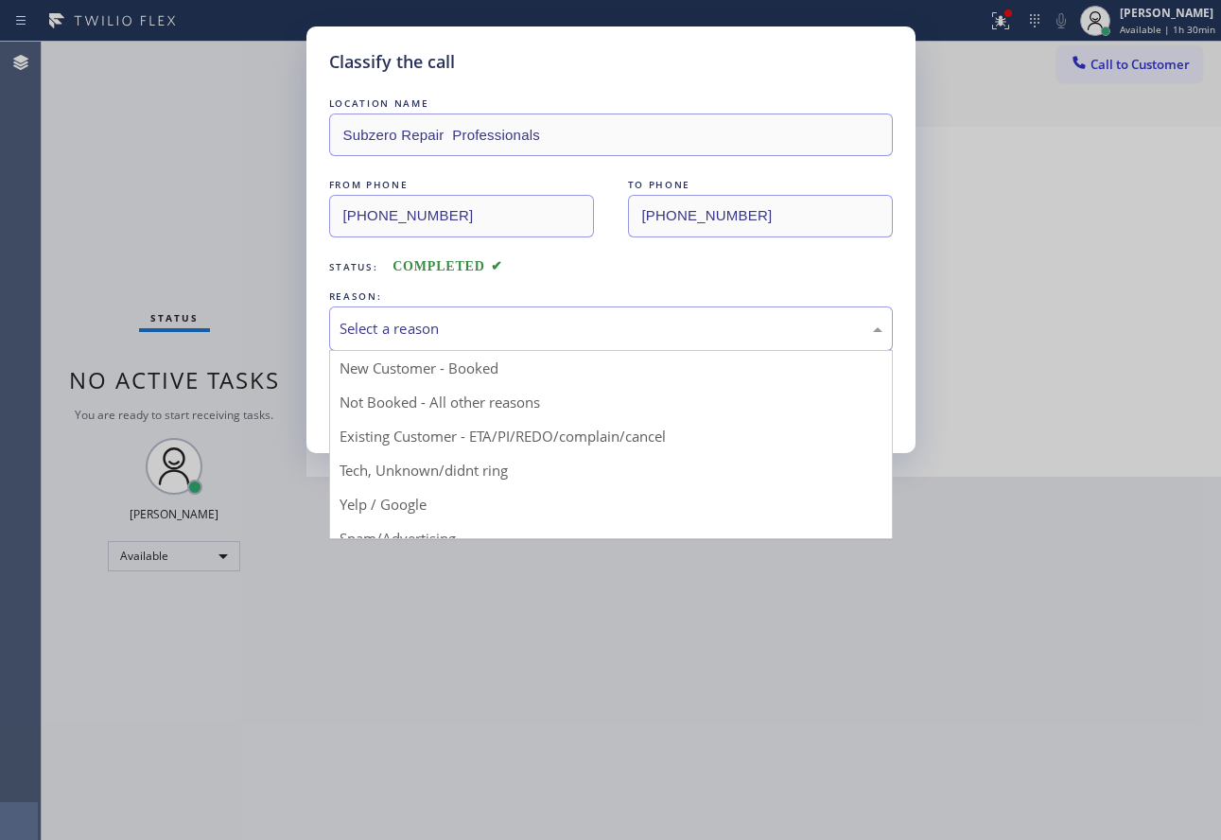
click at [586, 340] on div "Select a reason" at bounding box center [611, 328] width 564 height 44
drag, startPoint x: 455, startPoint y: 464, endPoint x: 434, endPoint y: 427, distance: 42.3
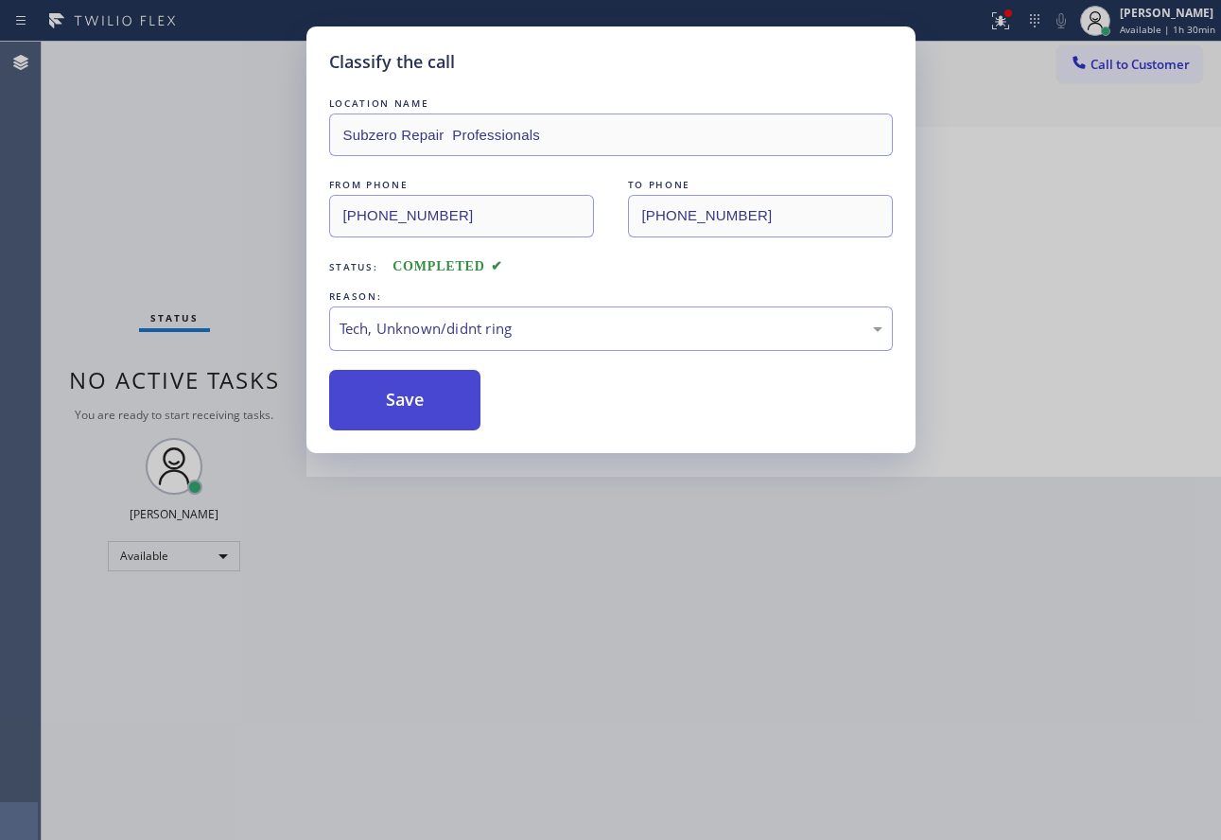
click at [401, 372] on button "Save" at bounding box center [405, 400] width 152 height 61
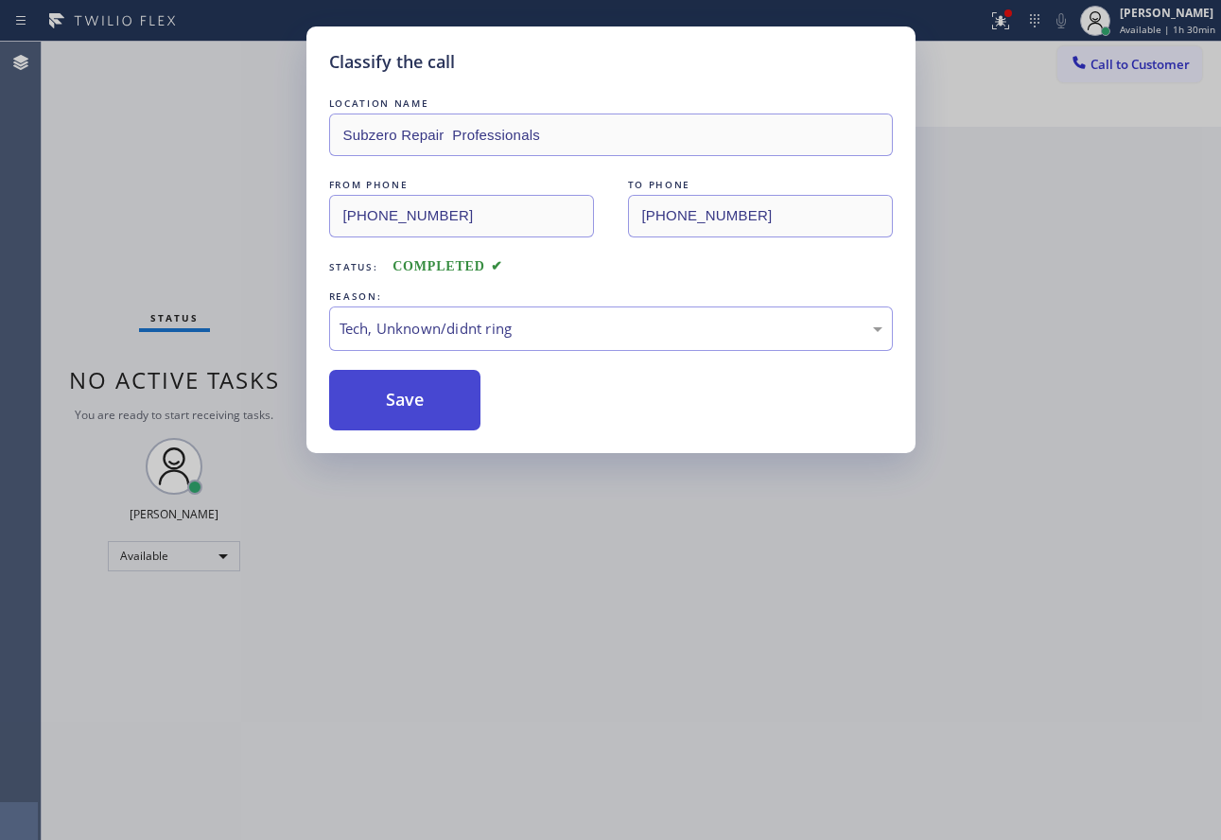
click at [390, 389] on button "Save" at bounding box center [405, 400] width 152 height 61
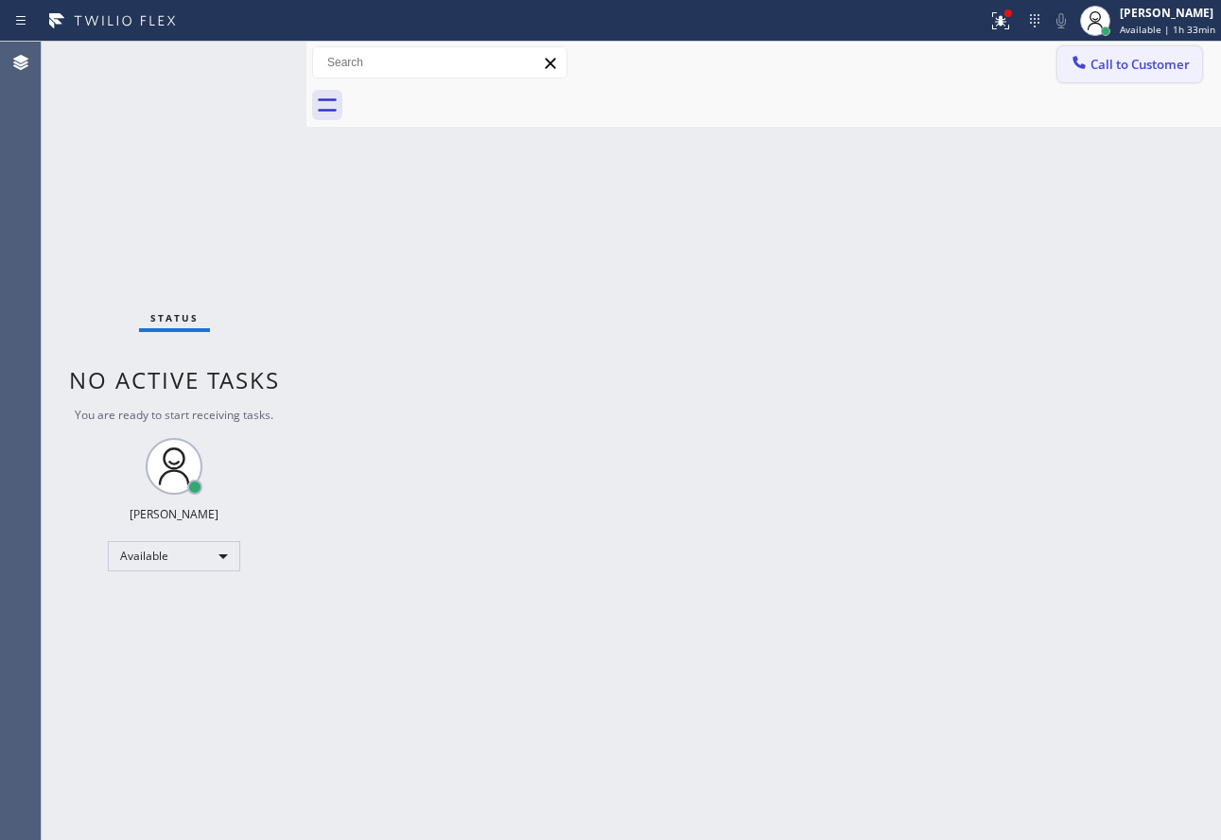
click at [1116, 61] on span "Call to Customer" at bounding box center [1139, 64] width 99 height 17
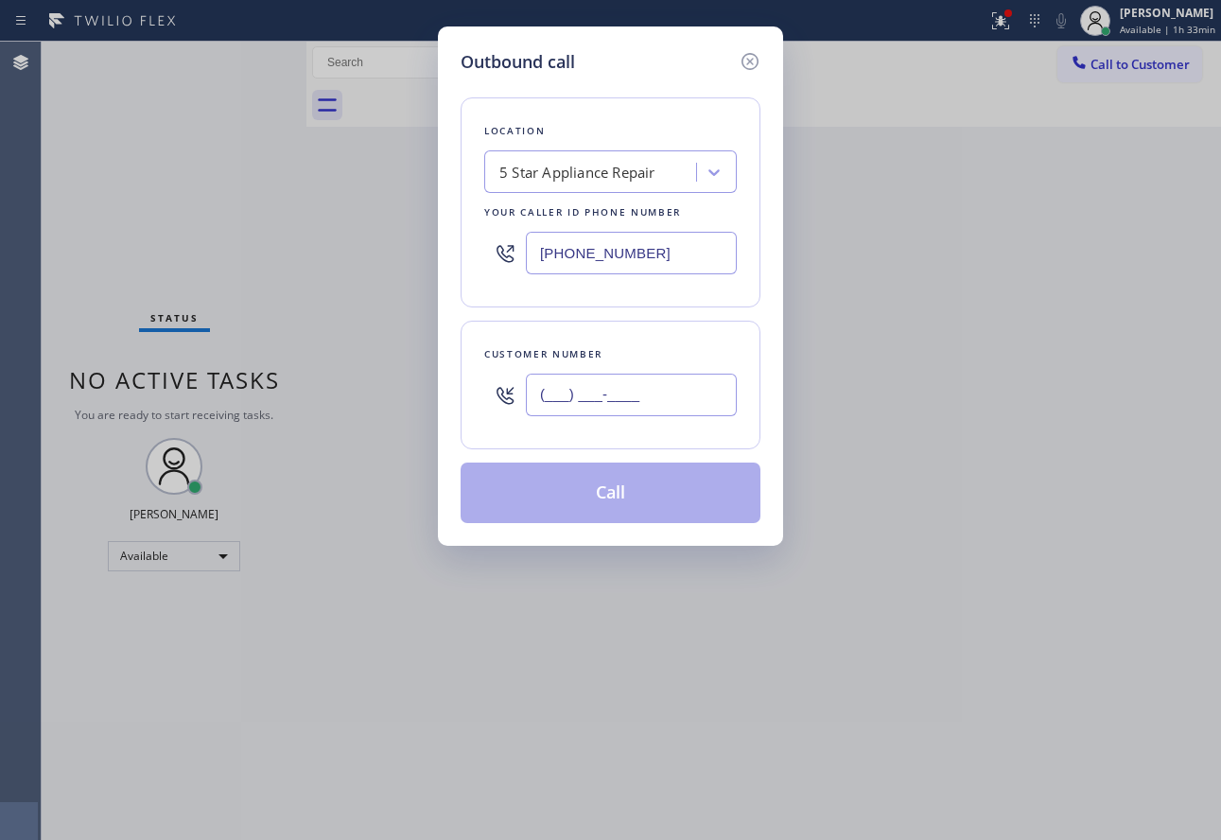
click at [620, 404] on input "(___) ___-____" at bounding box center [631, 395] width 211 height 43
paste input "980) 40"
click at [553, 404] on input "(980) 40_-____" at bounding box center [631, 395] width 211 height 43
drag, startPoint x: 583, startPoint y: 398, endPoint x: 488, endPoint y: 397, distance: 94.6
click at [488, 397] on div "(980) 40_-____" at bounding box center [610, 394] width 253 height 61
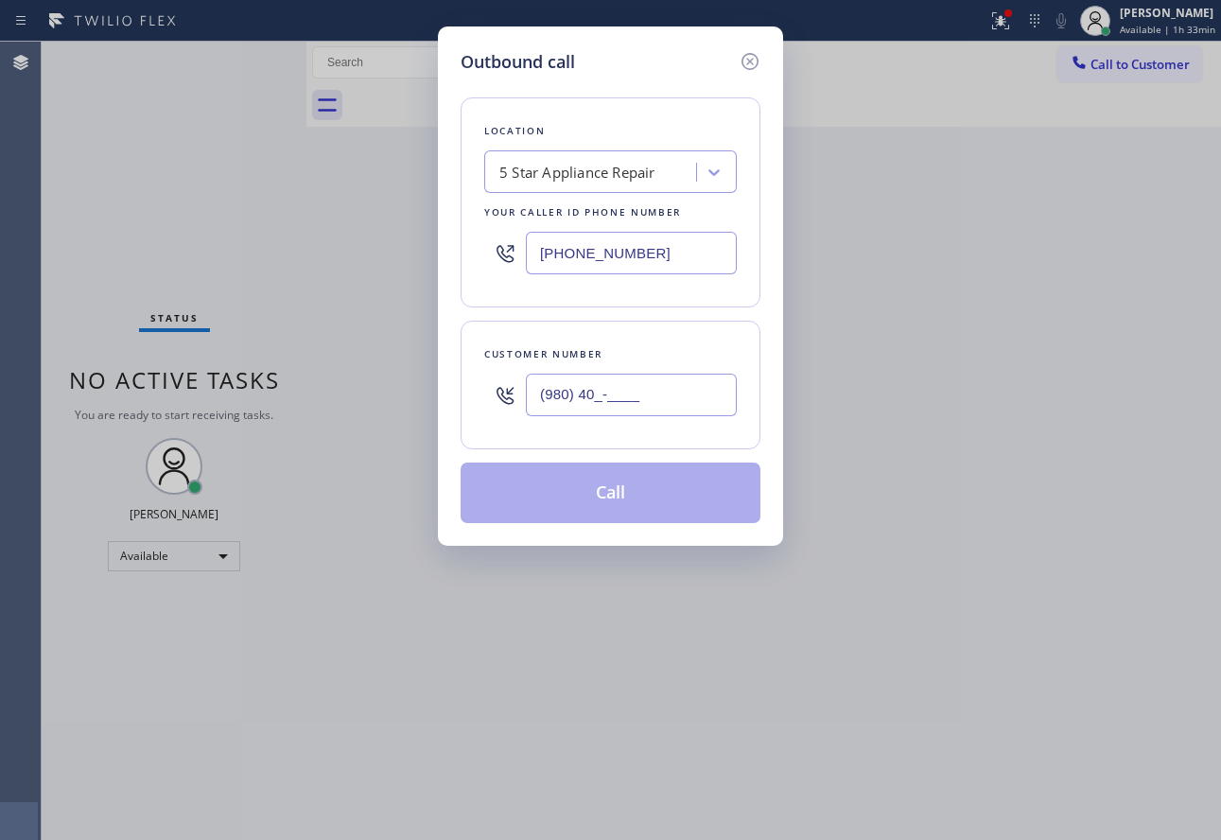
paste input "206) 661-8911"
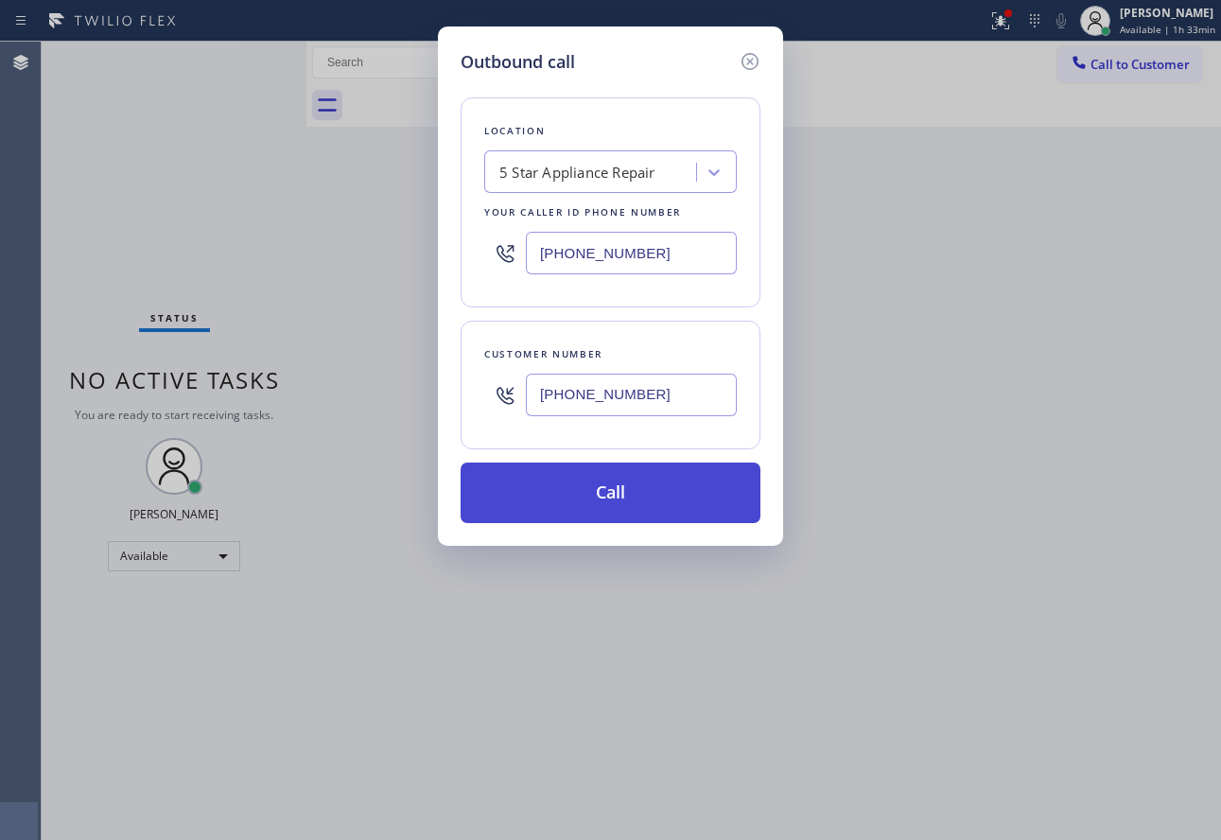
type input "(206) 661-8911"
click at [621, 484] on button "Call" at bounding box center [611, 492] width 300 height 61
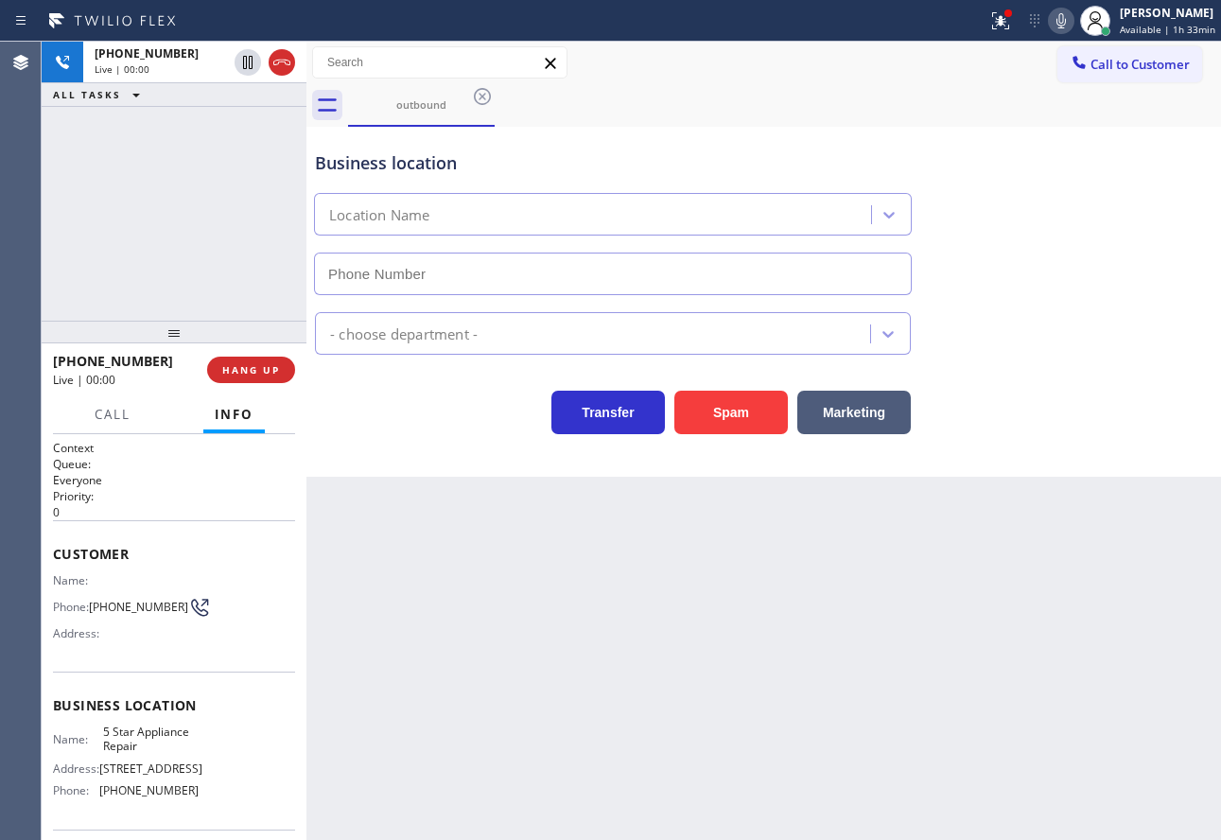
type input "(855) 731-4952"
click at [240, 378] on button "HANG UP" at bounding box center [251, 370] width 88 height 26
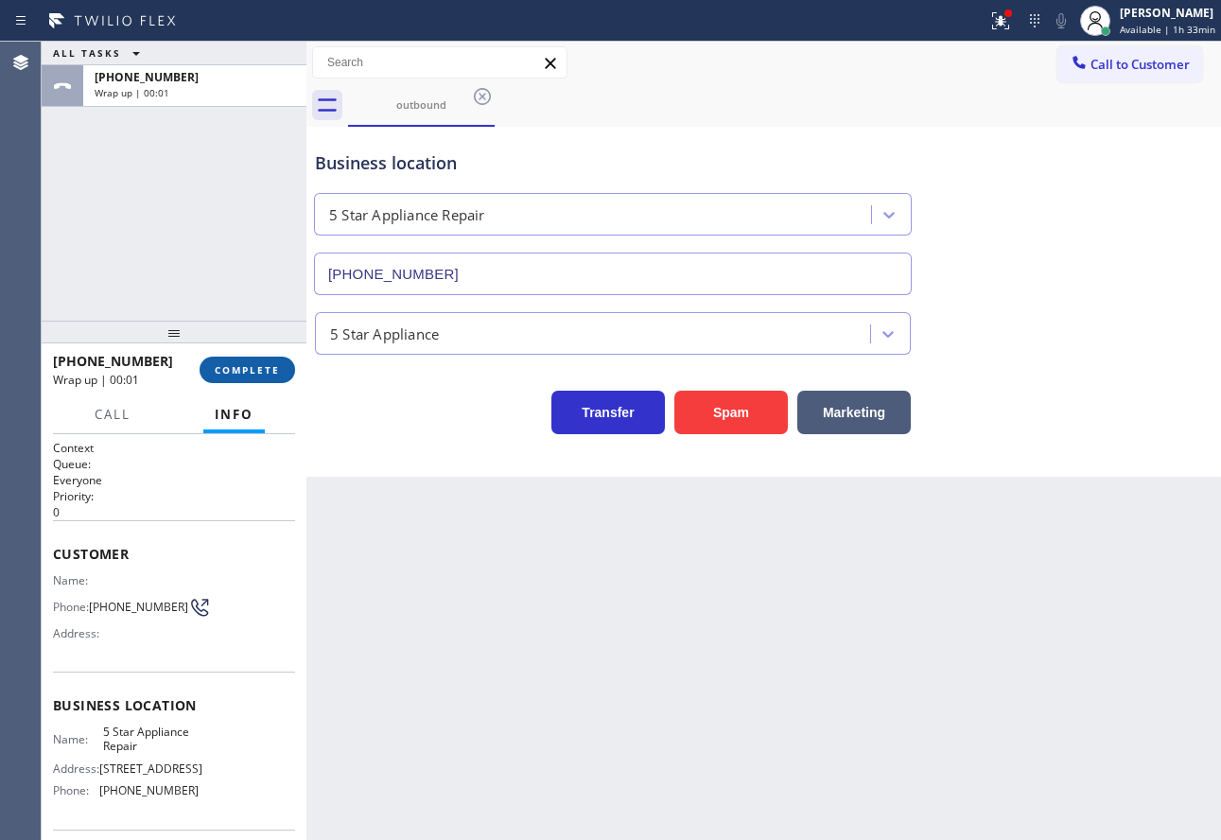
click at [218, 357] on button "COMPLETE" at bounding box center [248, 370] width 96 height 26
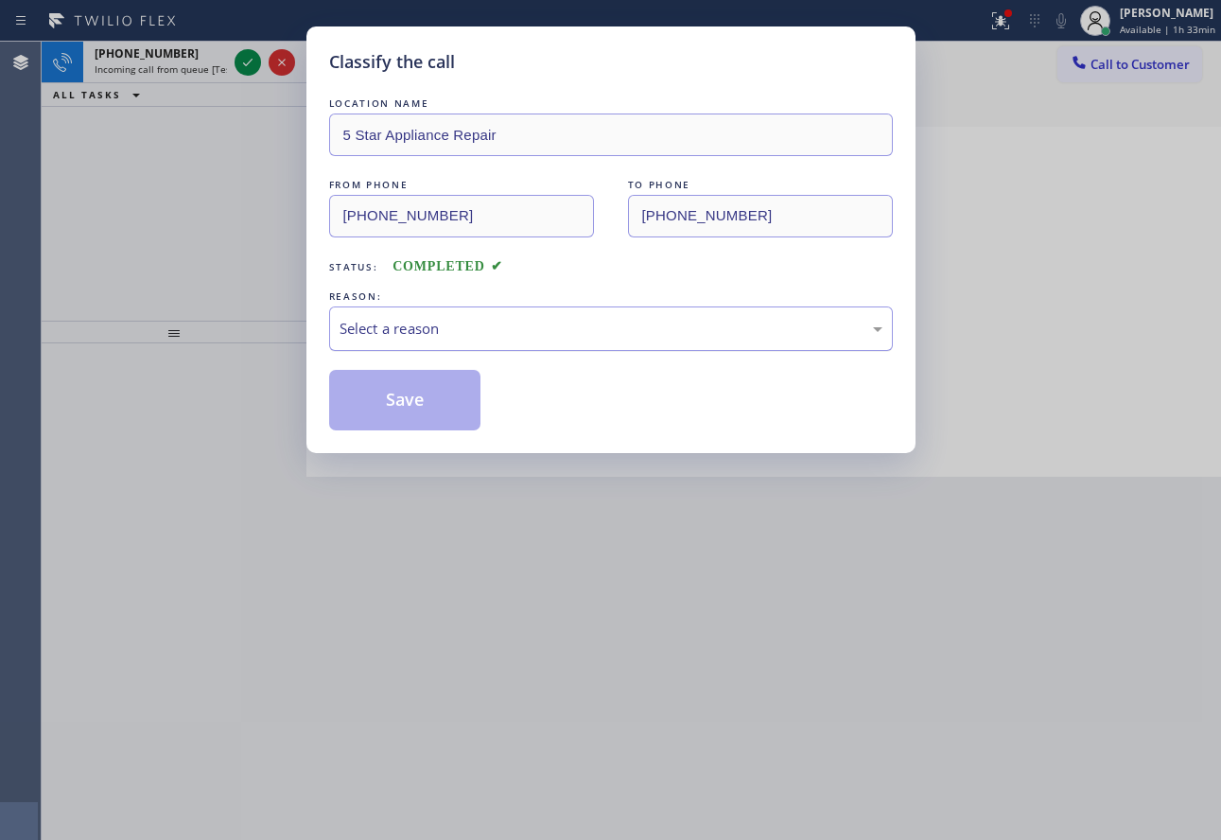
click at [479, 329] on div "Select a reason" at bounding box center [611, 329] width 543 height 22
click at [401, 401] on button "Save" at bounding box center [405, 400] width 152 height 61
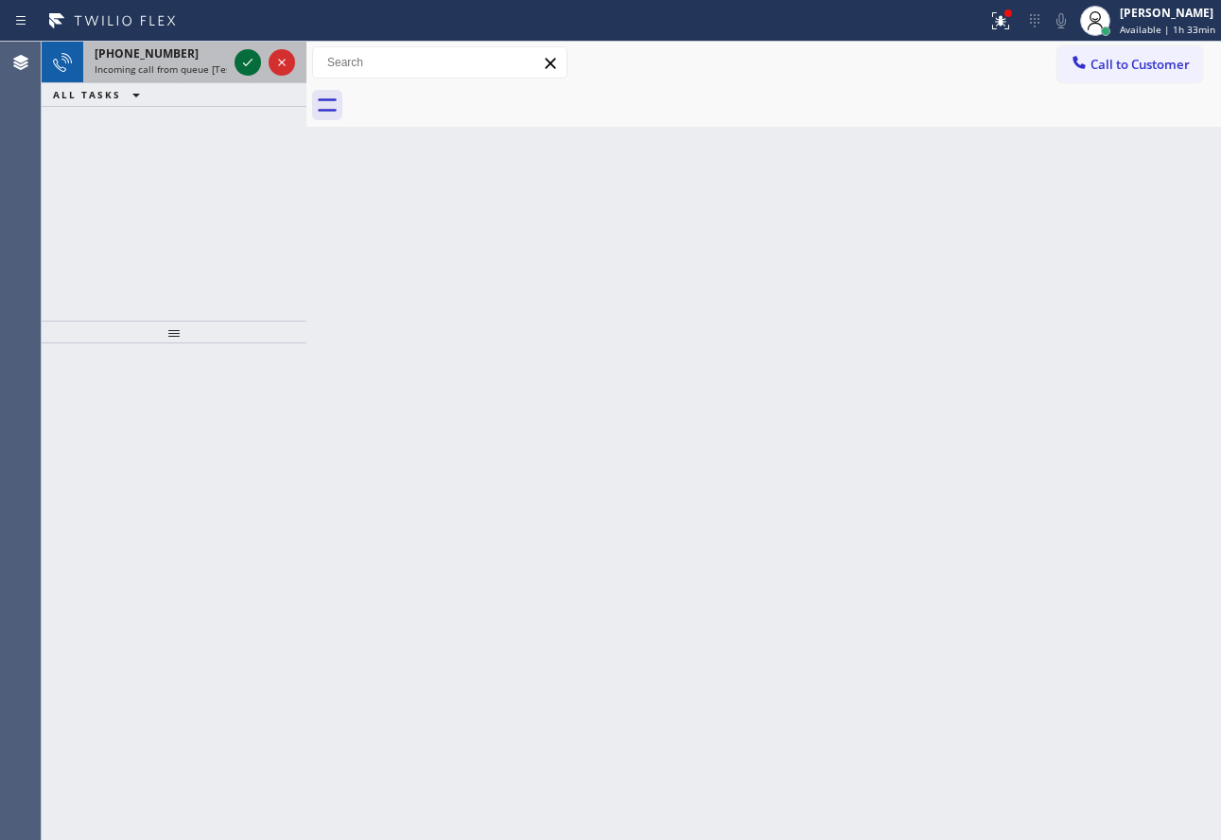
click at [243, 61] on icon at bounding box center [247, 62] width 23 height 23
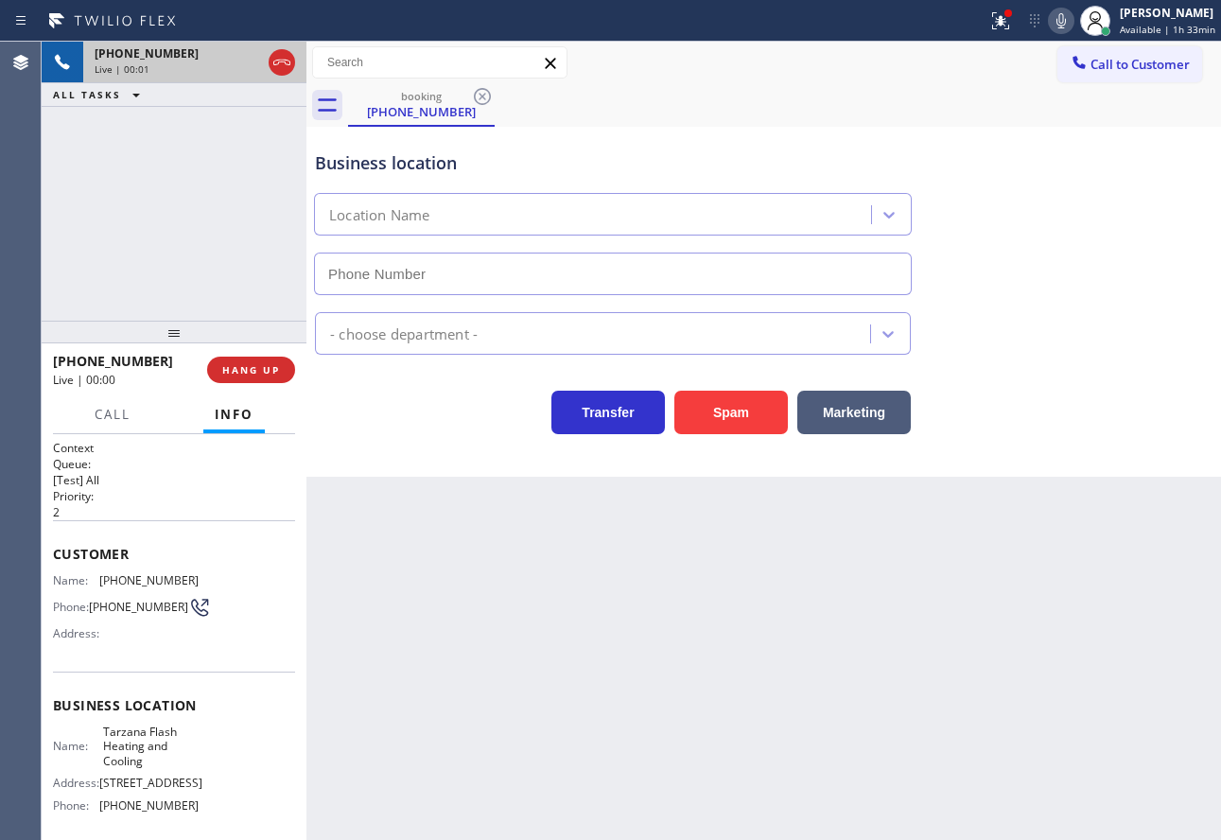
type input "(818) 616-7532"
click at [262, 379] on button "HANG UP" at bounding box center [251, 370] width 88 height 26
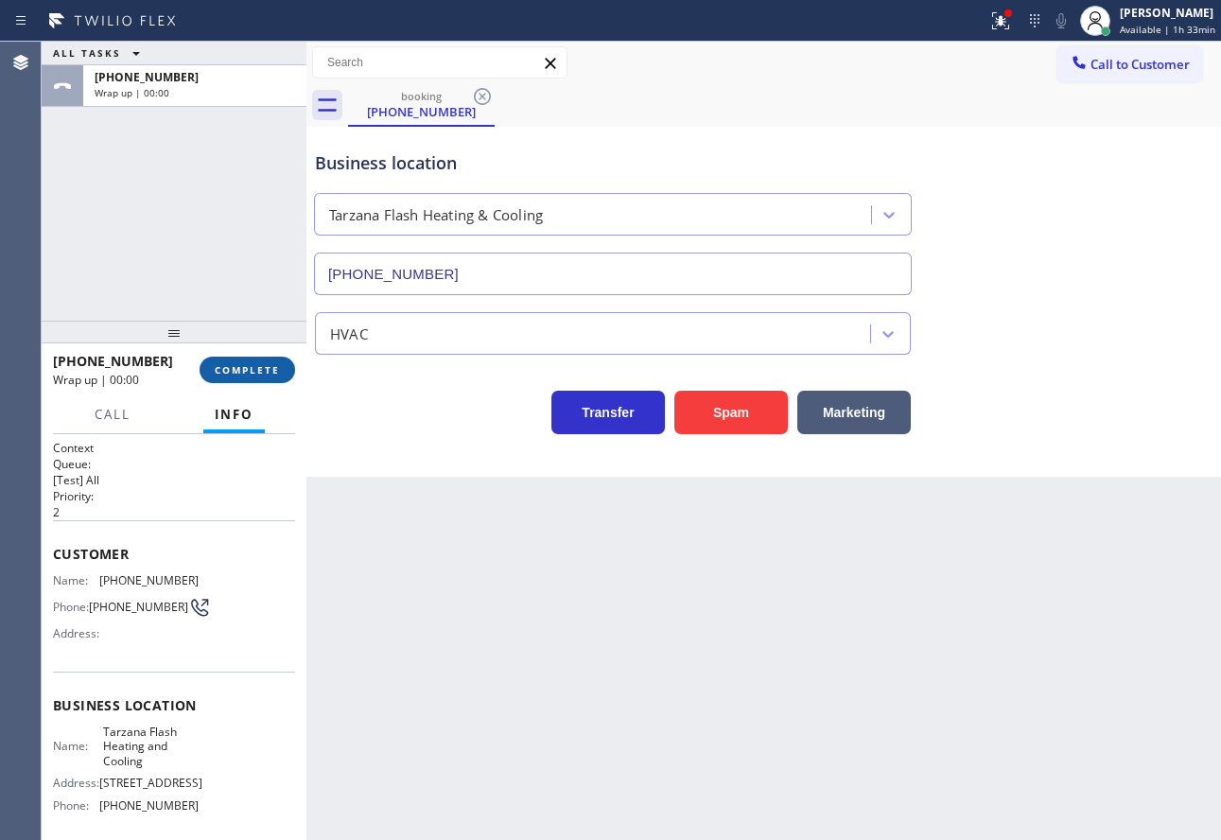
click at [250, 369] on span "COMPLETE" at bounding box center [247, 369] width 65 height 13
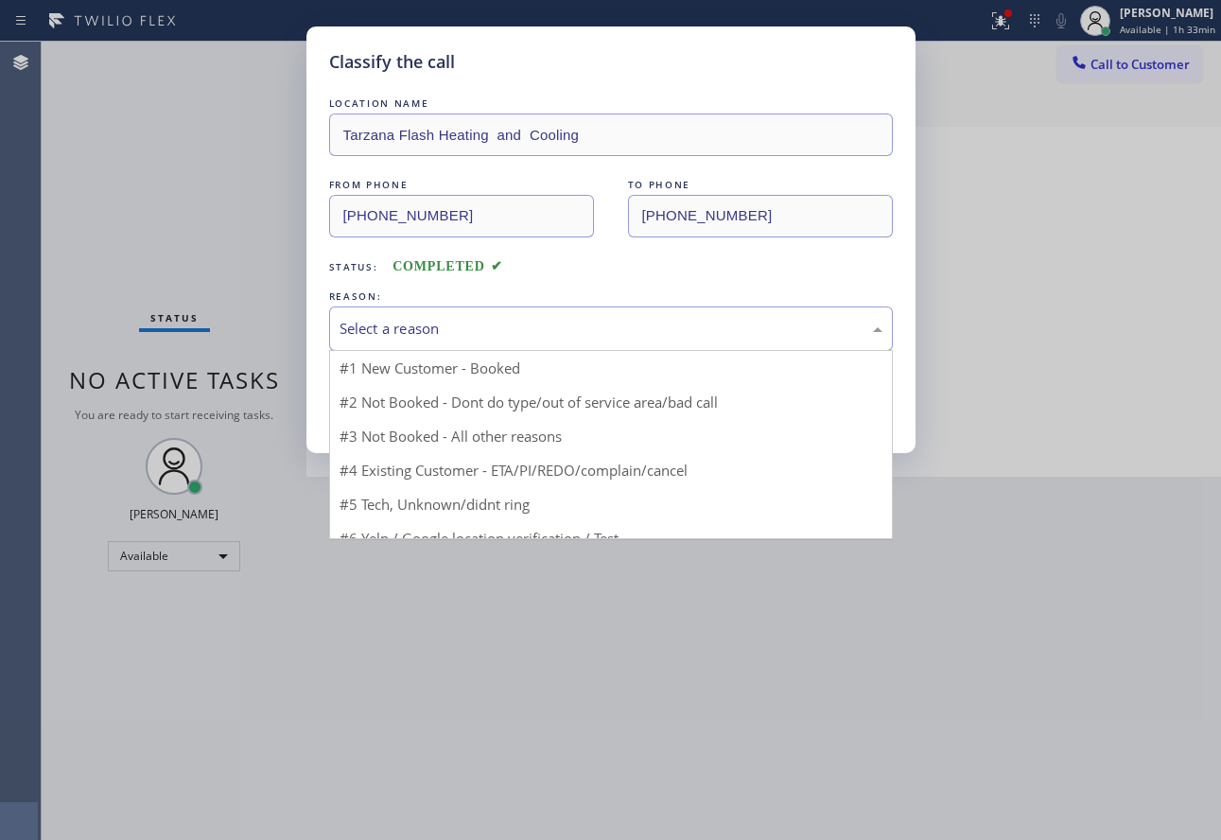
click at [538, 318] on div "Select a reason" at bounding box center [611, 329] width 543 height 22
drag, startPoint x: 396, startPoint y: 533, endPoint x: 398, endPoint y: 462, distance: 71.9
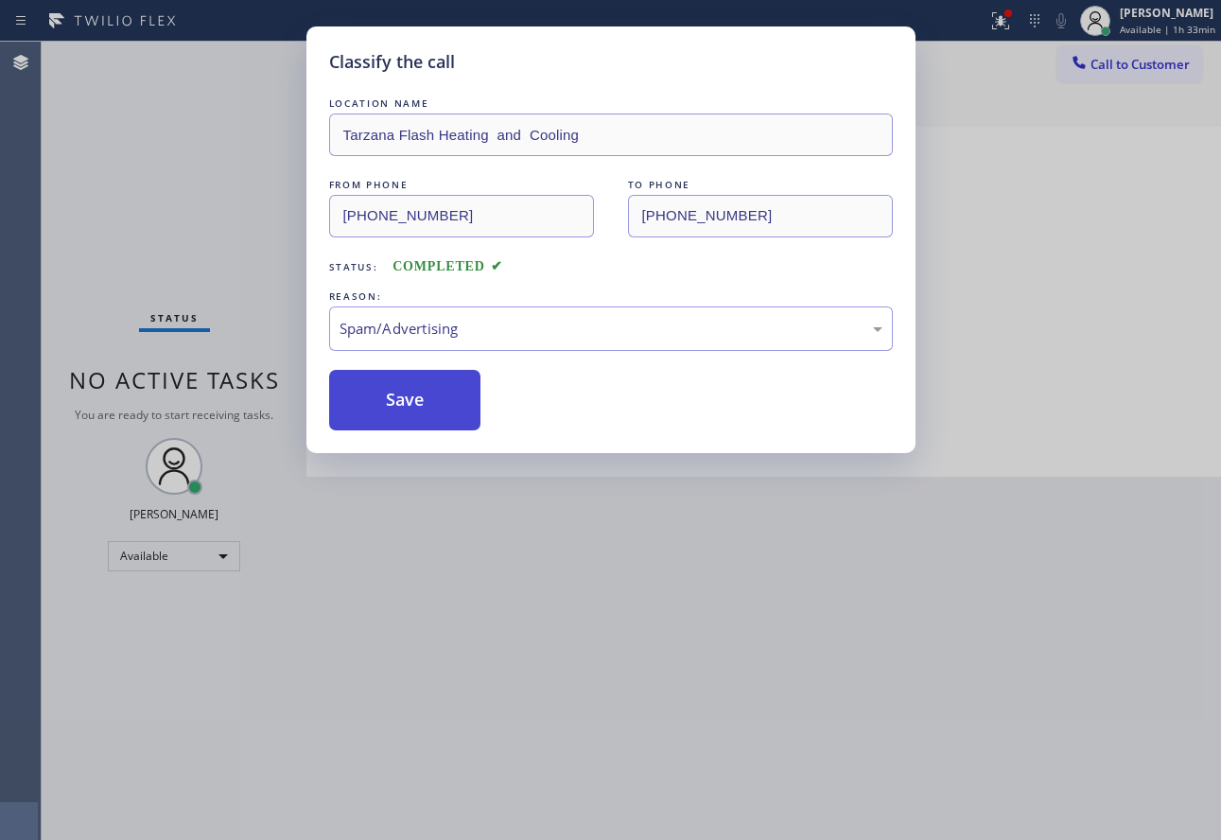
click at [400, 424] on button "Save" at bounding box center [405, 400] width 152 height 61
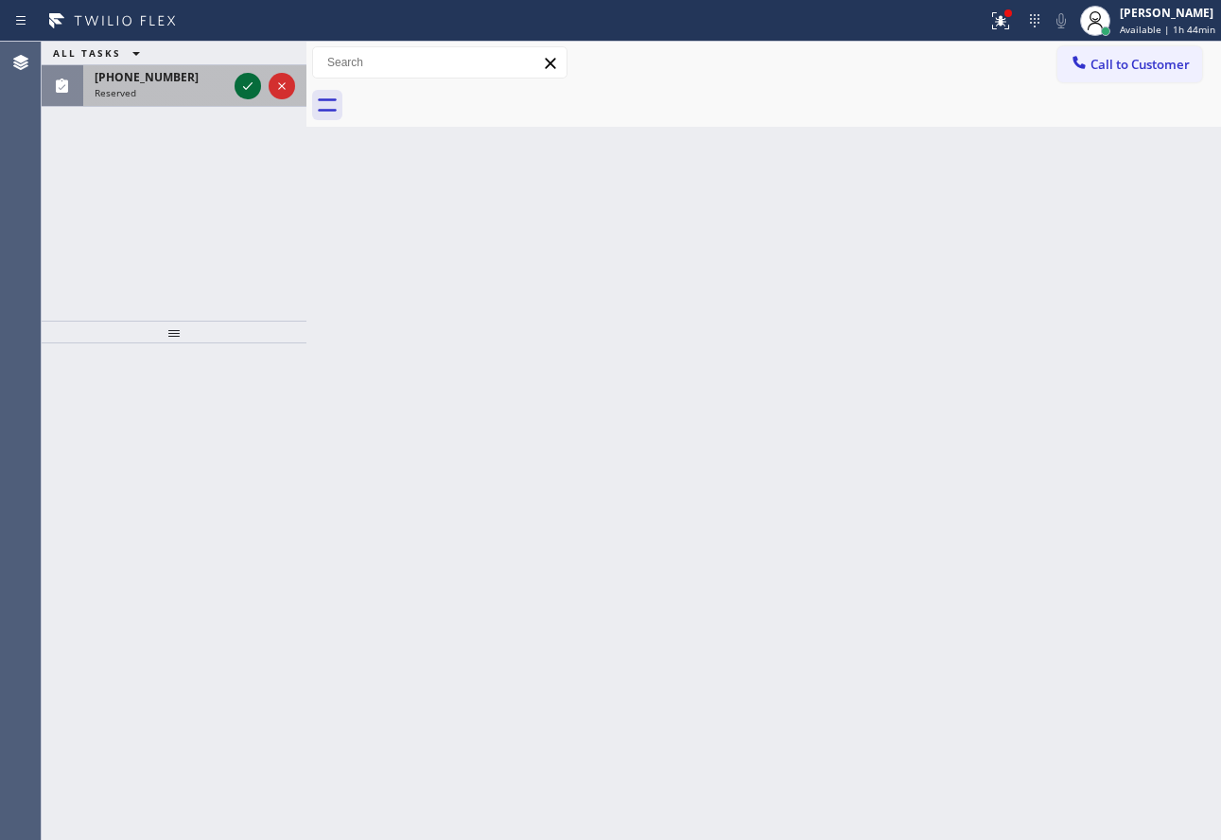
click at [244, 76] on icon at bounding box center [247, 86] width 23 height 23
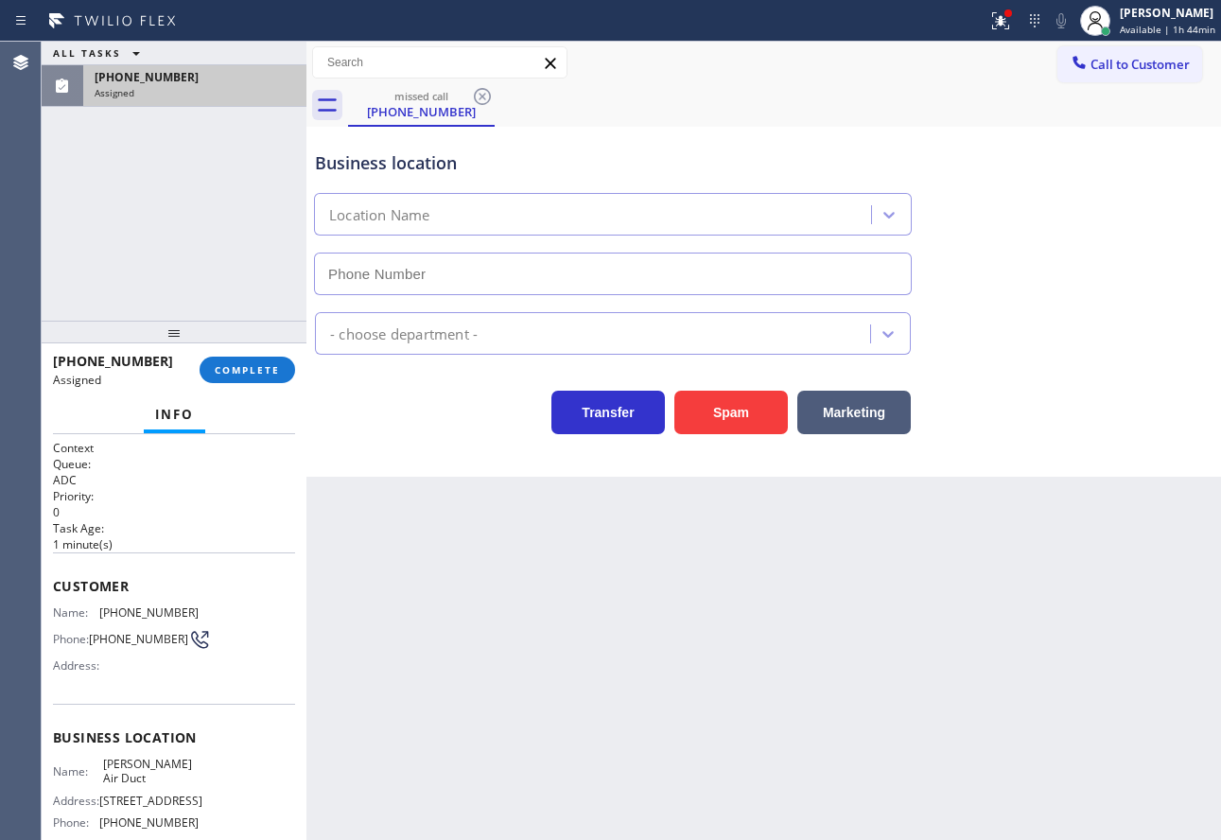
type input "(818) 875-9223"
click at [257, 362] on button "COMPLETE" at bounding box center [248, 370] width 96 height 26
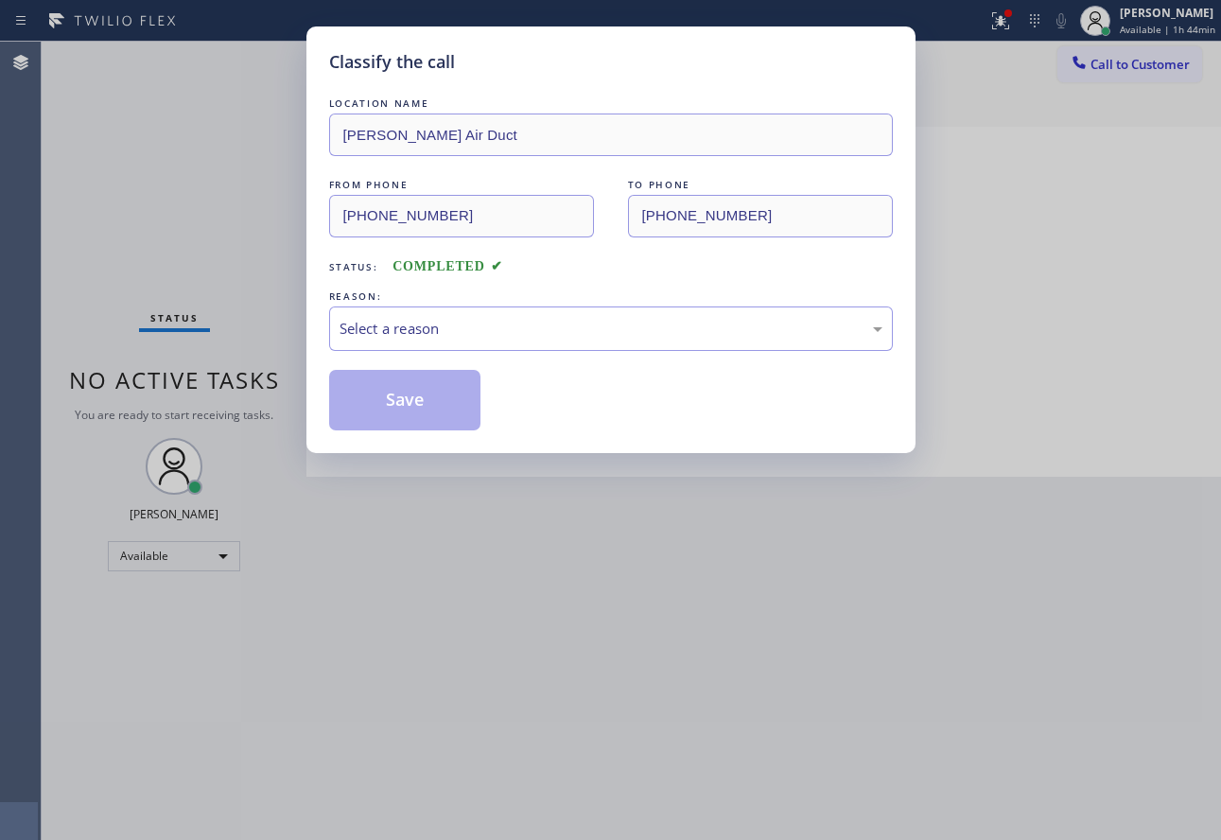
click at [442, 339] on div "Select a reason" at bounding box center [611, 329] width 543 height 22
drag, startPoint x: 408, startPoint y: 494, endPoint x: 420, endPoint y: 386, distance: 108.5
click at [437, 323] on div "Yelp / Google" at bounding box center [611, 329] width 543 height 22
click at [405, 407] on button "Save" at bounding box center [405, 400] width 152 height 61
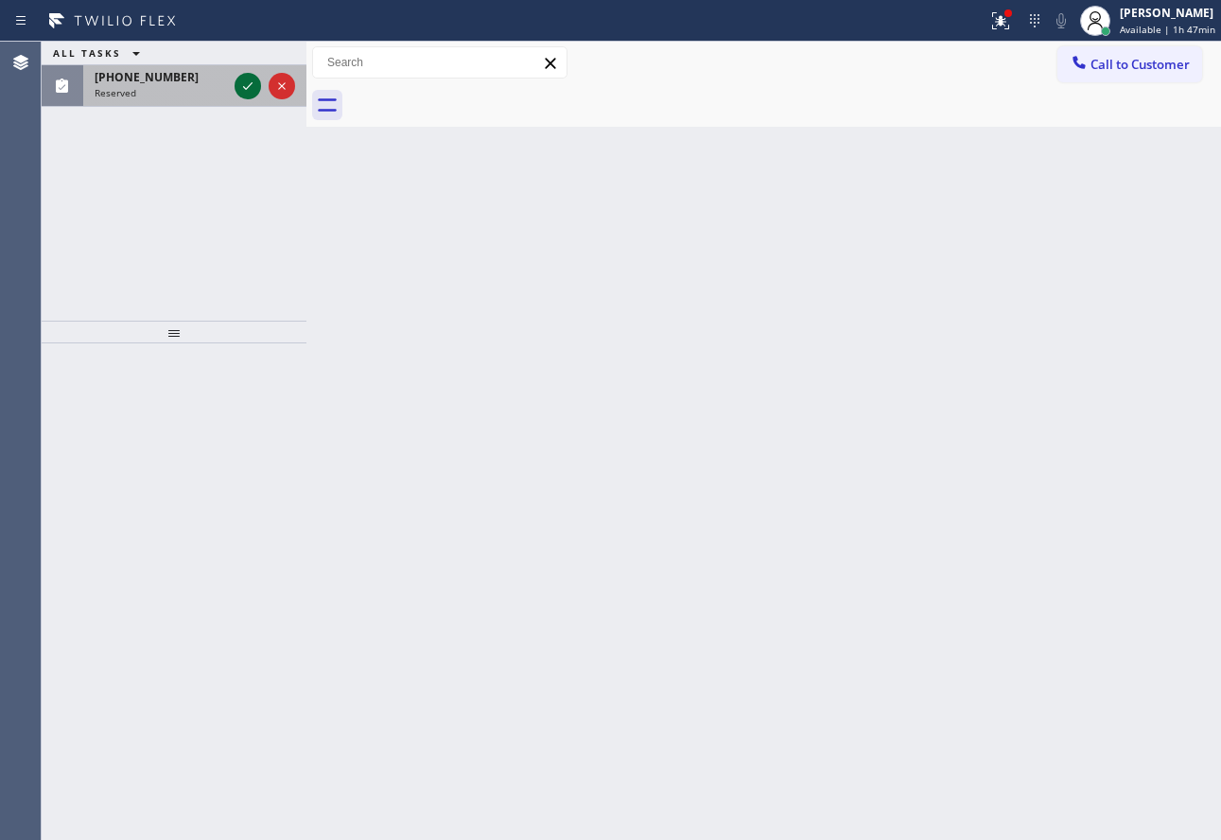
click at [238, 90] on icon at bounding box center [247, 86] width 23 height 23
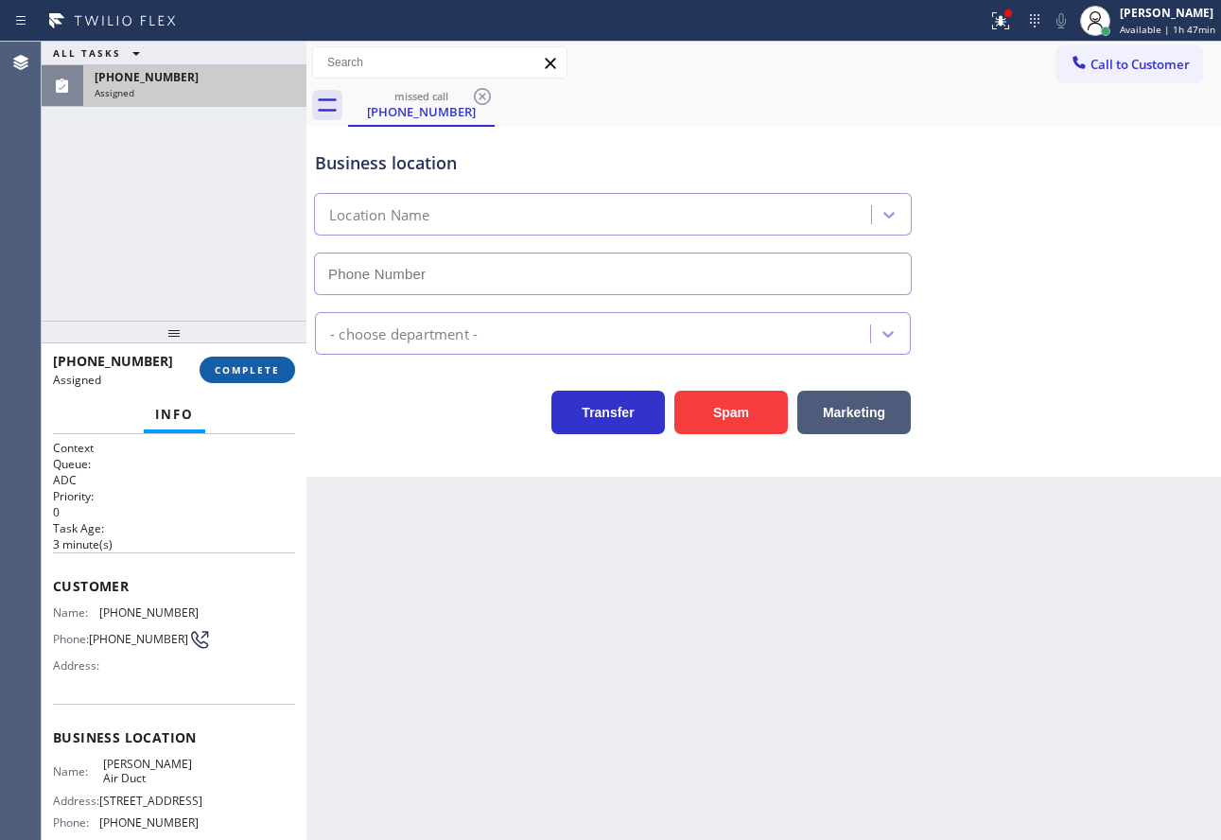
type input "(818) 875-9223"
click at [275, 360] on button "COMPLETE" at bounding box center [248, 370] width 96 height 26
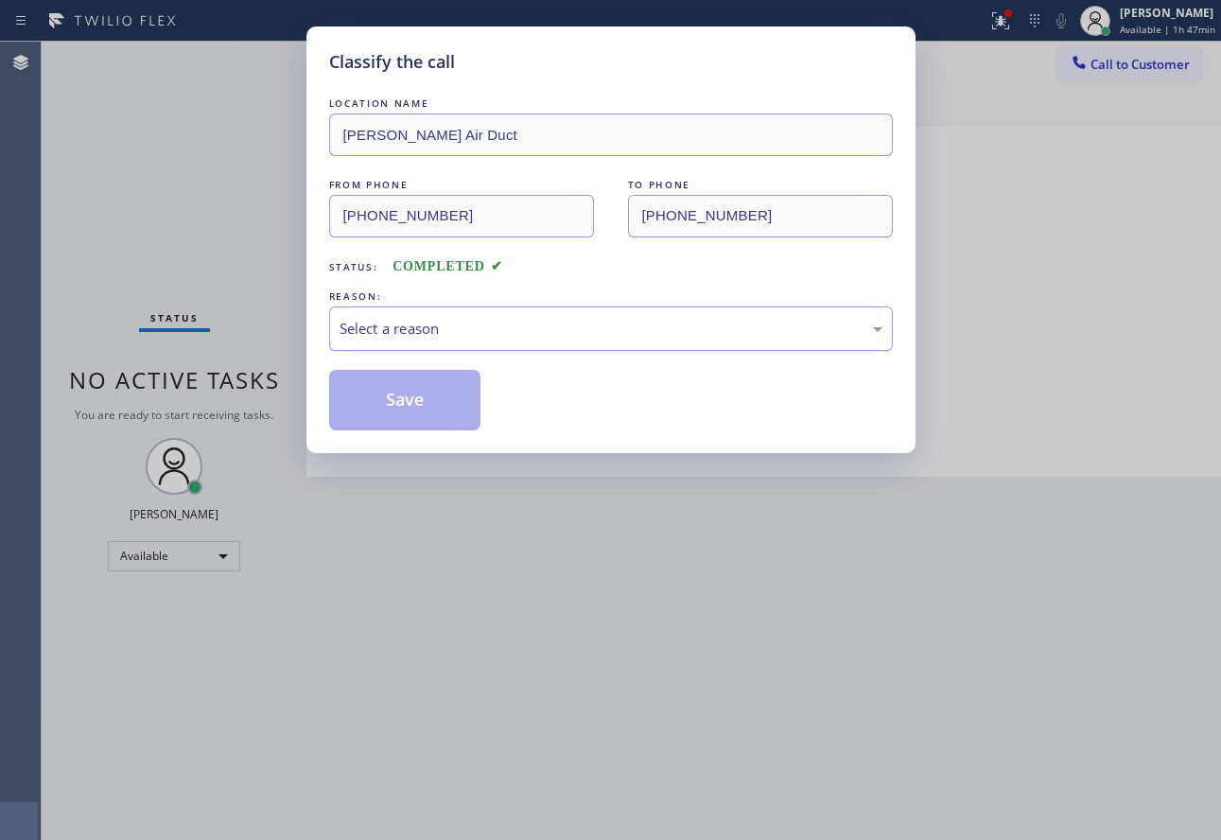
click at [447, 333] on div "Select a reason" at bounding box center [611, 329] width 543 height 22
drag, startPoint x: 407, startPoint y: 530, endPoint x: 405, endPoint y: 435, distance: 94.6
click at [404, 388] on button "Save" at bounding box center [405, 400] width 152 height 61
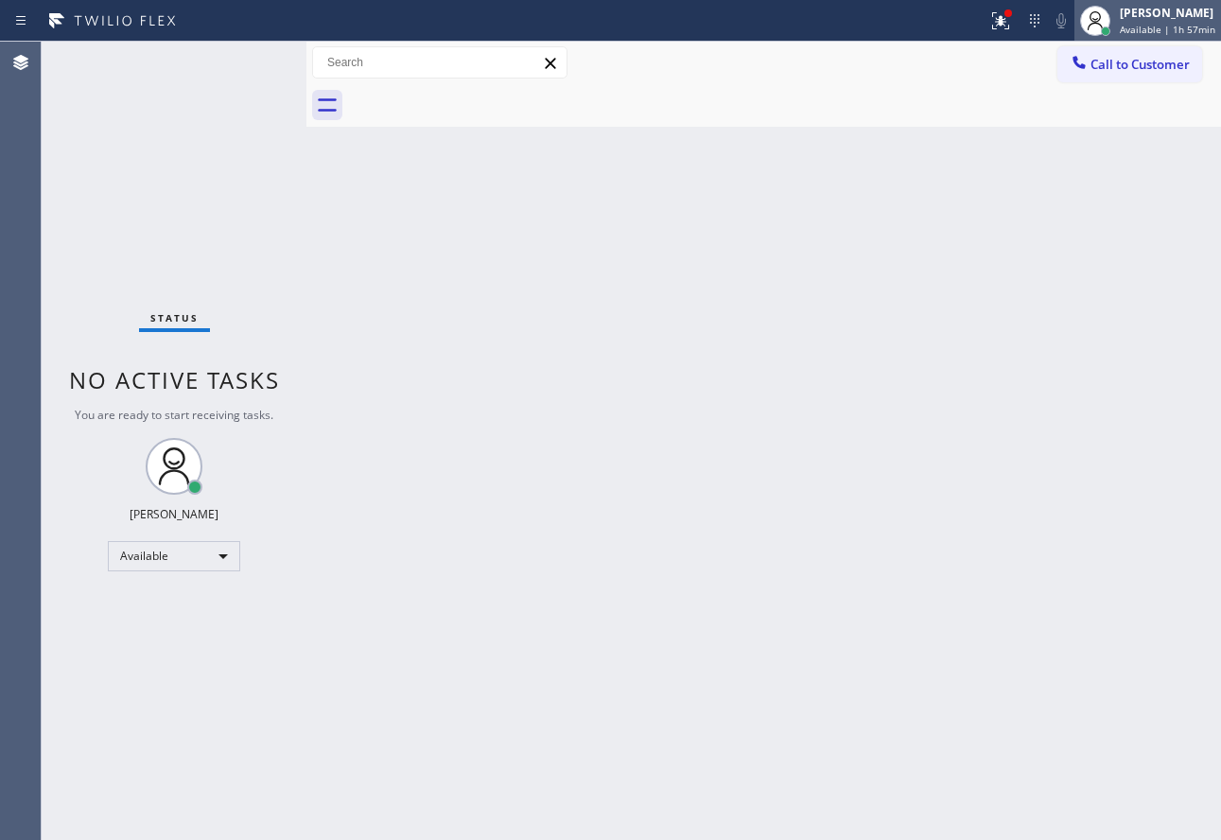
click at [1164, 20] on div "[PERSON_NAME]" at bounding box center [1168, 13] width 96 height 16
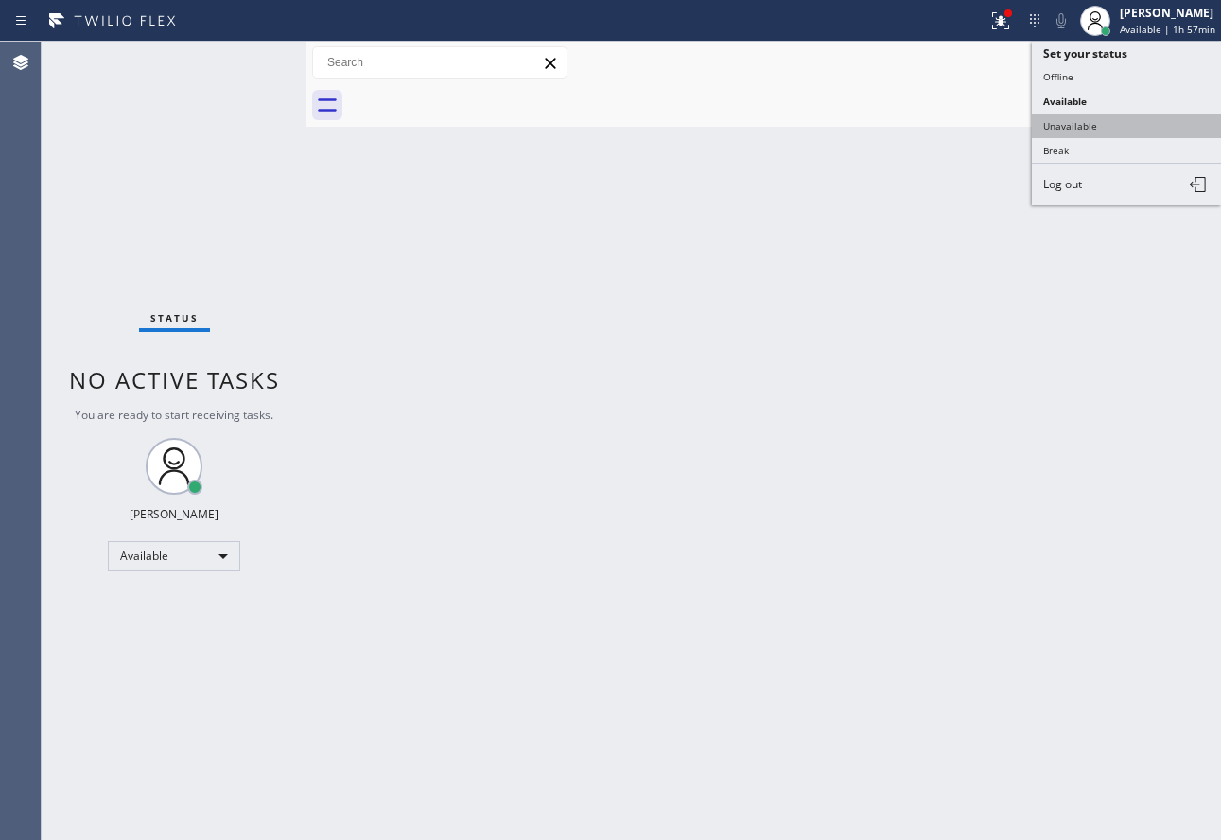
click at [1090, 122] on button "Unavailable" at bounding box center [1126, 125] width 189 height 25
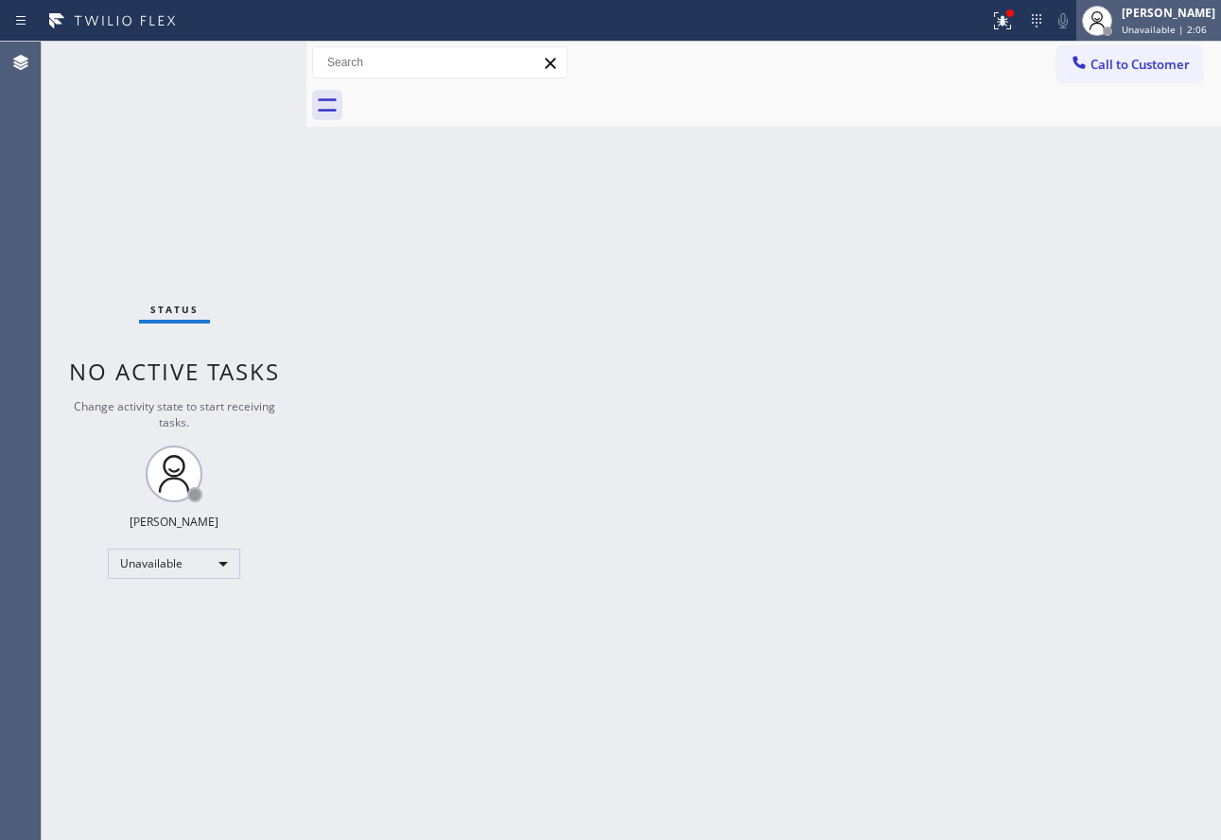
click at [1142, 26] on span "Unavailable | 2:06" at bounding box center [1164, 29] width 85 height 13
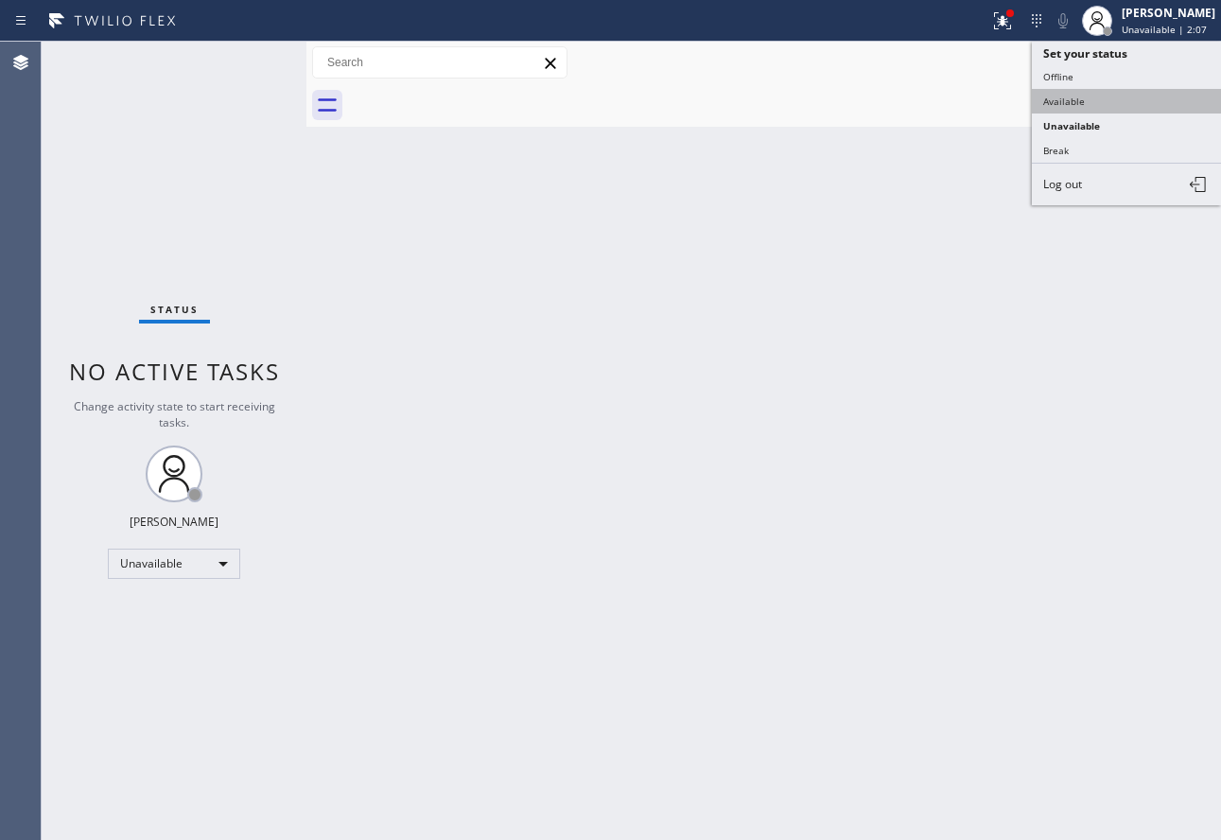
click at [1086, 102] on button "Available" at bounding box center [1126, 101] width 189 height 25
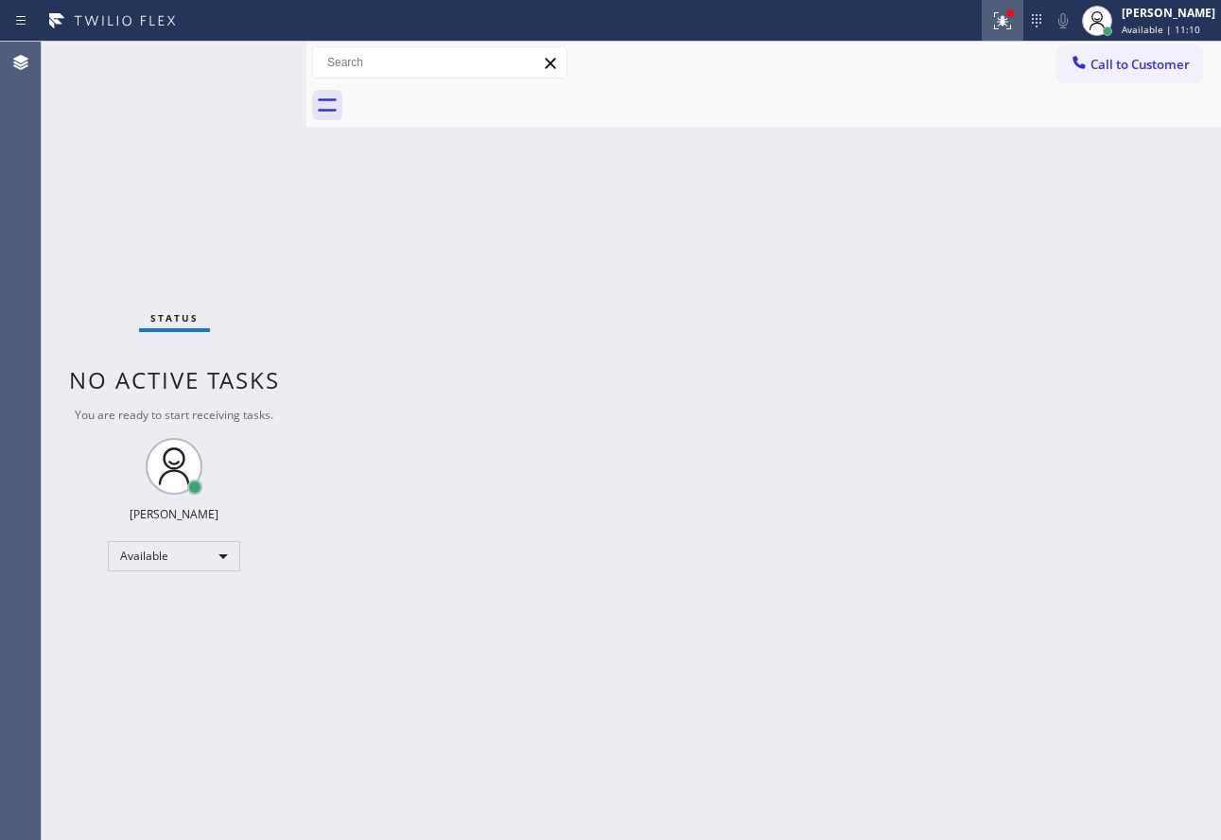
click at [1014, 22] on icon at bounding box center [1002, 20] width 23 height 23
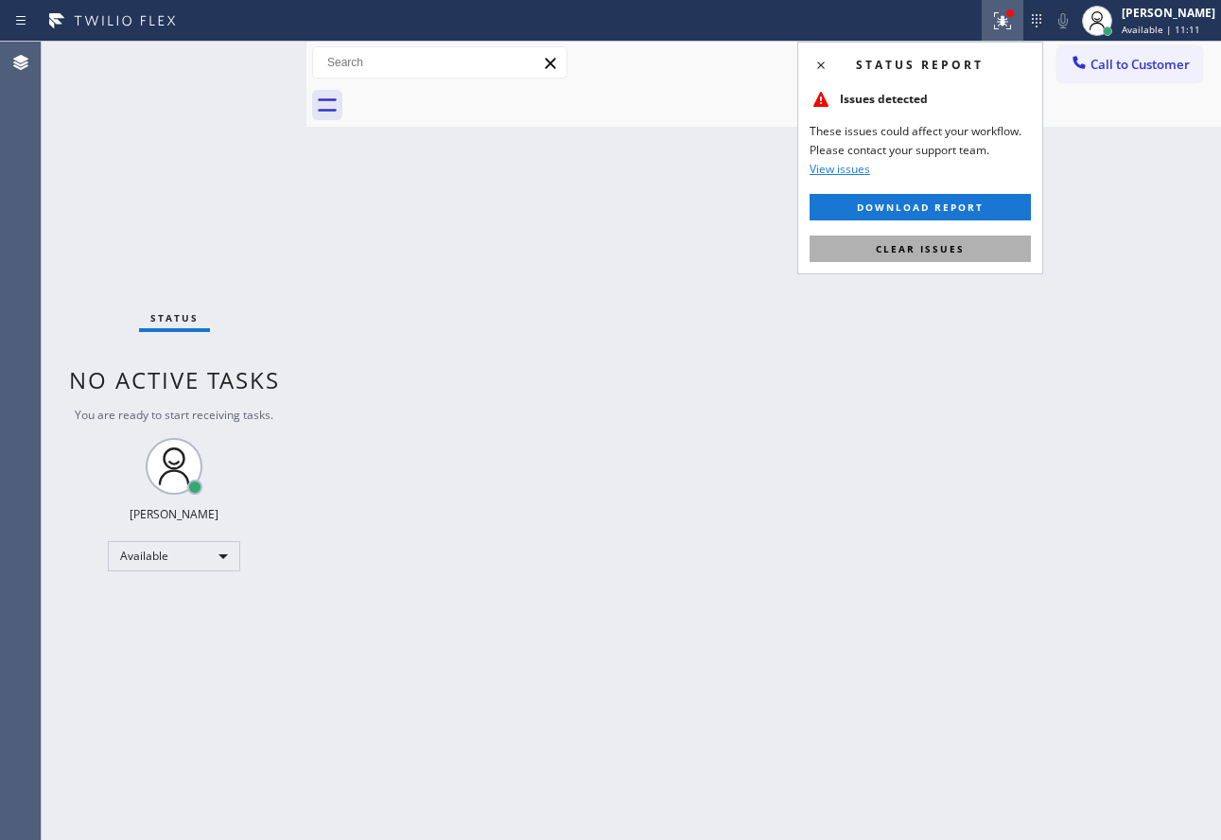
click at [940, 254] on span "Clear issues" at bounding box center [920, 248] width 89 height 13
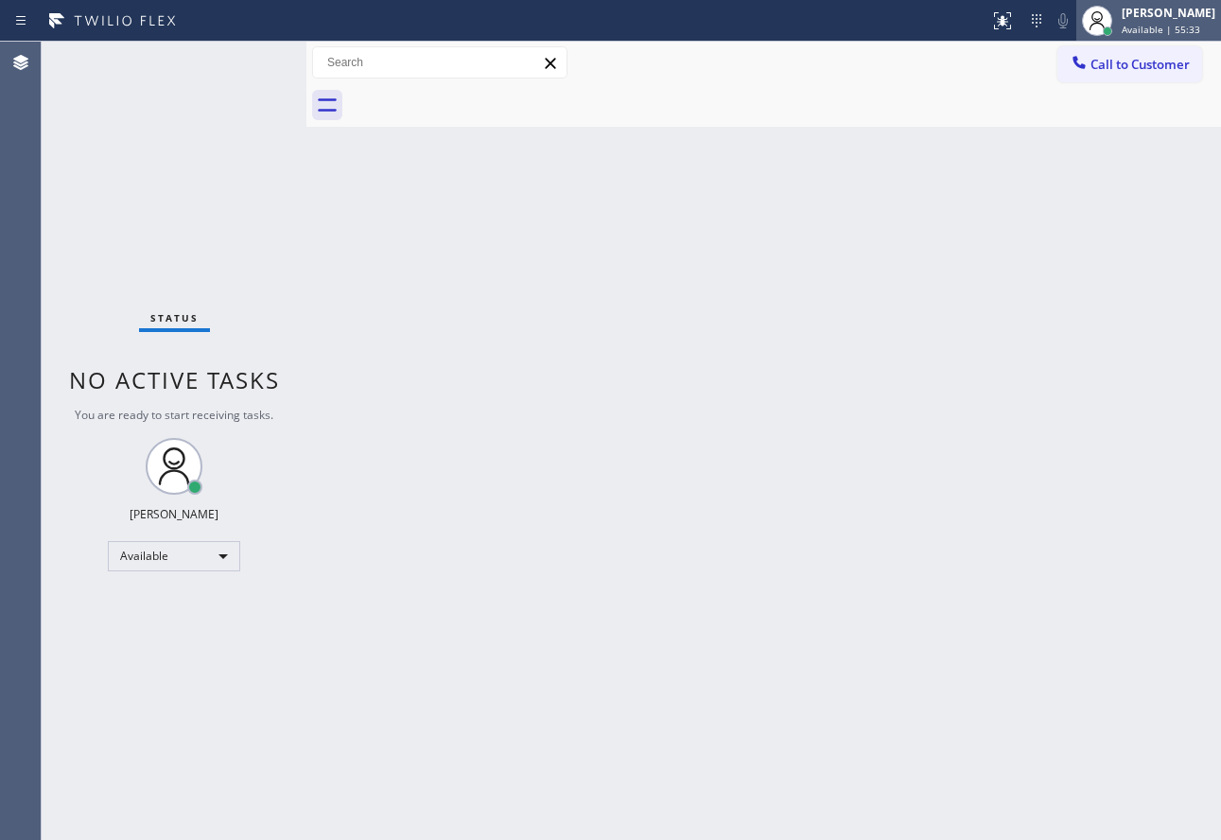
click at [1118, 25] on div at bounding box center [1097, 21] width 42 height 42
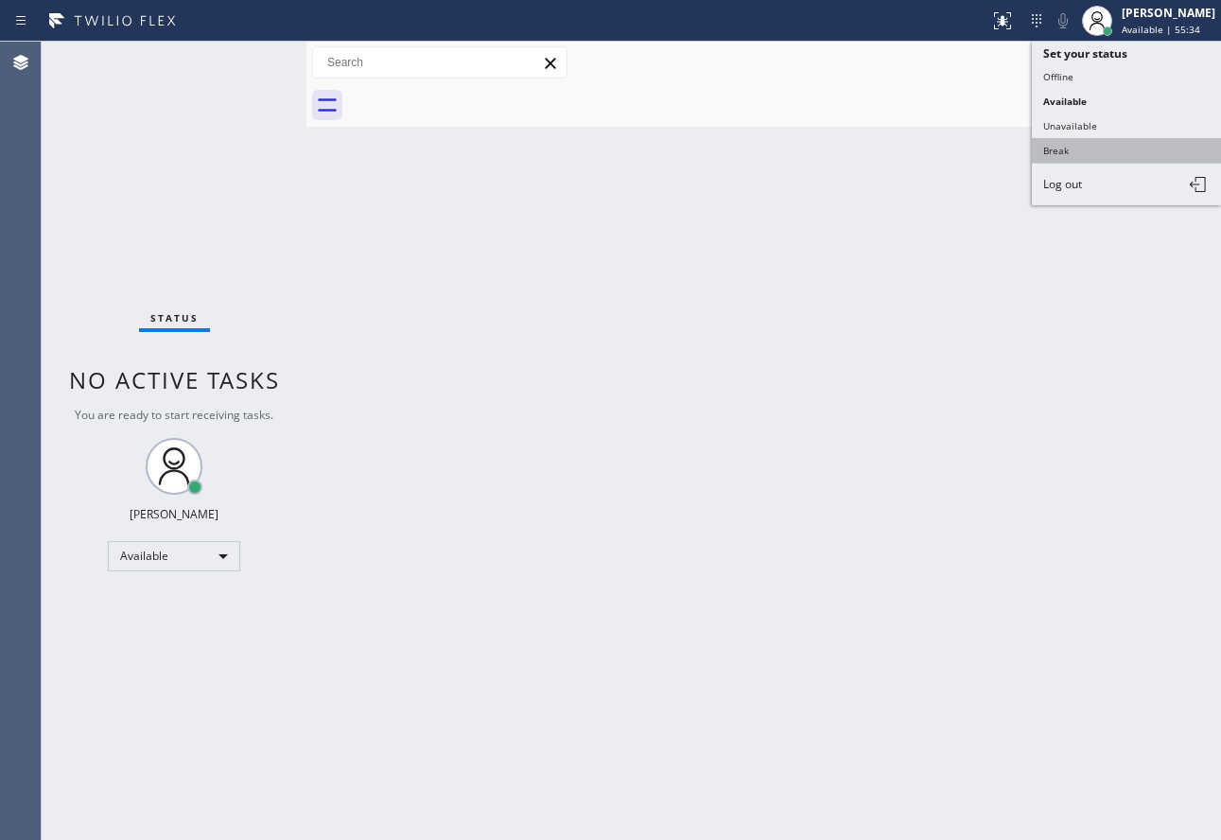
click at [1086, 151] on button "Break" at bounding box center [1126, 150] width 189 height 25
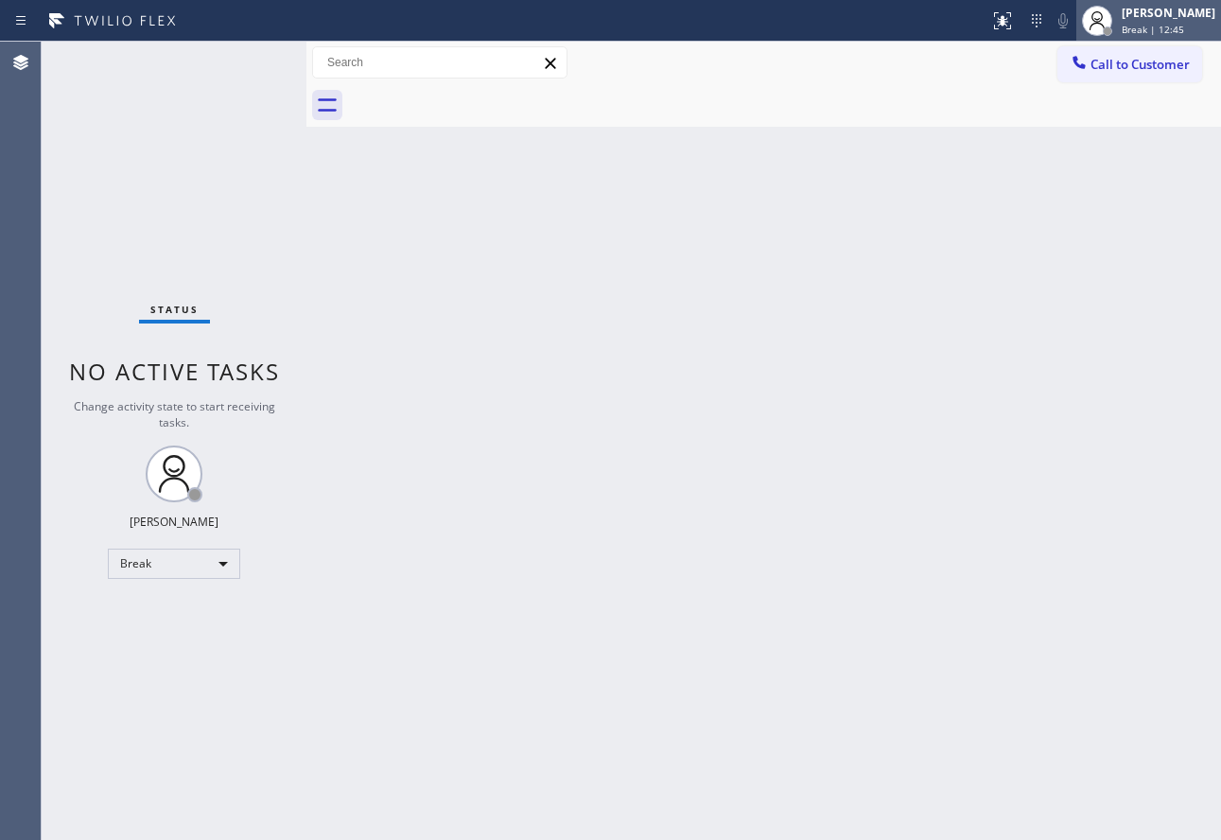
click at [1171, 14] on div "[PERSON_NAME]" at bounding box center [1169, 13] width 94 height 16
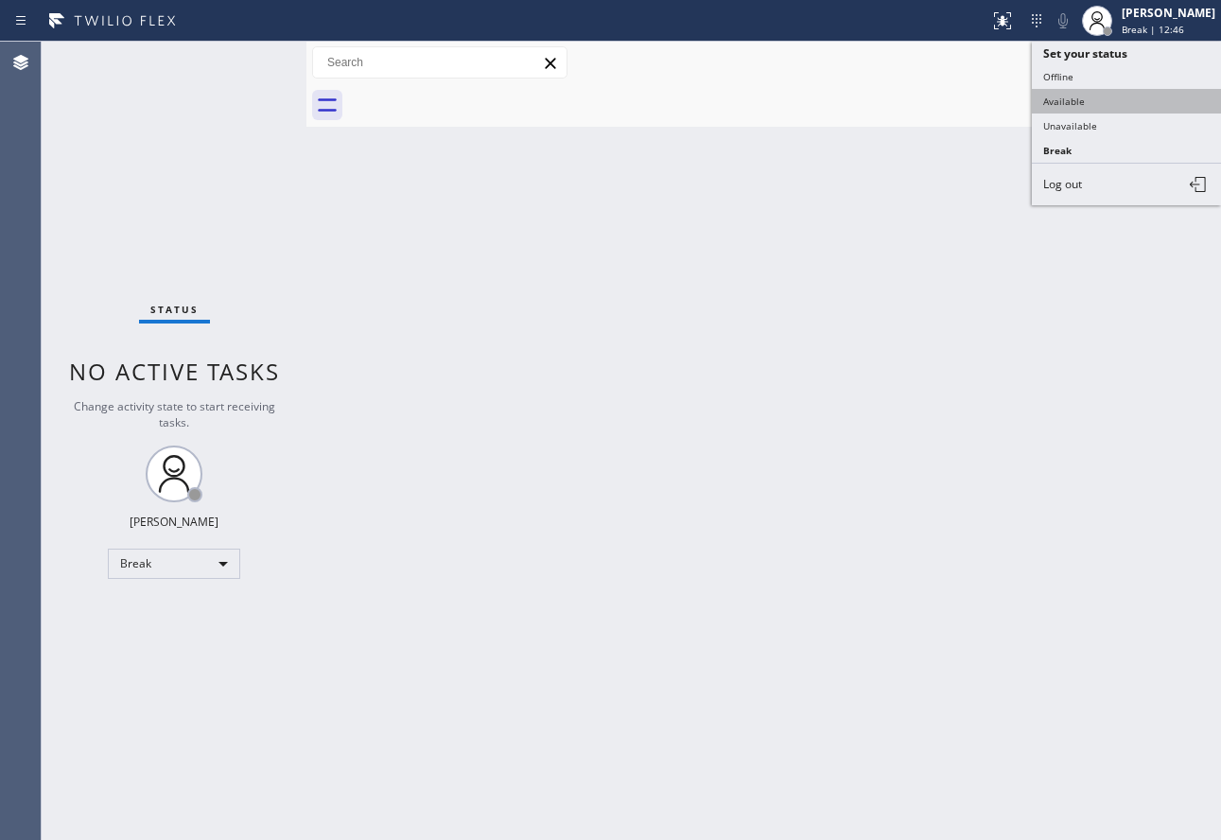
click at [1069, 98] on button "Available" at bounding box center [1126, 101] width 189 height 25
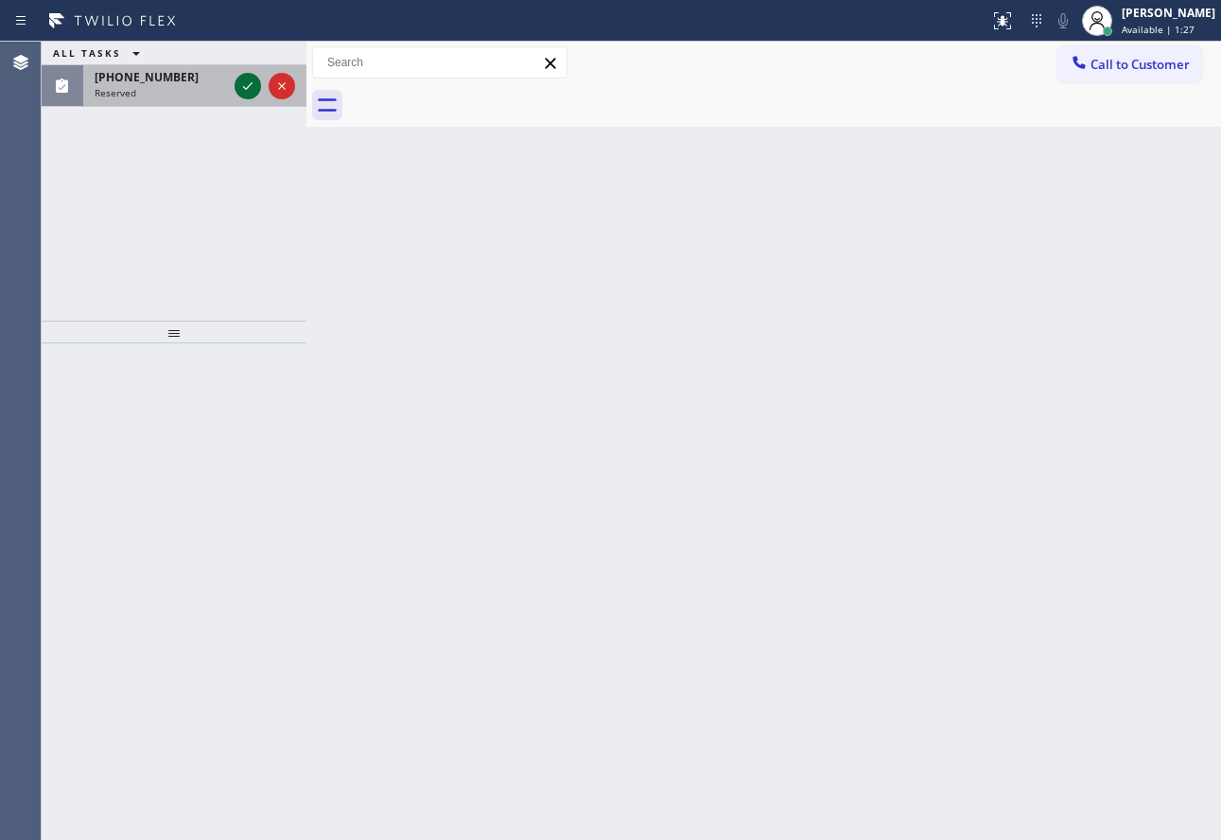
click at [251, 78] on icon at bounding box center [247, 86] width 23 height 23
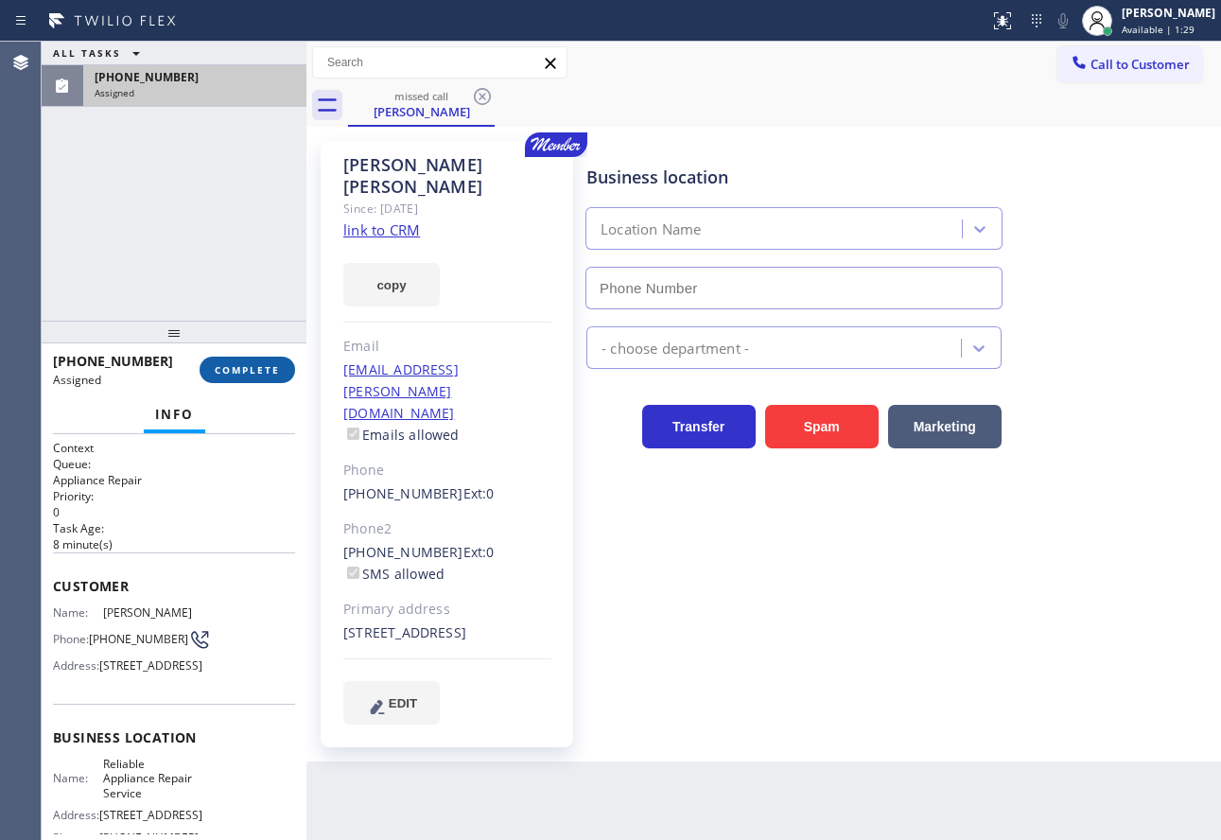
click at [252, 369] on span "COMPLETE" at bounding box center [247, 369] width 65 height 13
type input "(602) 461-7665"
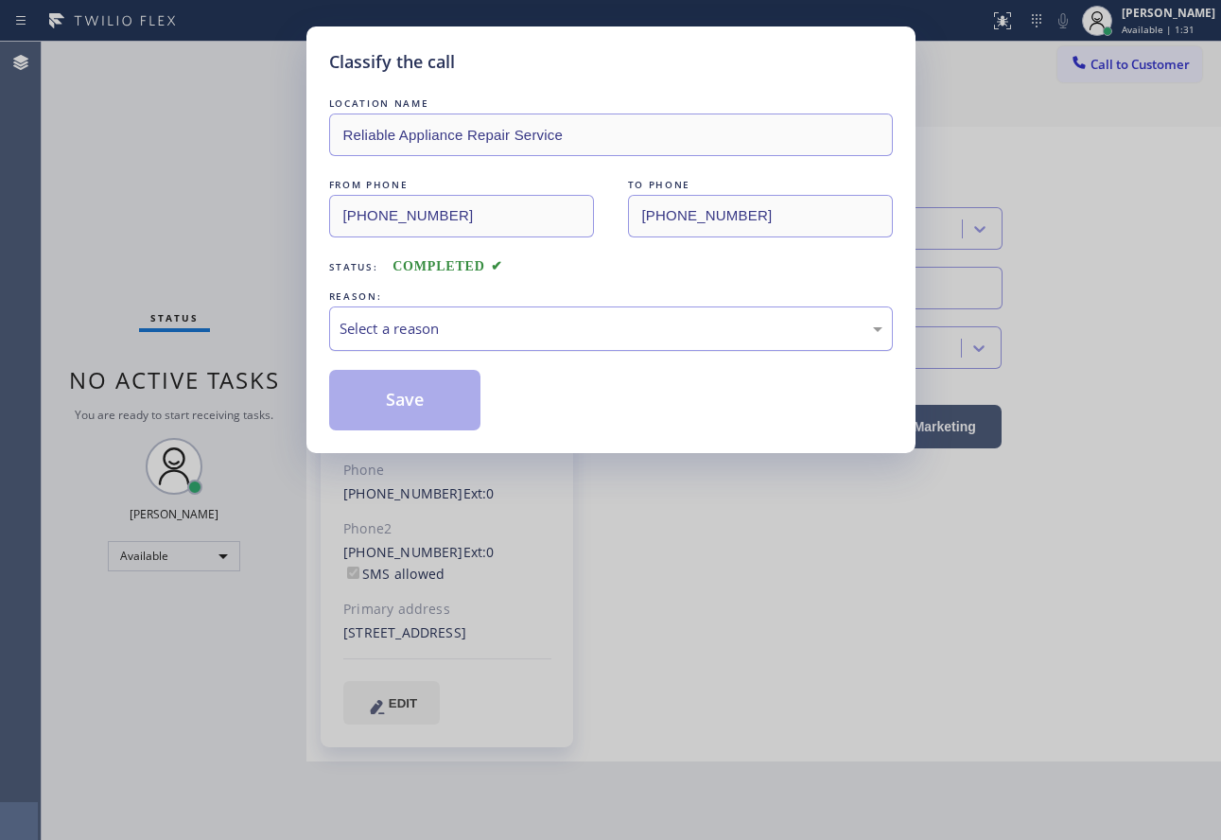
click at [428, 334] on div "Select a reason" at bounding box center [611, 329] width 543 height 22
click at [413, 407] on button "Save" at bounding box center [405, 400] width 152 height 61
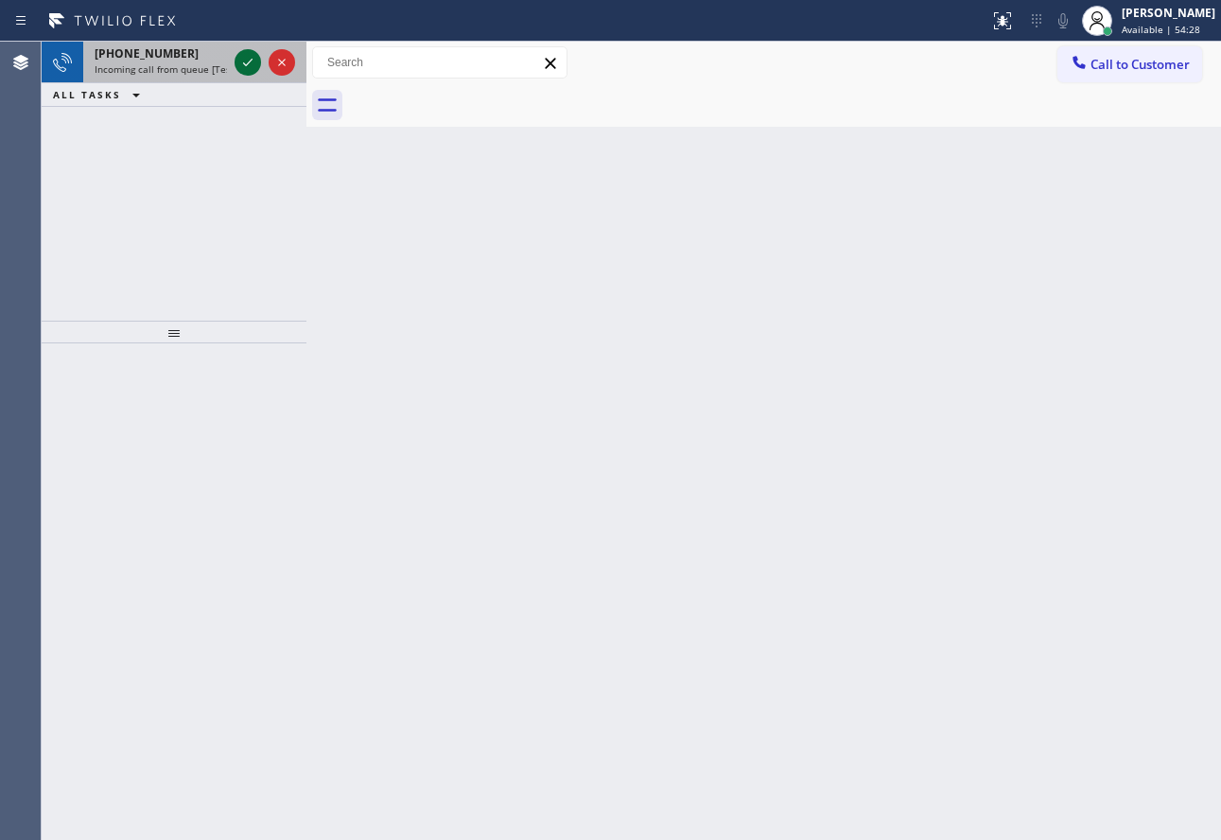
click at [250, 63] on icon at bounding box center [247, 62] width 23 height 23
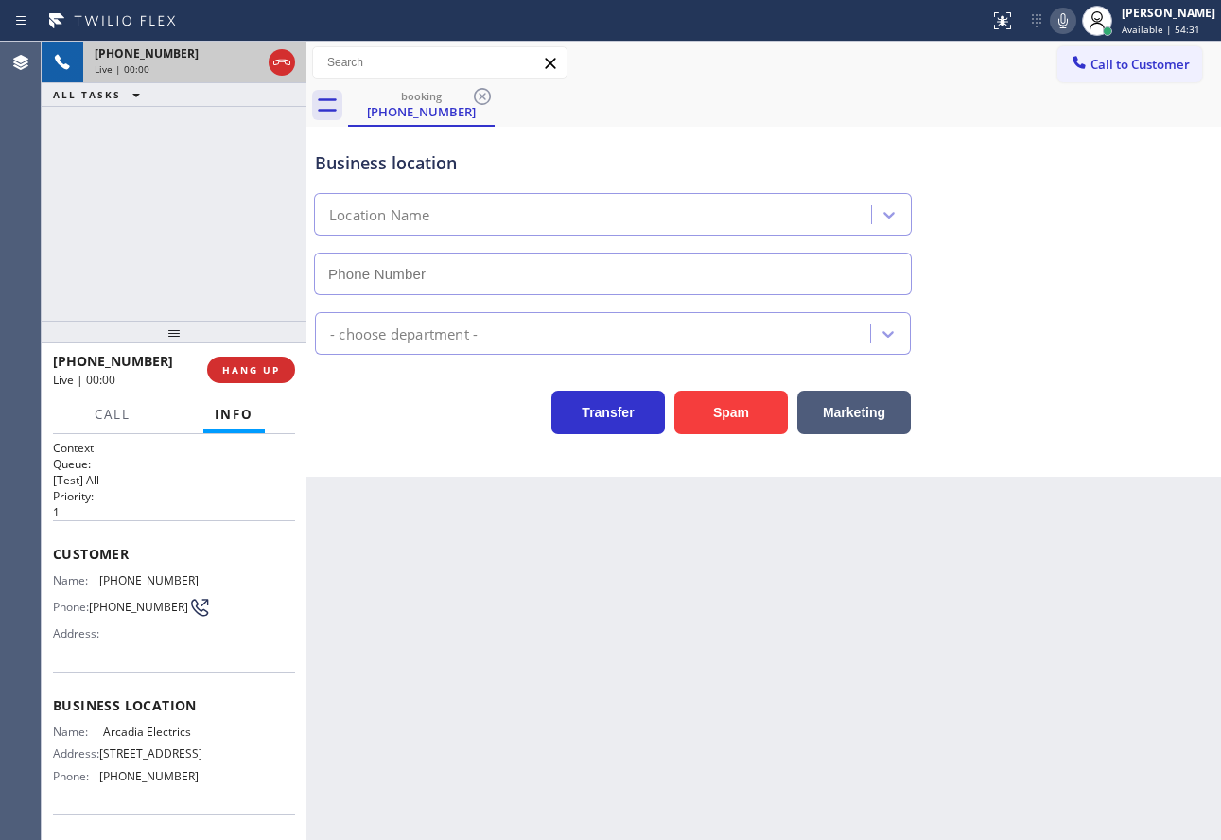
type input "(626) 400-6475"
click at [1074, 22] on icon at bounding box center [1063, 20] width 23 height 23
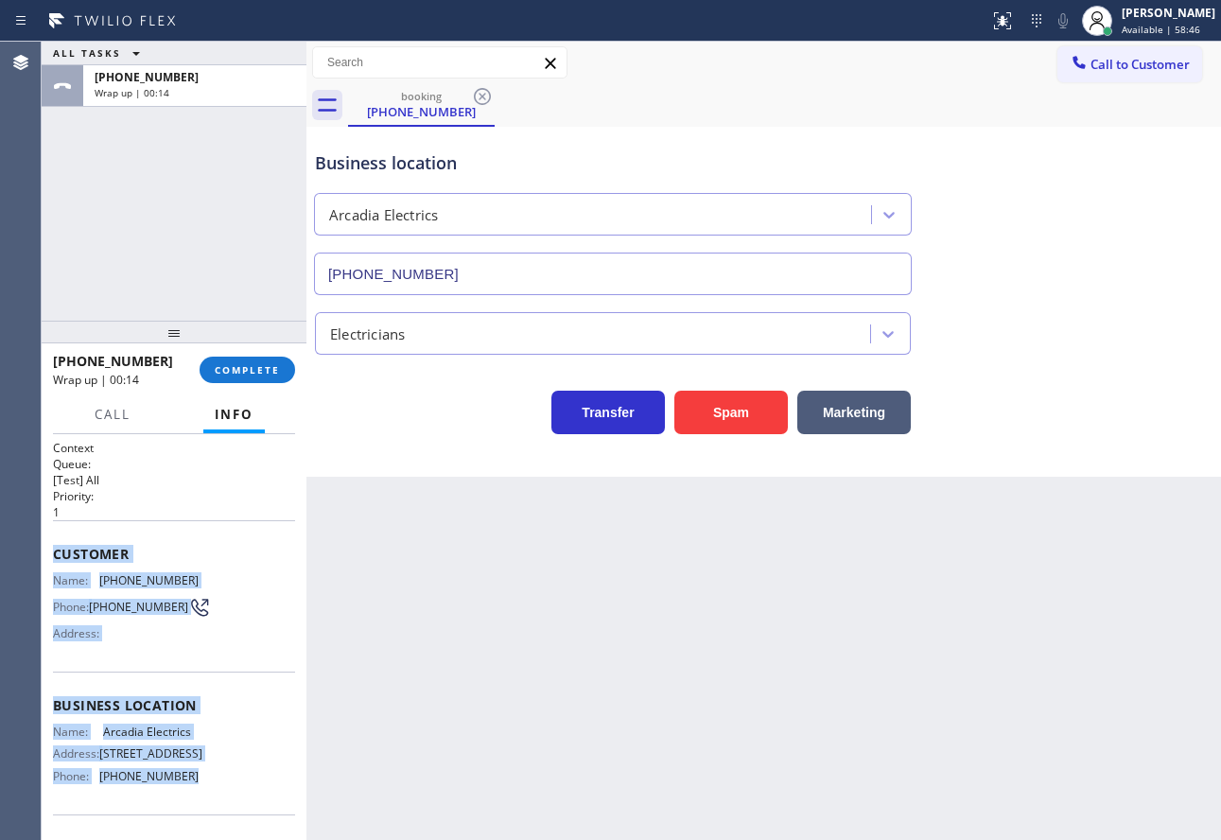
copy div "Customer Name: (925) 639-2976 Phone: (925) 639-2976 Address: Business location …"
drag, startPoint x: 185, startPoint y: 793, endPoint x: 57, endPoint y: 555, distance: 270.8
click at [57, 555] on div "Context Queue: [Test] All Priority: 1 Customer Name: (925) 639-2976 Phone: (925…" at bounding box center [174, 699] width 242 height 518
click at [257, 375] on span "COMPLETE" at bounding box center [247, 369] width 65 height 13
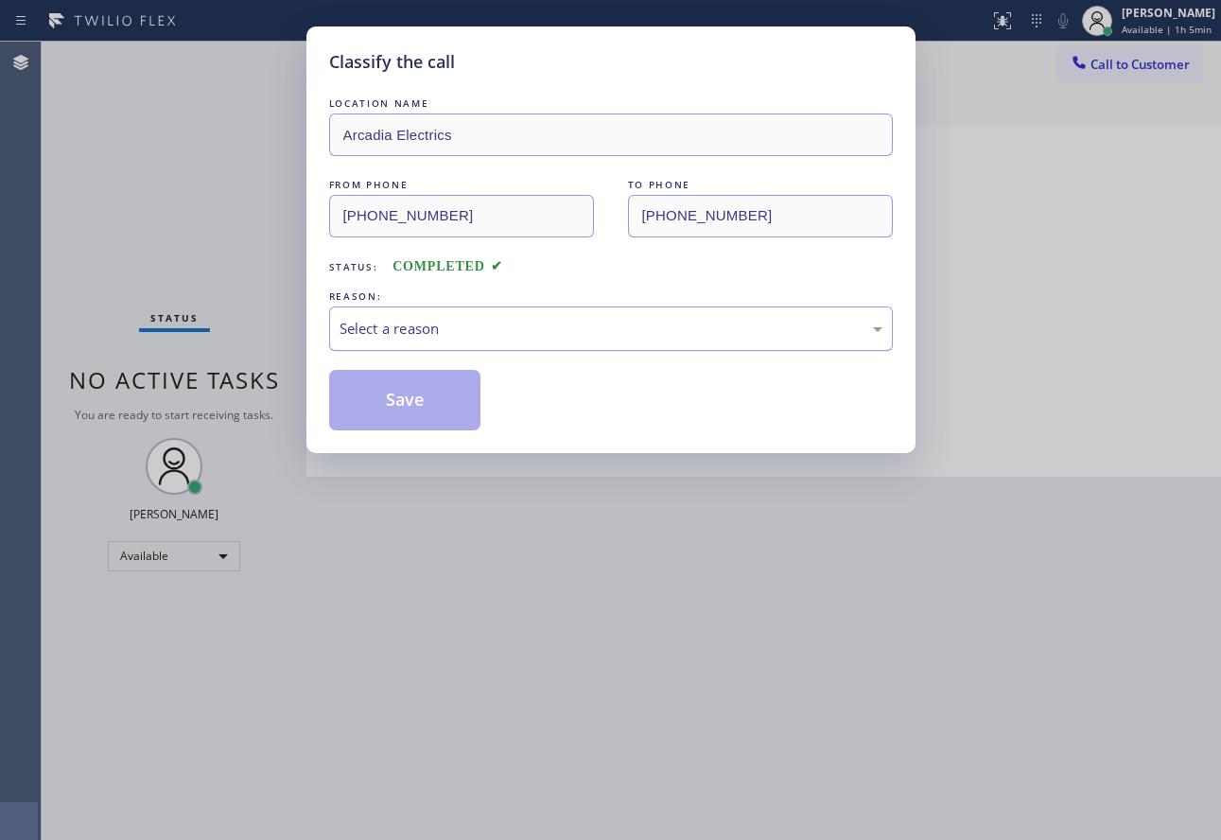
click at [533, 314] on div "Select a reason" at bounding box center [611, 328] width 564 height 44
click at [404, 386] on button "Save" at bounding box center [405, 400] width 152 height 61
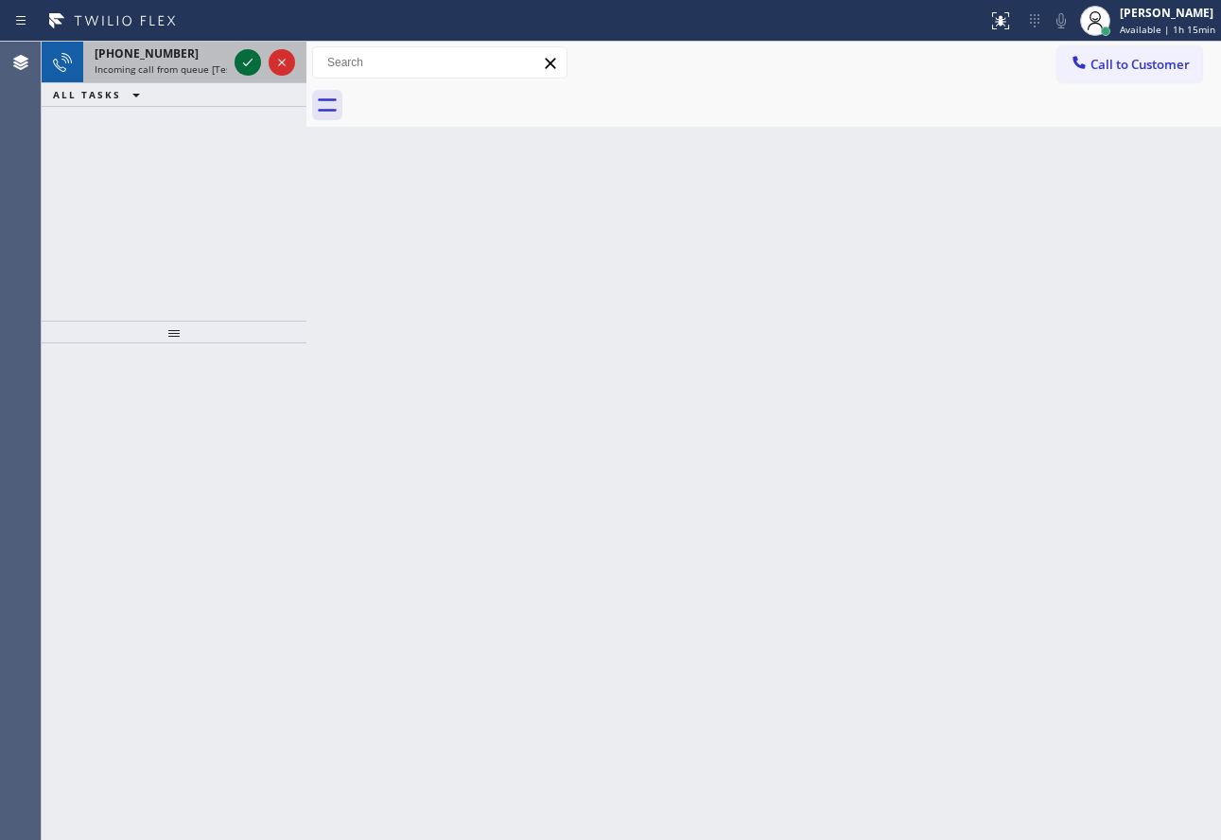
click at [248, 58] on icon at bounding box center [247, 62] width 23 height 23
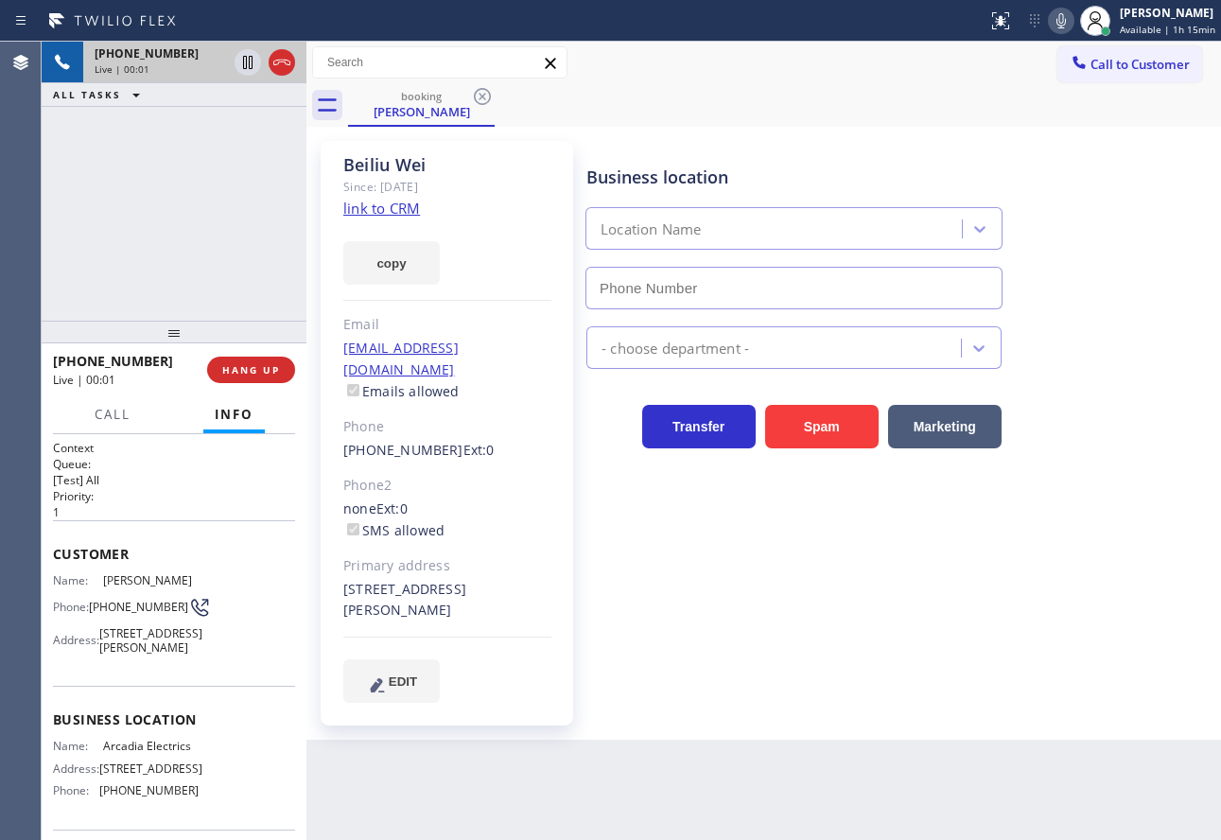
type input "(626) 400-6475"
click at [360, 201] on link "link to CRM" at bounding box center [381, 208] width 77 height 19
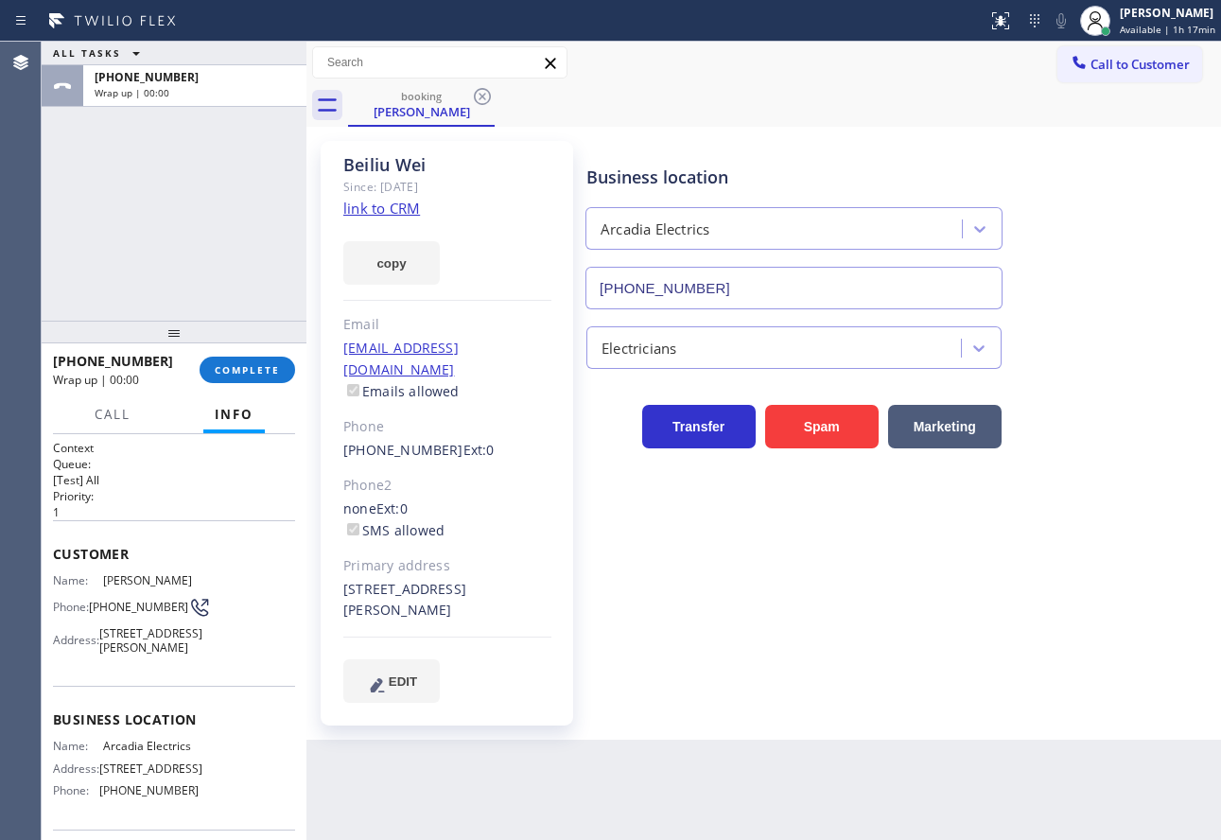
click at [237, 387] on div "+19256392976 Wrap up | 00:00 COMPLETE" at bounding box center [174, 369] width 242 height 49
click at [246, 377] on button "COMPLETE" at bounding box center [248, 370] width 96 height 26
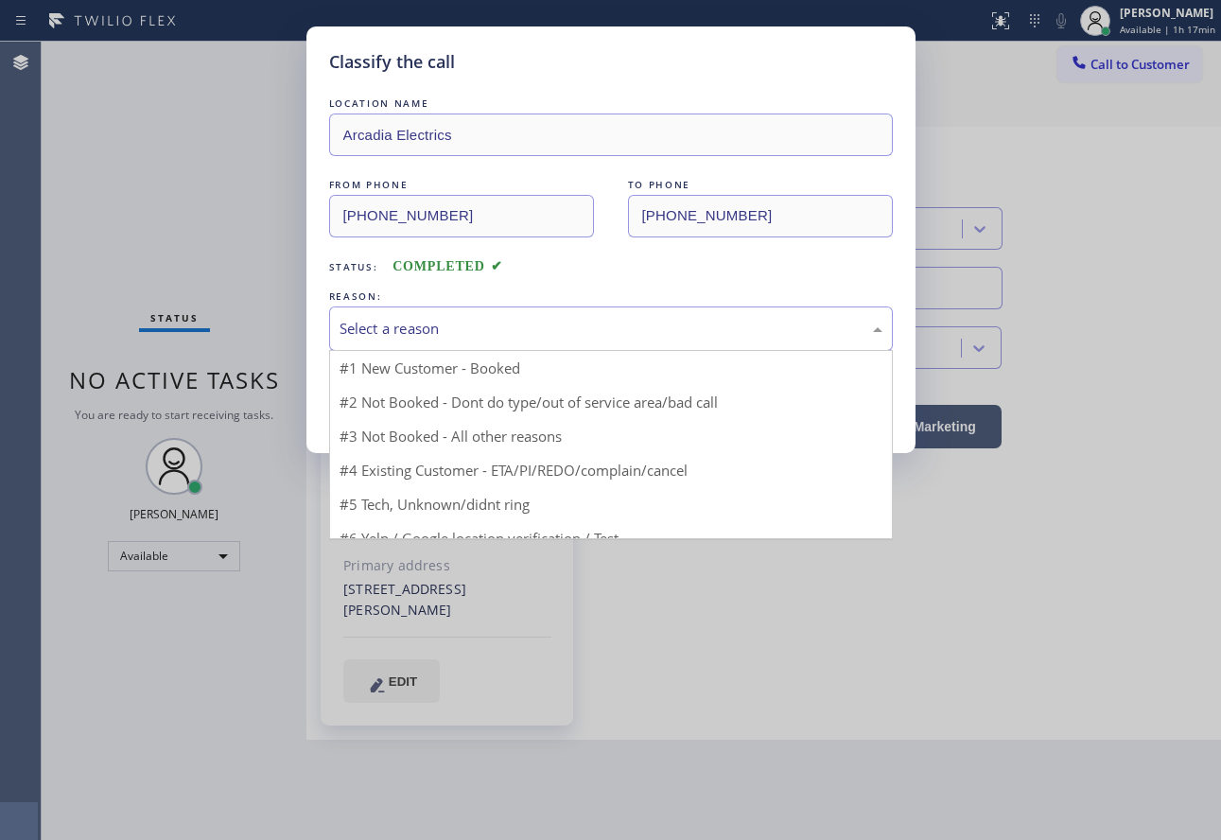
click at [500, 325] on div "Select a reason" at bounding box center [611, 329] width 543 height 22
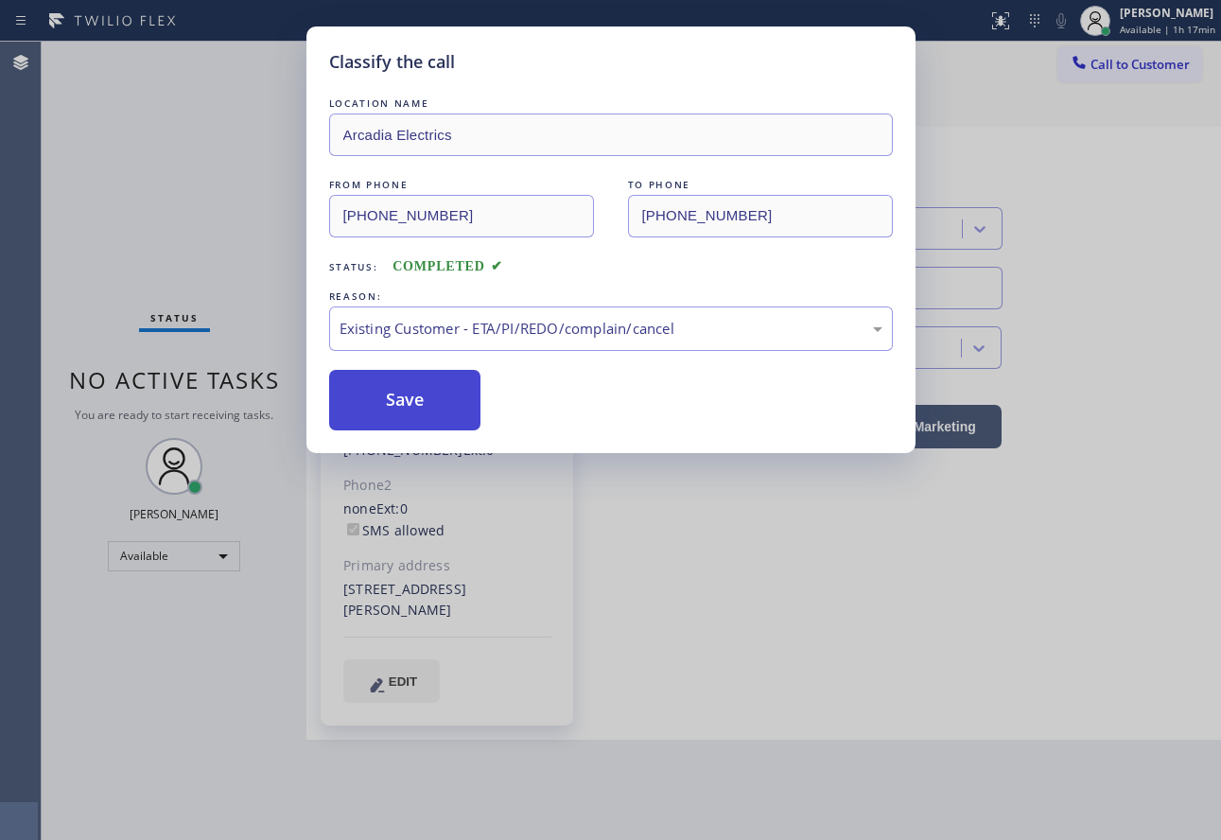
click at [436, 419] on button "Save" at bounding box center [405, 400] width 152 height 61
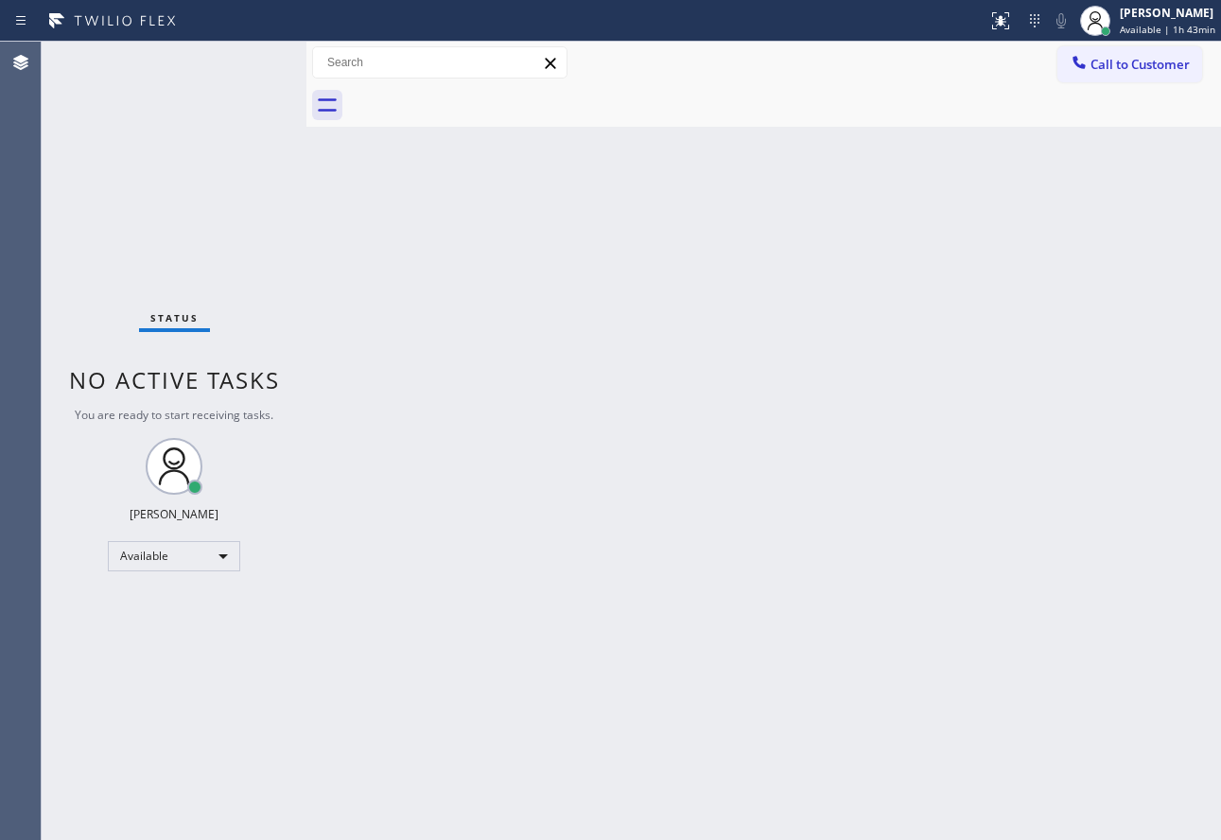
click at [902, 558] on div "Back to Dashboard Change Sender ID Customers Technicians Select a contact Outbo…" at bounding box center [763, 441] width 914 height 798
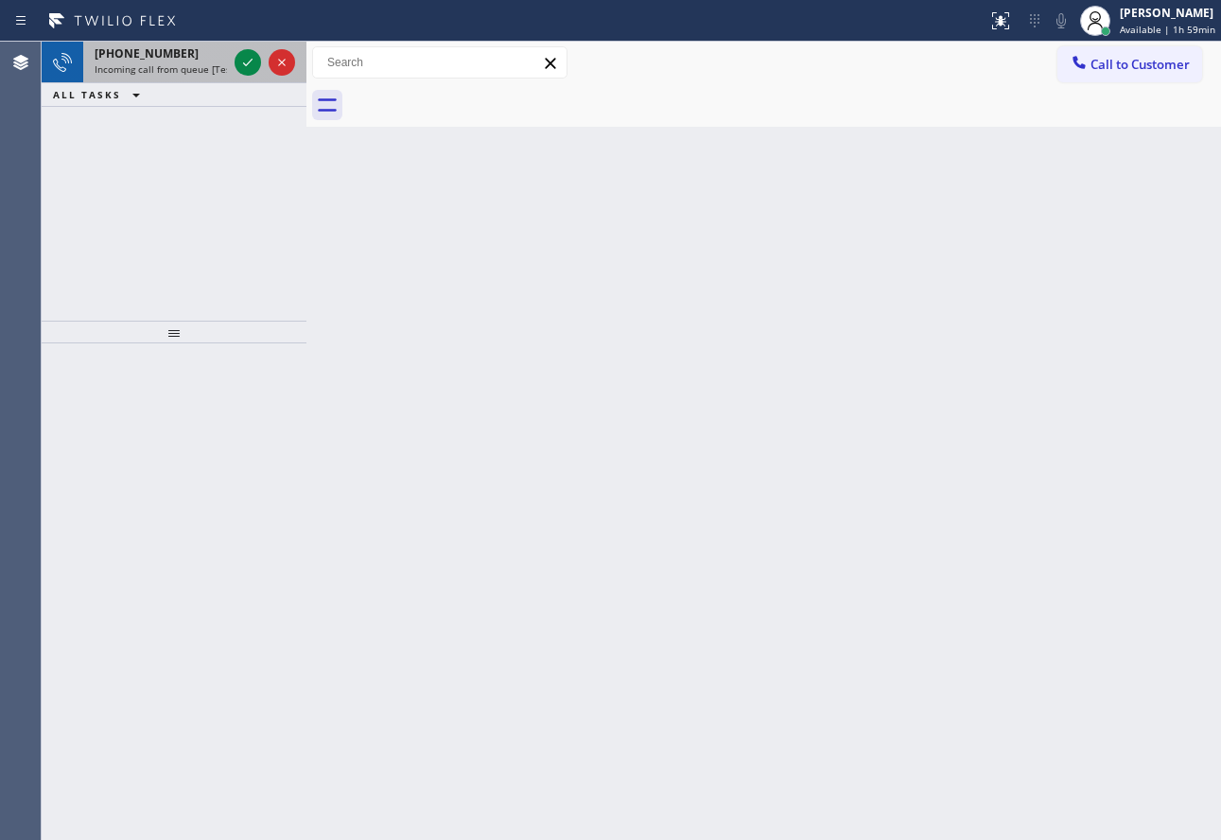
click at [239, 55] on icon at bounding box center [247, 62] width 23 height 23
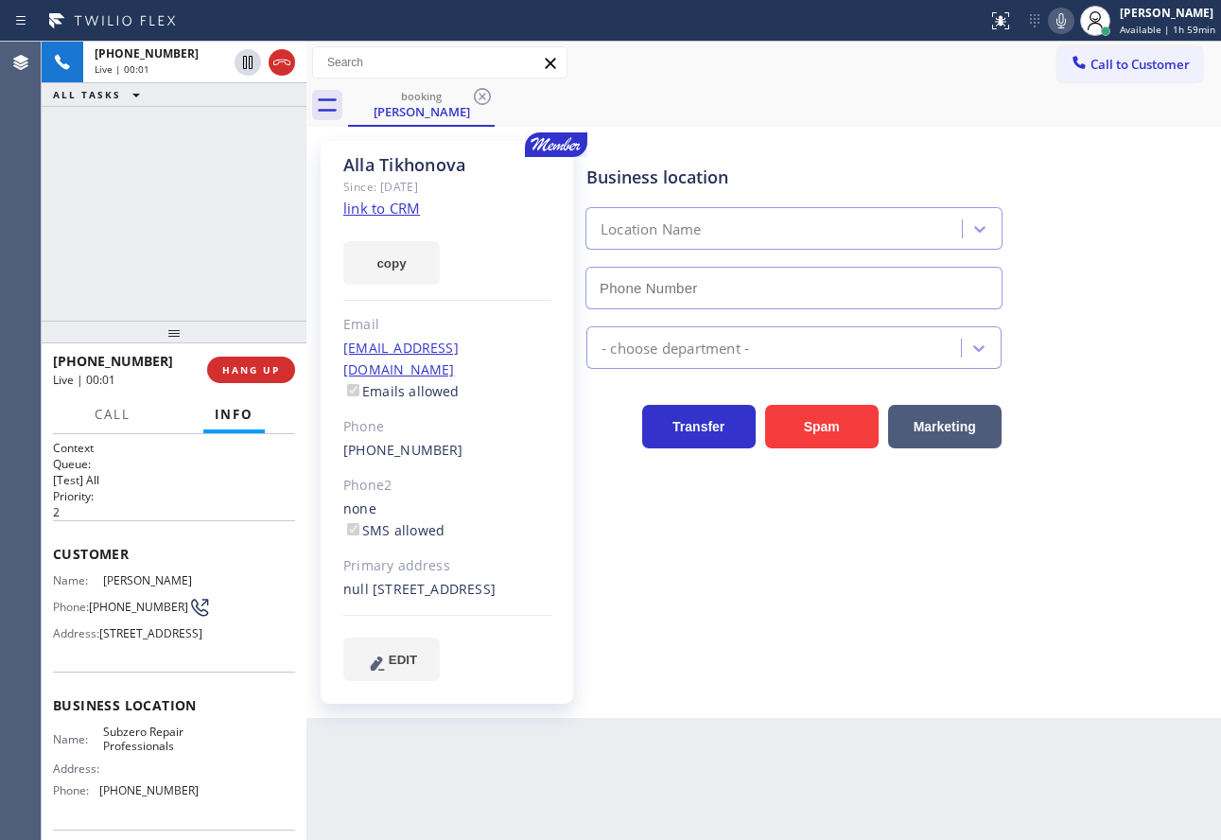
type input "(415) 914-8003"
click at [383, 207] on link "link to CRM" at bounding box center [381, 208] width 77 height 19
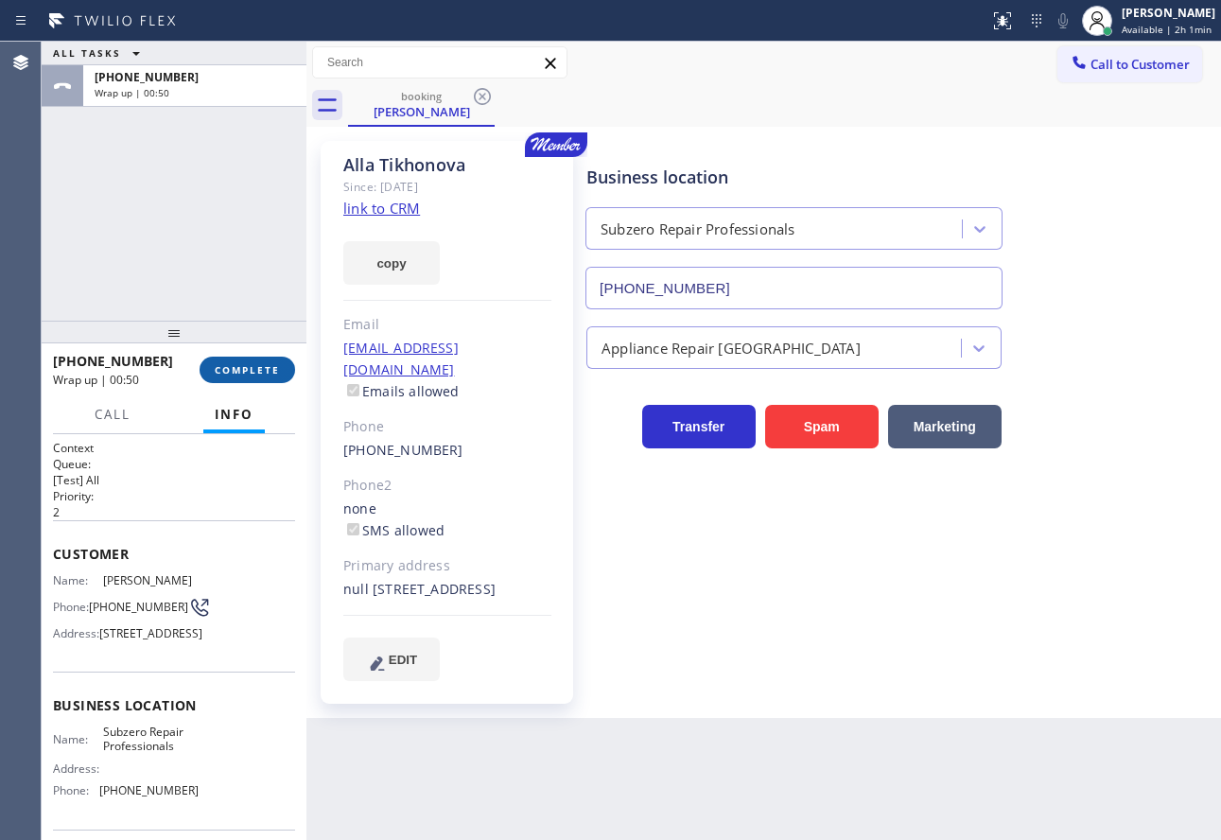
click at [247, 371] on span "COMPLETE" at bounding box center [247, 369] width 65 height 13
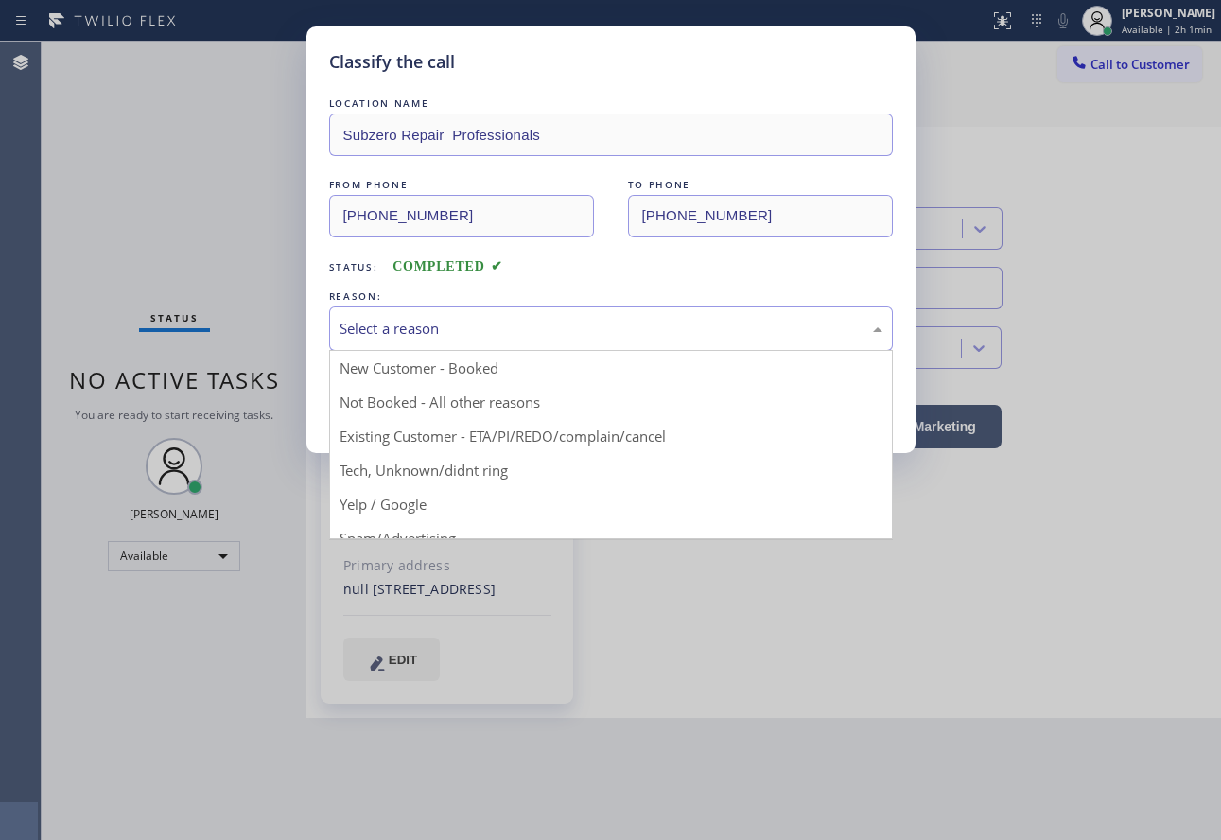
click at [446, 344] on div "Select a reason" at bounding box center [611, 328] width 564 height 44
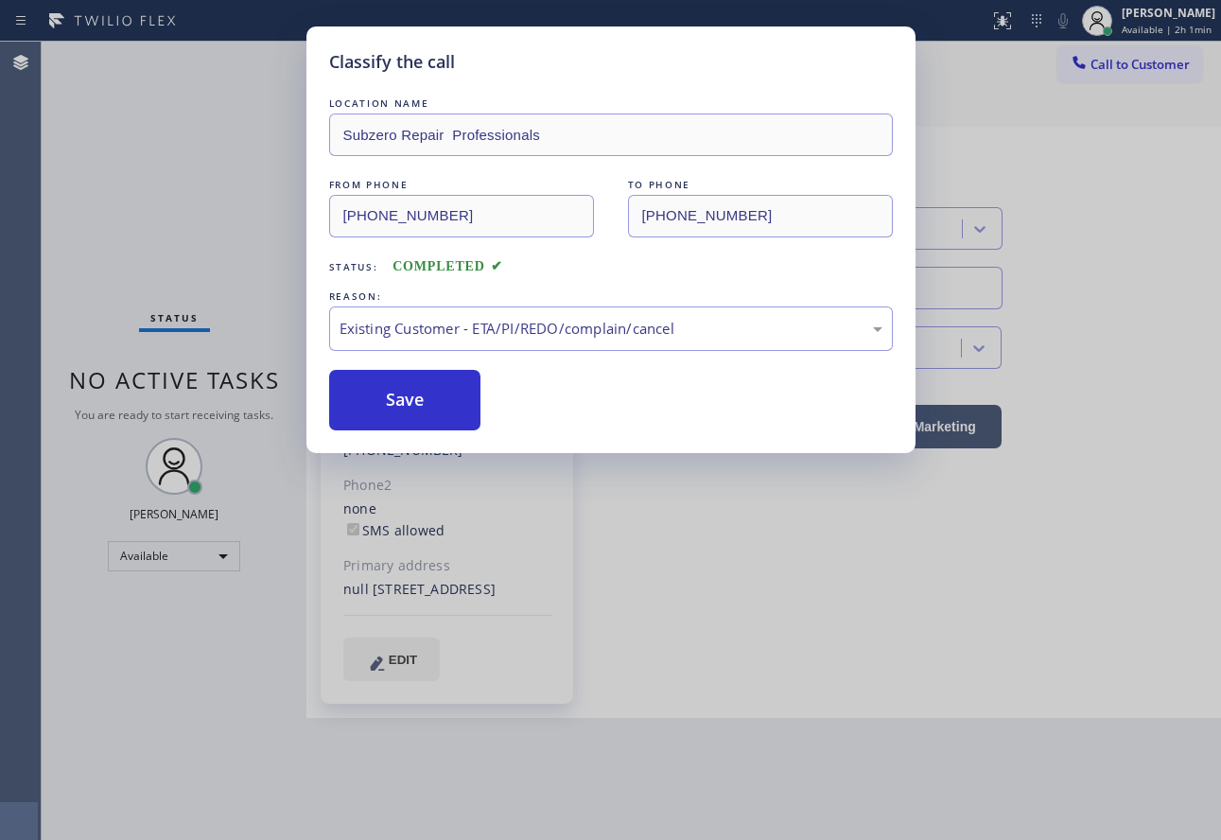
drag, startPoint x: 485, startPoint y: 439, endPoint x: 455, endPoint y: 427, distance: 32.3
click at [442, 405] on button "Save" at bounding box center [405, 400] width 152 height 61
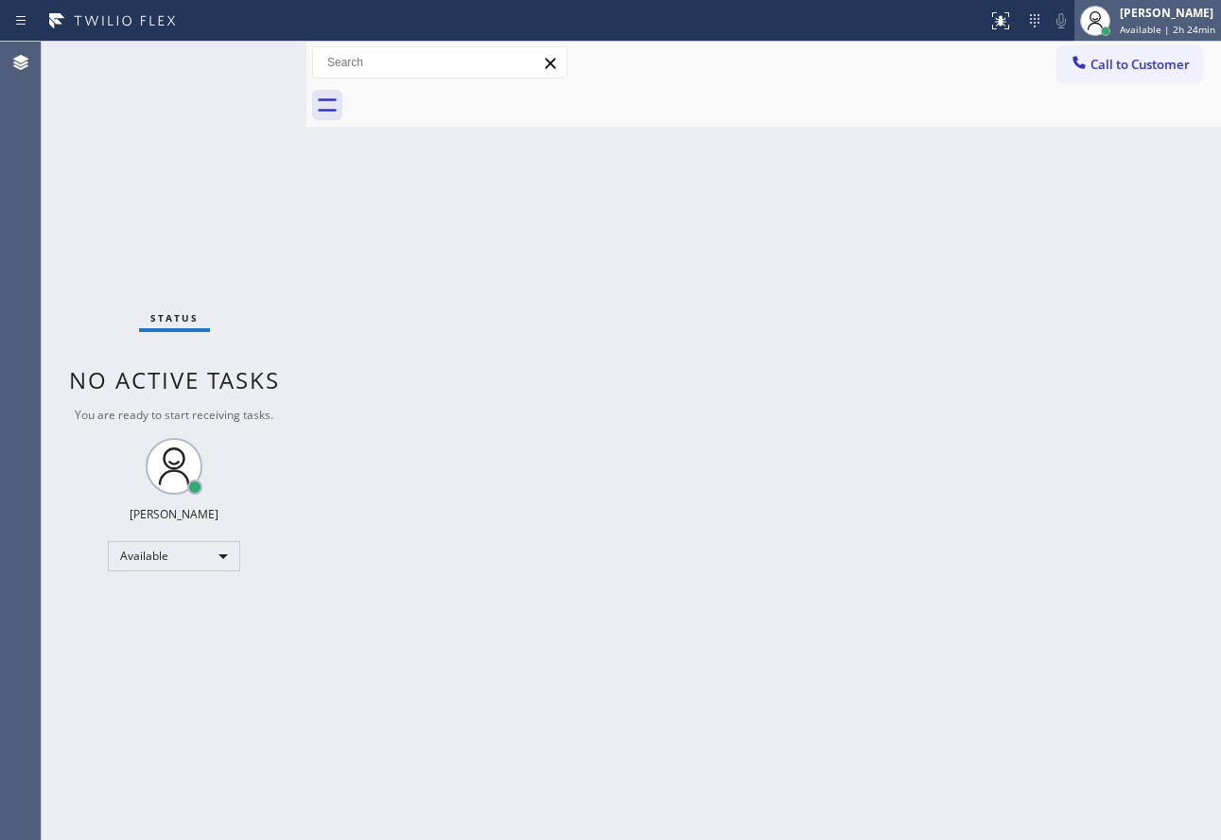
click at [1130, 24] on span "Available | 2h 24min" at bounding box center [1168, 29] width 96 height 13
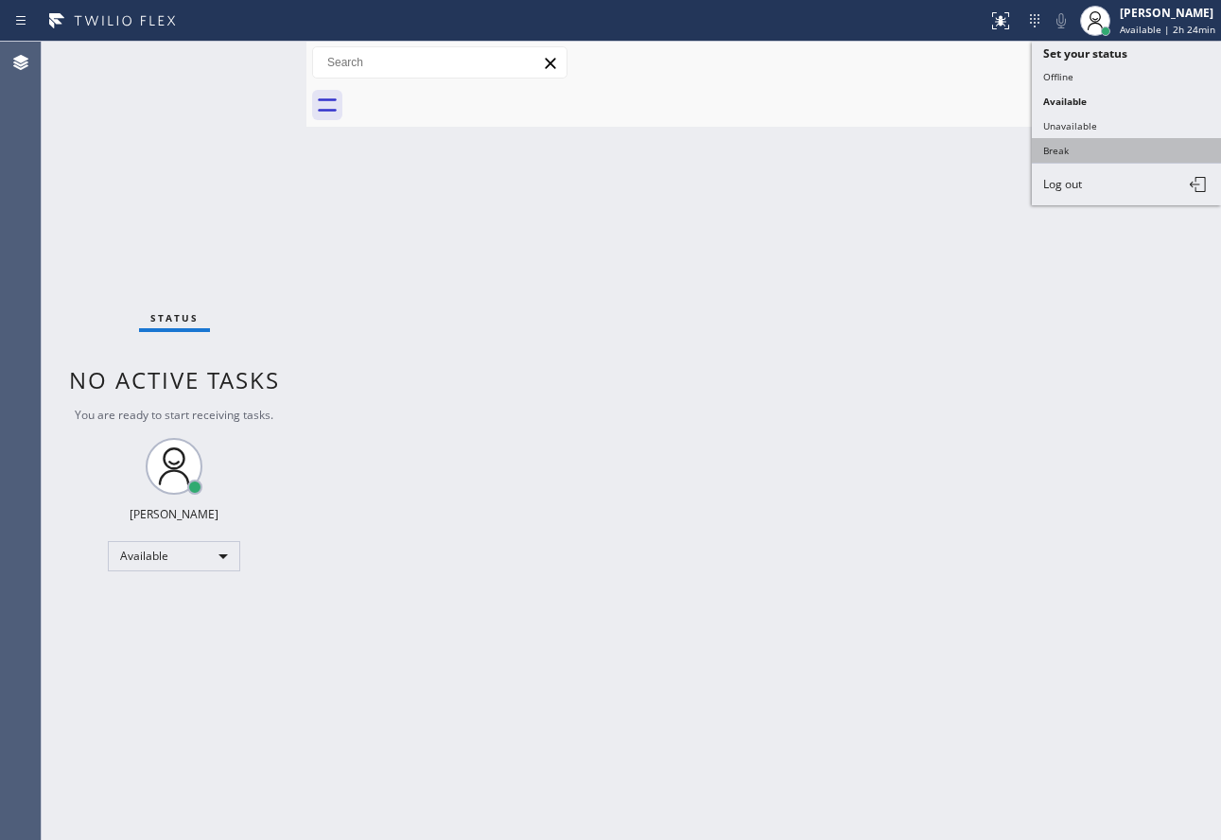
click at [1073, 156] on button "Break" at bounding box center [1126, 150] width 189 height 25
